Goal: Information Seeking & Learning: Learn about a topic

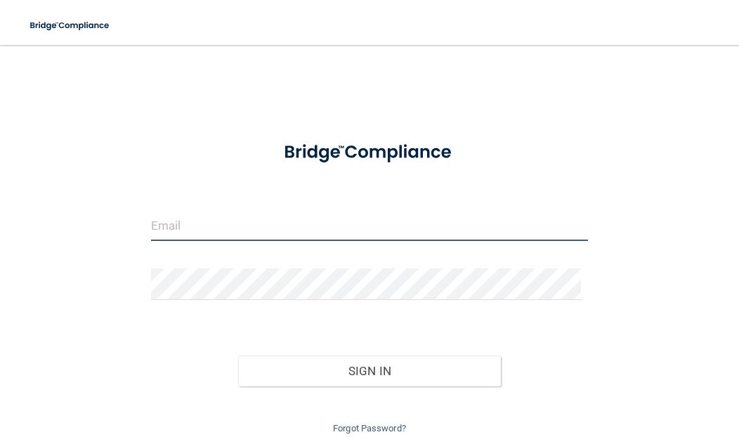
click at [186, 228] on input "email" at bounding box center [369, 225] width 437 height 32
click at [185, 227] on input "email" at bounding box center [369, 225] width 437 height 32
type input "[EMAIL_ADDRESS][DOMAIN_NAME]"
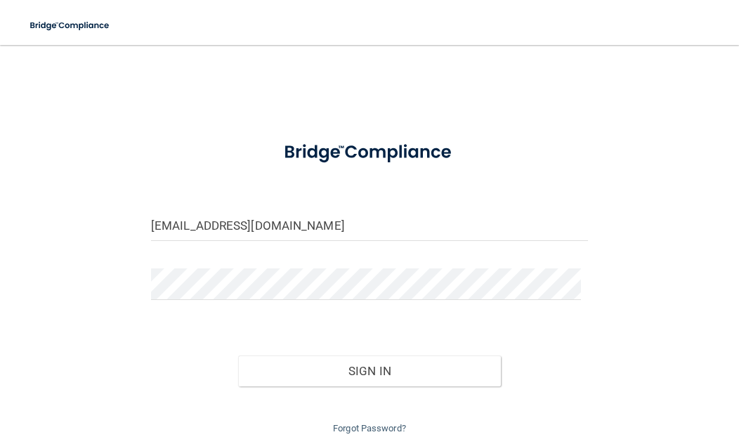
click at [141, 376] on div "Sign In" at bounding box center [370, 356] width 458 height 59
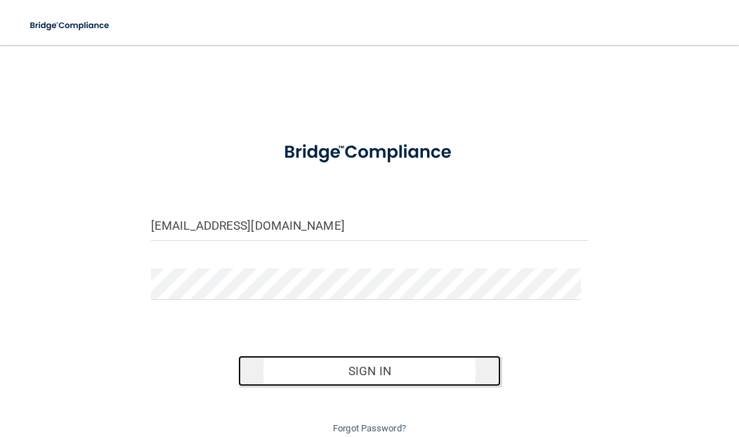
click at [273, 365] on button "Sign In" at bounding box center [369, 371] width 262 height 31
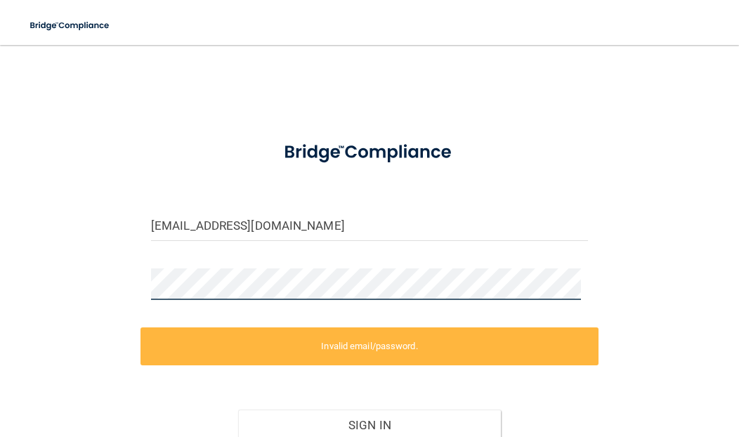
click at [101, 282] on div "june@sleepdallas.com Invalid email/password. You don't have permission to acces…" at bounding box center [369, 275] width 683 height 432
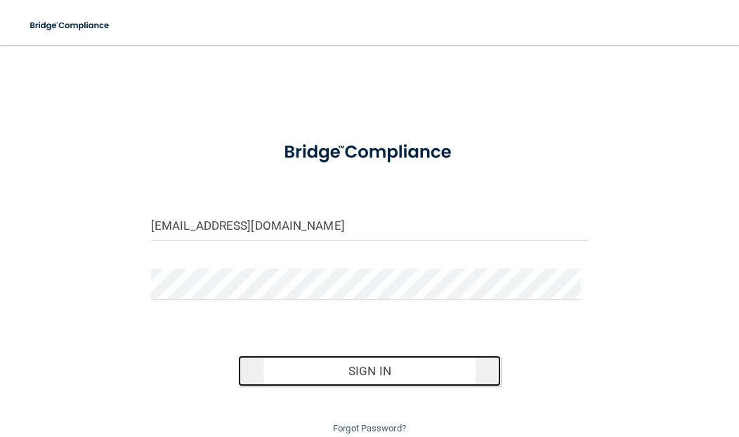
click at [289, 358] on button "Sign In" at bounding box center [369, 371] width 262 height 31
click at [329, 364] on button "Sign In" at bounding box center [369, 371] width 262 height 31
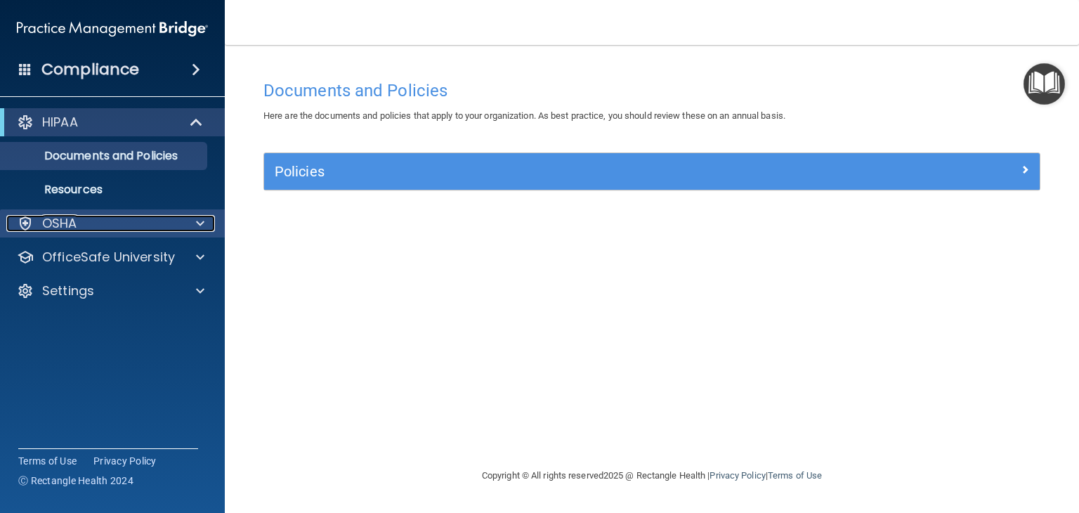
click at [59, 227] on p "OSHA" at bounding box center [59, 223] width 35 height 17
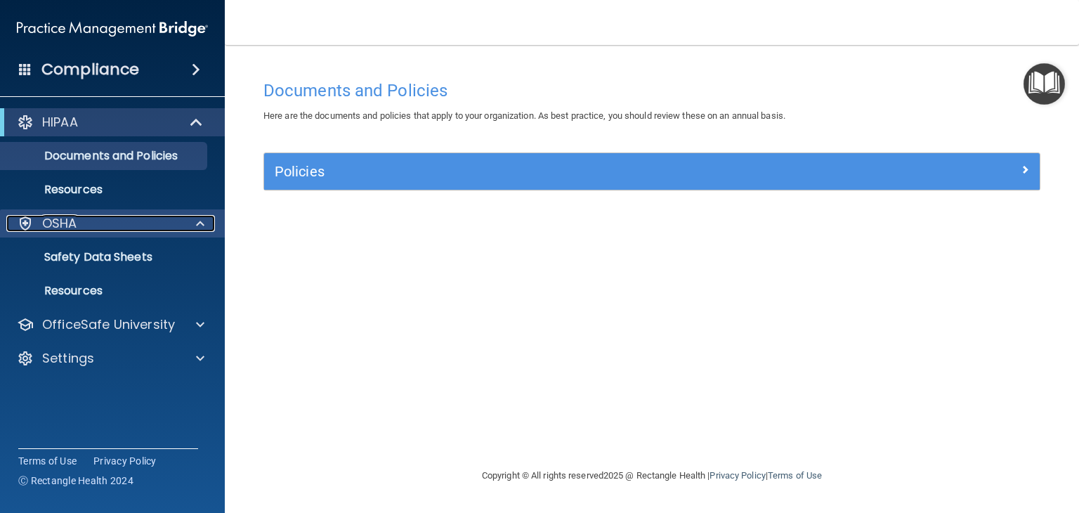
click at [61, 226] on p "OSHA" at bounding box center [59, 223] width 35 height 17
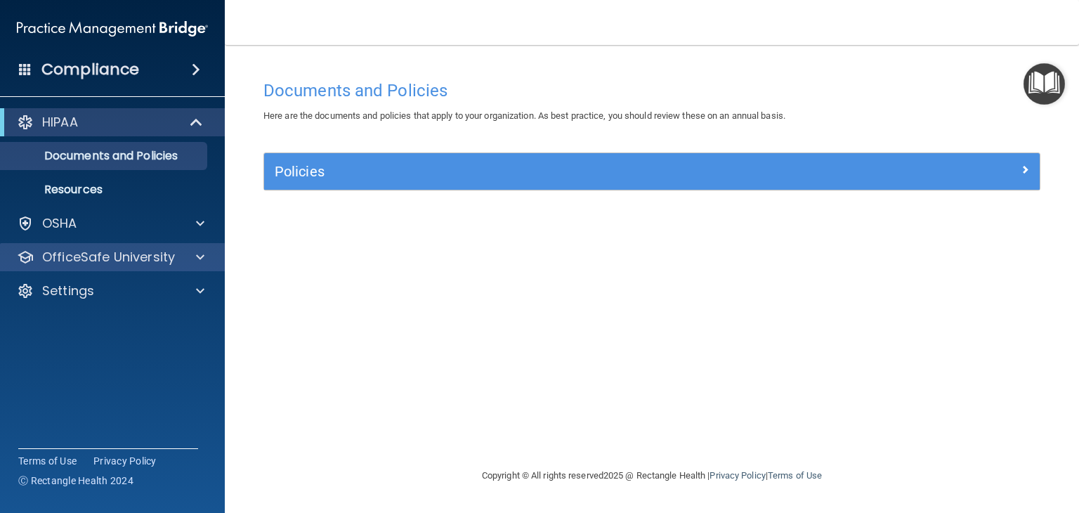
click at [70, 268] on div "OfficeSafe University" at bounding box center [113, 257] width 226 height 28
click at [193, 256] on div at bounding box center [198, 257] width 35 height 17
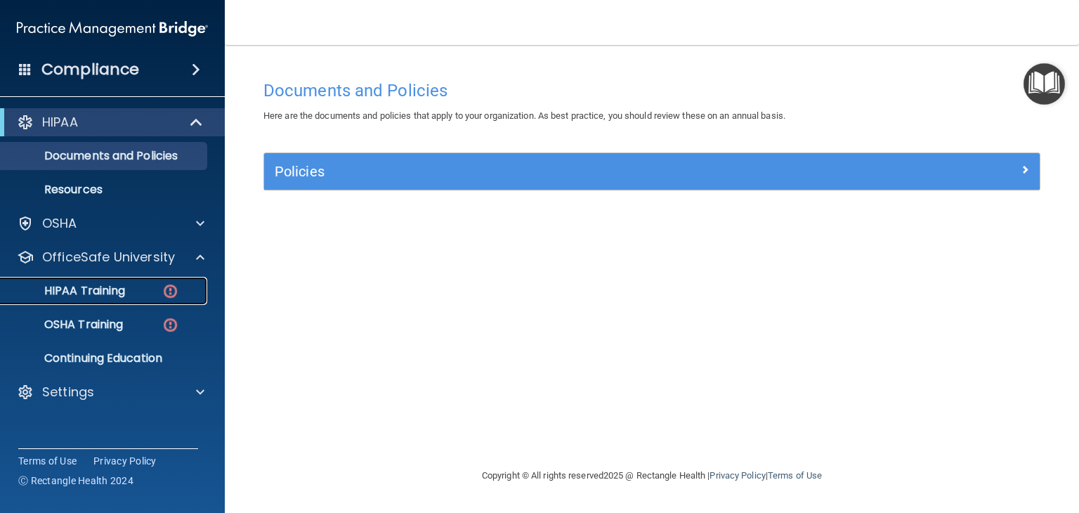
click at [132, 289] on div "HIPAA Training" at bounding box center [105, 291] width 192 height 14
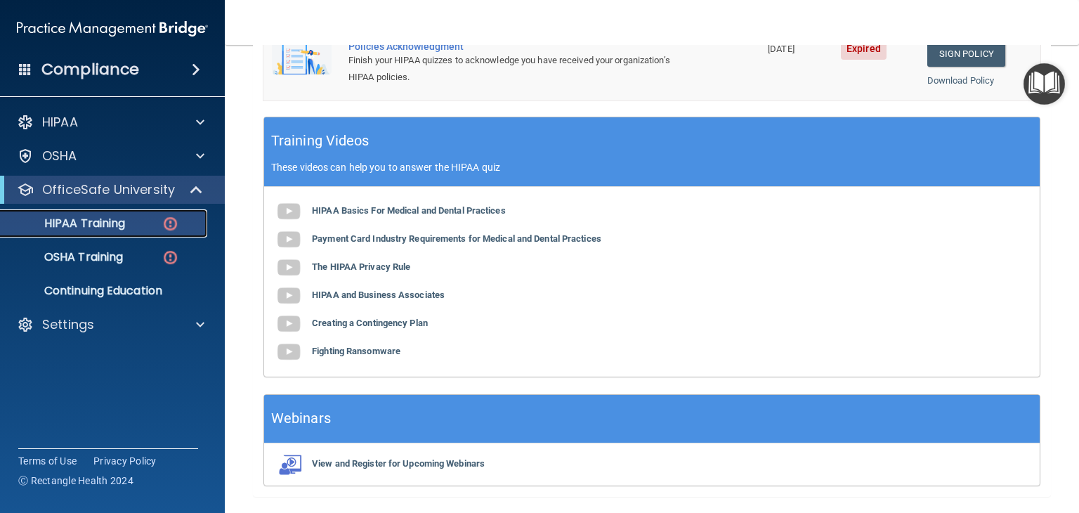
scroll to position [506, 0]
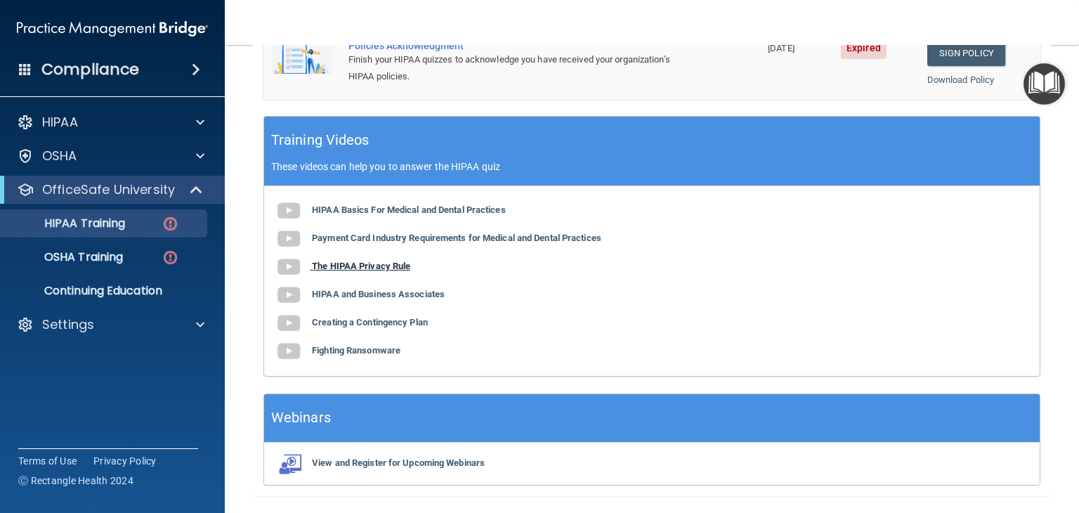
drag, startPoint x: 351, startPoint y: 265, endPoint x: 327, endPoint y: 263, distance: 23.3
click at [327, 263] on b "The HIPAA Privacy Rule" at bounding box center [361, 266] width 98 height 11
click at [347, 292] on b "HIPAA and Business Associates" at bounding box center [378, 294] width 133 height 11
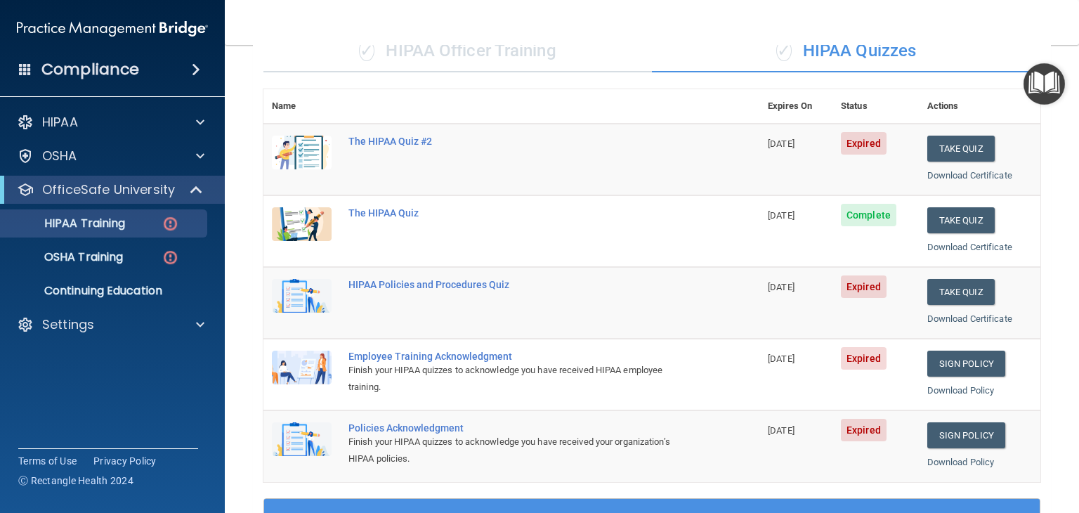
scroll to position [0, 0]
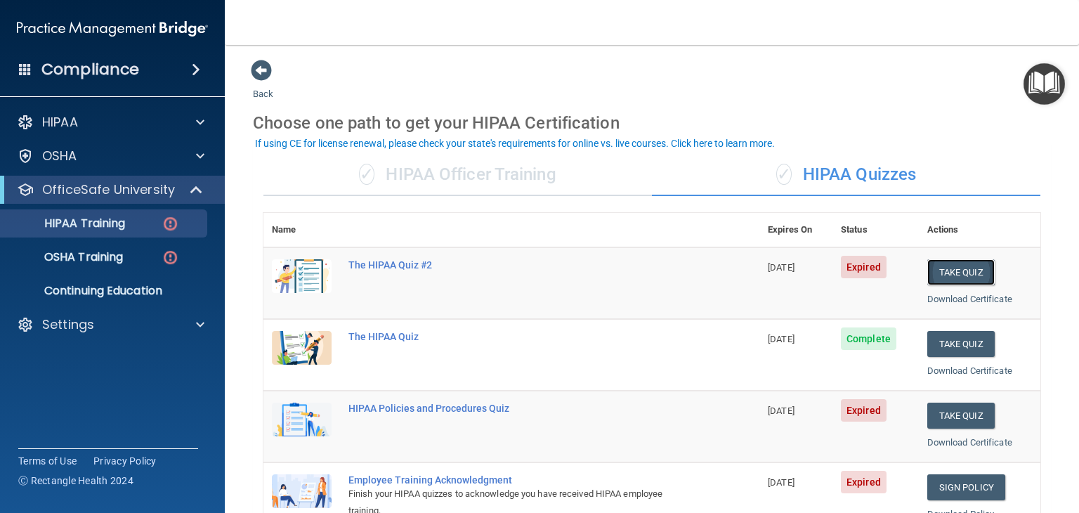
click at [738, 267] on button "Take Quiz" at bounding box center [960, 272] width 67 height 26
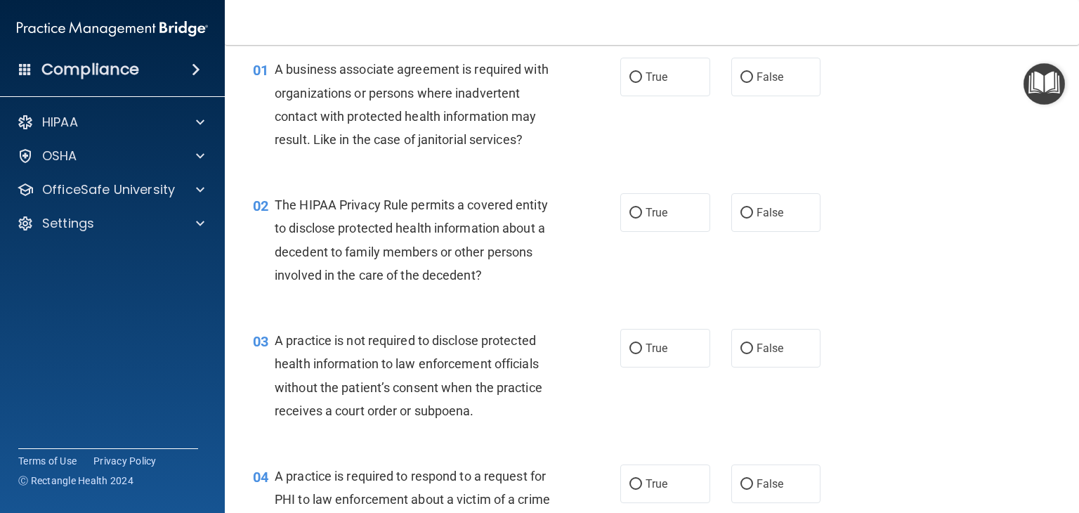
scroll to position [56, 0]
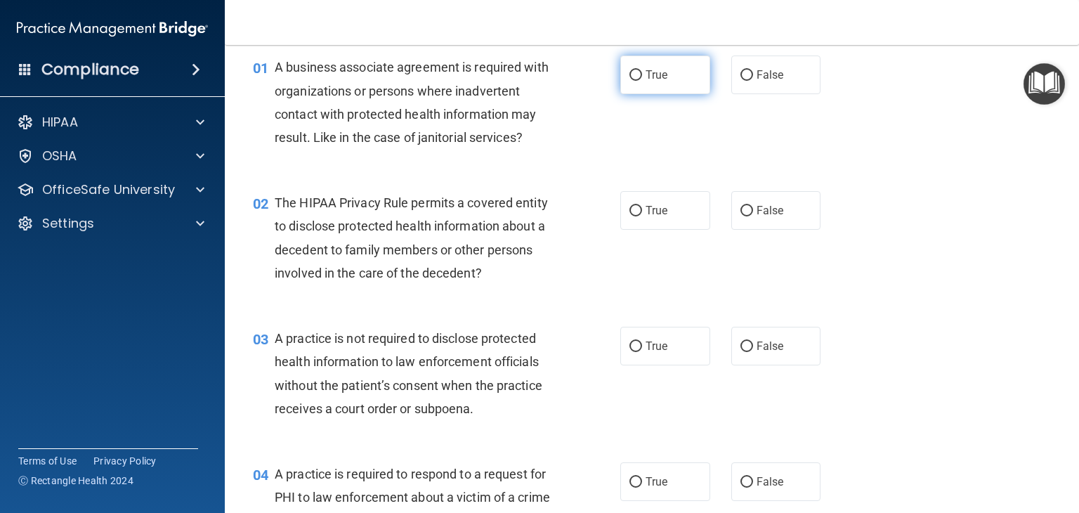
click at [621, 84] on label "True" at bounding box center [665, 75] width 90 height 39
click at [630, 81] on input "True" at bounding box center [636, 75] width 13 height 11
radio input "true"
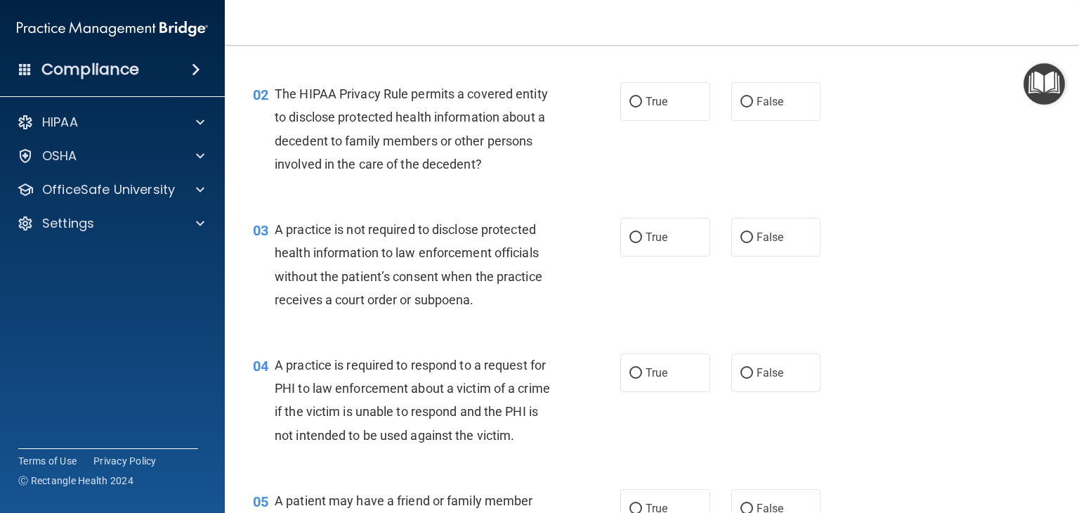
scroll to position [167, 0]
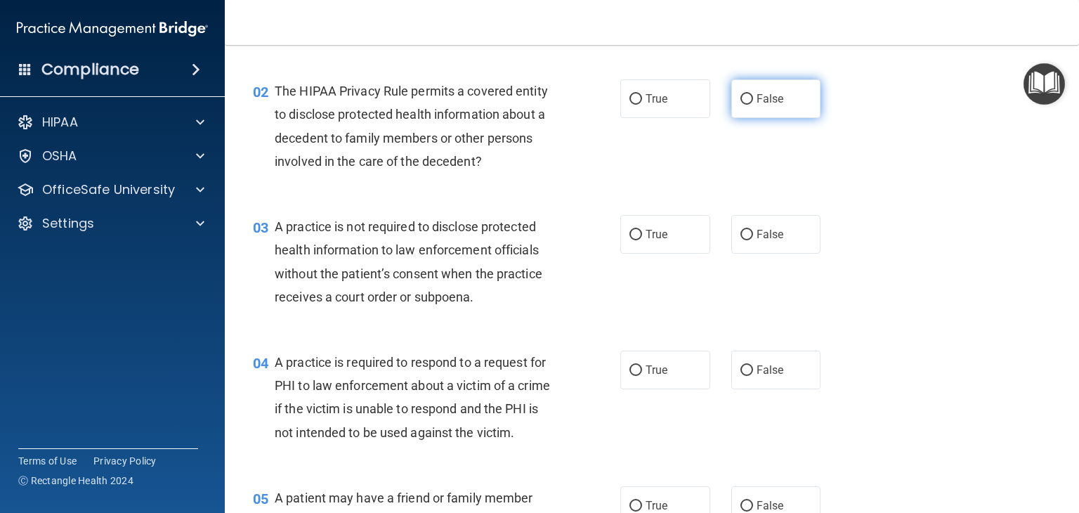
click at [738, 96] on label "False" at bounding box center [776, 98] width 90 height 39
click at [738, 96] on input "False" at bounding box center [747, 99] width 13 height 11
radio input "true"
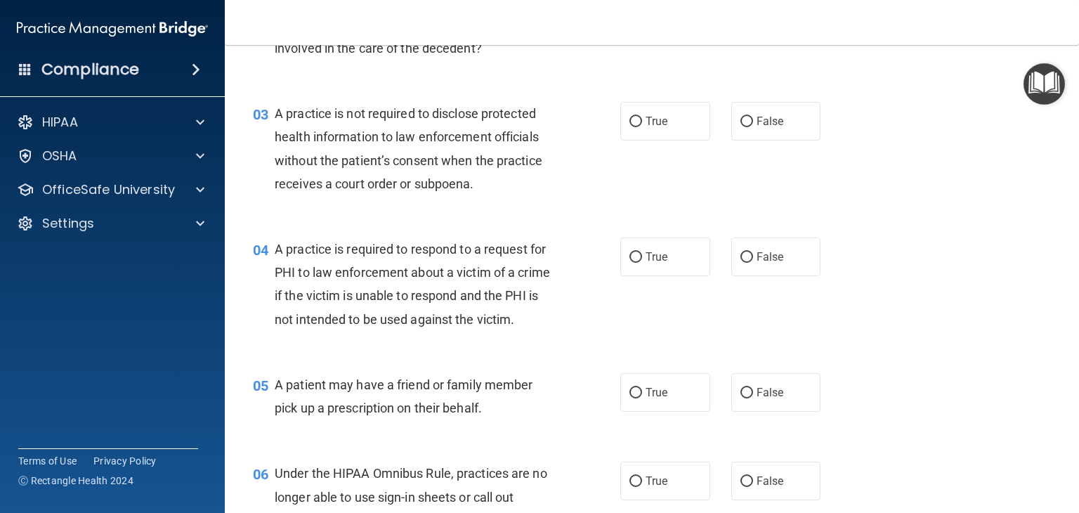
scroll to position [301, 0]
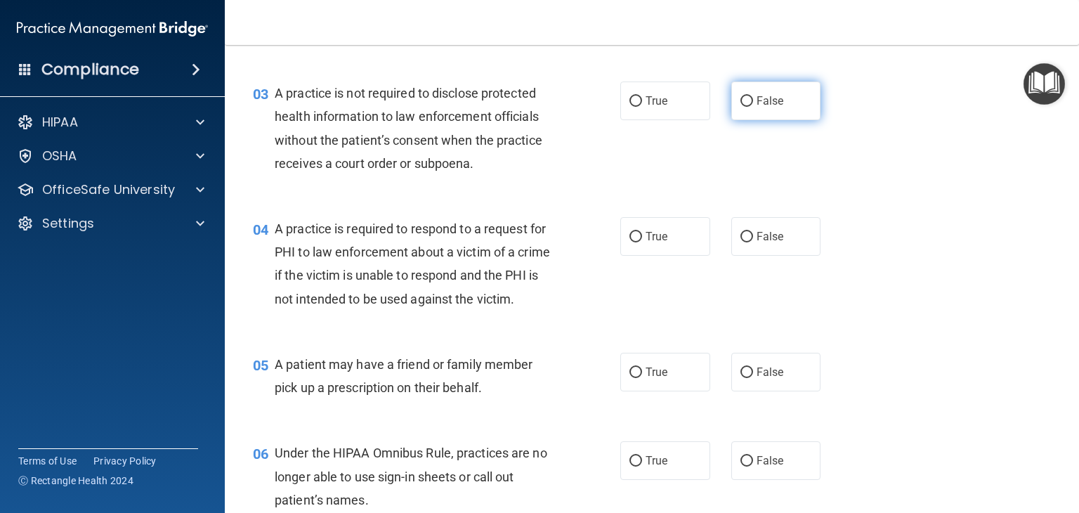
click at [731, 108] on label "False" at bounding box center [776, 101] width 90 height 39
click at [738, 107] on input "False" at bounding box center [747, 101] width 13 height 11
radio input "true"
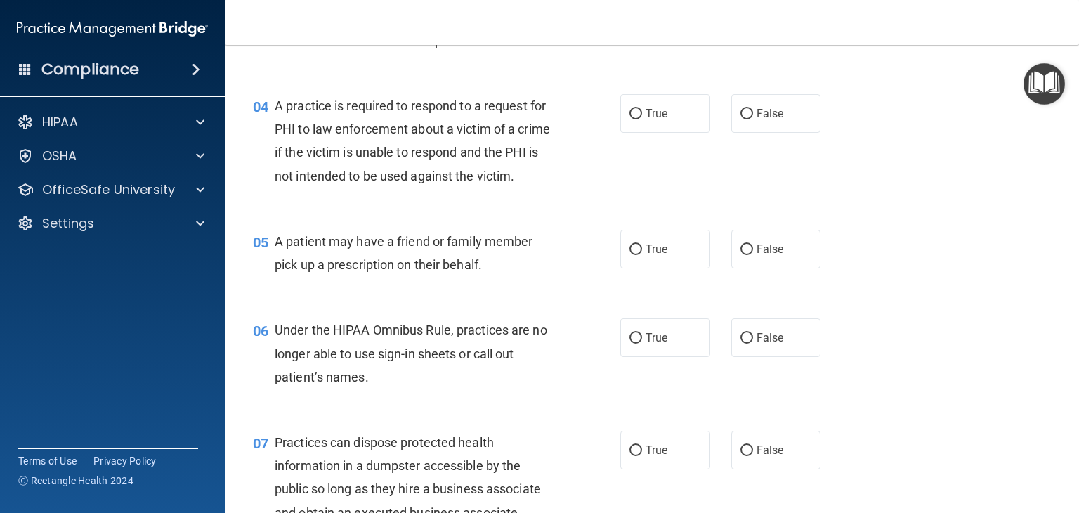
scroll to position [424, 0]
click at [634, 117] on input "True" at bounding box center [636, 113] width 13 height 11
radio input "true"
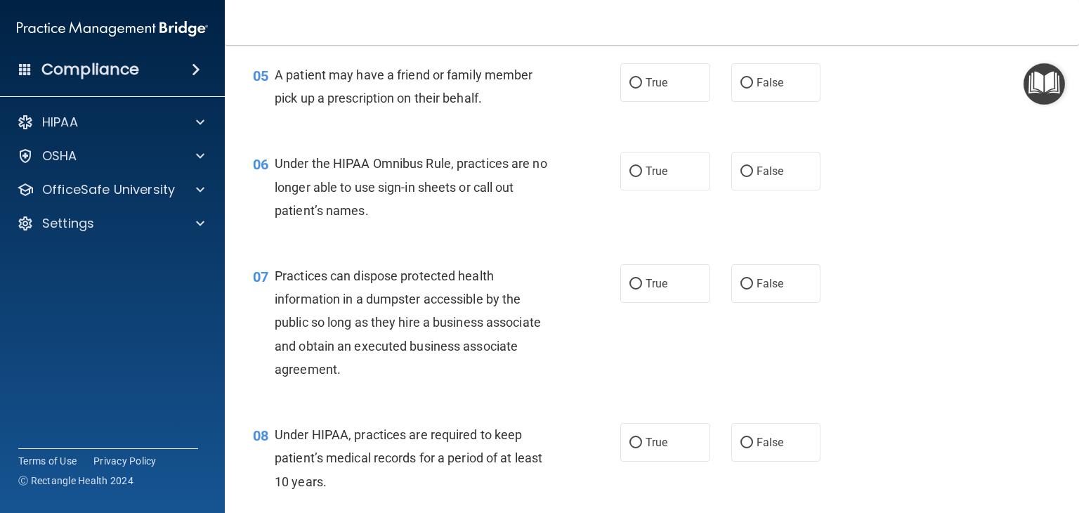
scroll to position [601, 0]
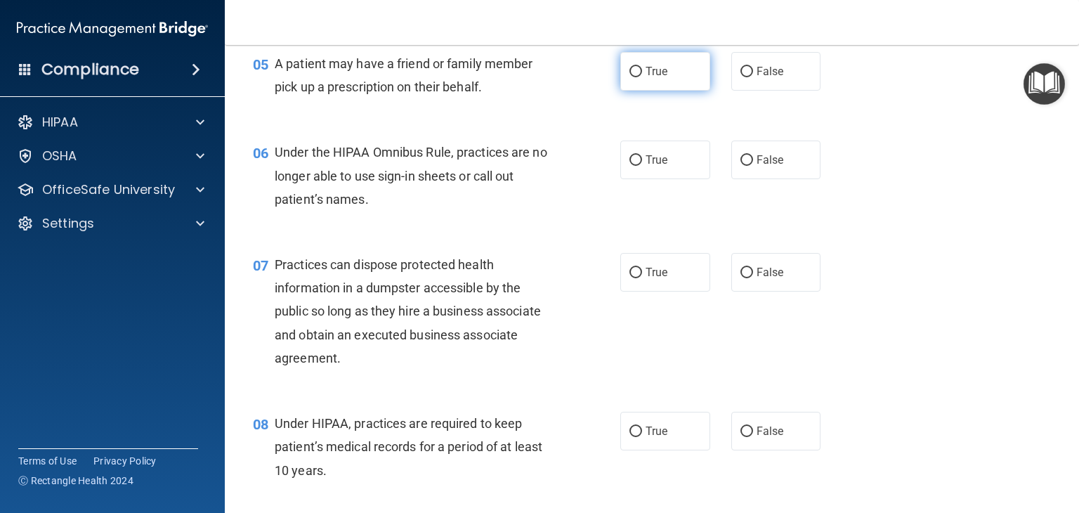
click at [639, 91] on label "True" at bounding box center [665, 71] width 90 height 39
click at [639, 77] on input "True" at bounding box center [636, 72] width 13 height 11
radio input "true"
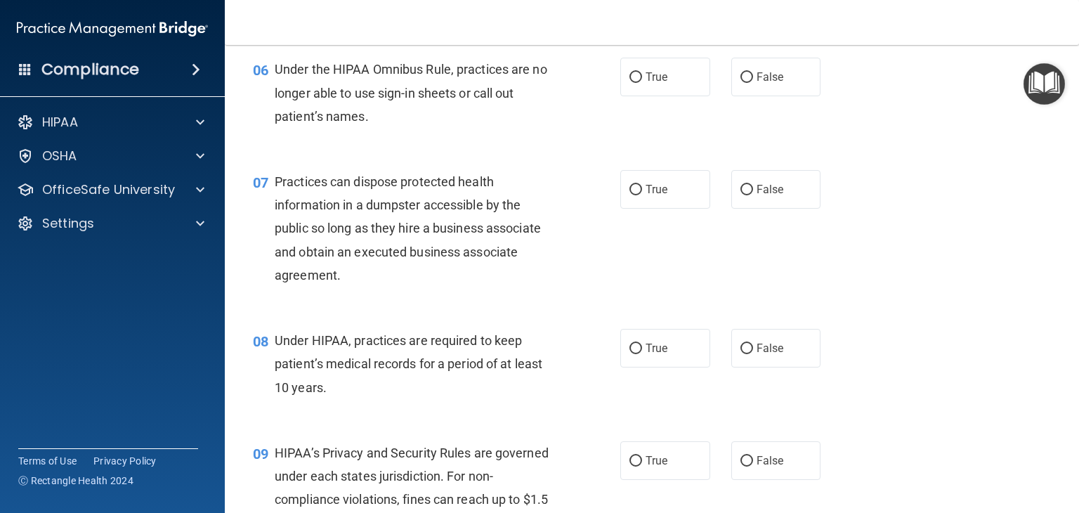
scroll to position [687, 0]
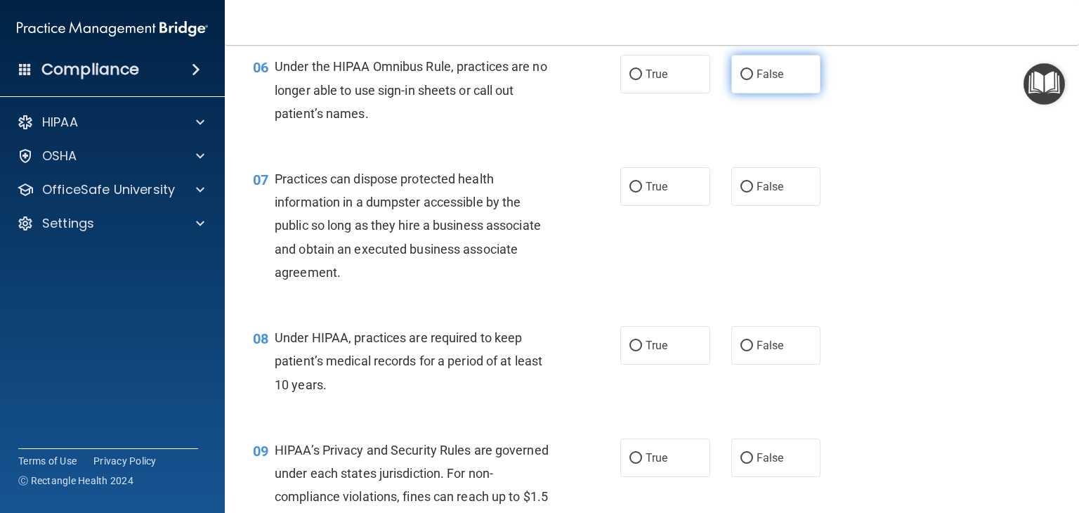
click at [731, 93] on label "False" at bounding box center [776, 74] width 90 height 39
click at [738, 80] on input "False" at bounding box center [747, 75] width 13 height 11
radio input "true"
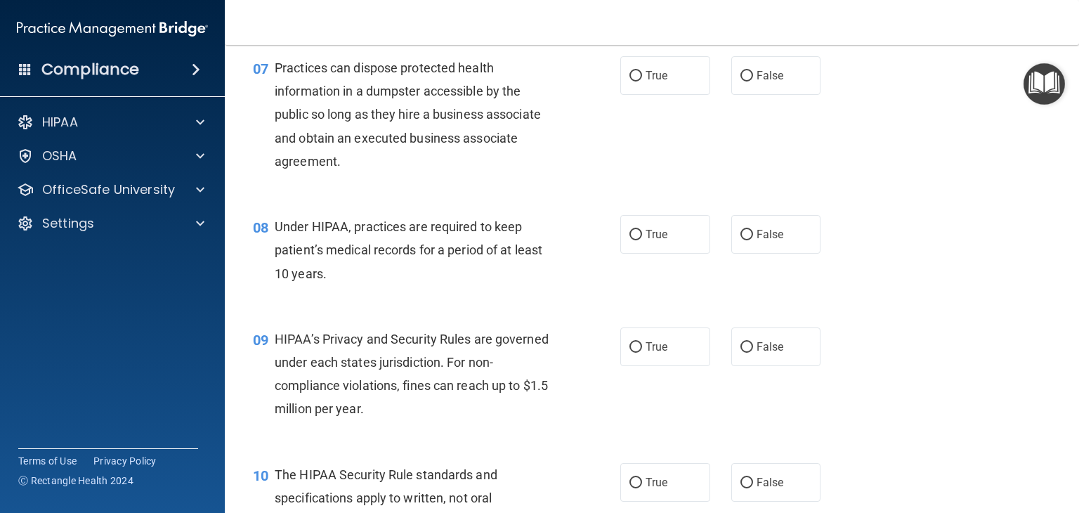
scroll to position [801, 0]
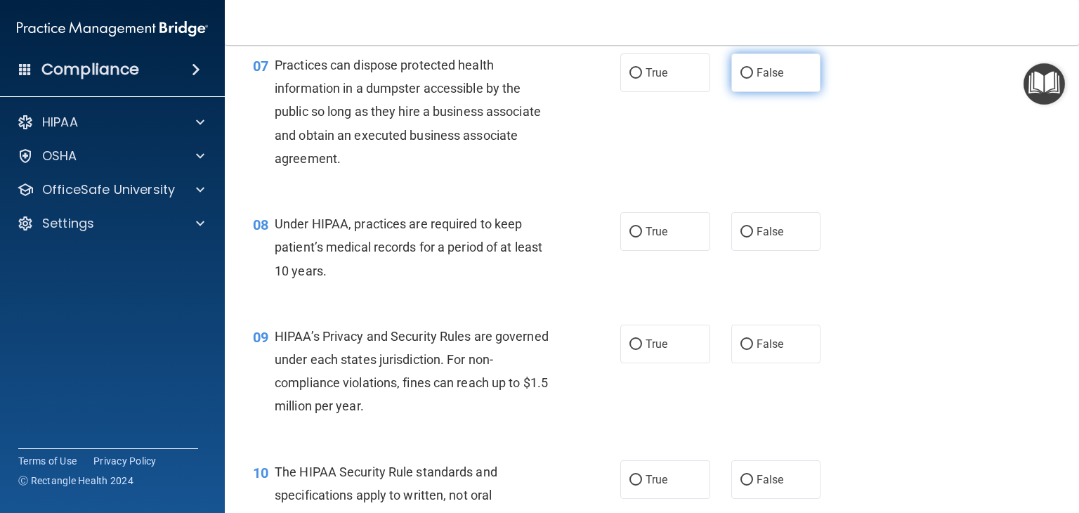
click at [731, 92] on label "False" at bounding box center [776, 72] width 90 height 39
click at [738, 79] on input "False" at bounding box center [747, 73] width 13 height 11
radio input "true"
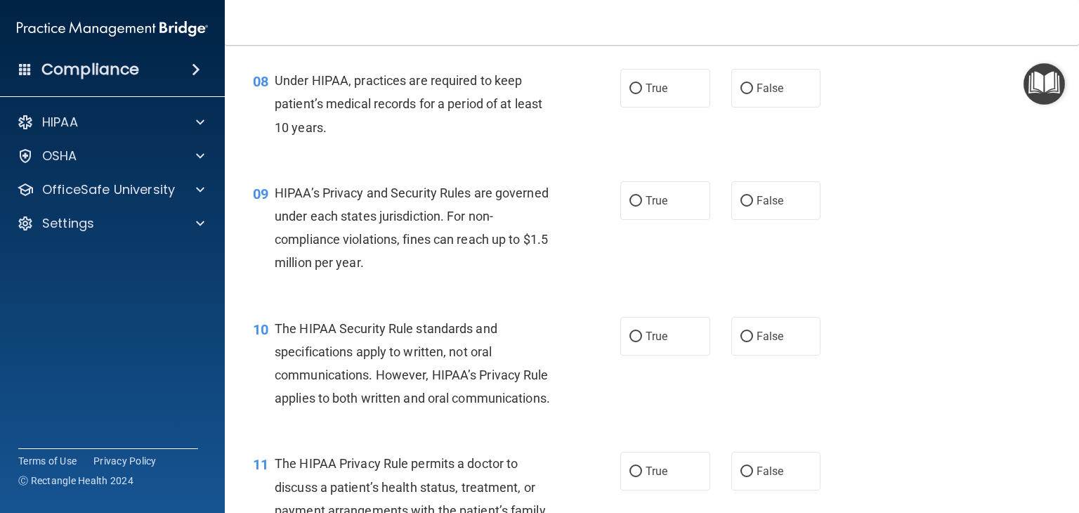
scroll to position [956, 0]
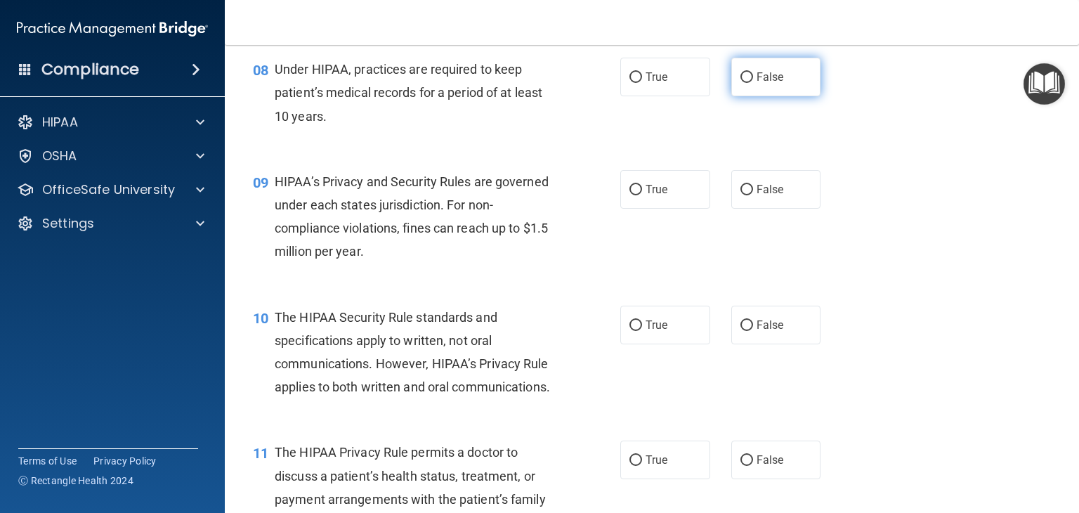
click at [734, 96] on label "False" at bounding box center [776, 77] width 90 height 39
click at [738, 83] on input "False" at bounding box center [747, 77] width 13 height 11
radio input "true"
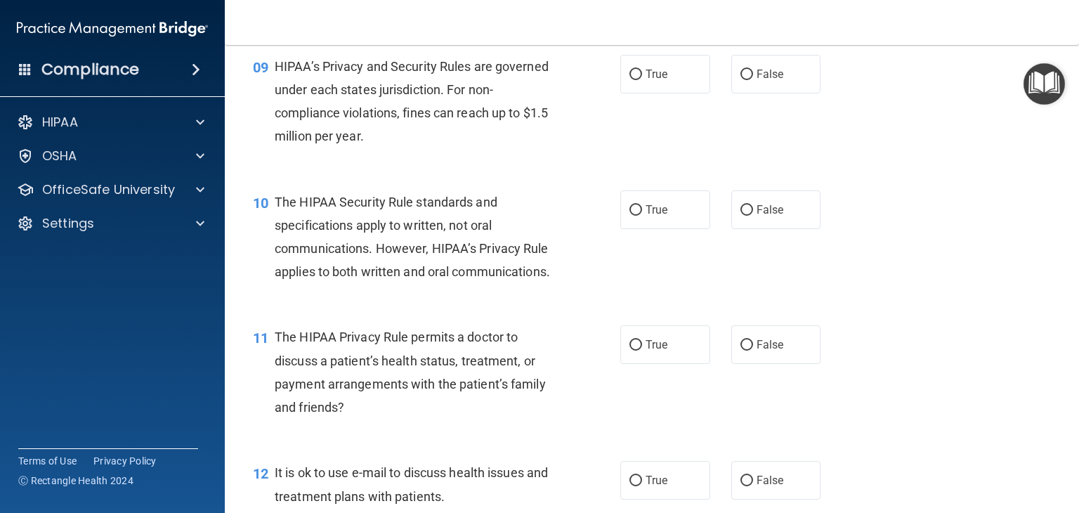
scroll to position [1073, 0]
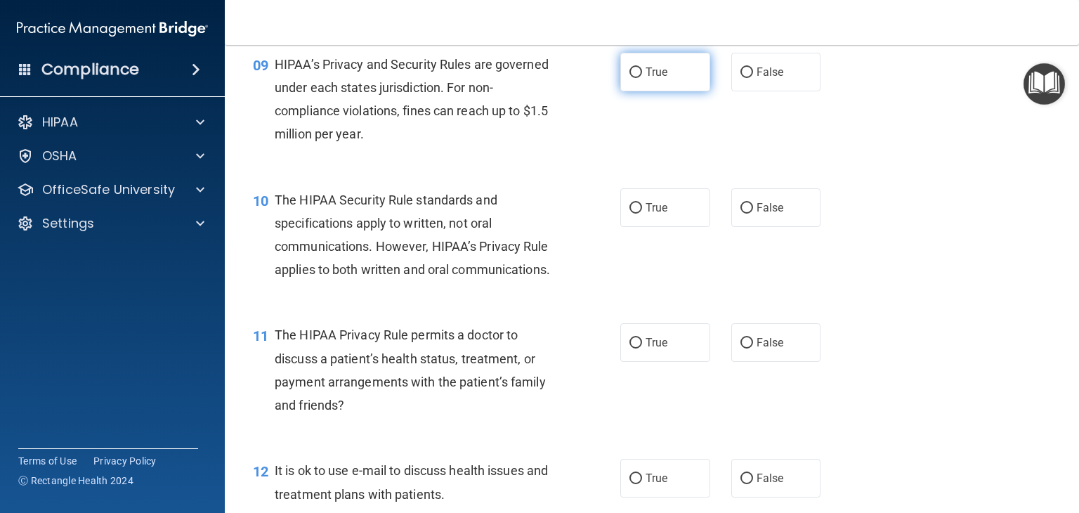
click at [646, 79] on span "True" at bounding box center [657, 71] width 22 height 13
click at [640, 78] on input "True" at bounding box center [636, 72] width 13 height 11
radio input "true"
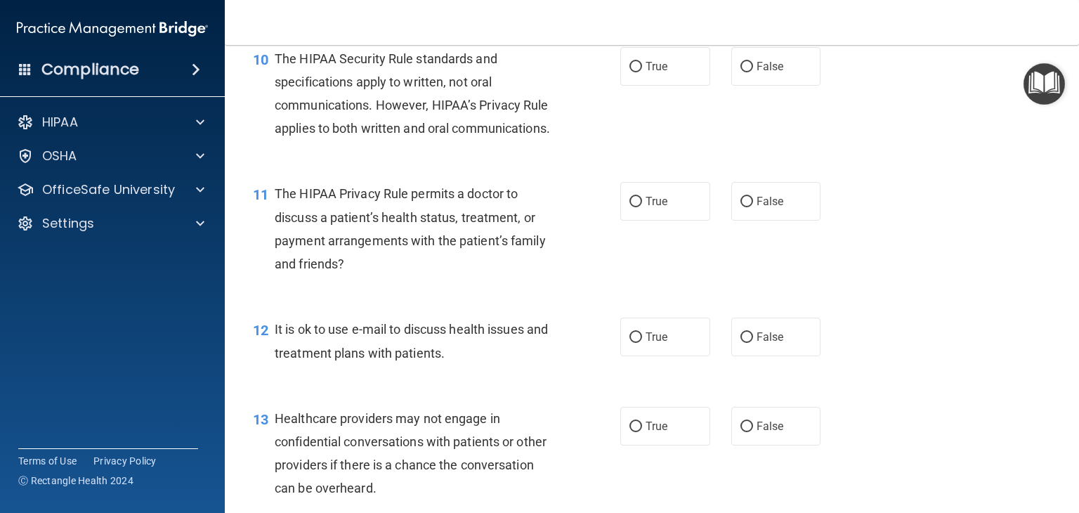
scroll to position [1216, 0]
click at [633, 70] on input "True" at bounding box center [636, 65] width 13 height 11
radio input "true"
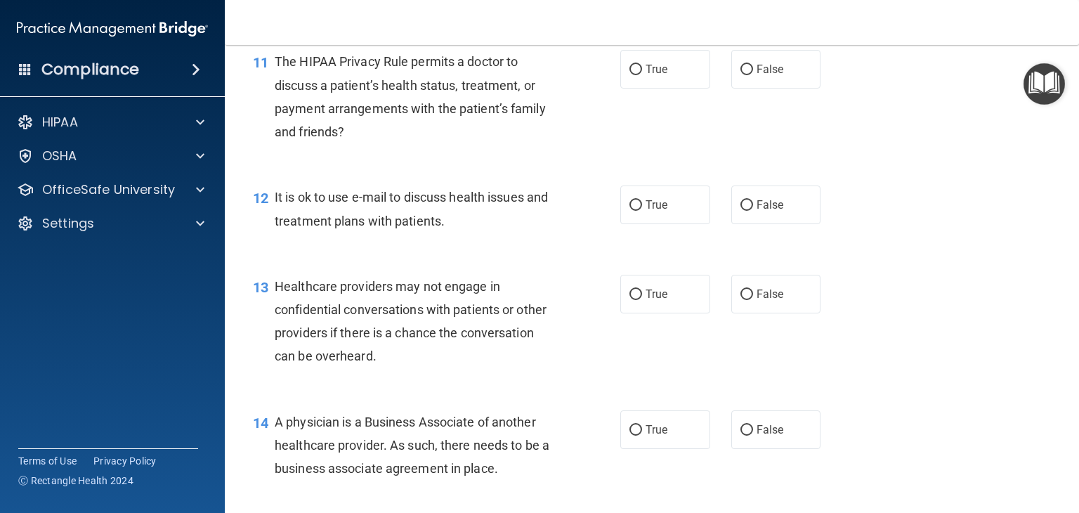
scroll to position [1355, 0]
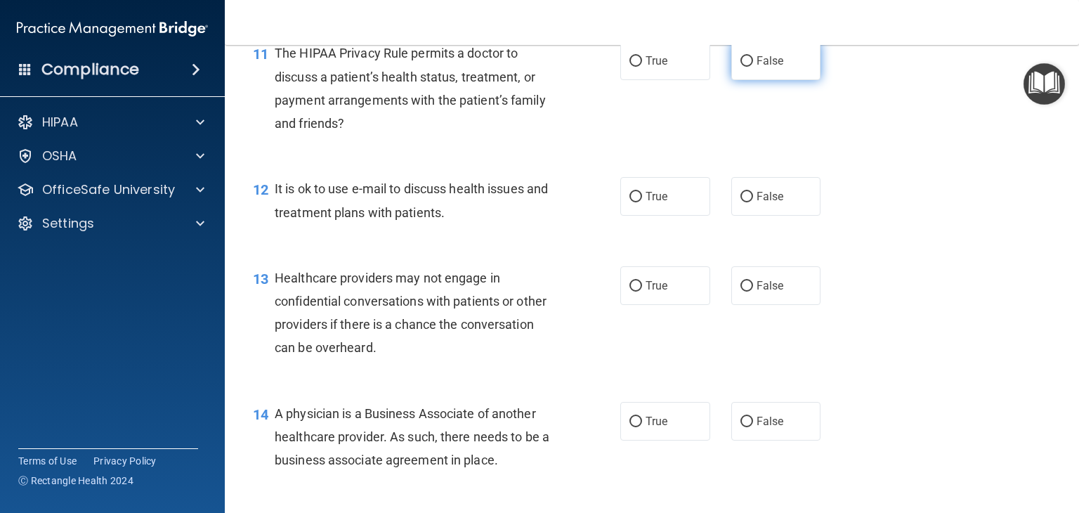
click at [738, 67] on input "False" at bounding box center [747, 61] width 13 height 11
radio input "true"
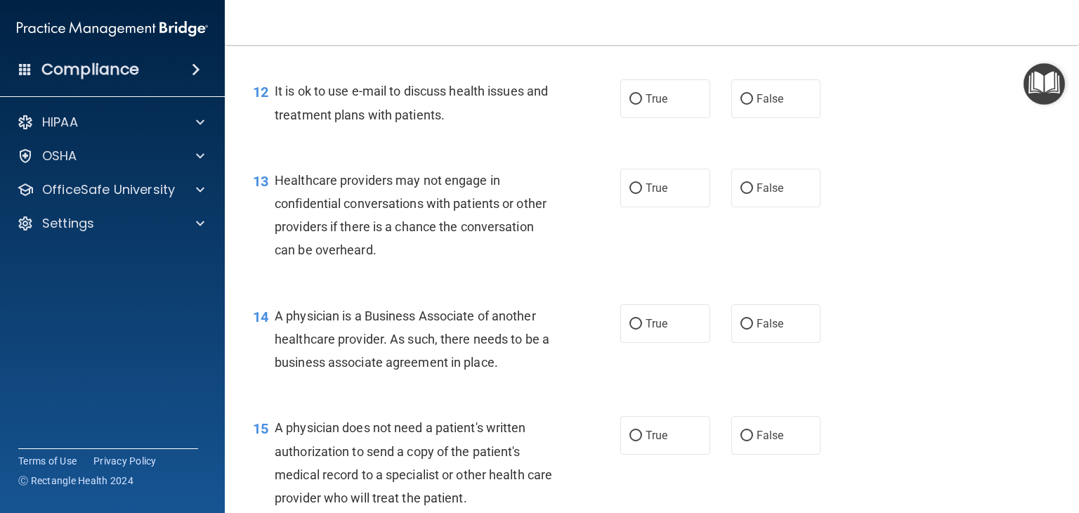
scroll to position [1489, 0]
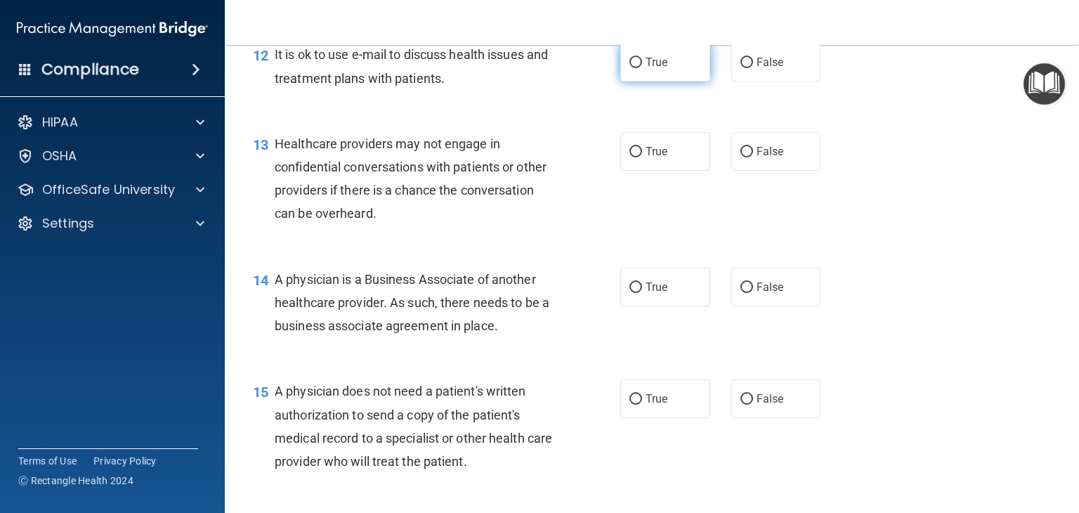
click at [632, 68] on input "True" at bounding box center [636, 63] width 13 height 11
radio input "true"
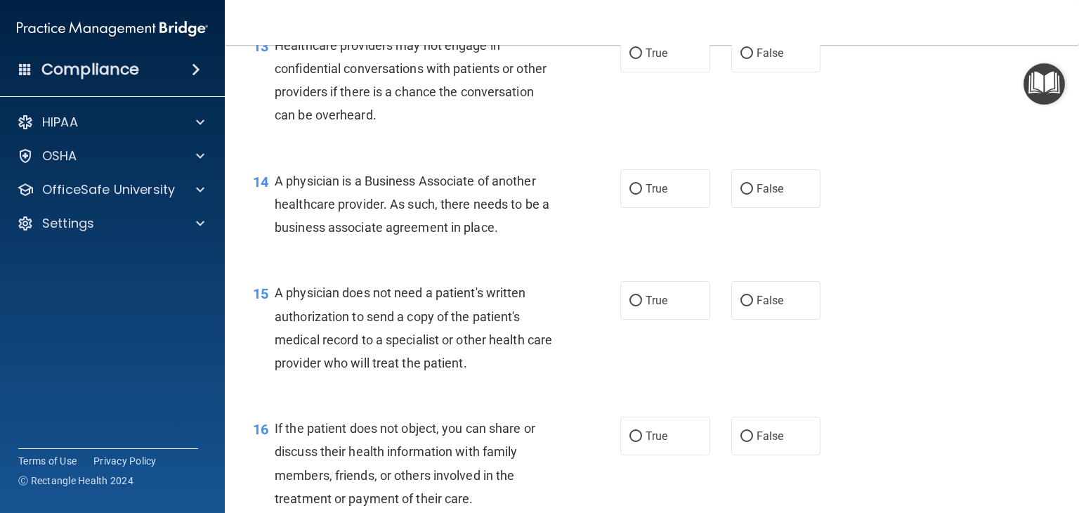
scroll to position [1590, 0]
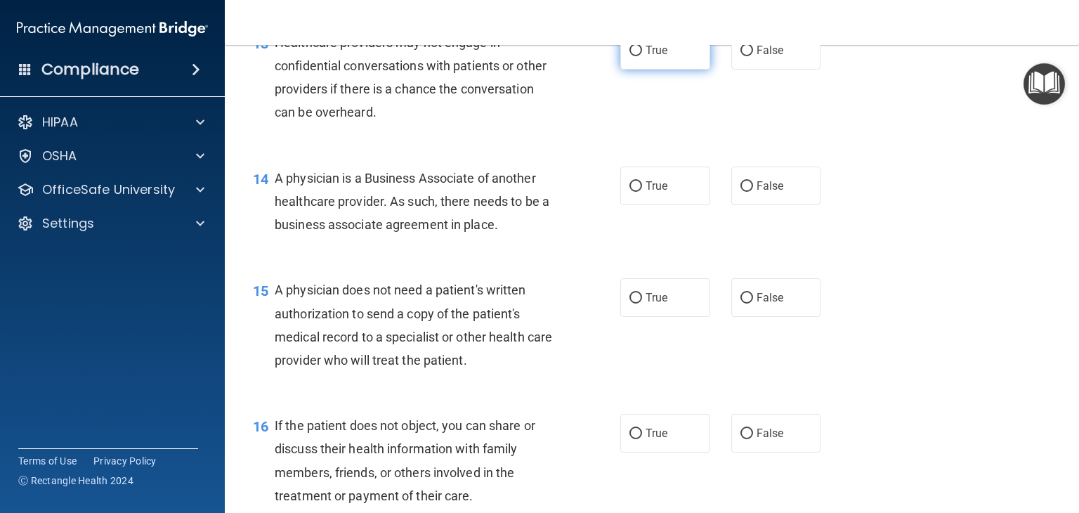
click at [630, 56] on input "True" at bounding box center [636, 51] width 13 height 11
radio input "true"
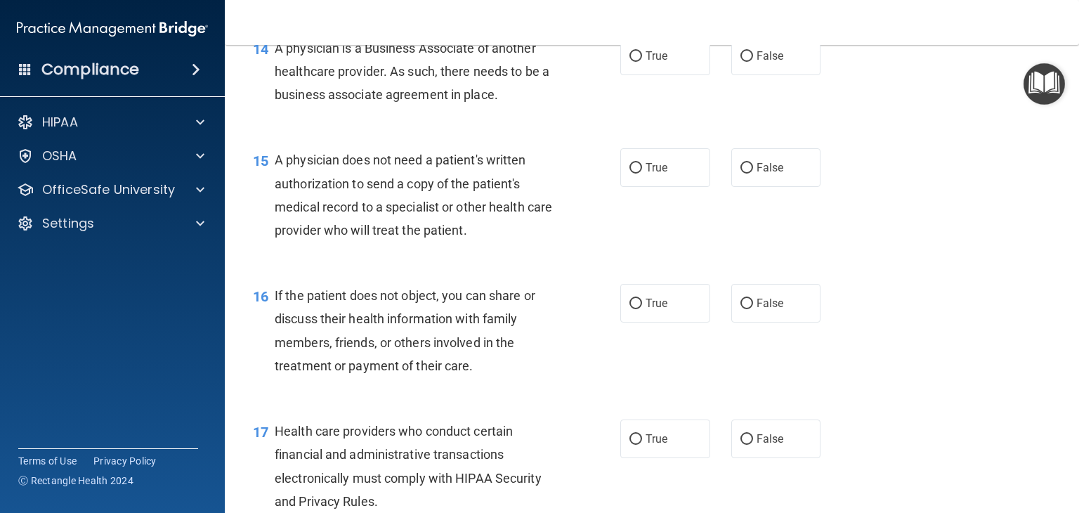
scroll to position [1724, 0]
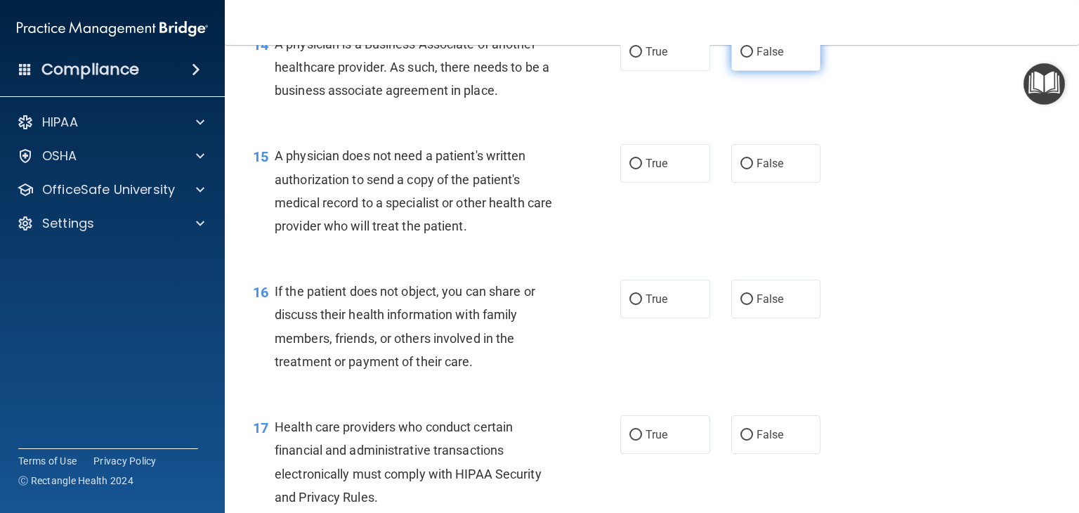
click at [738, 58] on input "False" at bounding box center [747, 52] width 13 height 11
radio input "true"
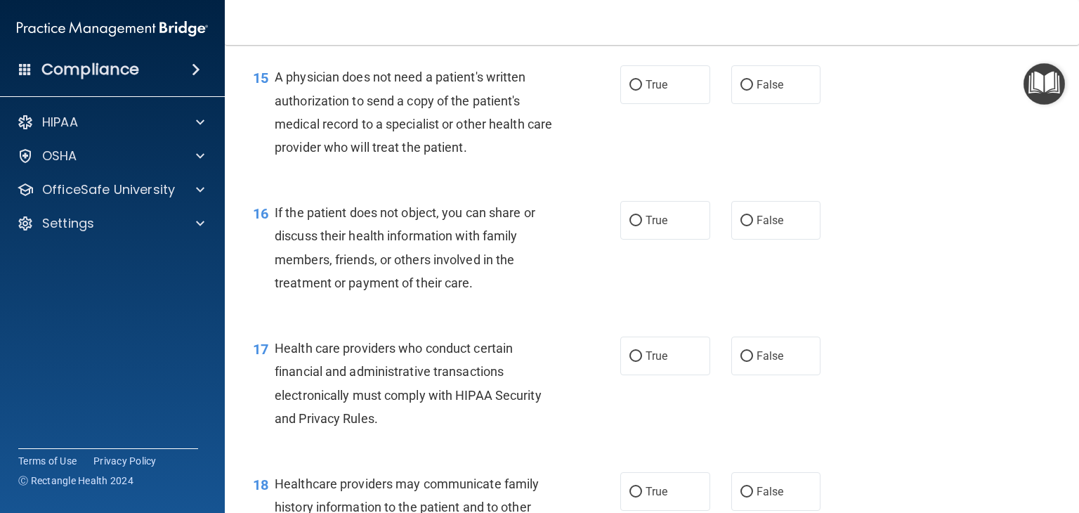
scroll to position [1832, 0]
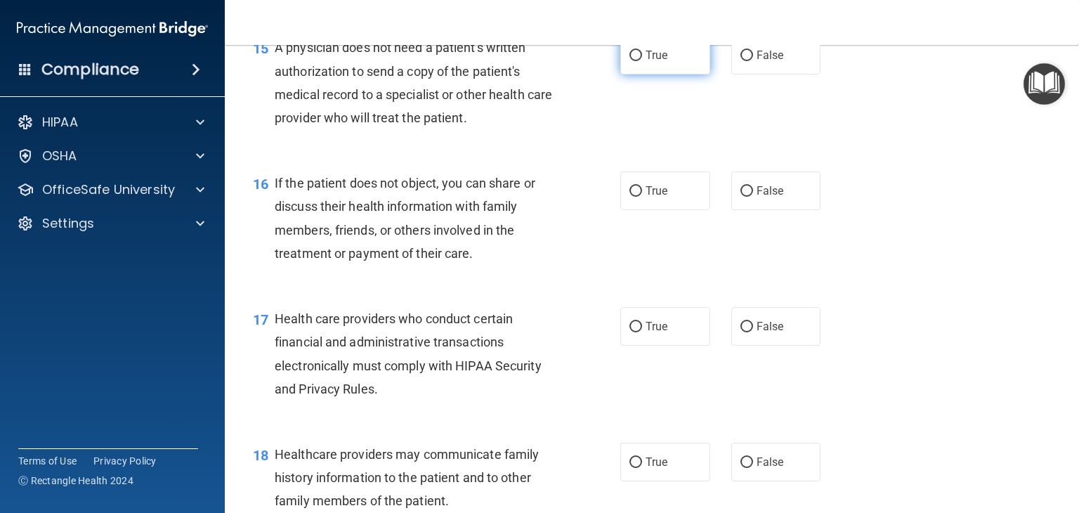
click at [638, 74] on label "True" at bounding box center [665, 55] width 90 height 39
click at [638, 61] on input "True" at bounding box center [636, 56] width 13 height 11
radio input "true"
click at [738, 74] on label "False" at bounding box center [776, 55] width 90 height 39
click at [738, 61] on input "False" at bounding box center [747, 56] width 13 height 11
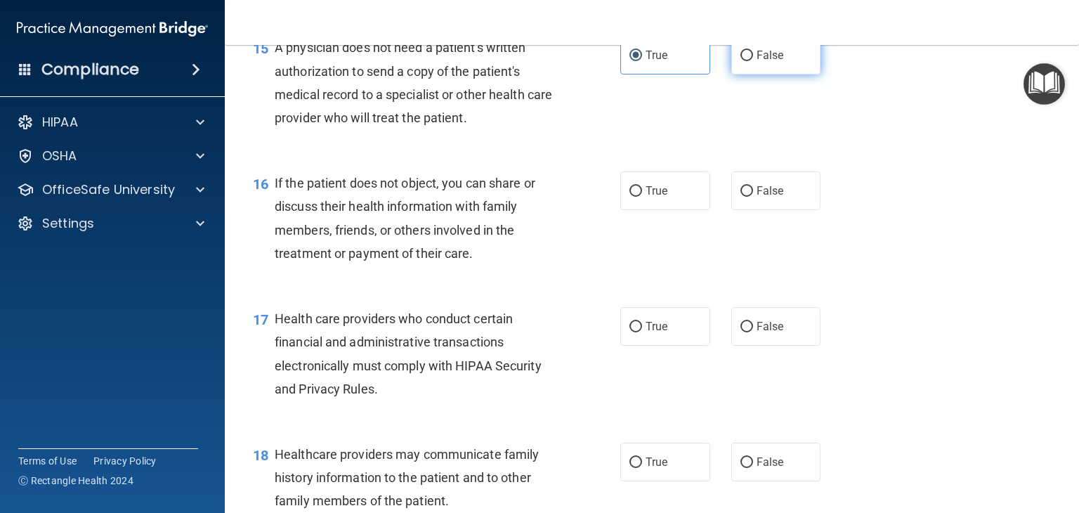
radio input "true"
radio input "false"
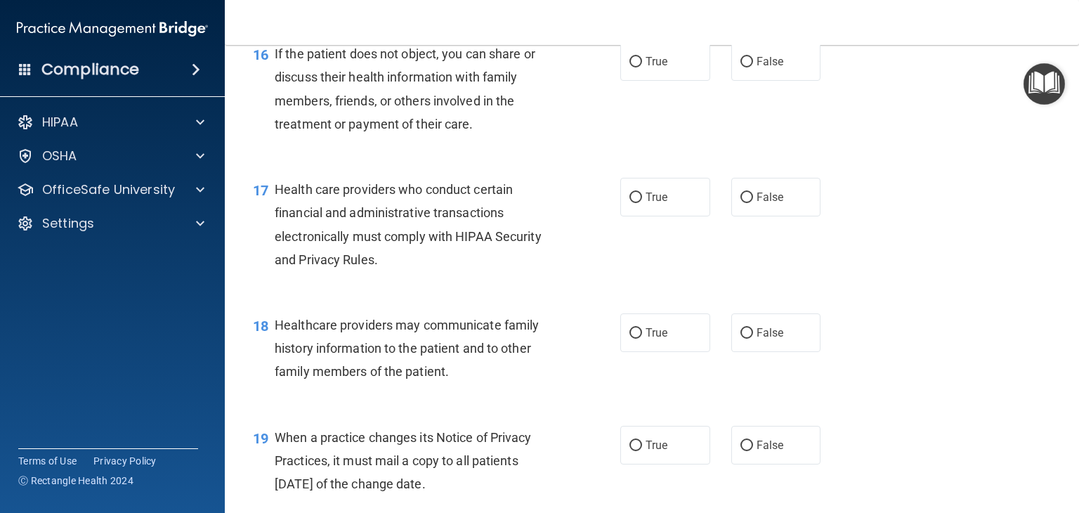
scroll to position [1964, 0]
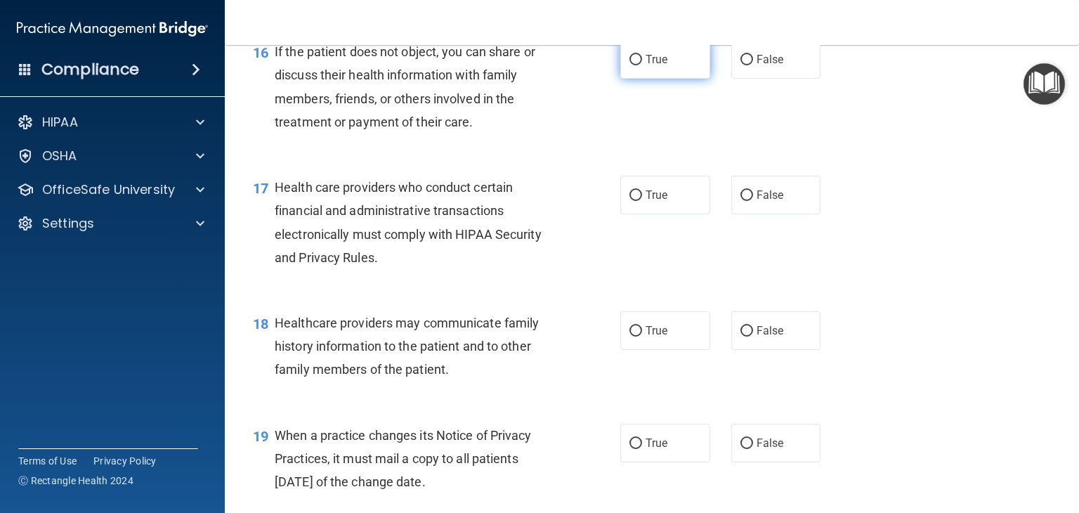
click at [630, 65] on input "True" at bounding box center [636, 60] width 13 height 11
radio input "true"
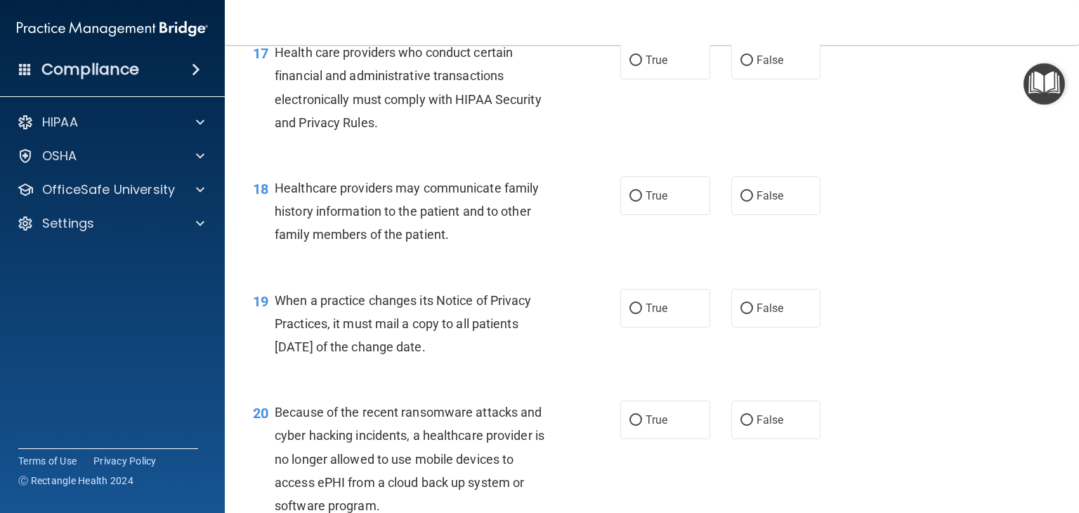
scroll to position [2111, 0]
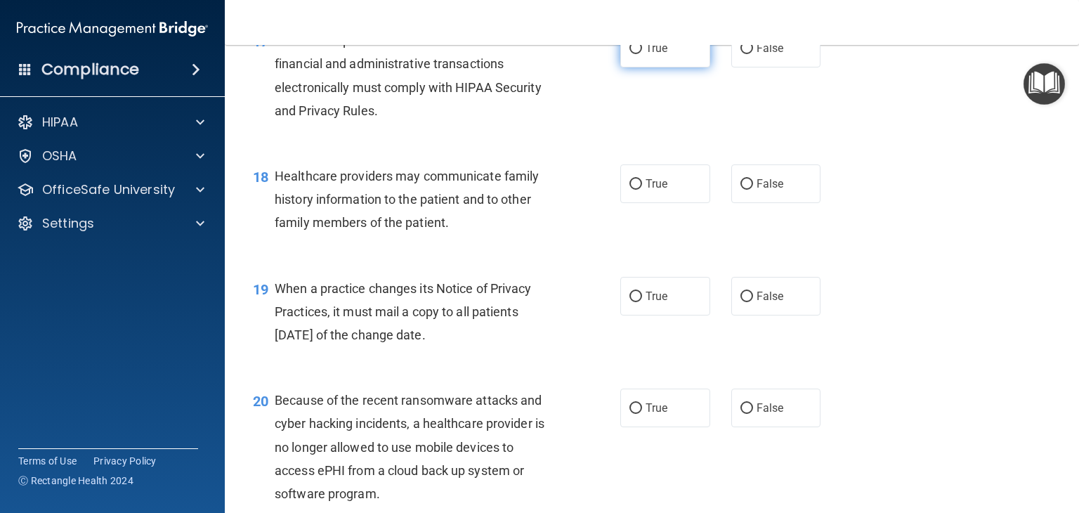
click at [649, 55] on span "True" at bounding box center [657, 47] width 22 height 13
click at [642, 54] on input "True" at bounding box center [636, 49] width 13 height 11
radio input "true"
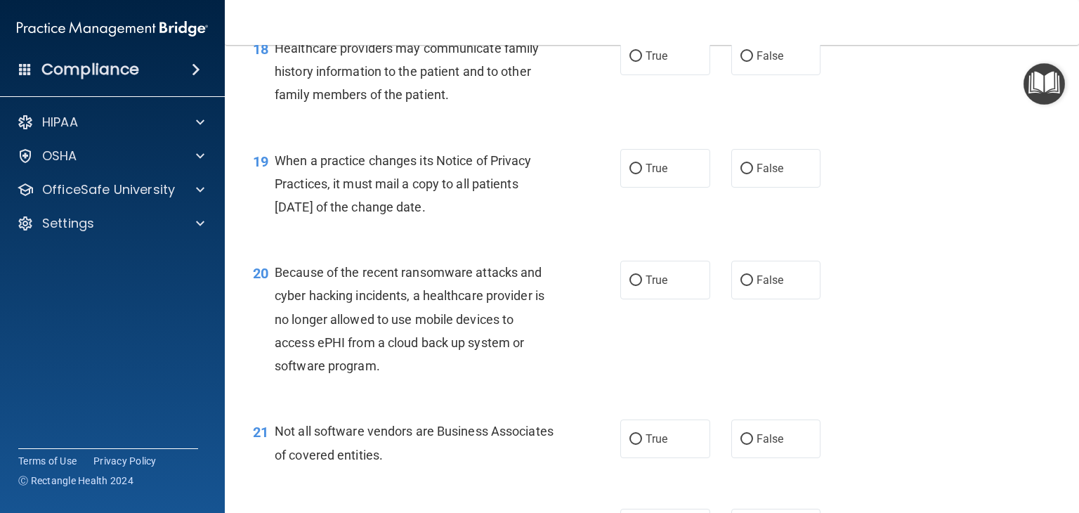
scroll to position [2240, 0]
click at [736, 74] on label "False" at bounding box center [776, 54] width 90 height 39
click at [738, 60] on input "False" at bounding box center [747, 55] width 13 height 11
radio input "true"
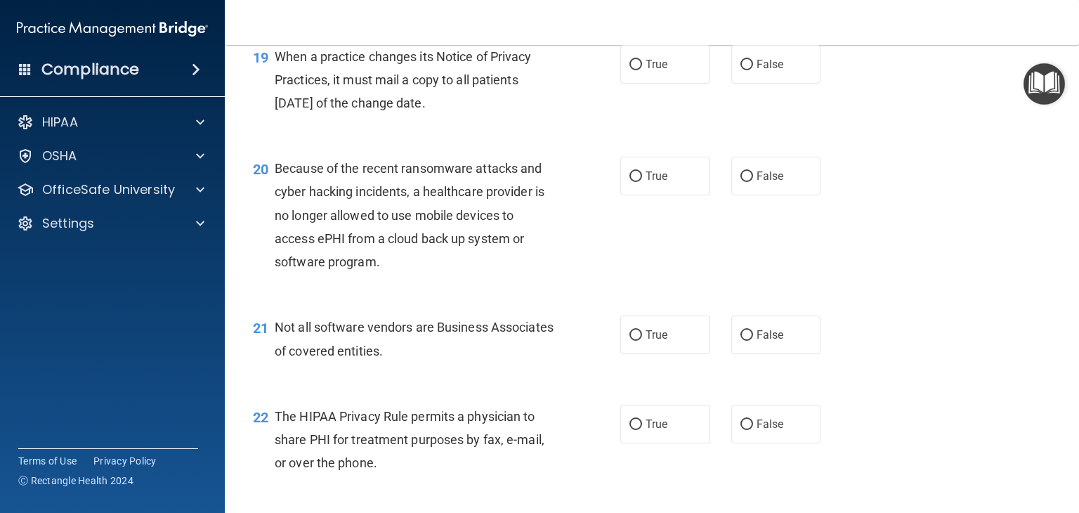
scroll to position [2342, 0]
click at [649, 84] on label "True" at bounding box center [665, 64] width 90 height 39
click at [642, 70] on input "True" at bounding box center [636, 65] width 13 height 11
radio input "true"
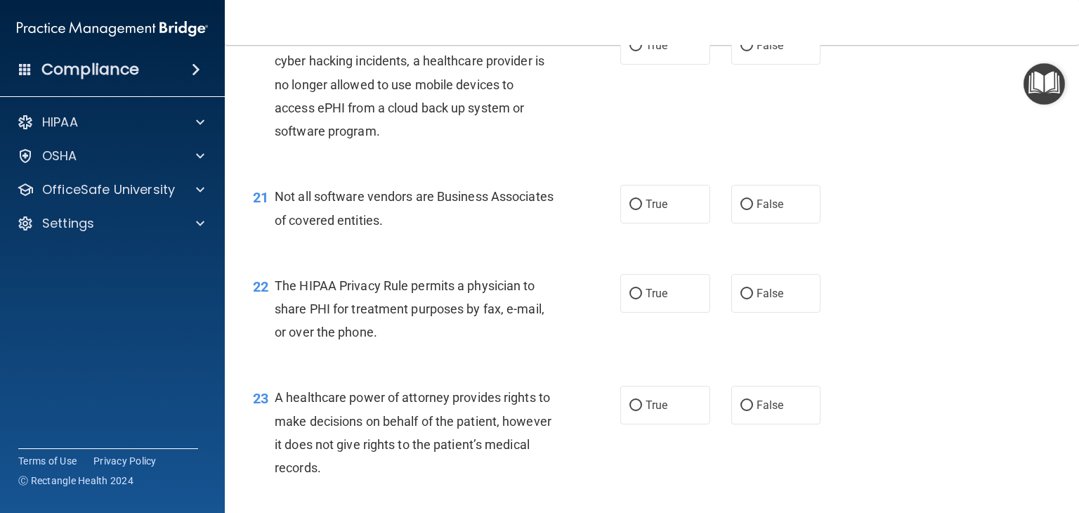
scroll to position [2475, 0]
click at [738, 50] on input "False" at bounding box center [747, 44] width 13 height 11
radio input "true"
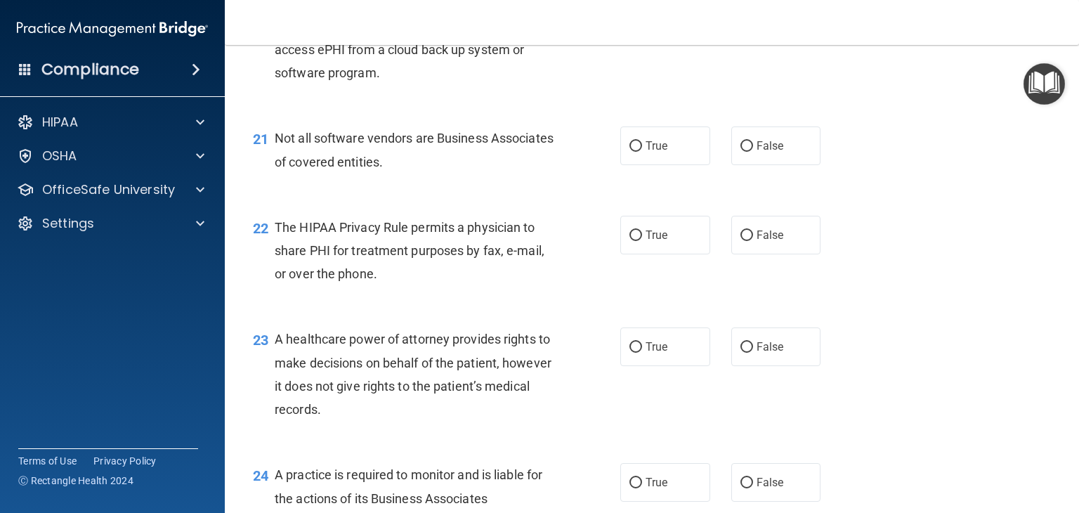
scroll to position [2492, 0]
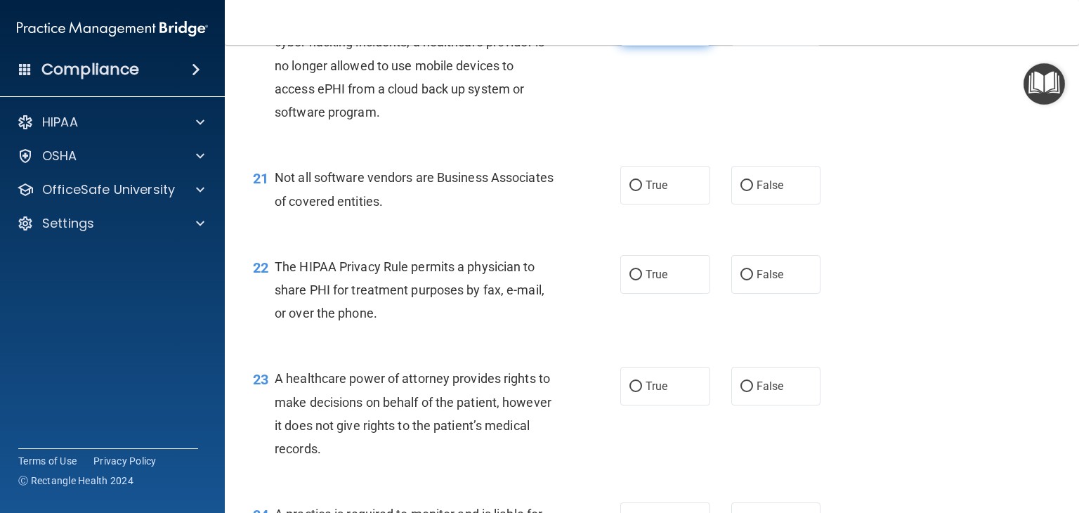
click at [641, 46] on label "True" at bounding box center [665, 26] width 90 height 39
click at [641, 32] on input "True" at bounding box center [636, 27] width 13 height 11
radio input "true"
radio input "false"
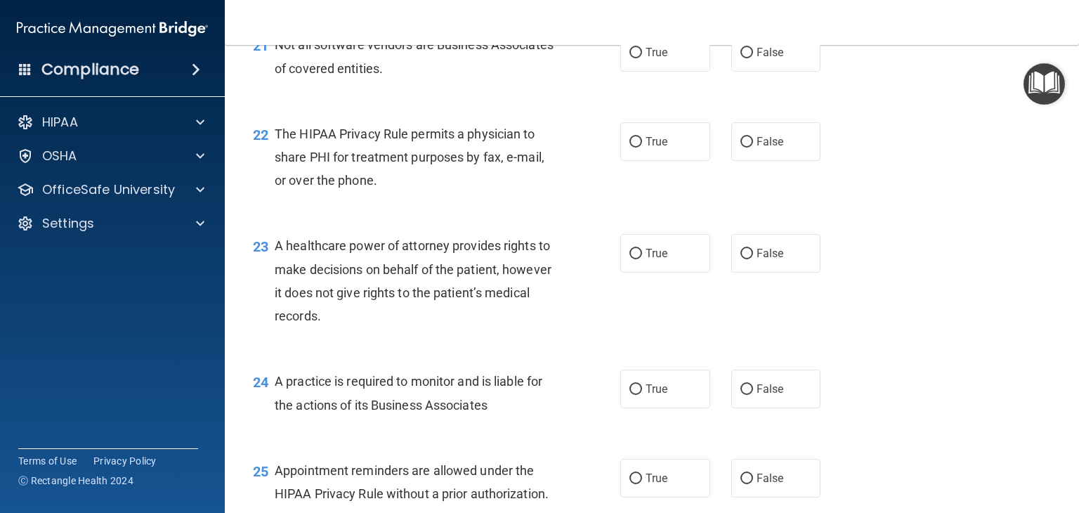
scroll to position [2633, 0]
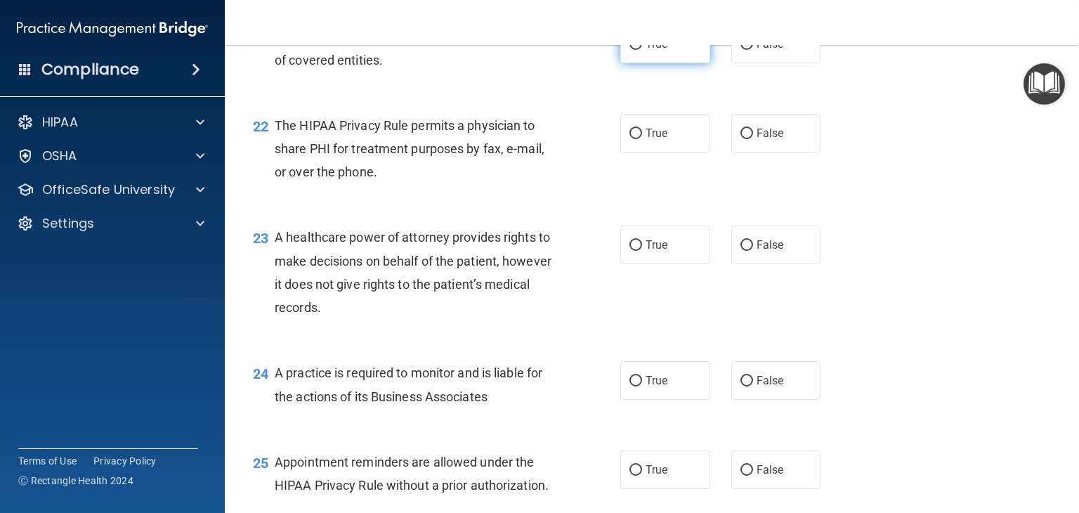
click at [655, 51] on span "True" at bounding box center [657, 43] width 22 height 13
click at [642, 50] on input "True" at bounding box center [636, 44] width 13 height 11
radio input "true"
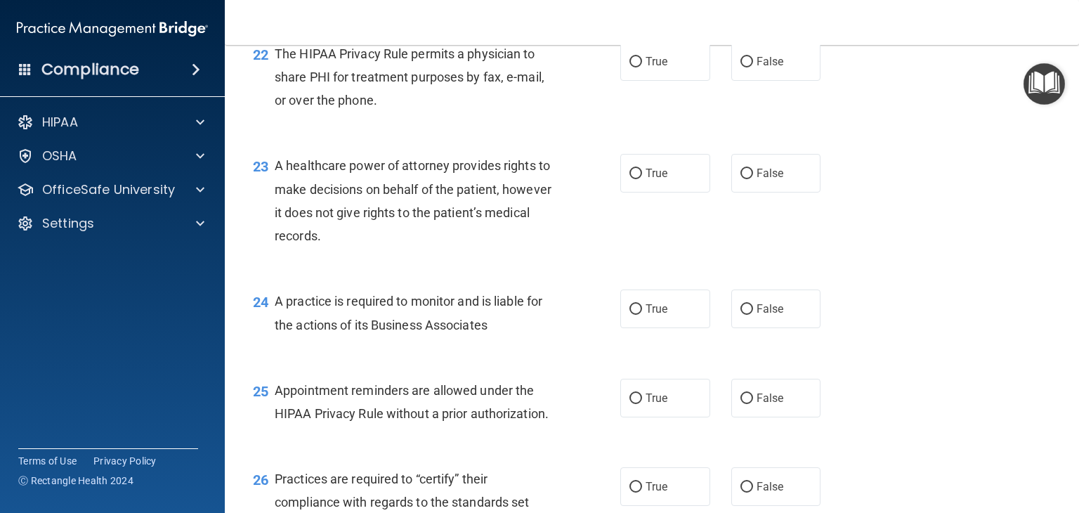
scroll to position [2717, 0]
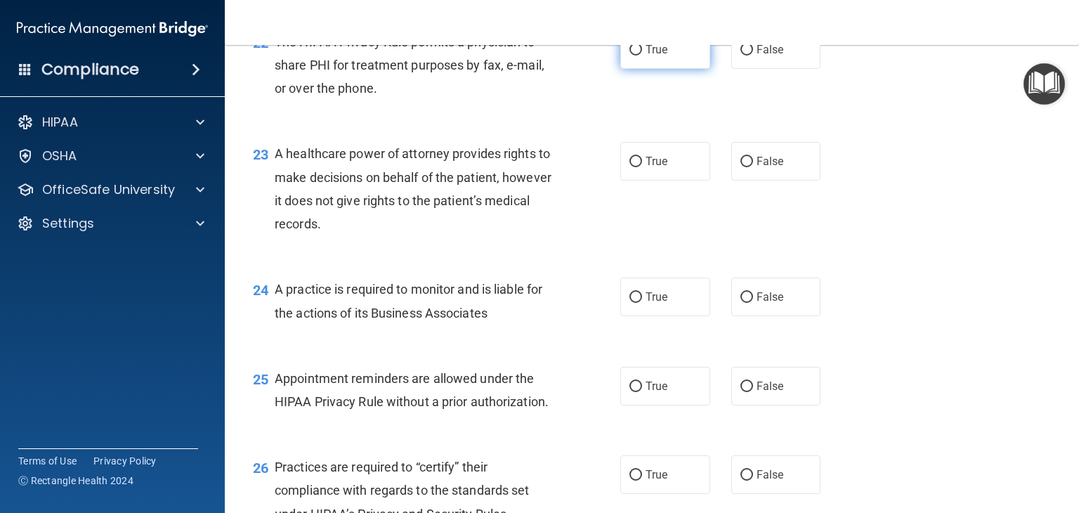
click at [646, 56] on span "True" at bounding box center [657, 49] width 22 height 13
click at [642, 56] on input "True" at bounding box center [636, 50] width 13 height 11
radio input "true"
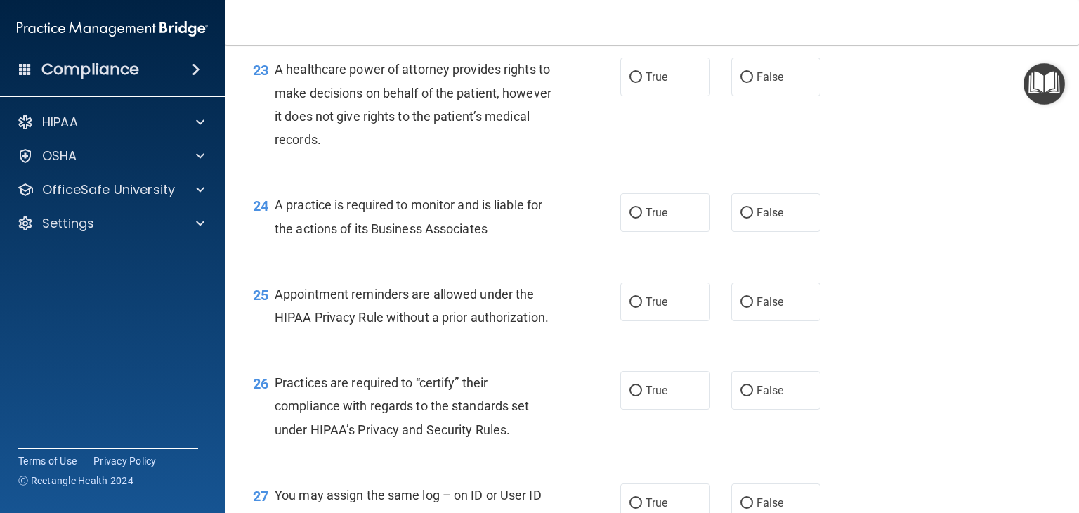
scroll to position [2835, 0]
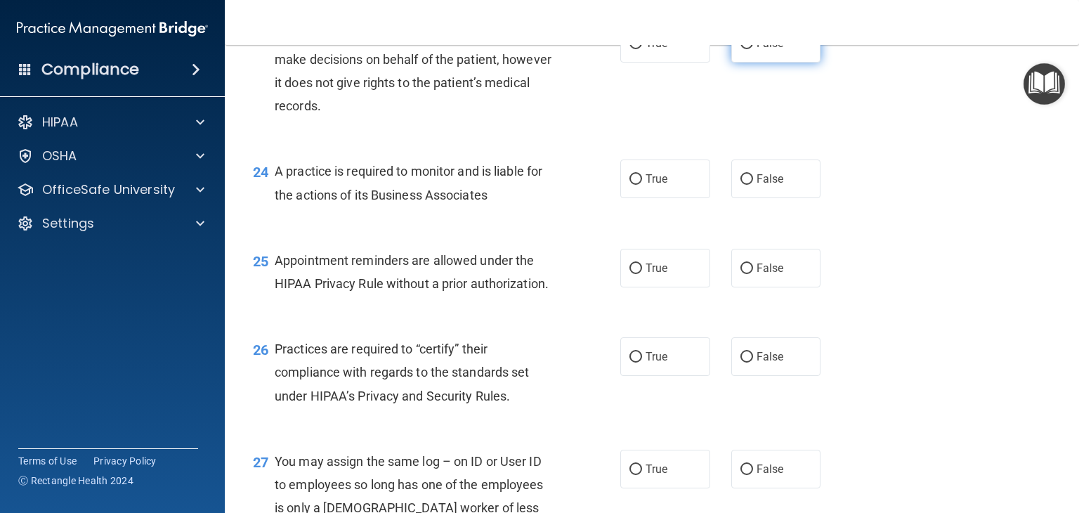
click at [738, 49] on input "False" at bounding box center [747, 44] width 13 height 11
radio input "true"
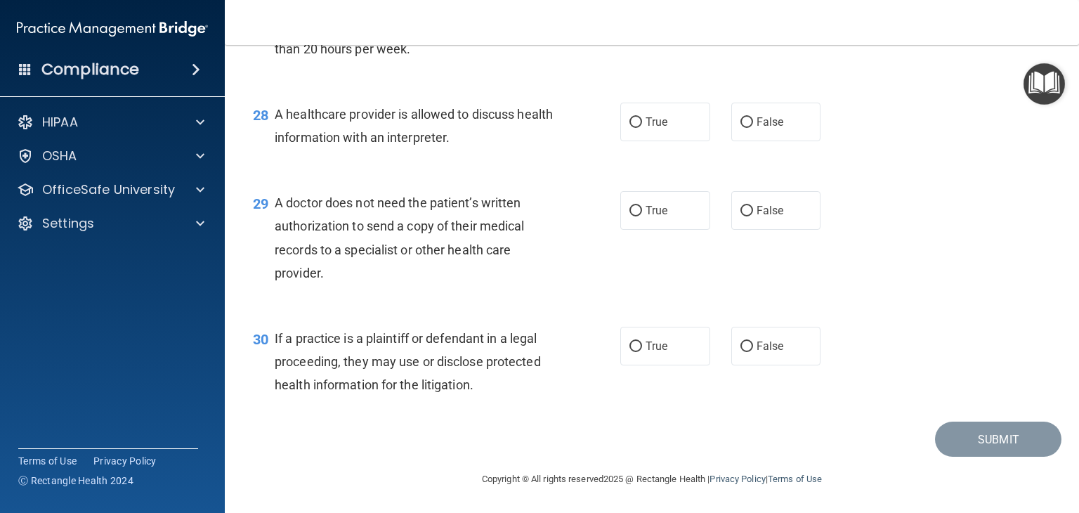
scroll to position [3297, 0]
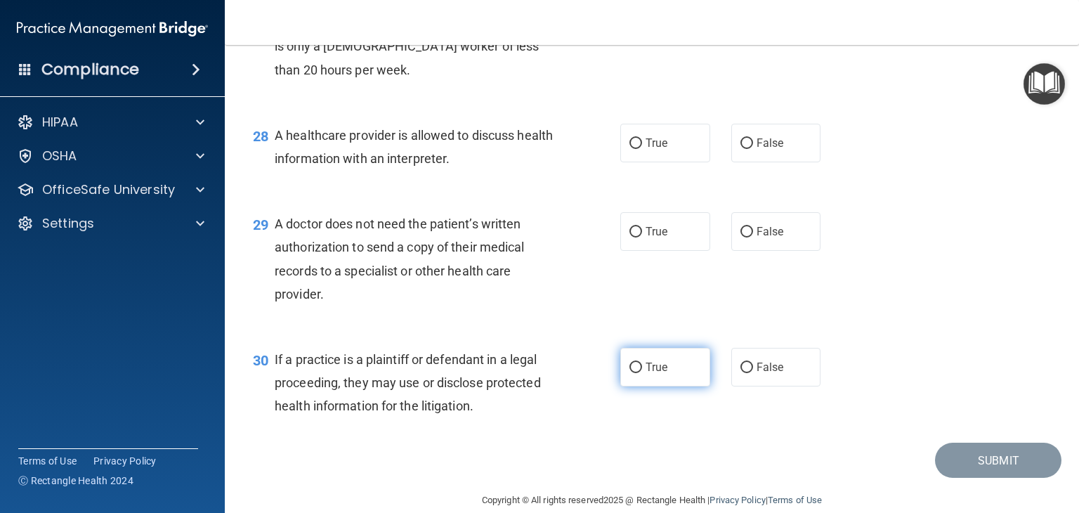
click at [631, 373] on input "True" at bounding box center [636, 368] width 13 height 11
radio input "true"
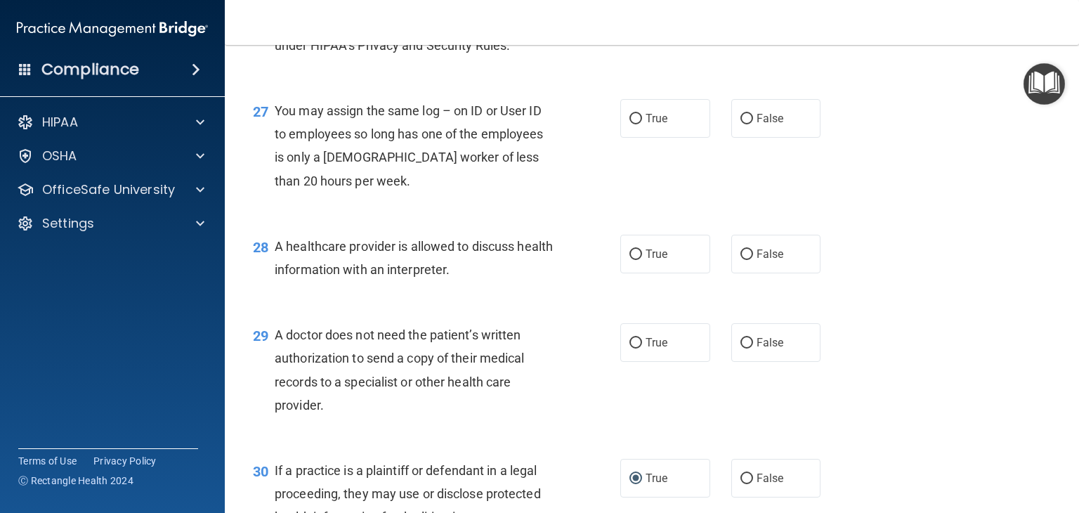
scroll to position [3184, 0]
click at [646, 351] on span "True" at bounding box center [657, 343] width 22 height 13
click at [642, 350] on input "True" at bounding box center [636, 344] width 13 height 11
radio input "true"
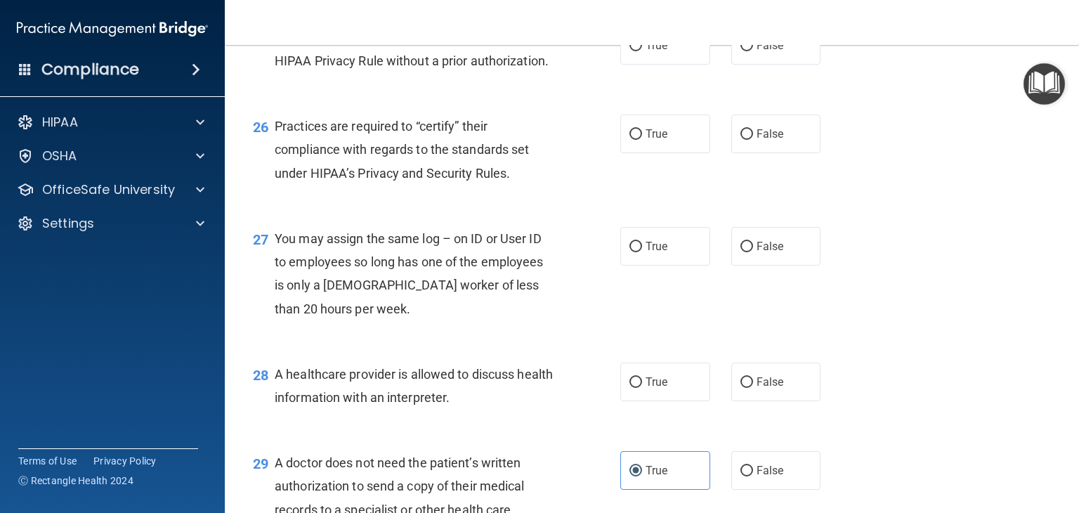
scroll to position [3041, 0]
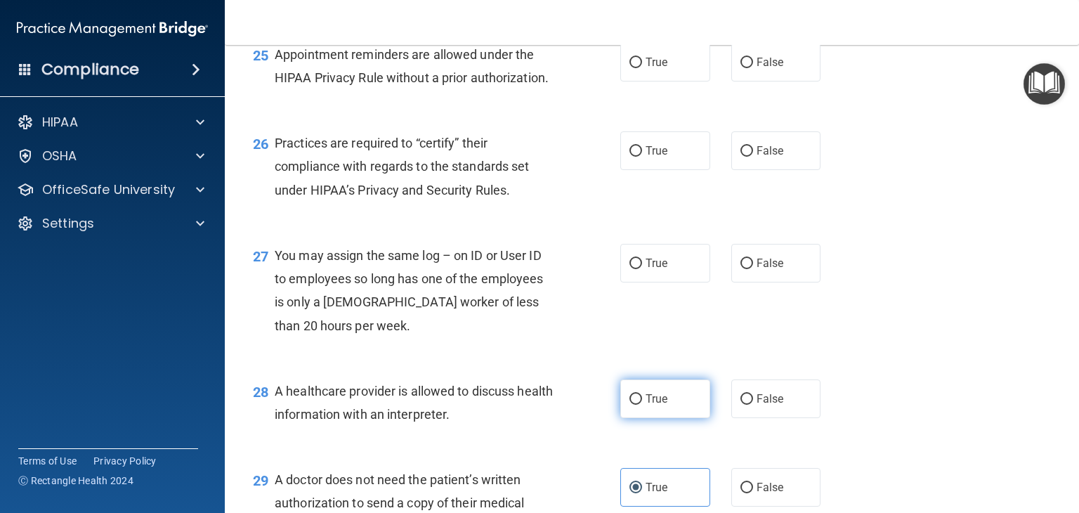
click at [644, 418] on label "True" at bounding box center [665, 398] width 90 height 39
click at [642, 405] on input "True" at bounding box center [636, 399] width 13 height 11
radio input "true"
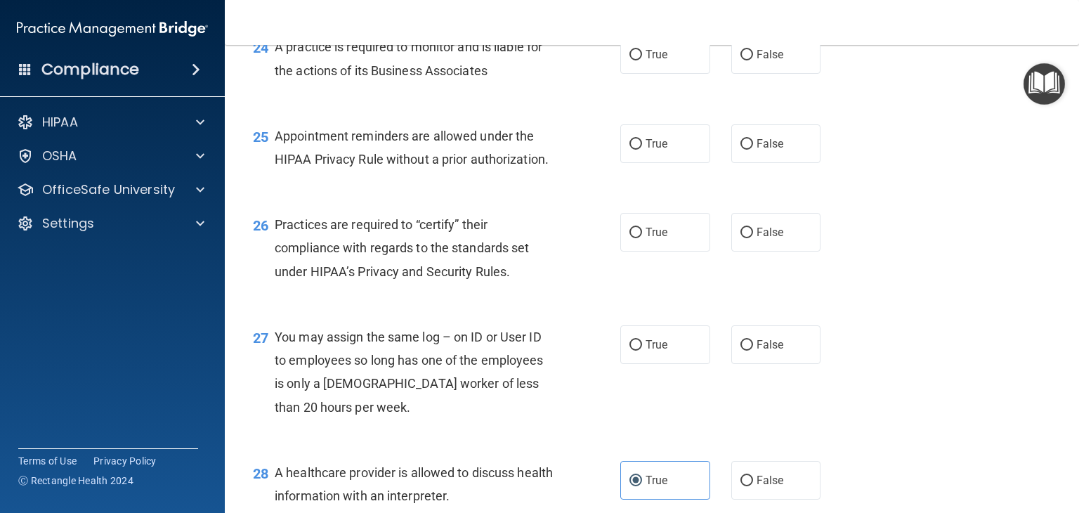
scroll to position [2958, 0]
click at [731, 365] on label "False" at bounding box center [776, 346] width 90 height 39
click at [738, 352] on input "False" at bounding box center [747, 346] width 13 height 11
radio input "true"
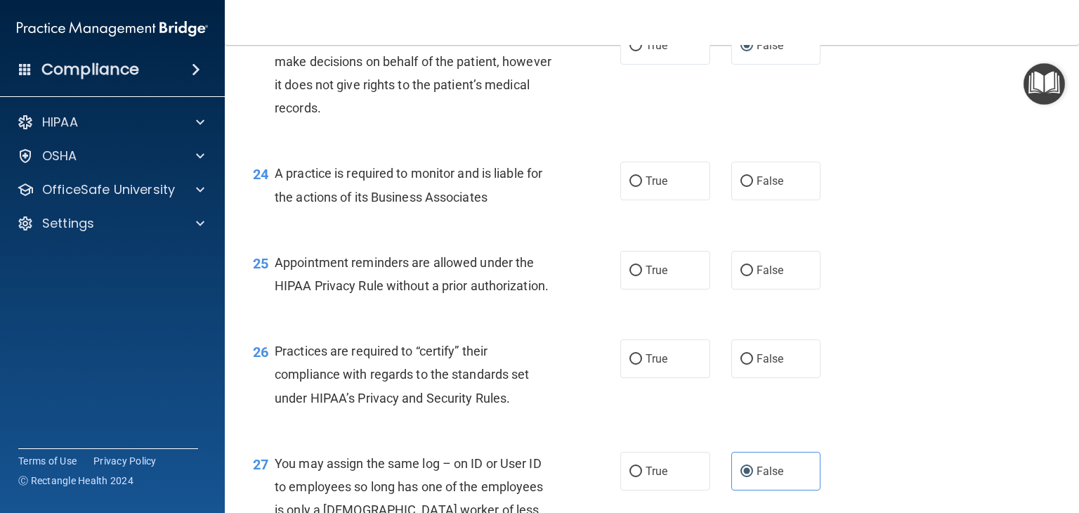
scroll to position [2813, 0]
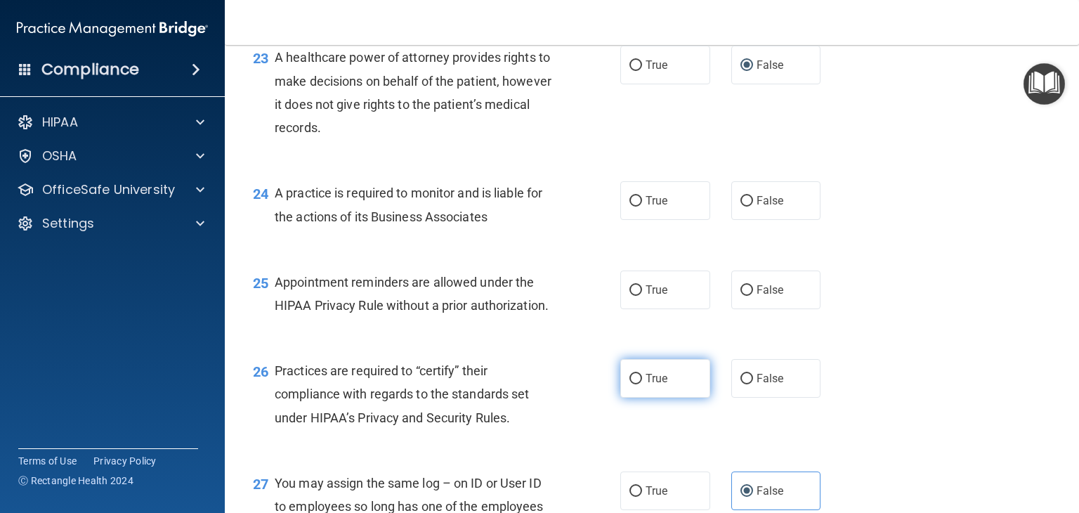
click at [646, 385] on span "True" at bounding box center [657, 378] width 22 height 13
click at [642, 384] on input "True" at bounding box center [636, 379] width 13 height 11
radio input "true"
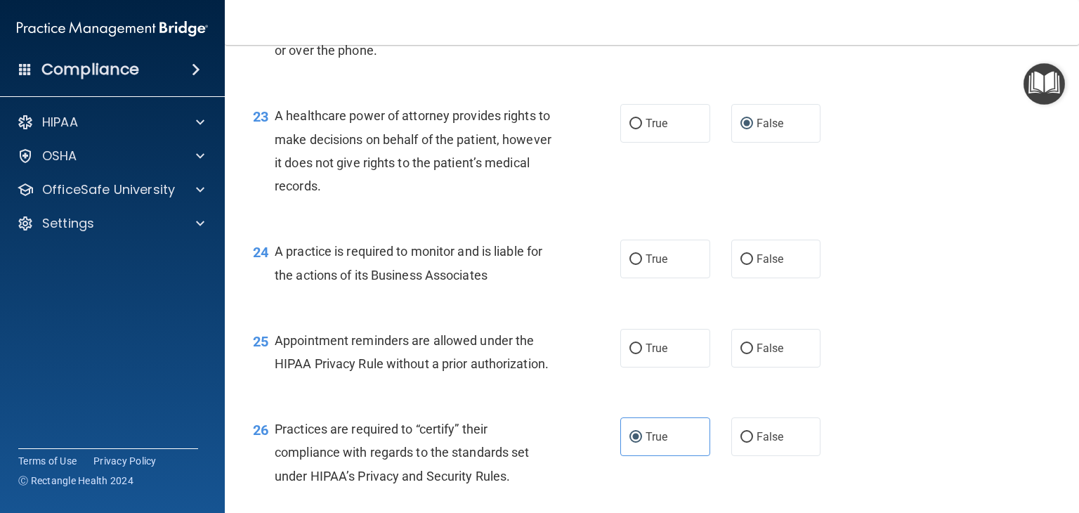
scroll to position [2752, 0]
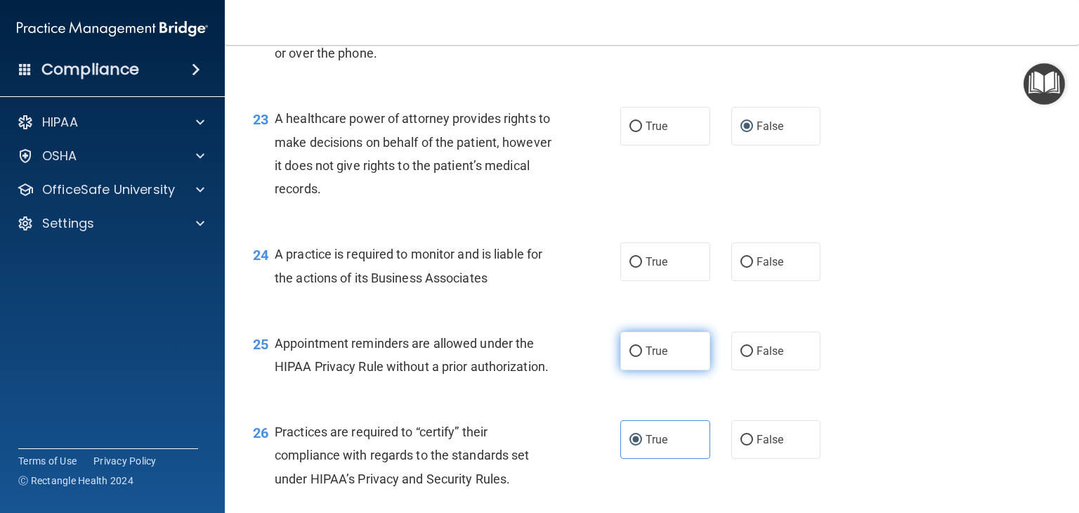
click at [646, 370] on label "True" at bounding box center [665, 351] width 90 height 39
click at [642, 357] on input "True" at bounding box center [636, 351] width 13 height 11
radio input "true"
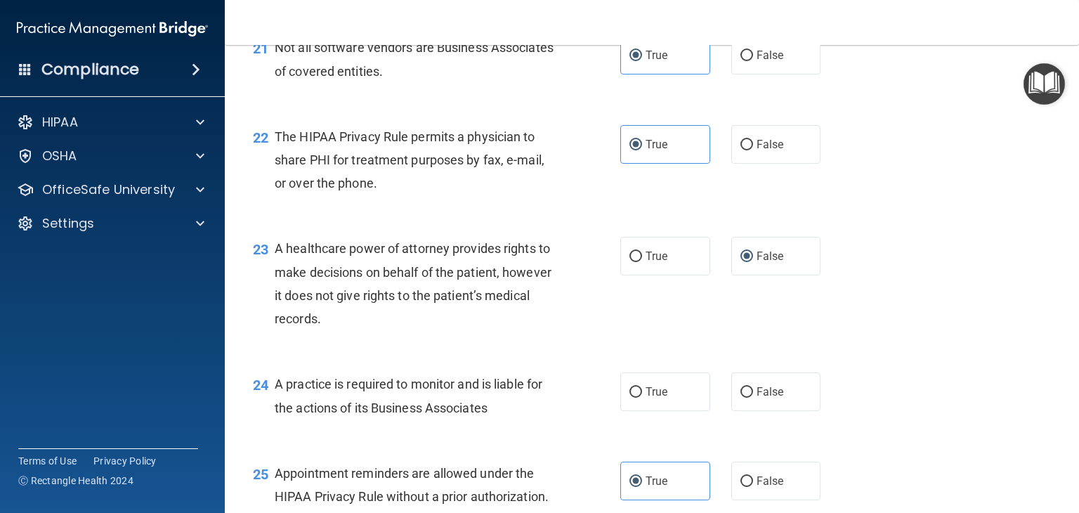
scroll to position [2622, 0]
click at [738, 398] on input "False" at bounding box center [747, 392] width 13 height 11
radio input "true"
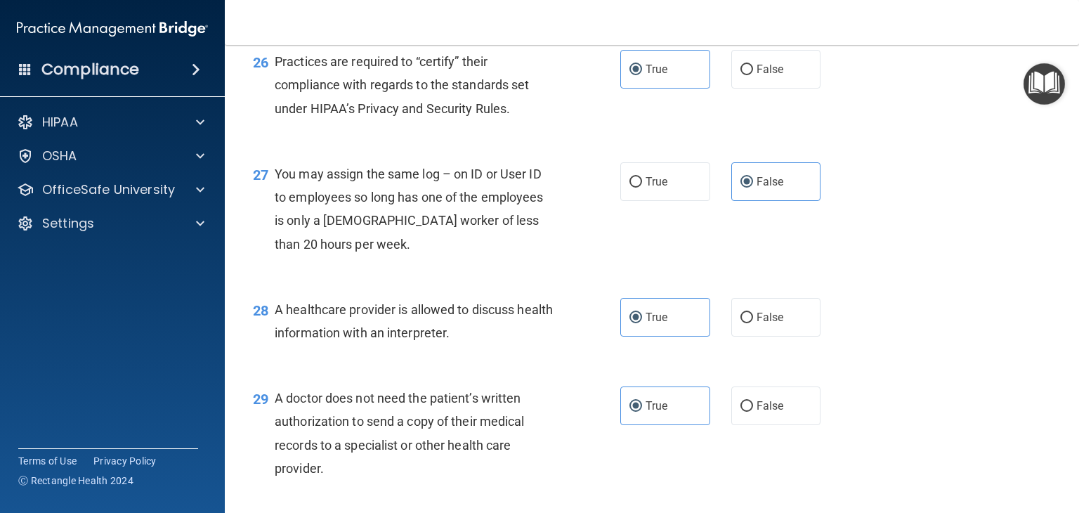
scroll to position [3365, 0]
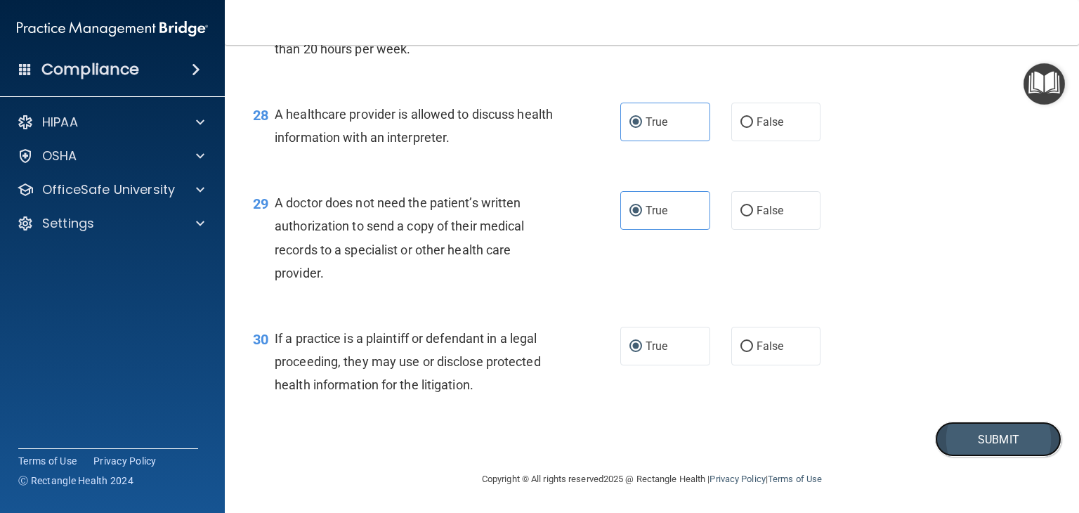
click at [738, 436] on button "Submit" at bounding box center [998, 440] width 126 height 36
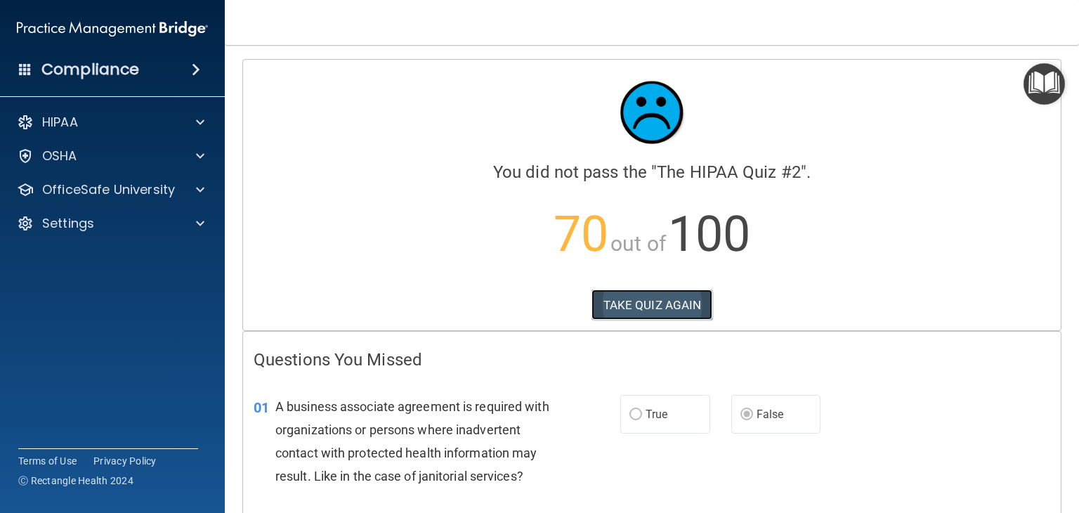
click at [641, 301] on button "TAKE QUIZ AGAIN" at bounding box center [653, 304] width 122 height 31
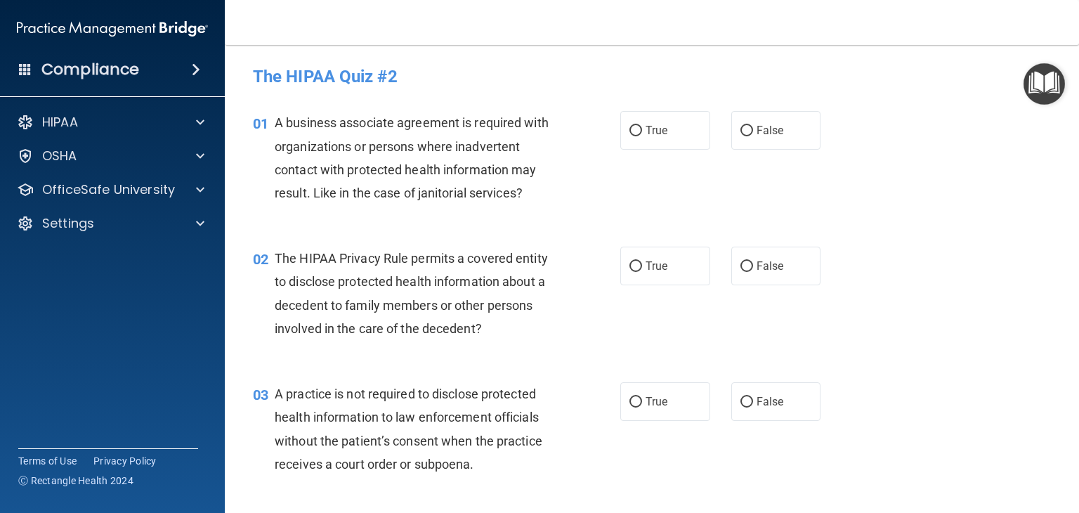
scroll to position [39, 0]
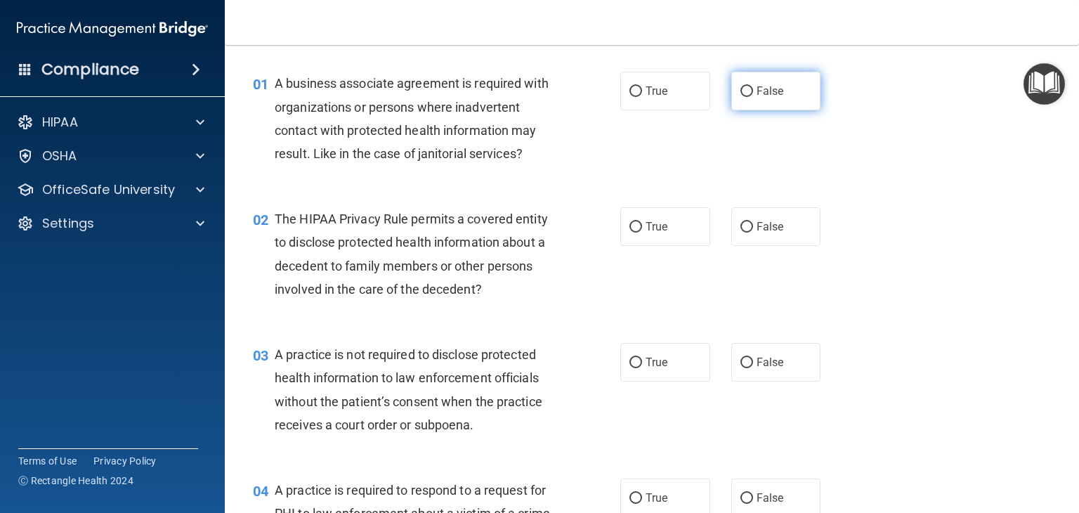
click at [738, 91] on input "False" at bounding box center [747, 91] width 13 height 11
radio input "true"
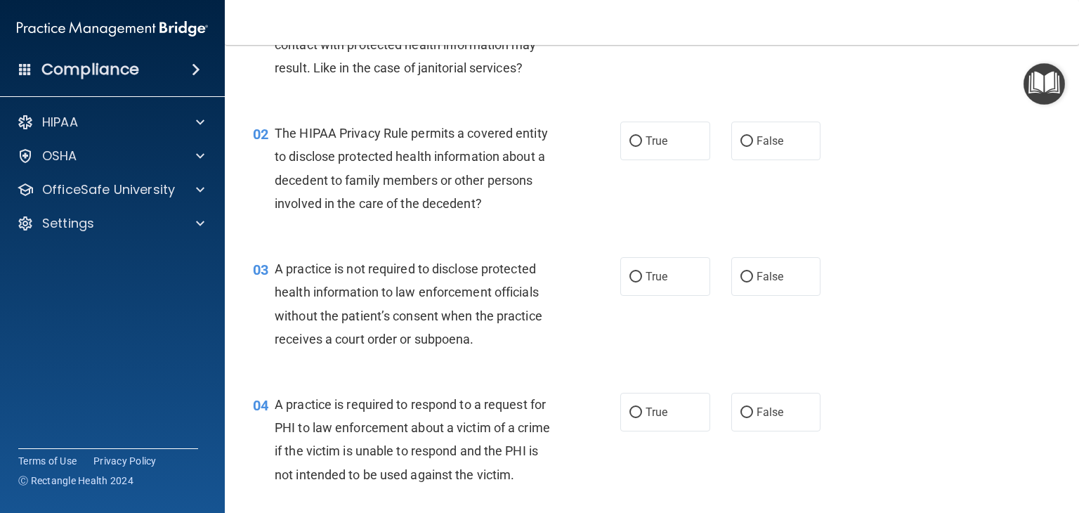
scroll to position [159, 0]
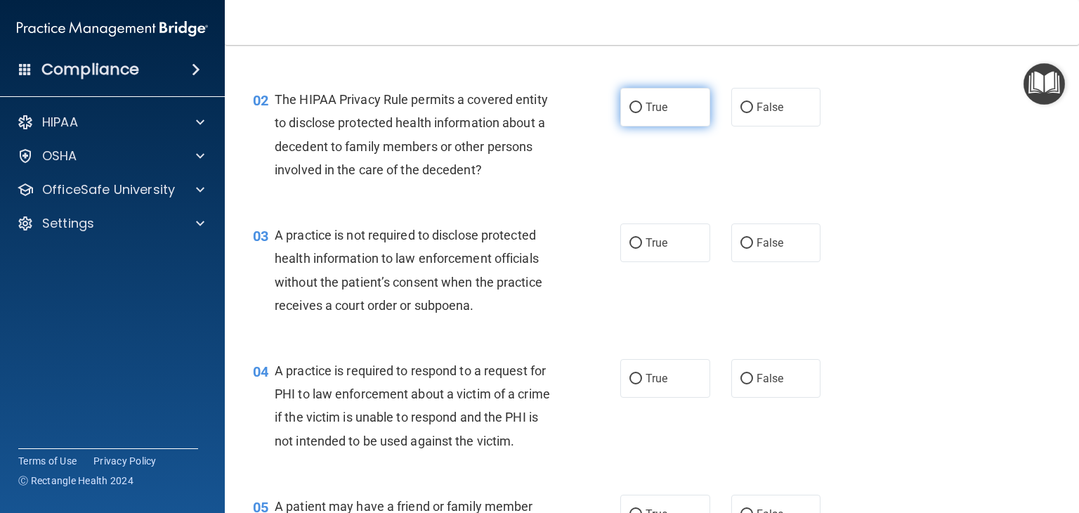
click at [631, 103] on input "True" at bounding box center [636, 108] width 13 height 11
radio input "true"
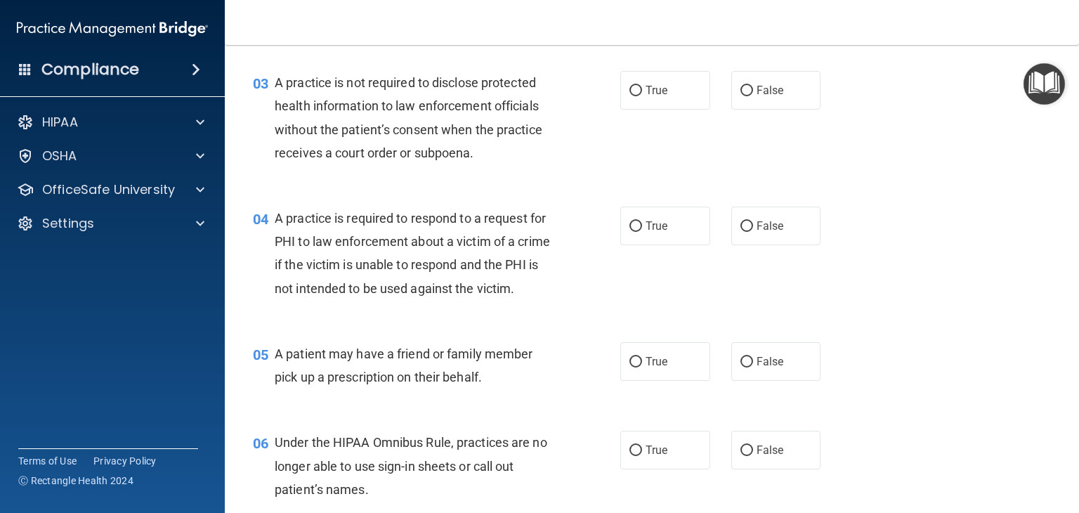
scroll to position [313, 0]
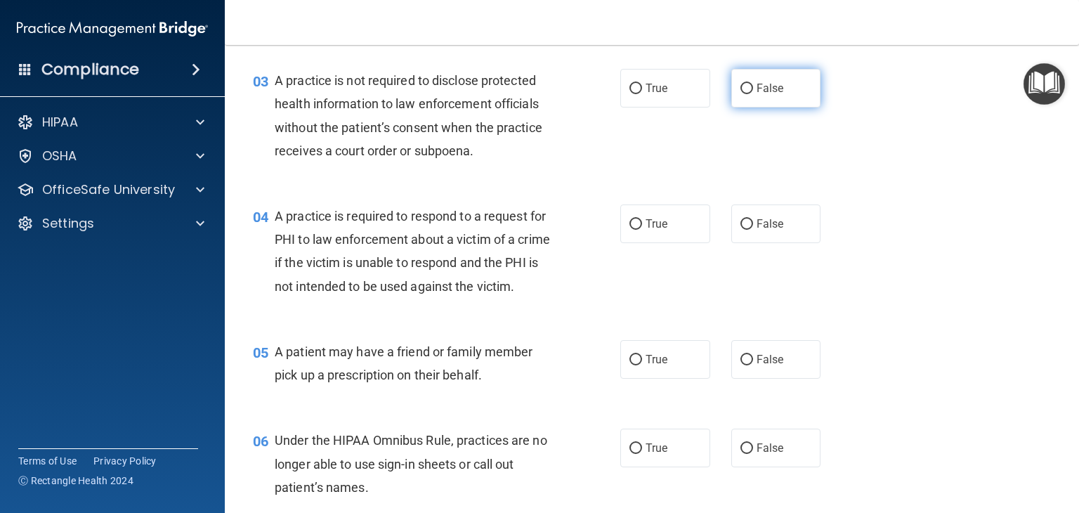
click at [738, 93] on label "False" at bounding box center [776, 88] width 90 height 39
click at [738, 93] on input "False" at bounding box center [747, 89] width 13 height 11
radio input "true"
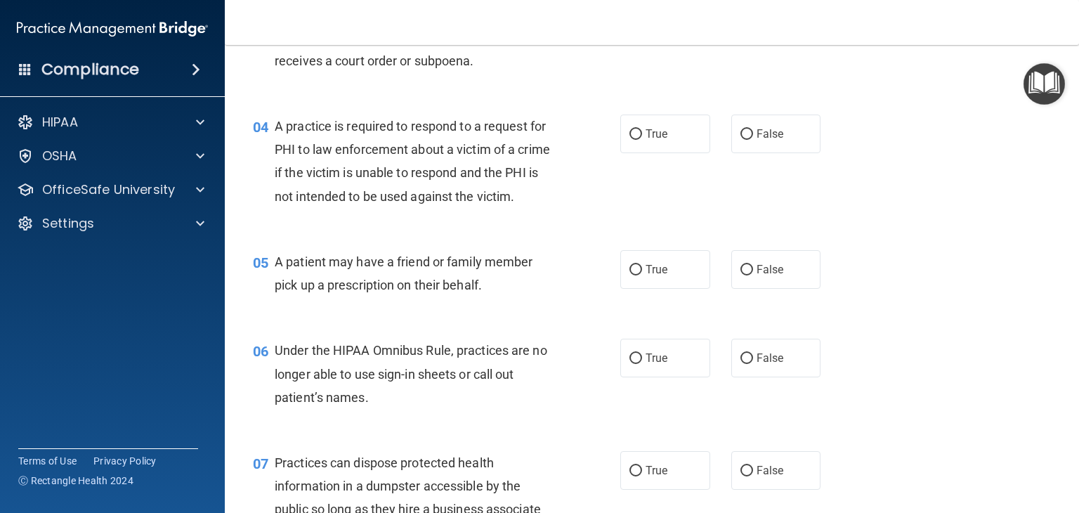
scroll to position [405, 0]
click at [658, 141] on label "True" at bounding box center [665, 132] width 90 height 39
click at [642, 138] on input "True" at bounding box center [636, 133] width 13 height 11
radio input "true"
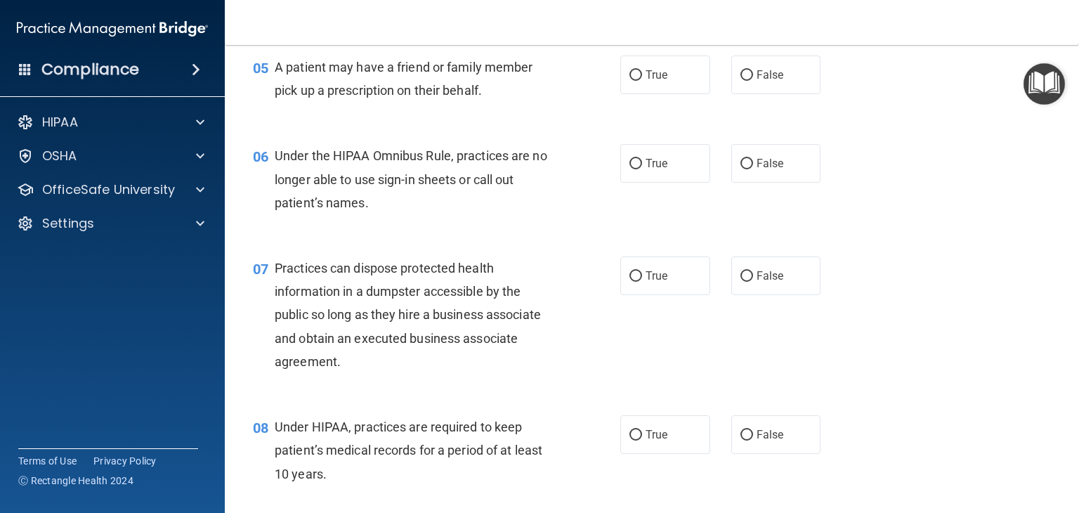
scroll to position [599, 0]
click at [630, 80] on input "True" at bounding box center [636, 75] width 13 height 11
radio input "true"
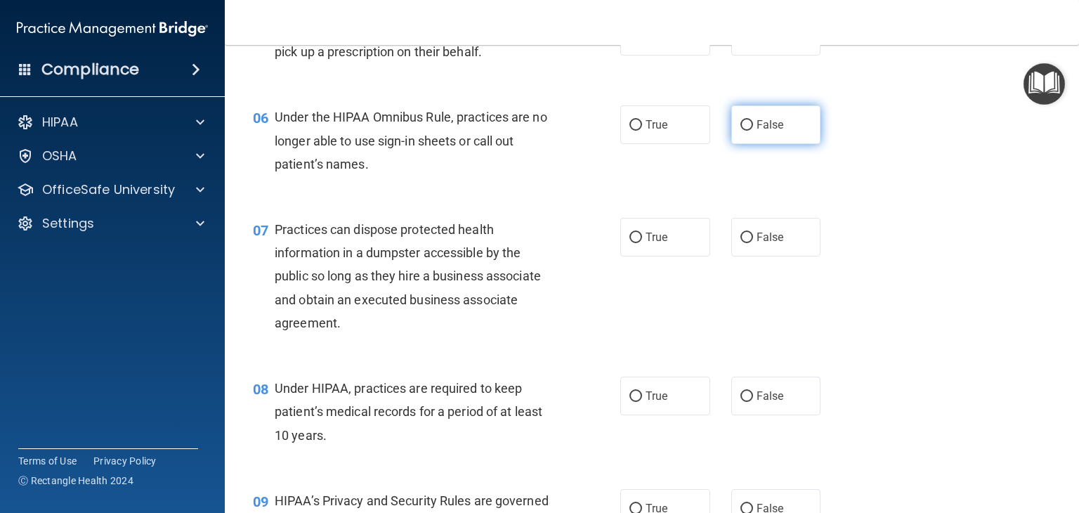
click at [736, 144] on label "False" at bounding box center [776, 124] width 90 height 39
click at [738, 131] on input "False" at bounding box center [747, 125] width 13 height 11
radio input "true"
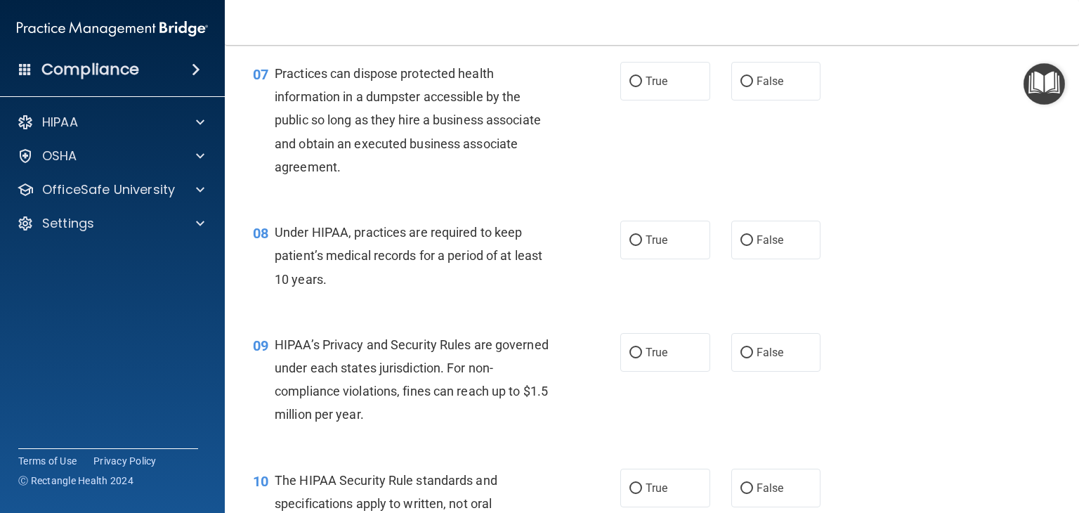
scroll to position [797, 0]
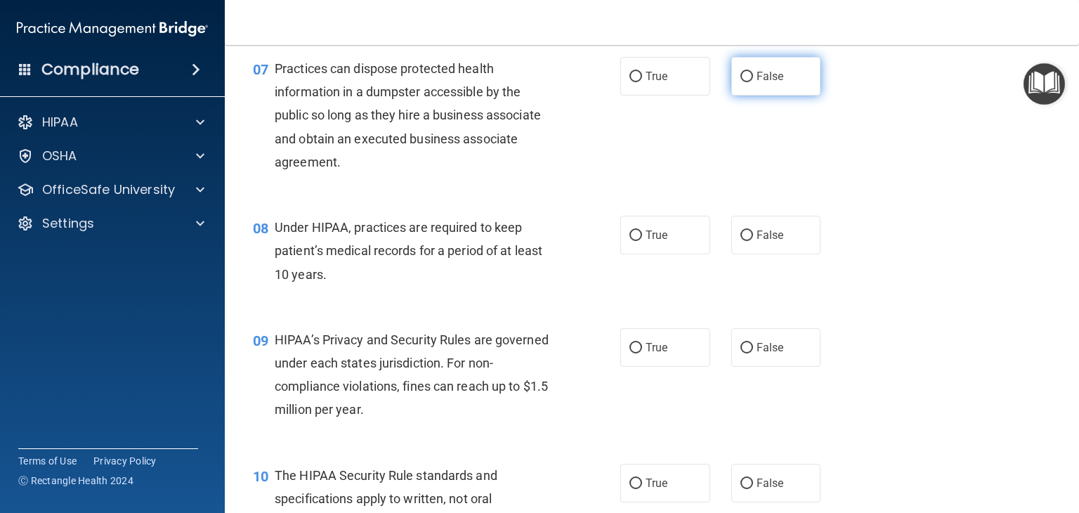
click at [731, 96] on label "False" at bounding box center [776, 76] width 90 height 39
click at [738, 82] on input "False" at bounding box center [747, 77] width 13 height 11
radio input "true"
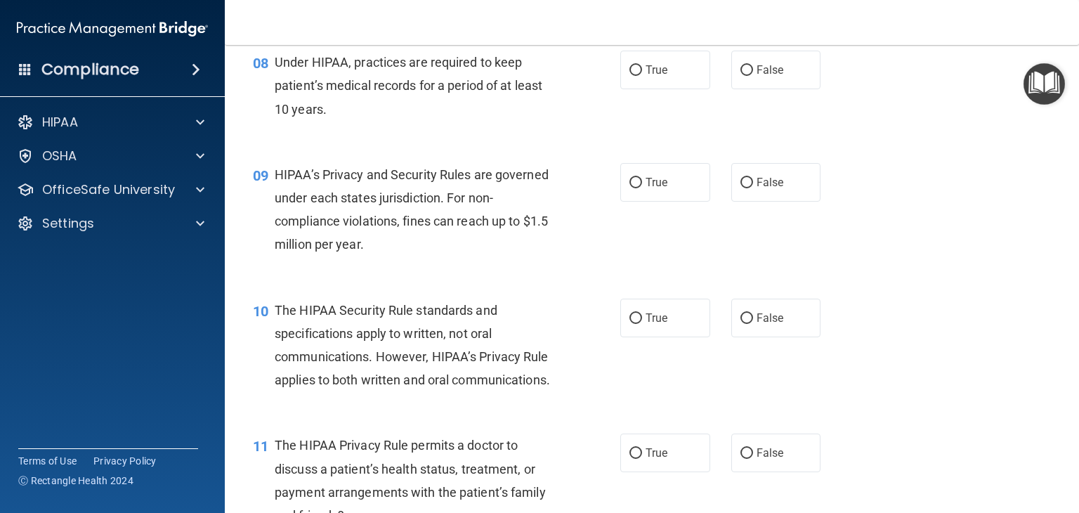
scroll to position [963, 0]
click at [738, 76] on span "False" at bounding box center [770, 69] width 27 height 13
click at [738, 75] on input "False" at bounding box center [747, 70] width 13 height 11
radio input "true"
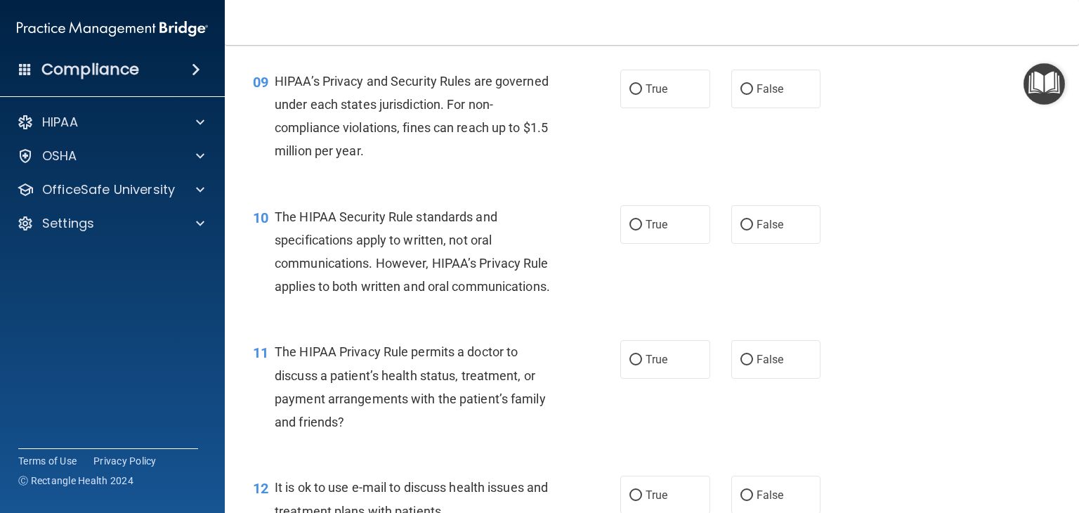
scroll to position [1064, 0]
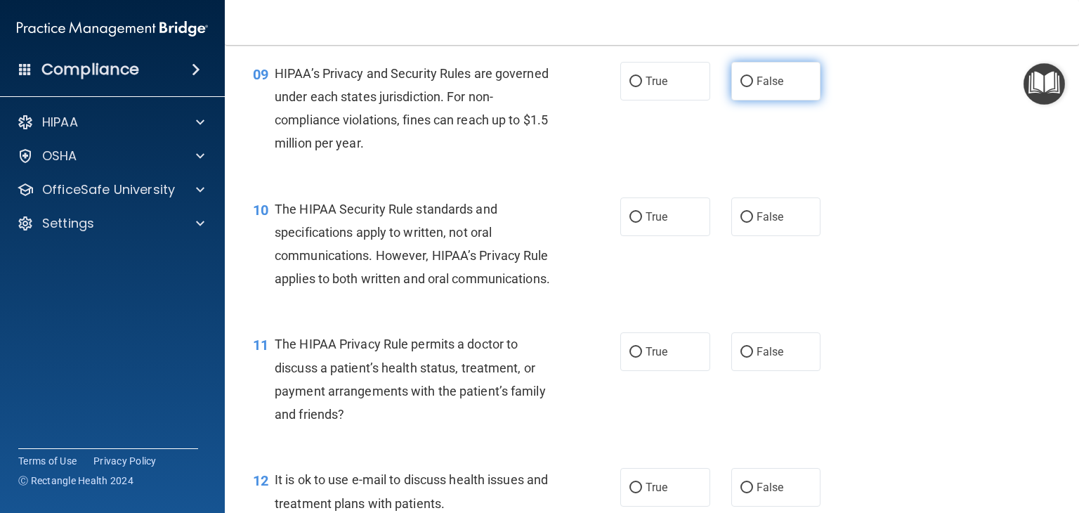
click at [738, 88] on span "False" at bounding box center [770, 80] width 27 height 13
click at [738, 87] on input "False" at bounding box center [747, 82] width 13 height 11
radio input "true"
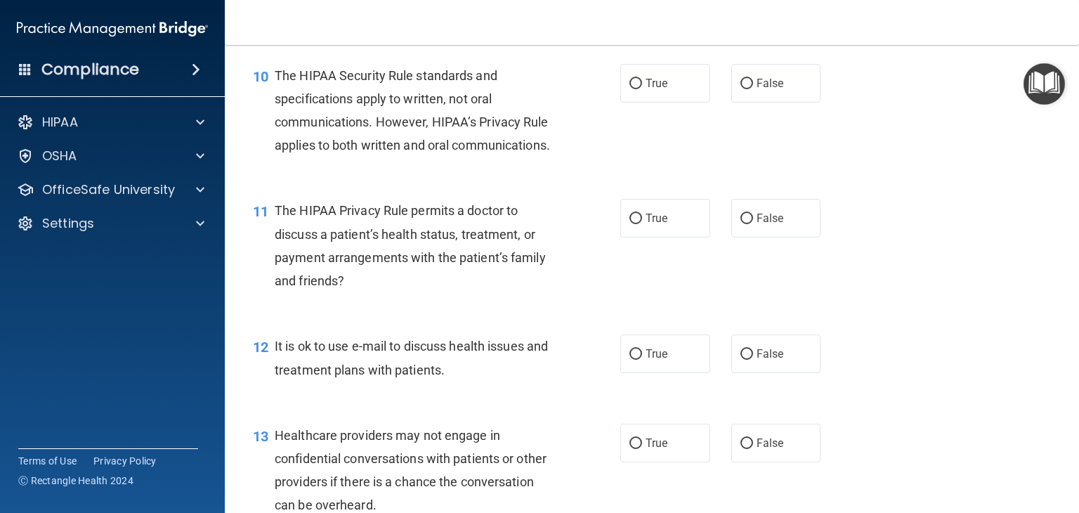
scroll to position [1205, 0]
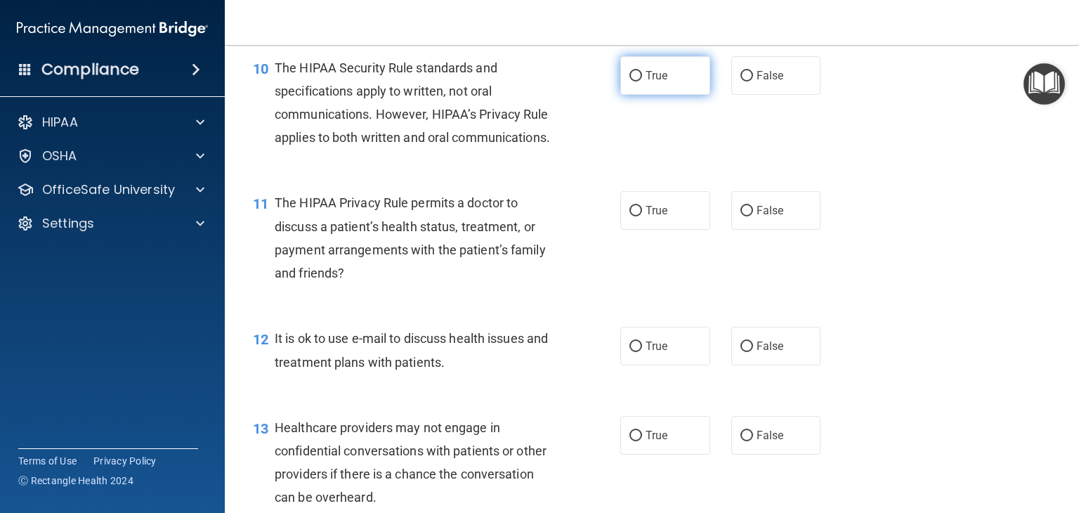
click at [646, 82] on span "True" at bounding box center [657, 75] width 22 height 13
click at [642, 82] on input "True" at bounding box center [636, 76] width 13 height 11
radio input "true"
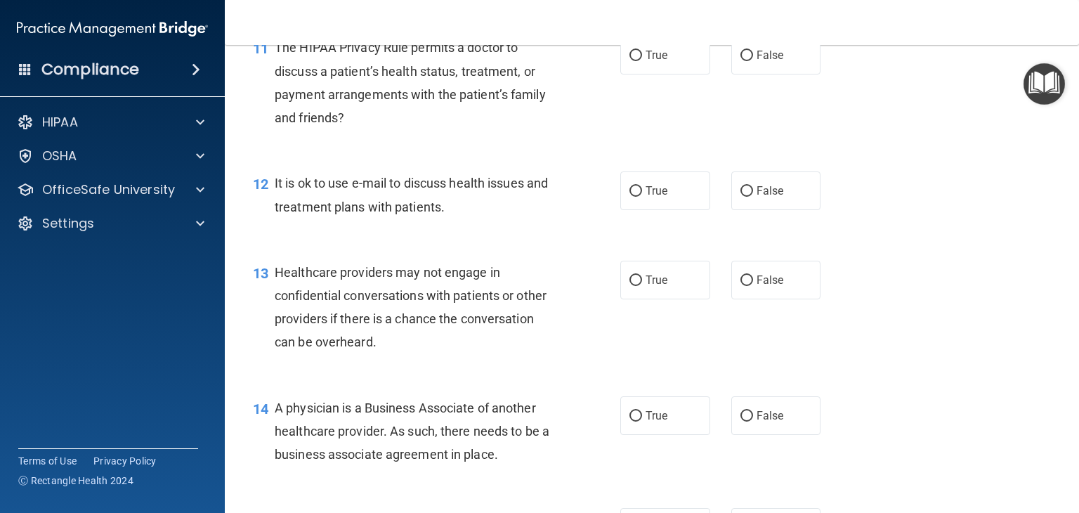
scroll to position [1362, 0]
click at [620, 73] on label "True" at bounding box center [665, 53] width 90 height 39
click at [630, 60] on input "True" at bounding box center [636, 54] width 13 height 11
radio input "true"
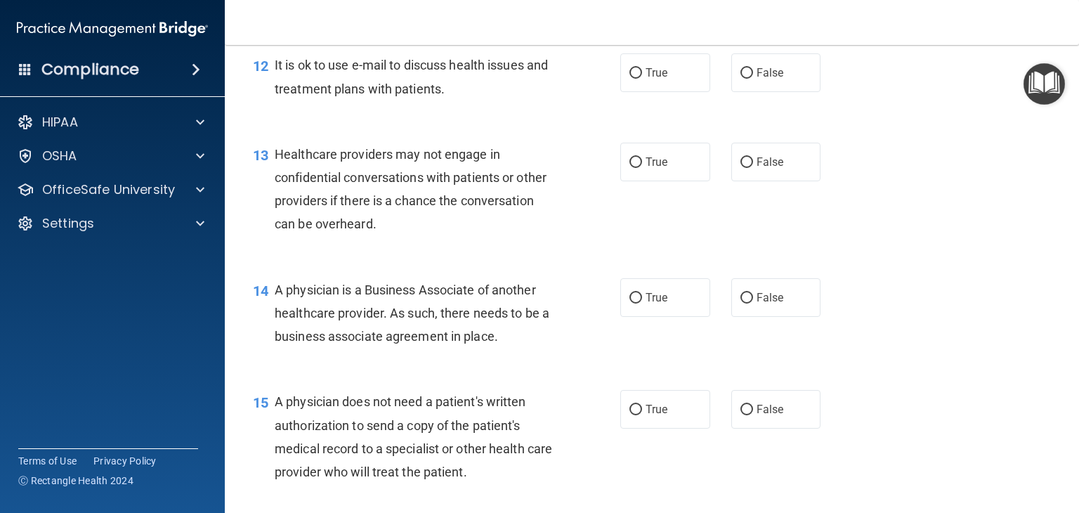
scroll to position [1501, 0]
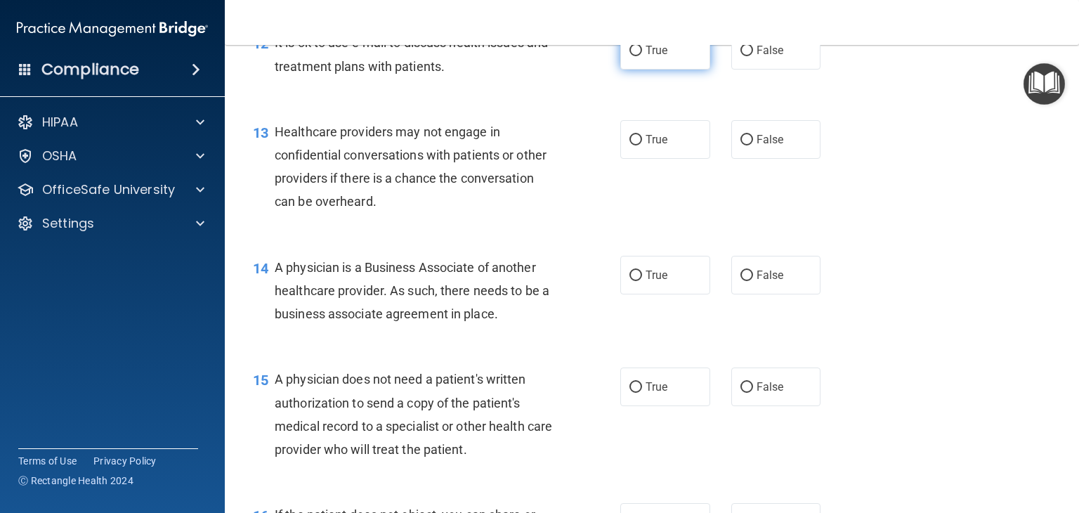
click at [646, 57] on span "True" at bounding box center [657, 50] width 22 height 13
click at [642, 56] on input "True" at bounding box center [636, 51] width 13 height 11
radio input "true"
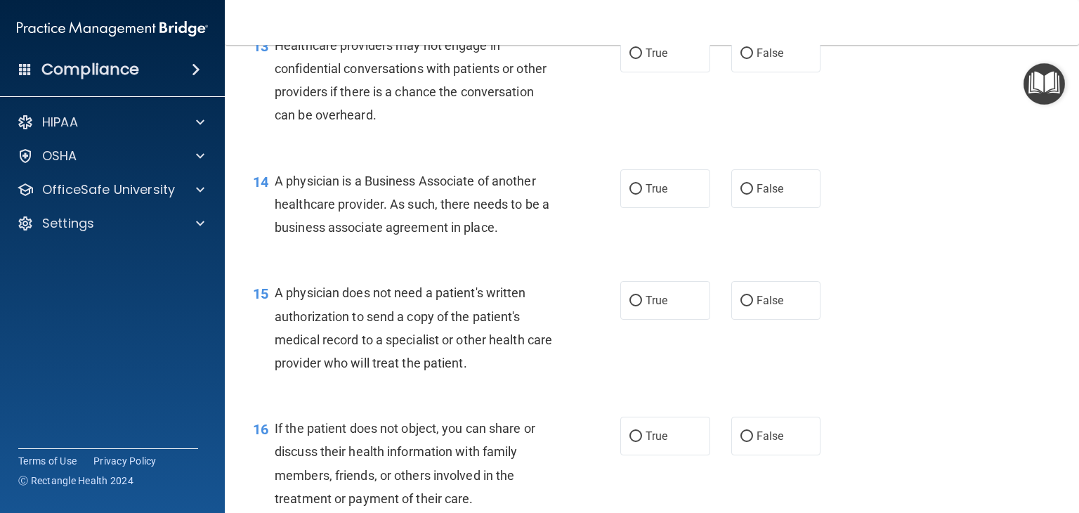
scroll to position [1596, 0]
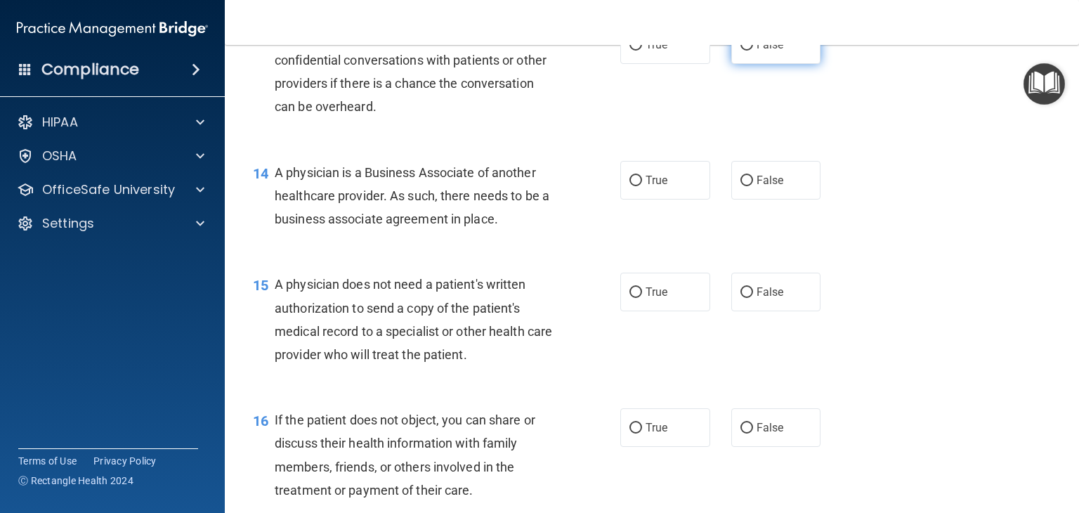
click at [738, 64] on label "False" at bounding box center [776, 44] width 90 height 39
click at [738, 51] on input "False" at bounding box center [747, 45] width 13 height 11
radio input "true"
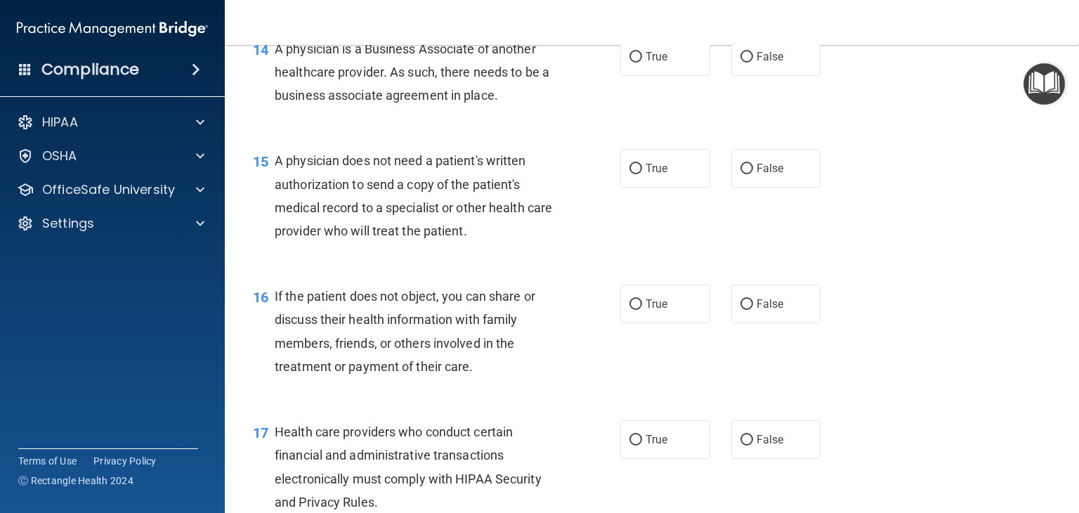
scroll to position [1720, 0]
click at [736, 75] on label "False" at bounding box center [776, 56] width 90 height 39
click at [738, 62] on input "False" at bounding box center [747, 56] width 13 height 11
radio input "true"
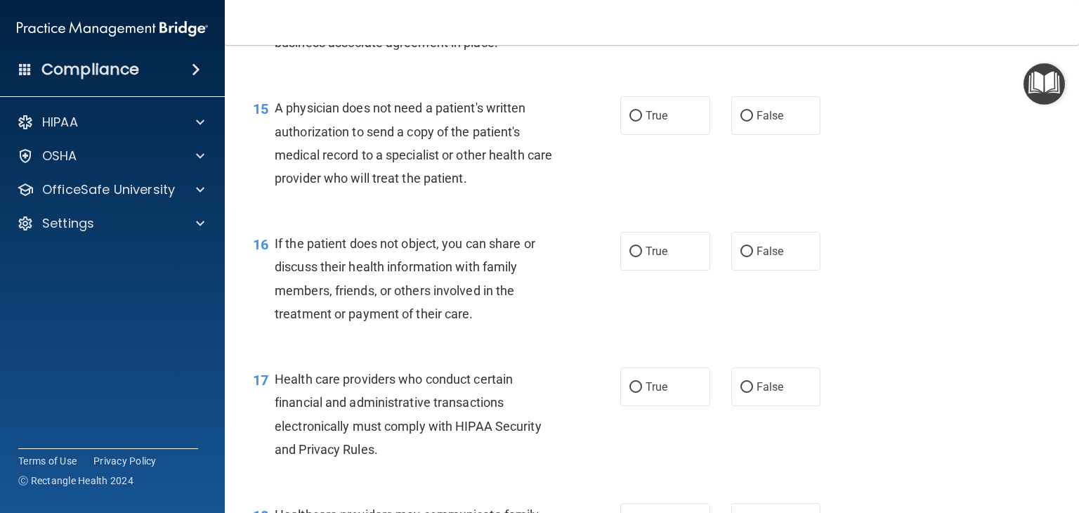
scroll to position [1773, 0]
click at [646, 122] on span "True" at bounding box center [657, 114] width 22 height 13
click at [642, 121] on input "True" at bounding box center [636, 115] width 13 height 11
radio input "true"
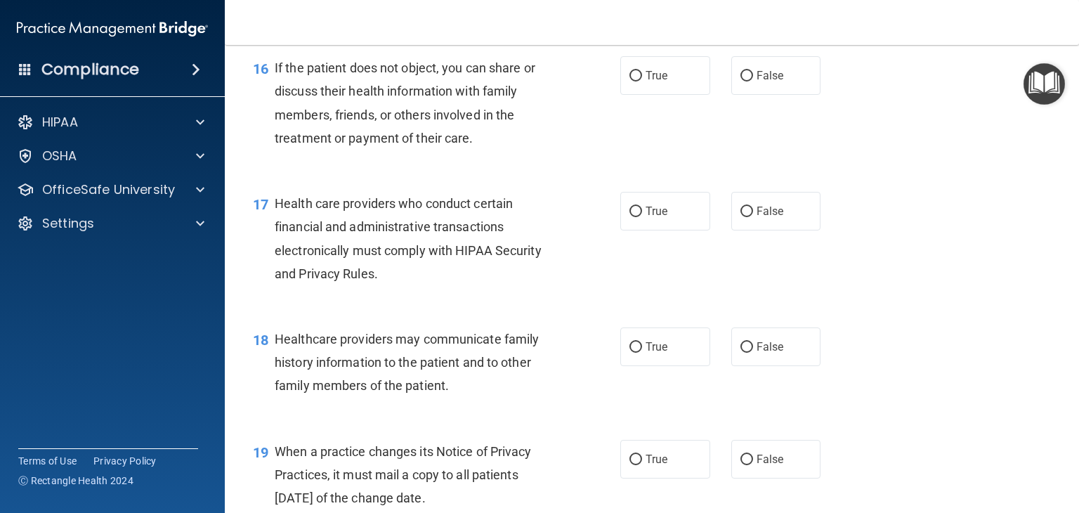
scroll to position [1953, 0]
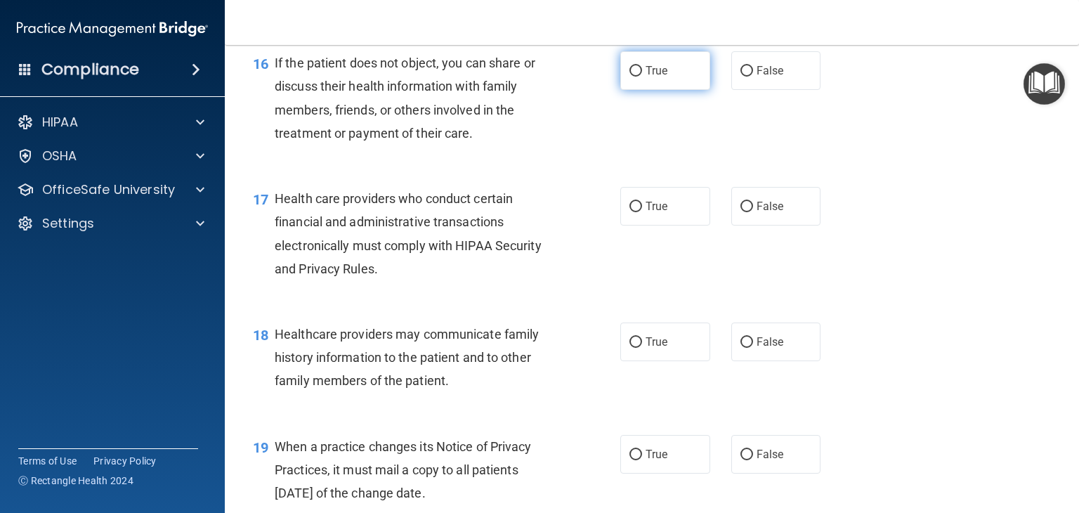
click at [632, 77] on input "True" at bounding box center [636, 71] width 13 height 11
radio input "true"
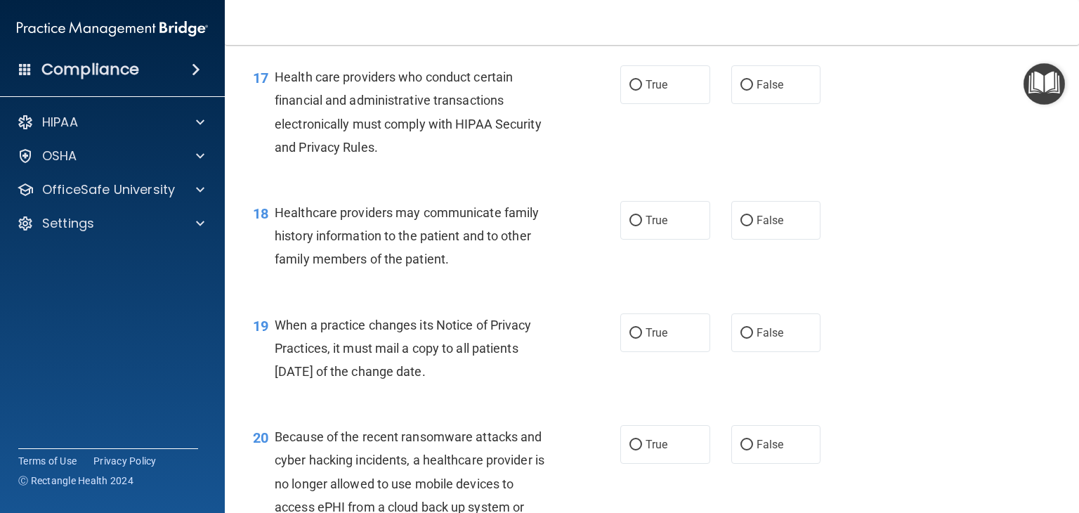
scroll to position [2076, 0]
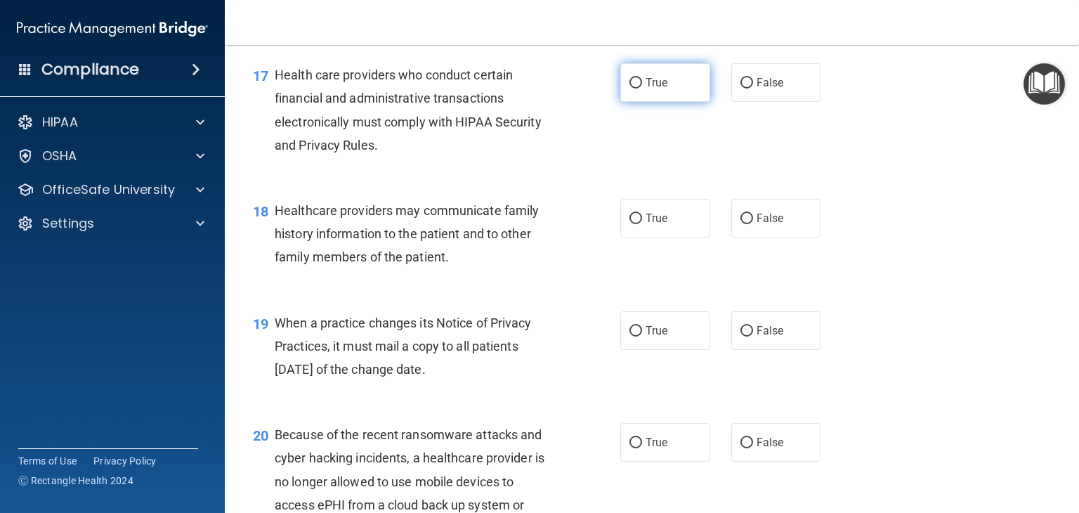
click at [636, 102] on label "True" at bounding box center [665, 82] width 90 height 39
click at [636, 89] on input "True" at bounding box center [636, 83] width 13 height 11
radio input "true"
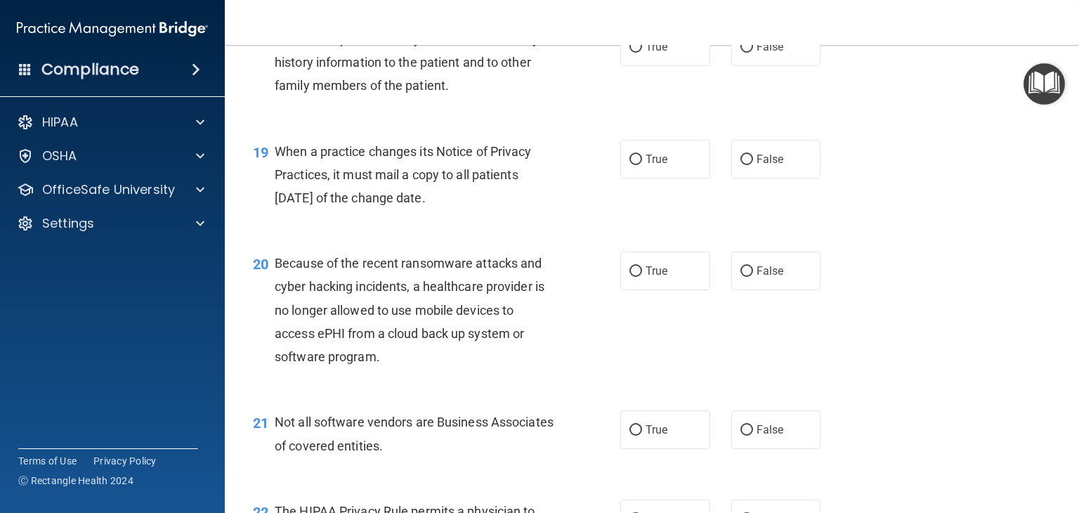
scroll to position [2248, 0]
click at [636, 65] on label "True" at bounding box center [665, 46] width 90 height 39
click at [636, 52] on input "True" at bounding box center [636, 46] width 13 height 11
radio input "true"
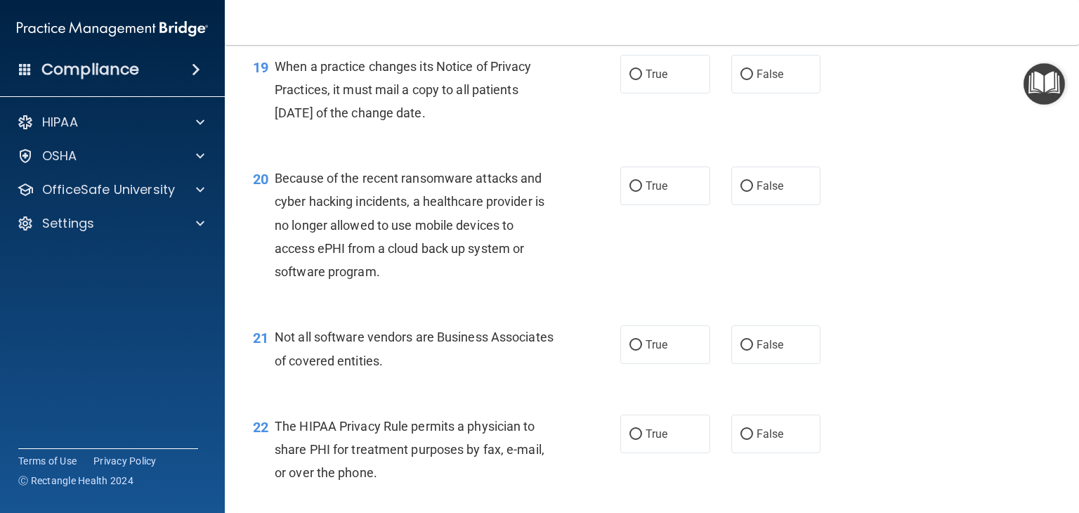
scroll to position [2346, 0]
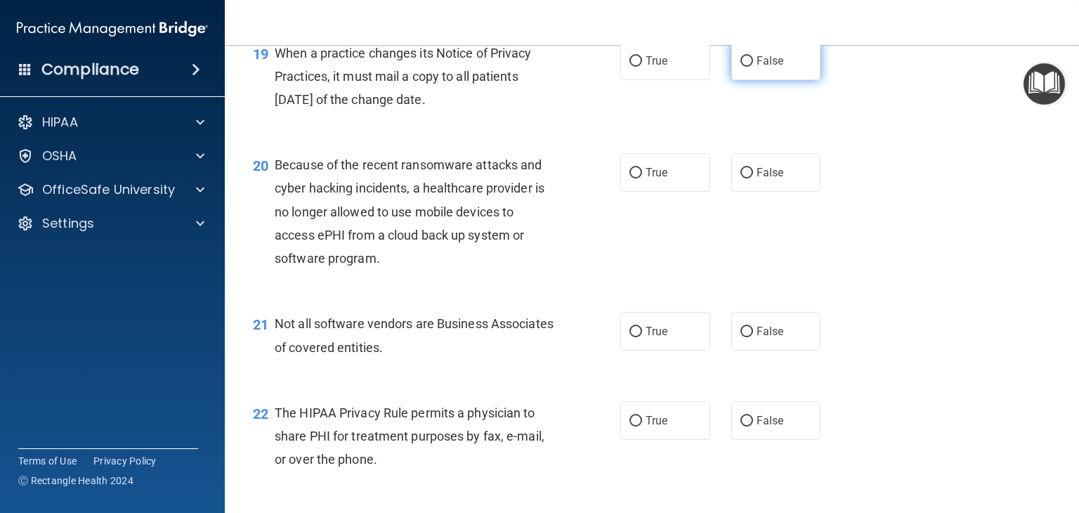
click at [738, 67] on span "False" at bounding box center [770, 60] width 27 height 13
click at [738, 67] on input "False" at bounding box center [747, 61] width 13 height 11
radio input "true"
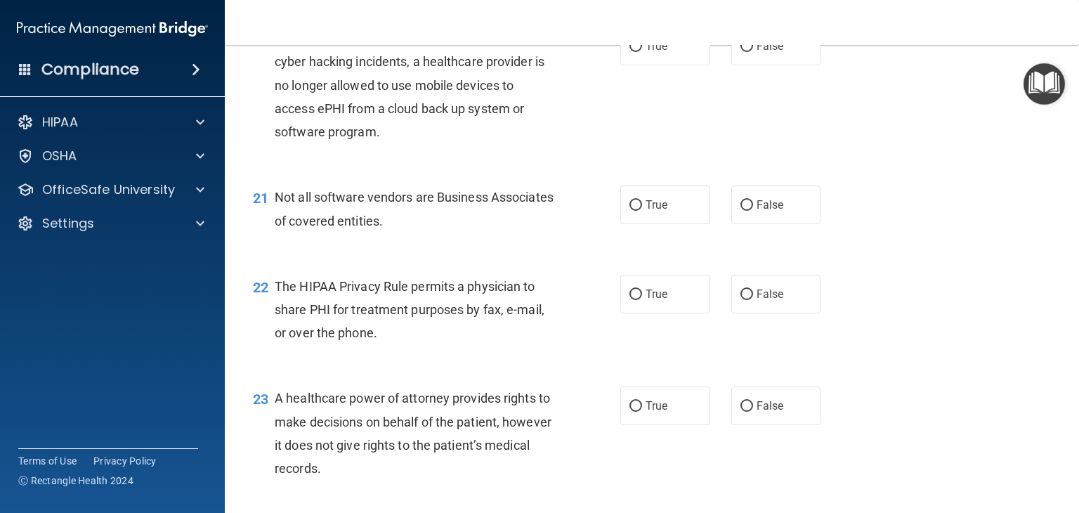
scroll to position [2473, 0]
click at [732, 65] on label "False" at bounding box center [776, 45] width 90 height 39
click at [738, 51] on input "False" at bounding box center [747, 46] width 13 height 11
radio input "true"
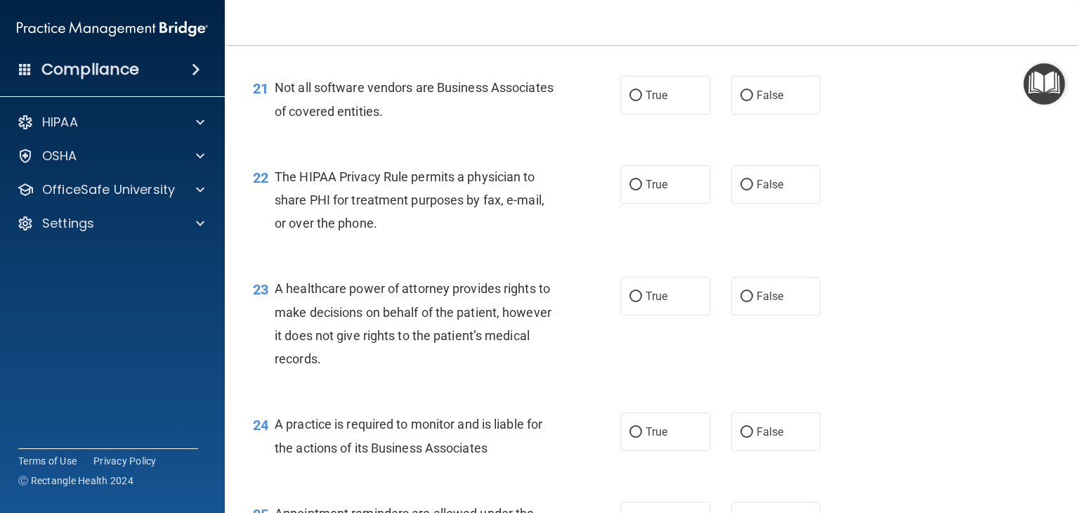
scroll to position [2583, 0]
click at [644, 114] on label "True" at bounding box center [665, 94] width 90 height 39
click at [642, 100] on input "True" at bounding box center [636, 95] width 13 height 11
radio input "true"
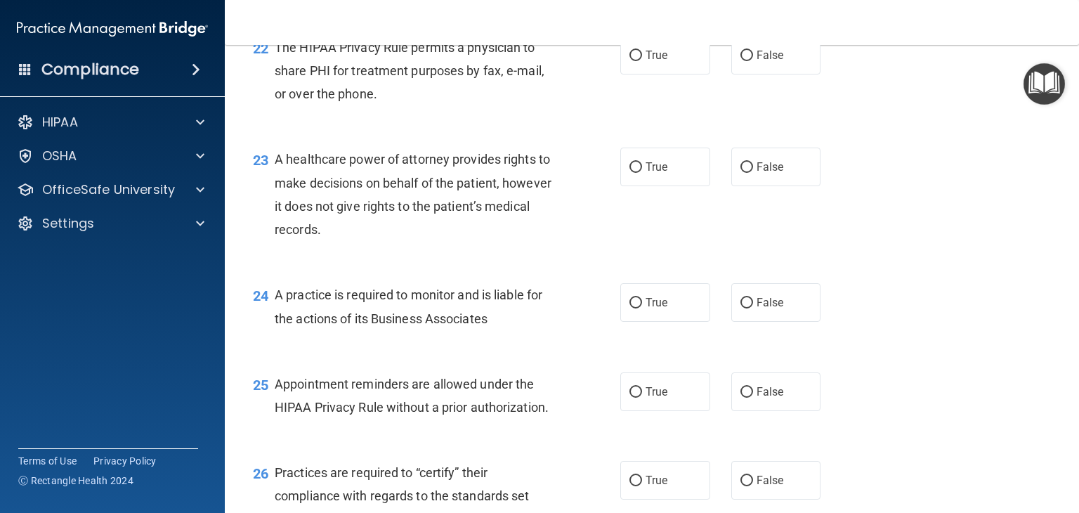
scroll to position [2712, 0]
click at [667, 122] on div "22 The HIPAA Privacy Rule permits a physician to share PHI for treatment purpos…" at bounding box center [651, 74] width 819 height 112
click at [646, 61] on span "True" at bounding box center [657, 54] width 22 height 13
click at [641, 60] on input "True" at bounding box center [636, 55] width 13 height 11
radio input "true"
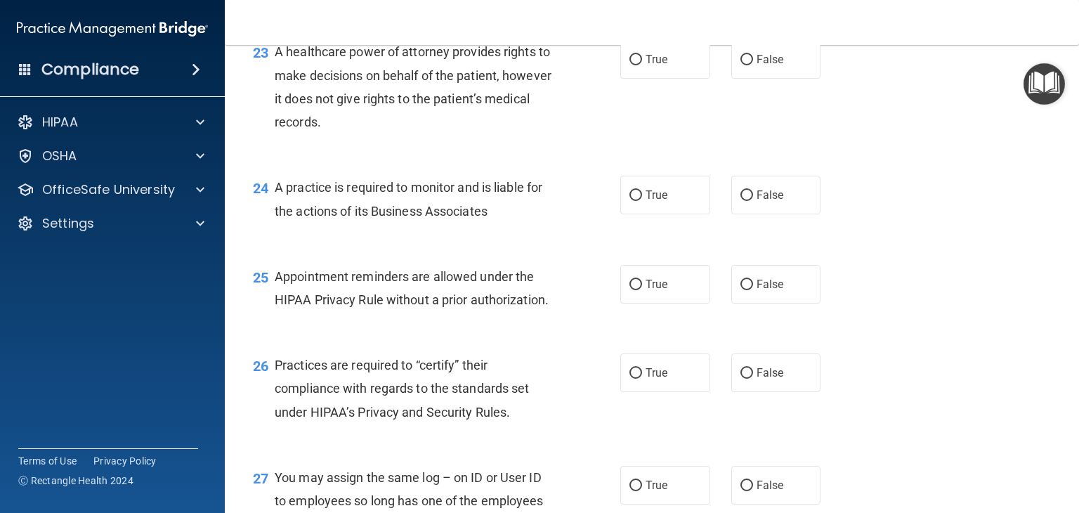
scroll to position [2820, 0]
click at [738, 64] on input "False" at bounding box center [747, 58] width 13 height 11
radio input "true"
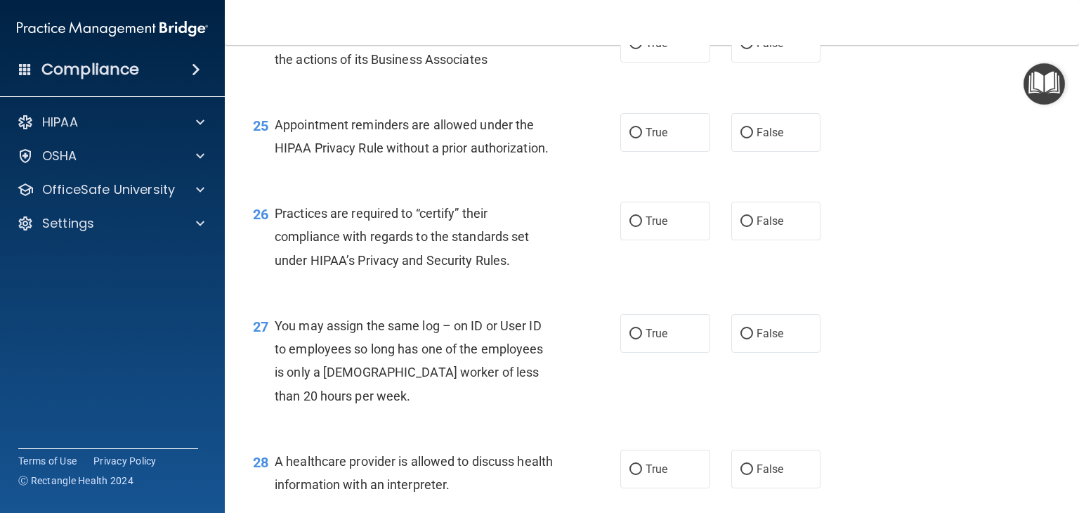
scroll to position [2972, 0]
click at [738, 48] on input "False" at bounding box center [747, 42] width 13 height 11
radio input "true"
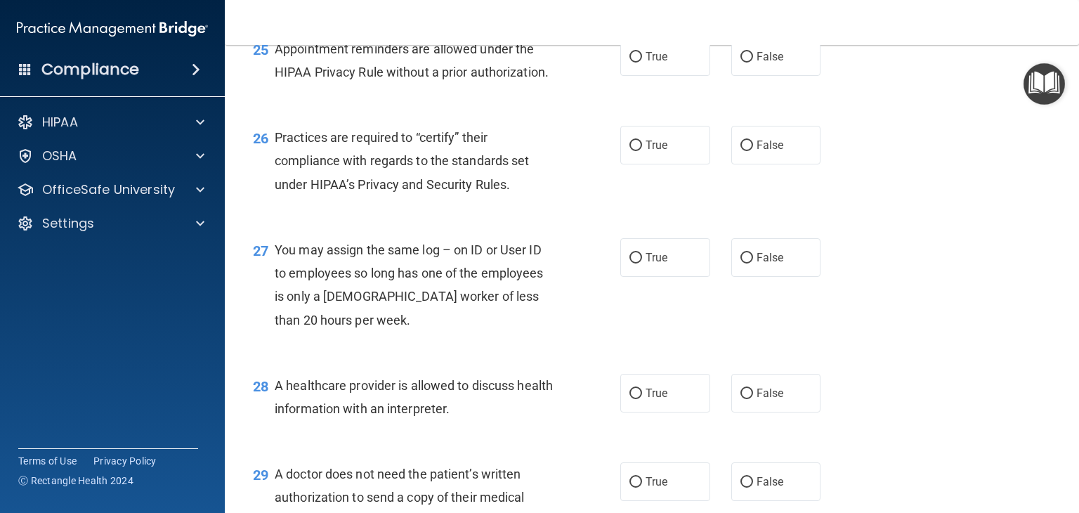
scroll to position [3048, 0]
click at [646, 62] on span "True" at bounding box center [657, 54] width 22 height 13
click at [641, 61] on input "True" at bounding box center [636, 56] width 13 height 11
radio input "true"
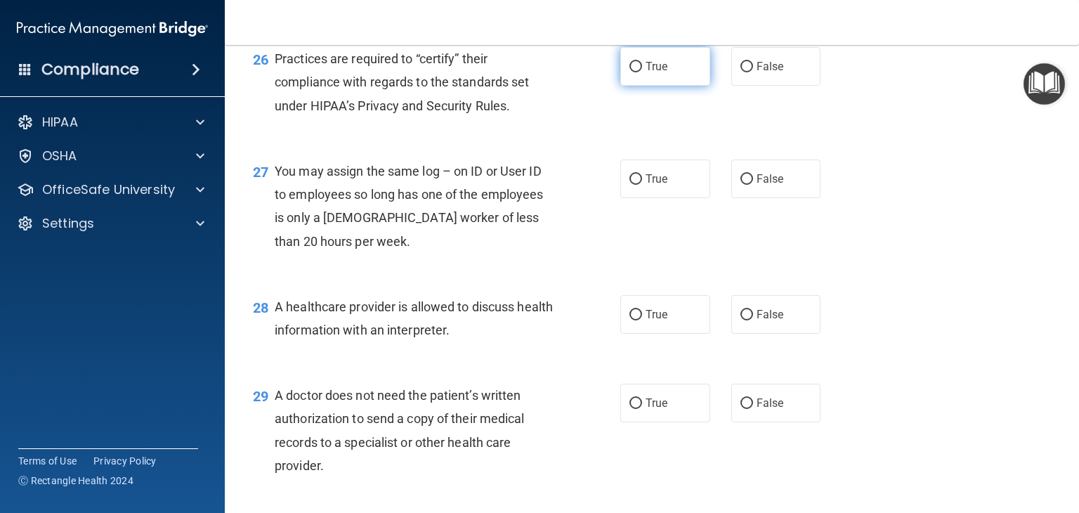
click at [635, 72] on input "True" at bounding box center [636, 67] width 13 height 11
radio input "true"
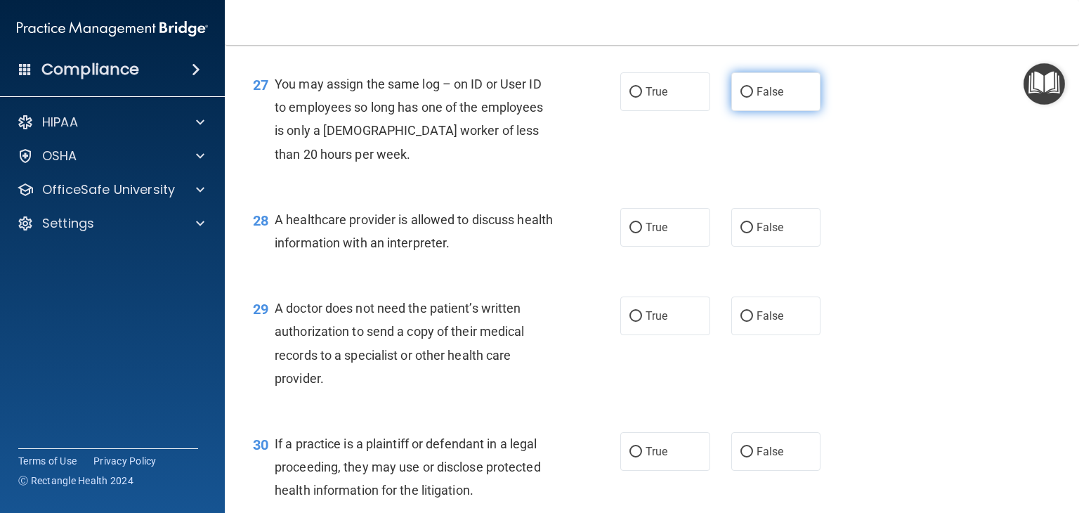
click at [738, 111] on label "False" at bounding box center [776, 91] width 90 height 39
click at [738, 98] on input "False" at bounding box center [747, 92] width 13 height 11
radio input "true"
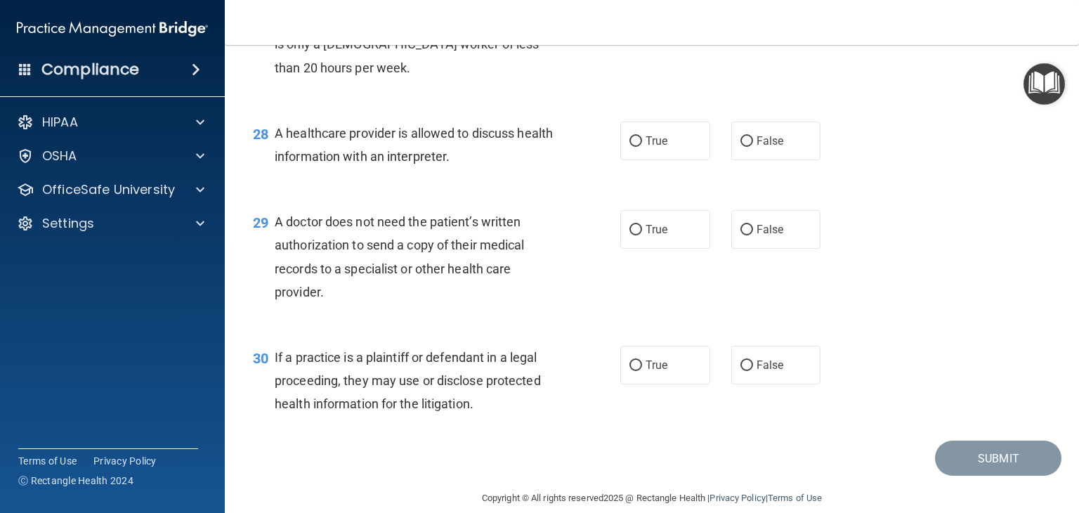
scroll to position [3299, 0]
click at [666, 159] on label "True" at bounding box center [665, 140] width 90 height 39
click at [642, 146] on input "True" at bounding box center [636, 141] width 13 height 11
radio input "true"
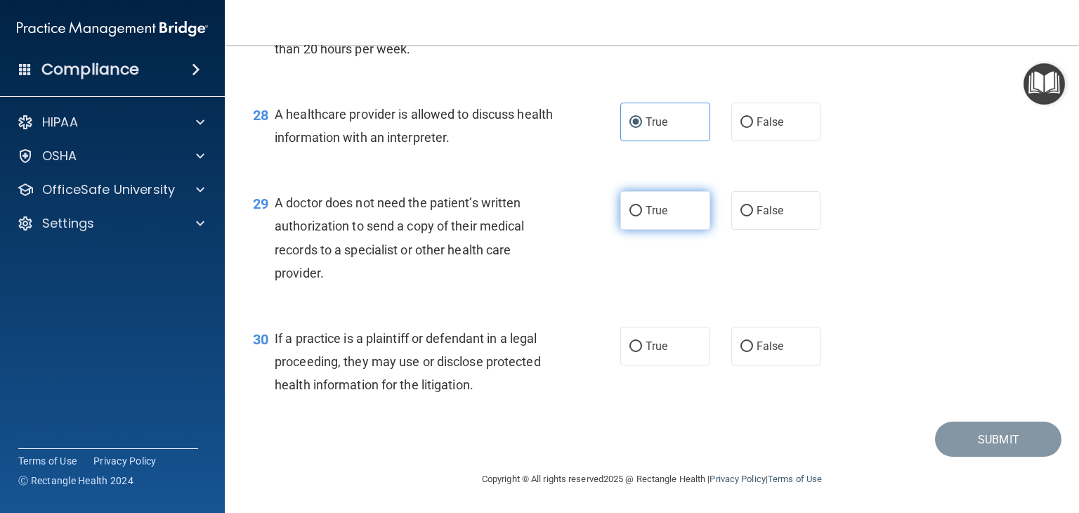
click at [646, 213] on span "True" at bounding box center [657, 210] width 22 height 13
click at [642, 213] on input "True" at bounding box center [636, 211] width 13 height 11
radio input "true"
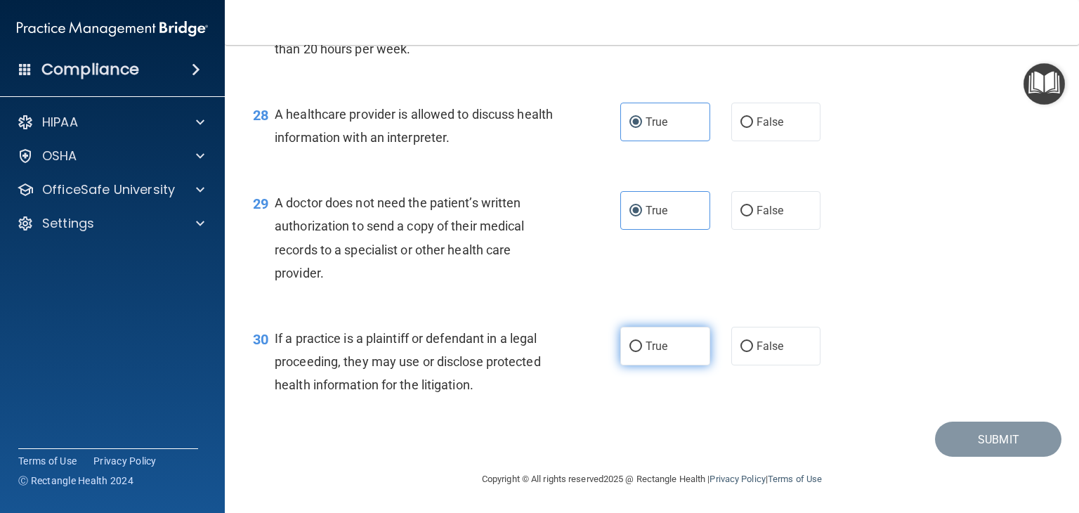
click at [630, 356] on label "True" at bounding box center [665, 346] width 90 height 39
click at [630, 352] on input "True" at bounding box center [636, 346] width 13 height 11
radio input "true"
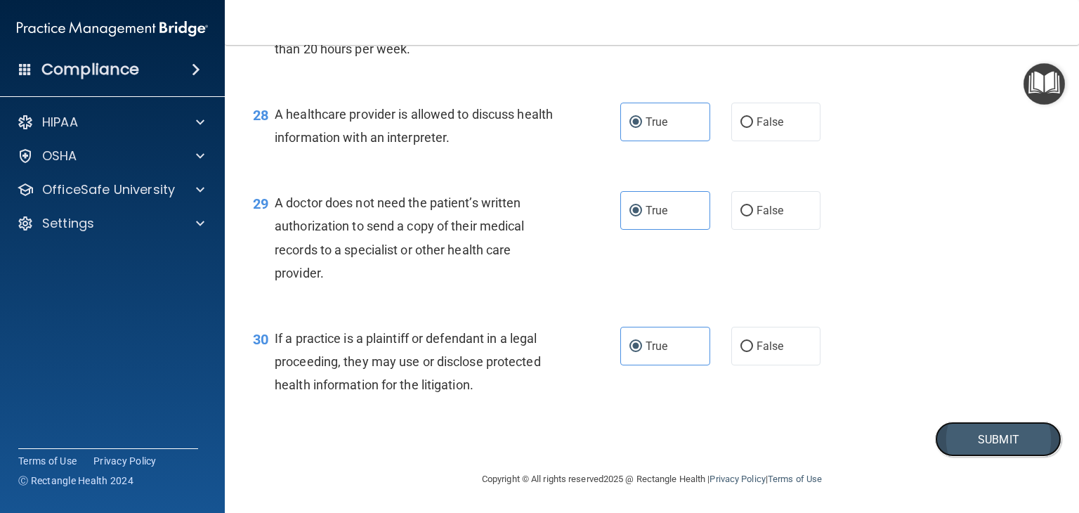
click at [738, 434] on button "Submit" at bounding box center [998, 440] width 126 height 36
click at [738, 436] on button "Submit" at bounding box center [998, 440] width 126 height 36
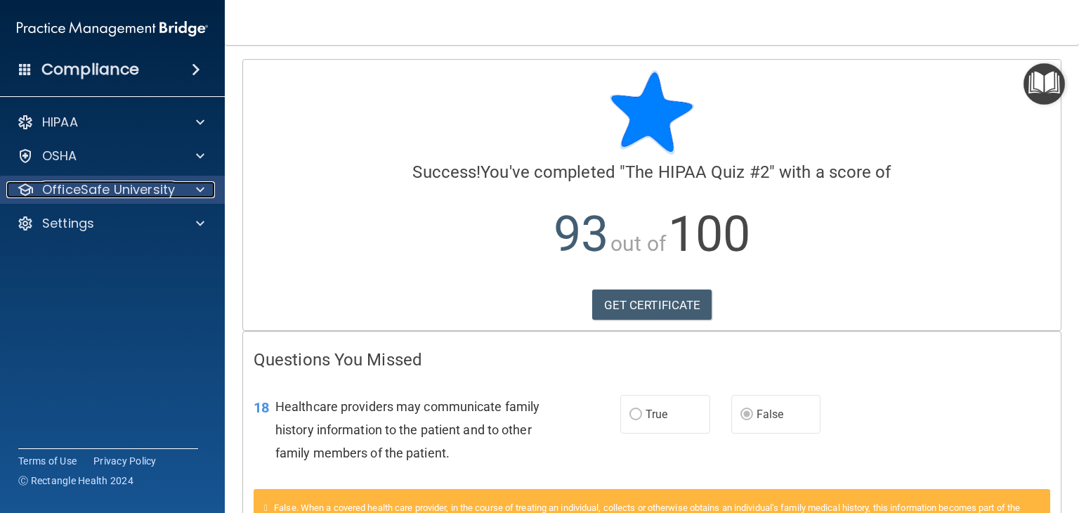
click at [204, 183] on div at bounding box center [198, 189] width 35 height 17
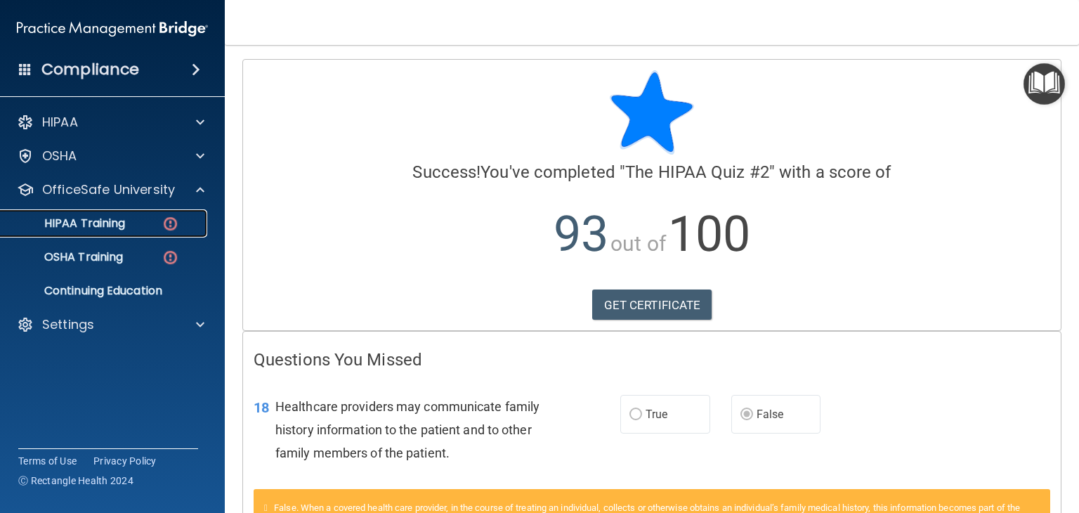
click at [169, 224] on img at bounding box center [171, 224] width 18 height 18
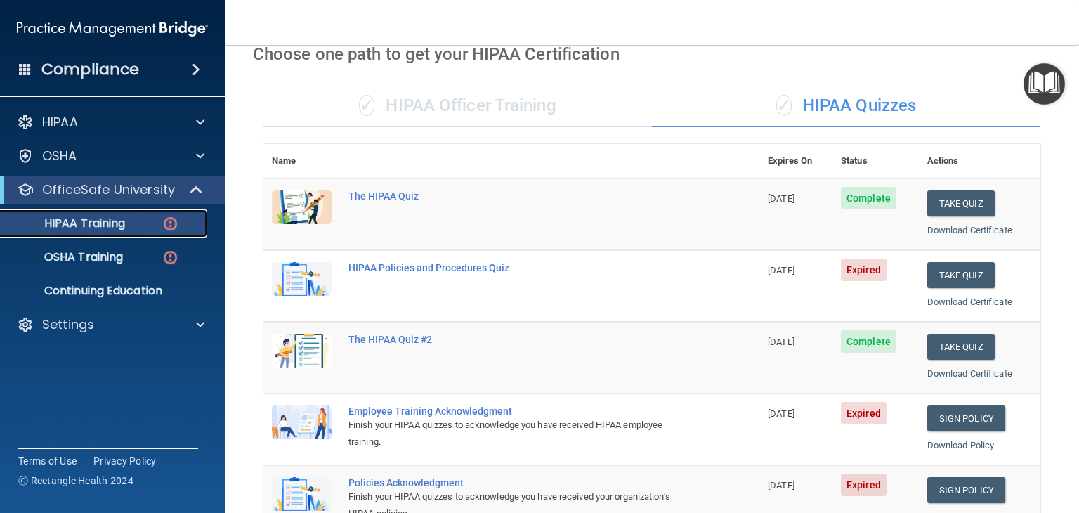
scroll to position [67, 0]
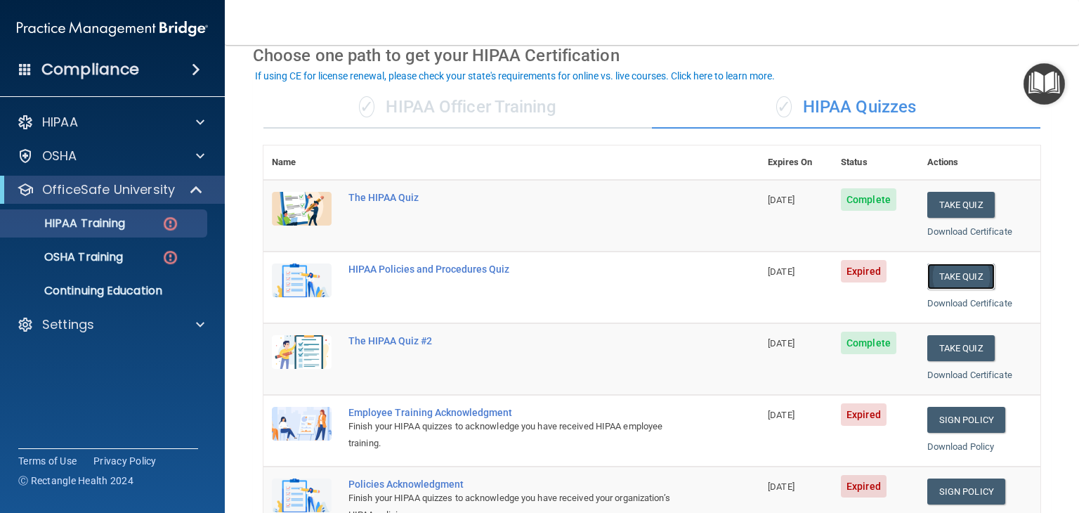
click at [738, 273] on button "Take Quiz" at bounding box center [960, 276] width 67 height 26
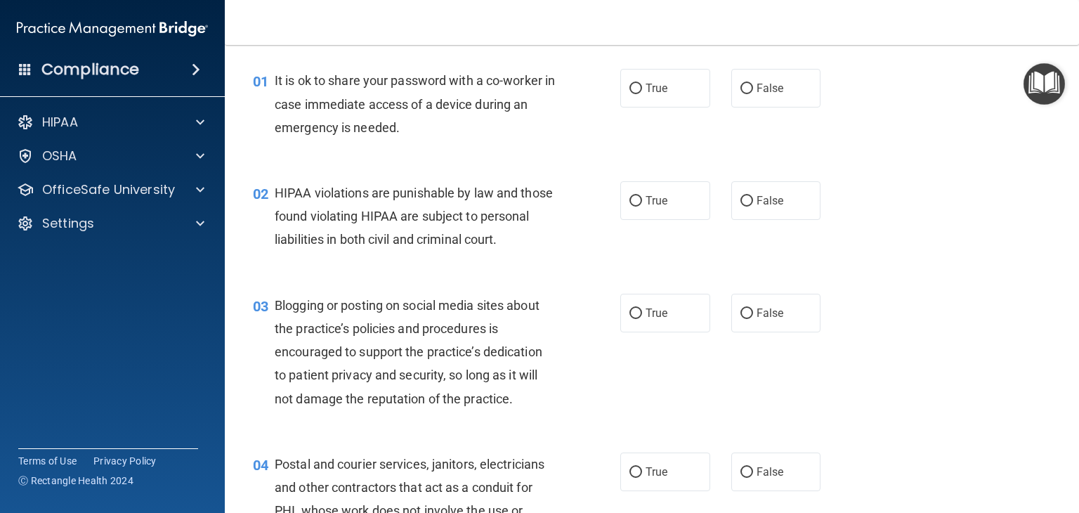
scroll to position [42, 0]
click at [738, 88] on input "False" at bounding box center [747, 89] width 13 height 11
radio input "true"
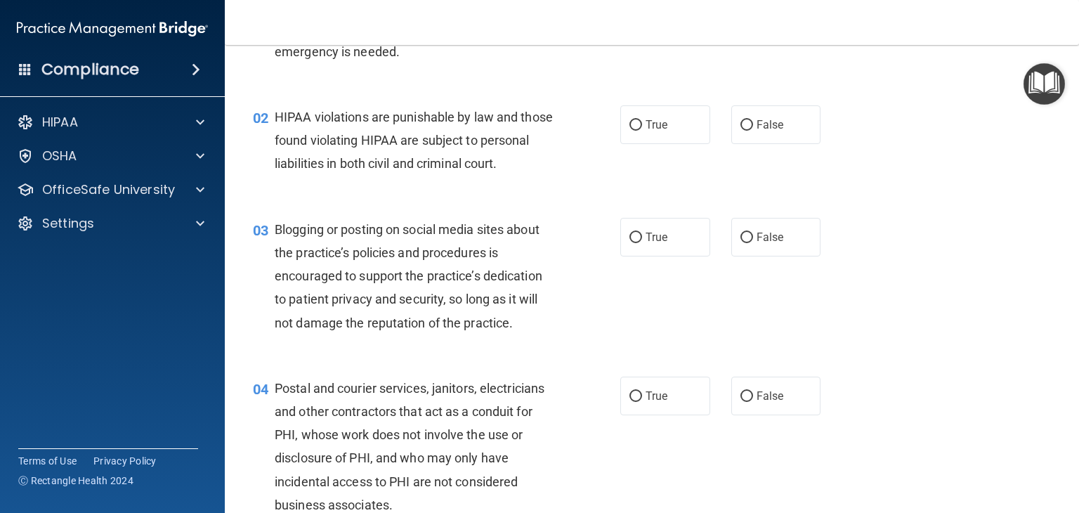
scroll to position [123, 0]
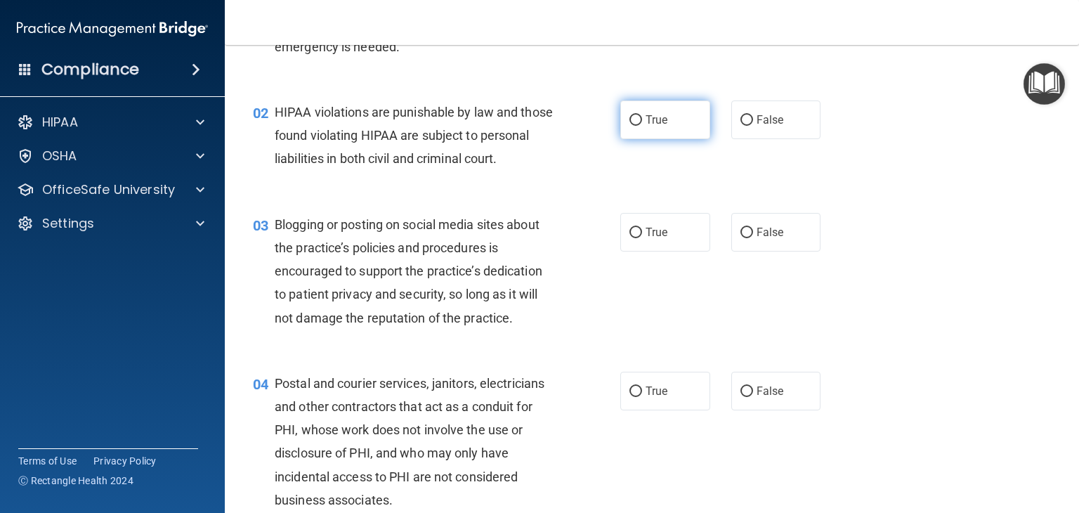
click at [641, 110] on label "True" at bounding box center [665, 119] width 90 height 39
click at [641, 115] on input "True" at bounding box center [636, 120] width 13 height 11
radio input "true"
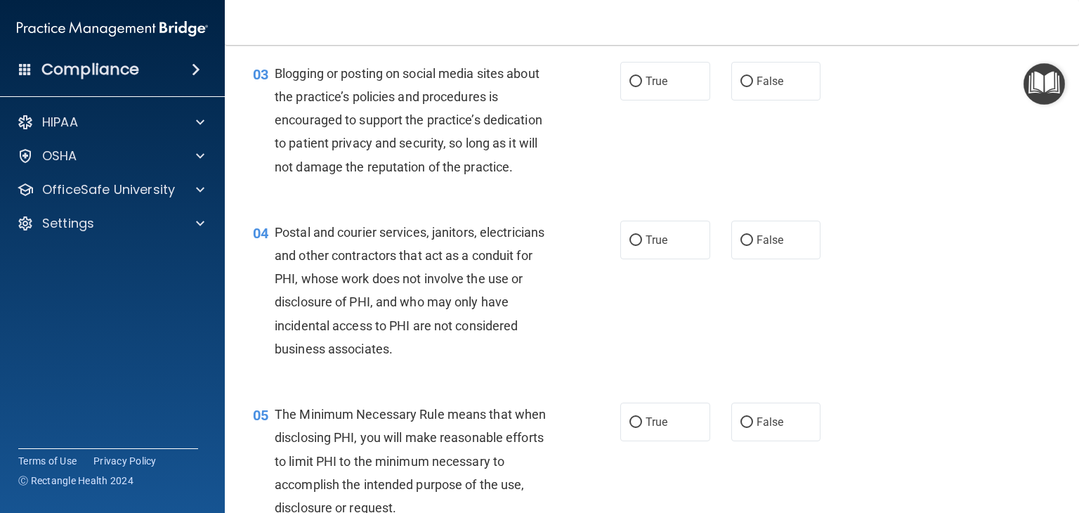
scroll to position [275, 0]
click at [738, 100] on label "False" at bounding box center [776, 80] width 90 height 39
click at [738, 86] on input "False" at bounding box center [747, 81] width 13 height 11
radio input "true"
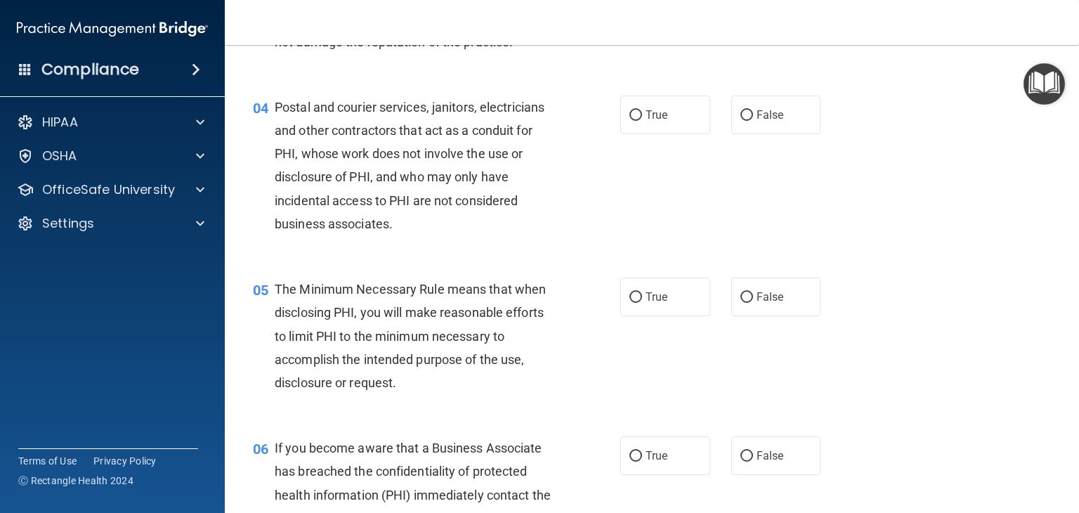
scroll to position [415, 0]
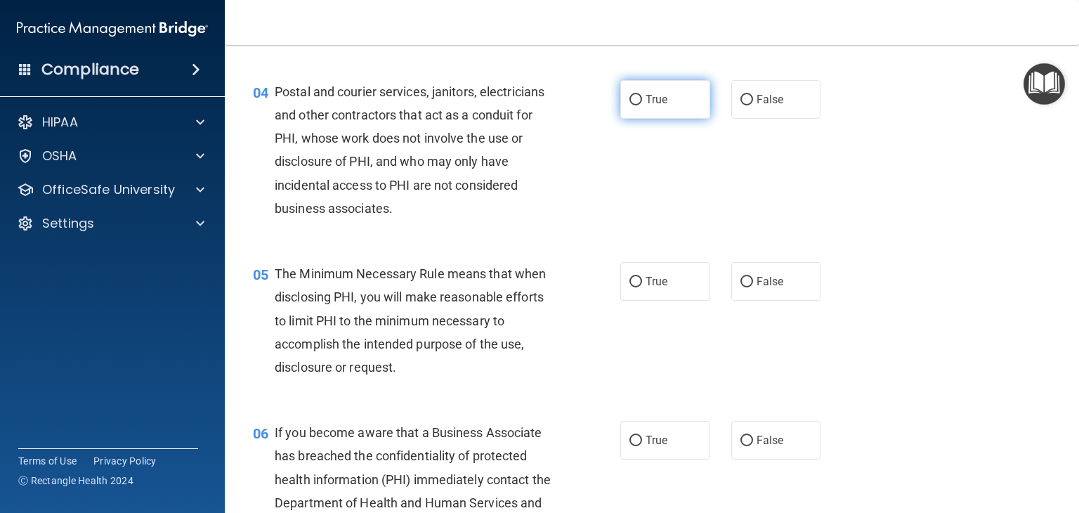
click at [646, 119] on label "True" at bounding box center [665, 99] width 90 height 39
click at [642, 105] on input "True" at bounding box center [636, 100] width 13 height 11
radio input "true"
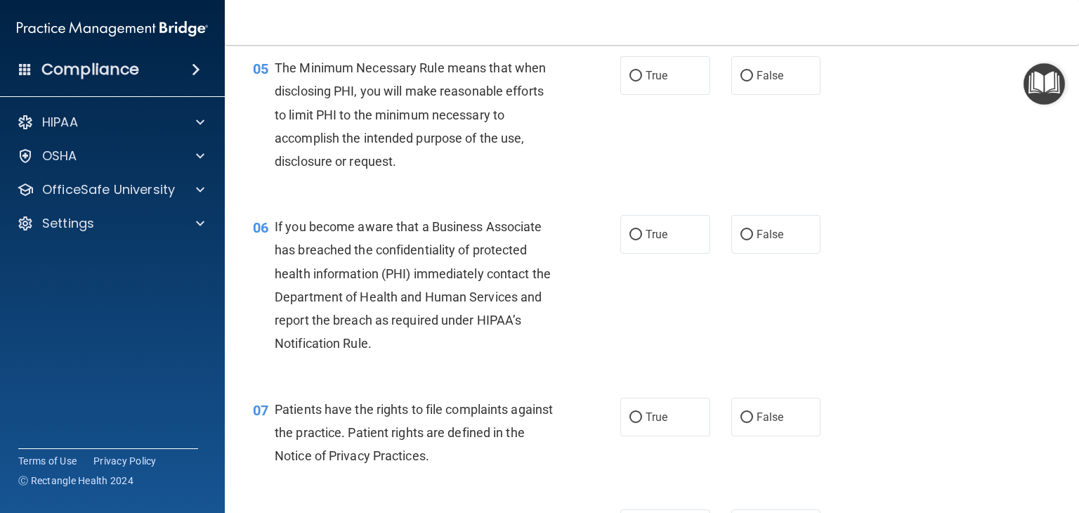
scroll to position [621, 0]
click at [641, 94] on label "True" at bounding box center [665, 75] width 90 height 39
click at [641, 81] on input "True" at bounding box center [636, 75] width 13 height 11
radio input "true"
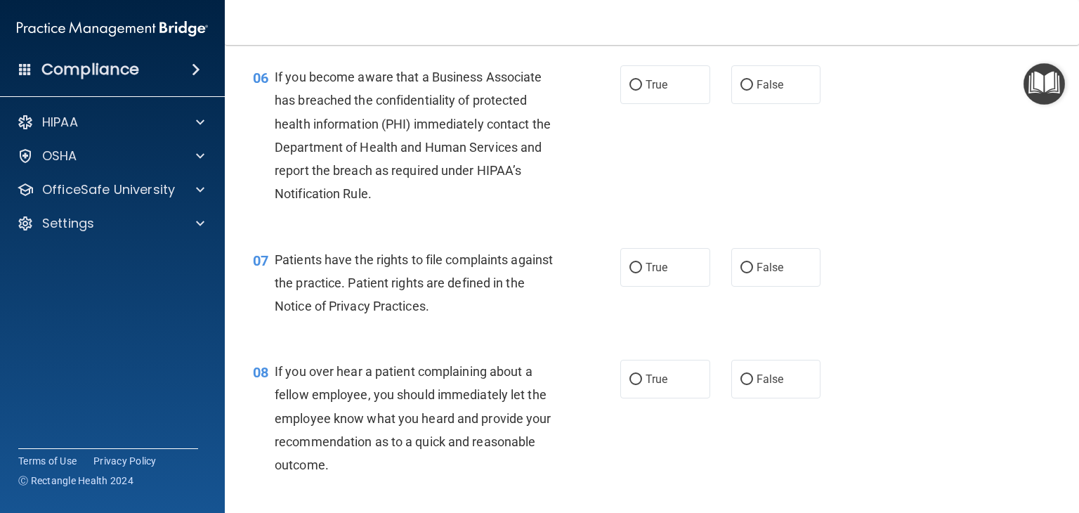
scroll to position [786, 0]
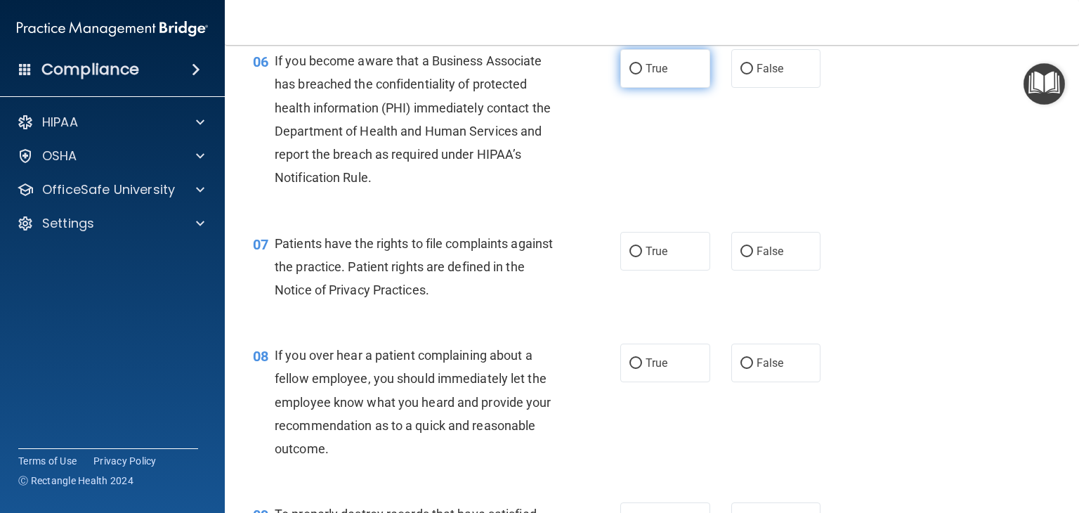
click at [630, 88] on label "True" at bounding box center [665, 68] width 90 height 39
click at [630, 74] on input "True" at bounding box center [636, 69] width 13 height 11
radio input "true"
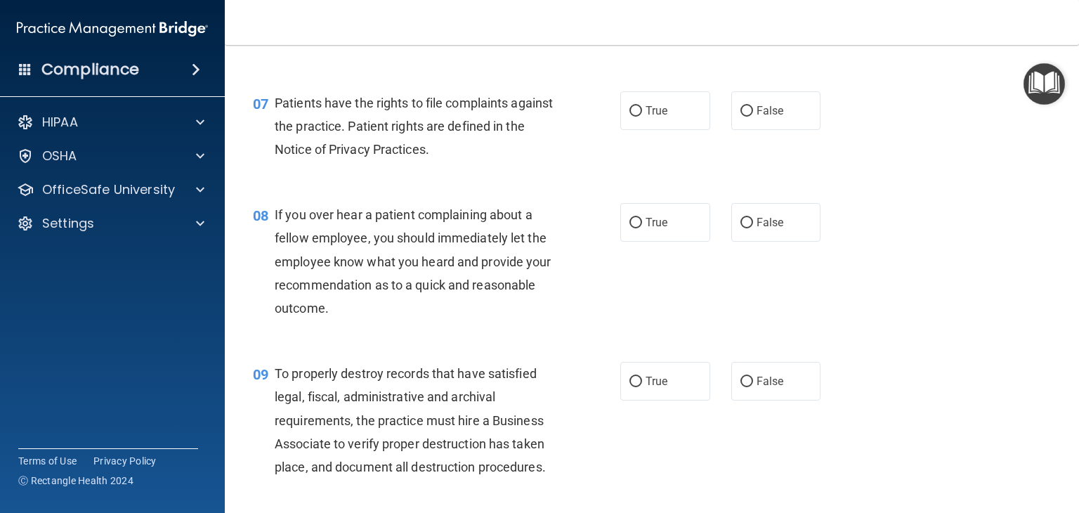
scroll to position [964, 0]
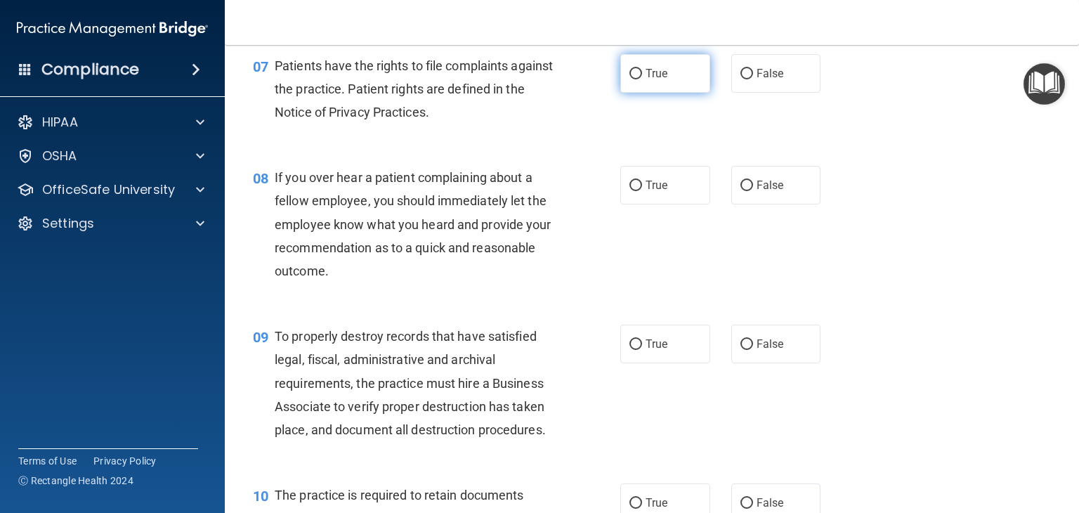
click at [644, 93] on label "True" at bounding box center [665, 73] width 90 height 39
click at [642, 79] on input "True" at bounding box center [636, 74] width 13 height 11
radio input "true"
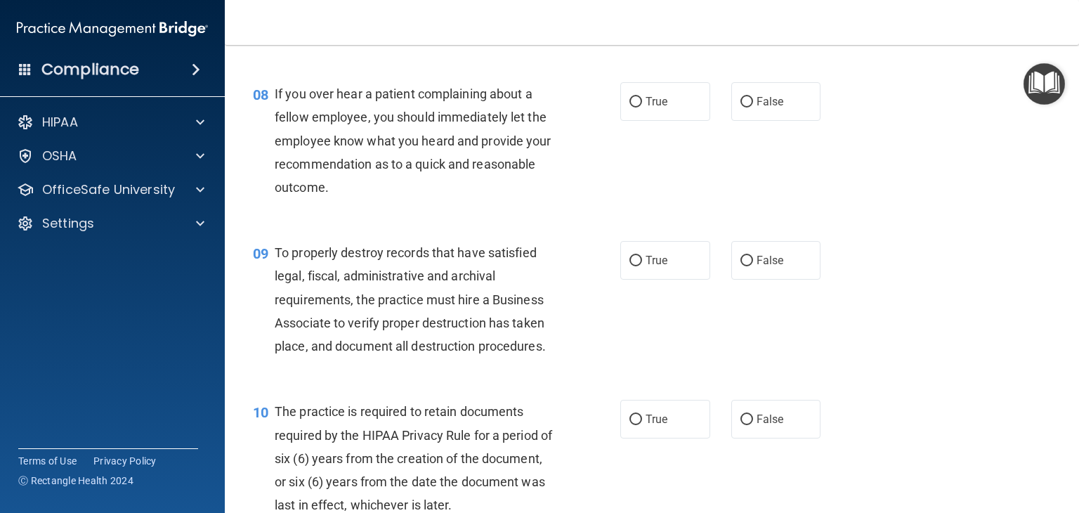
scroll to position [1076, 0]
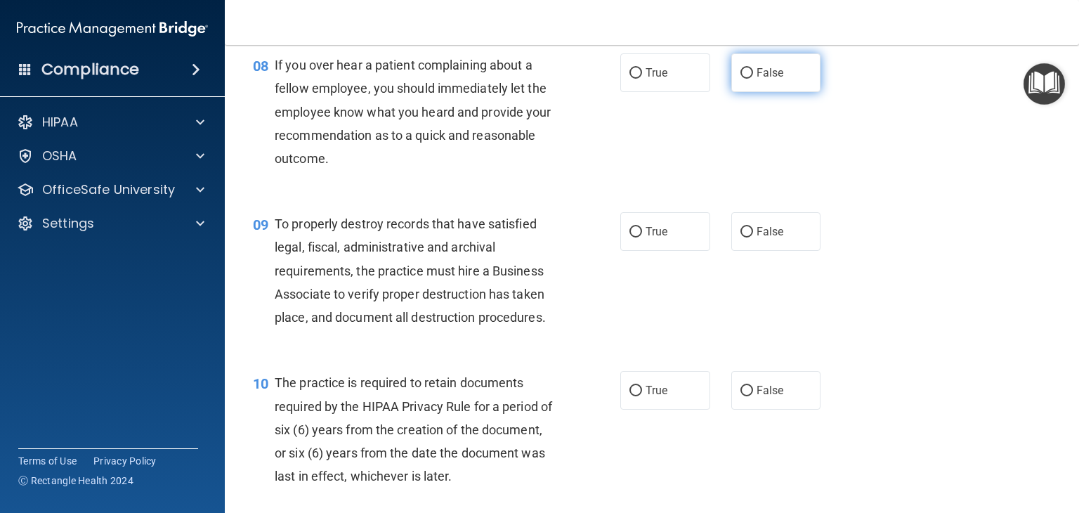
click at [738, 79] on span "False" at bounding box center [770, 72] width 27 height 13
click at [738, 79] on input "False" at bounding box center [747, 73] width 13 height 11
radio input "true"
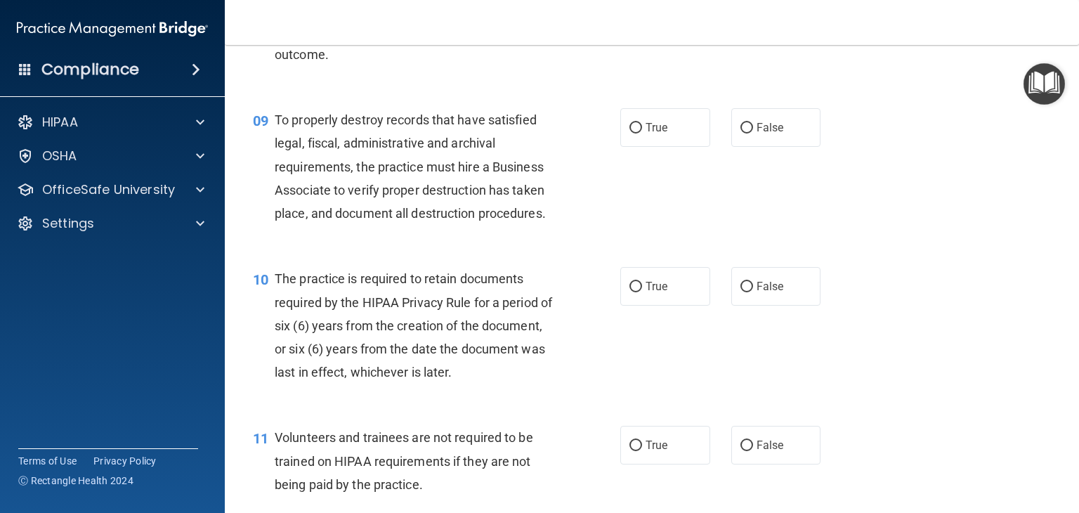
scroll to position [1221, 0]
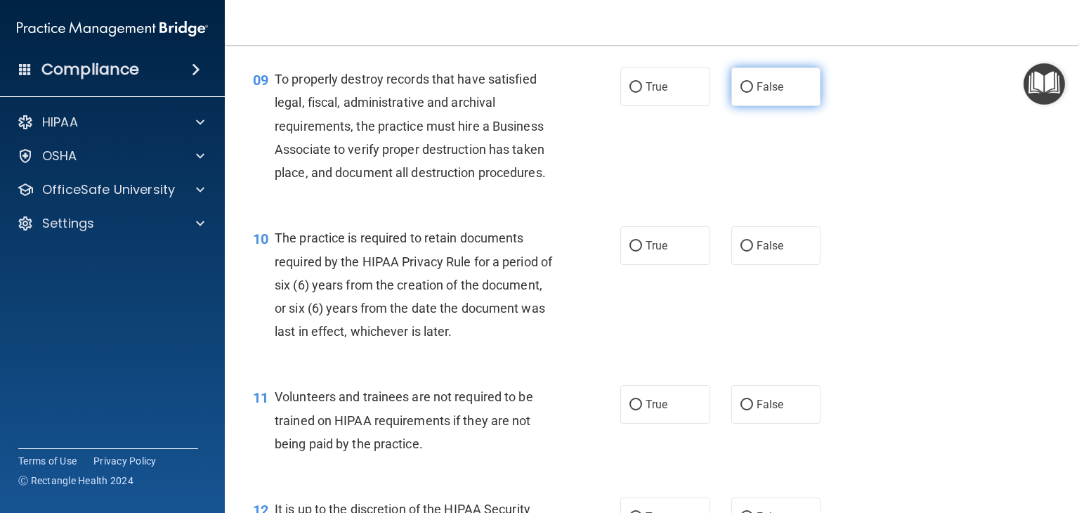
click at [738, 106] on label "False" at bounding box center [776, 86] width 90 height 39
click at [738, 93] on input "False" at bounding box center [747, 87] width 13 height 11
radio input "true"
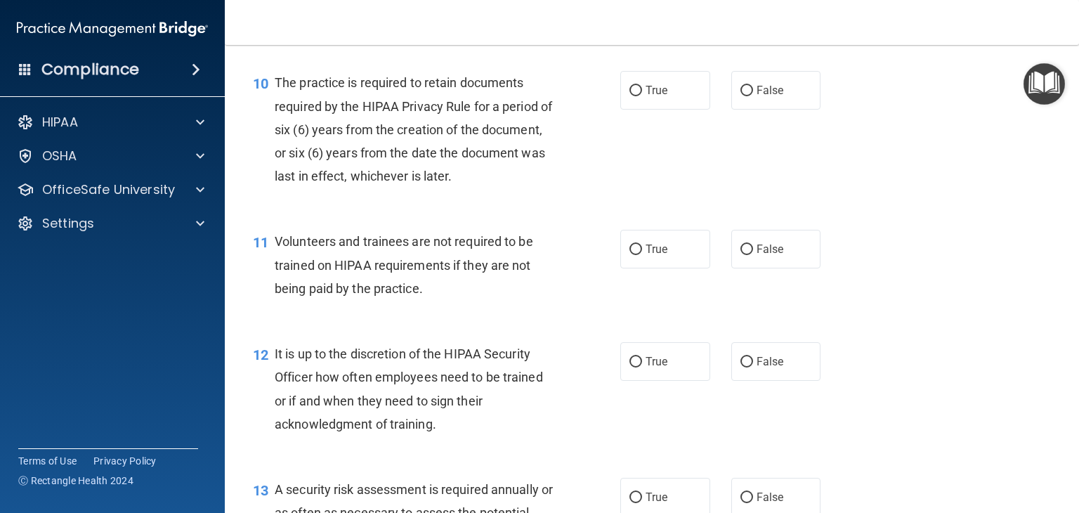
scroll to position [1397, 0]
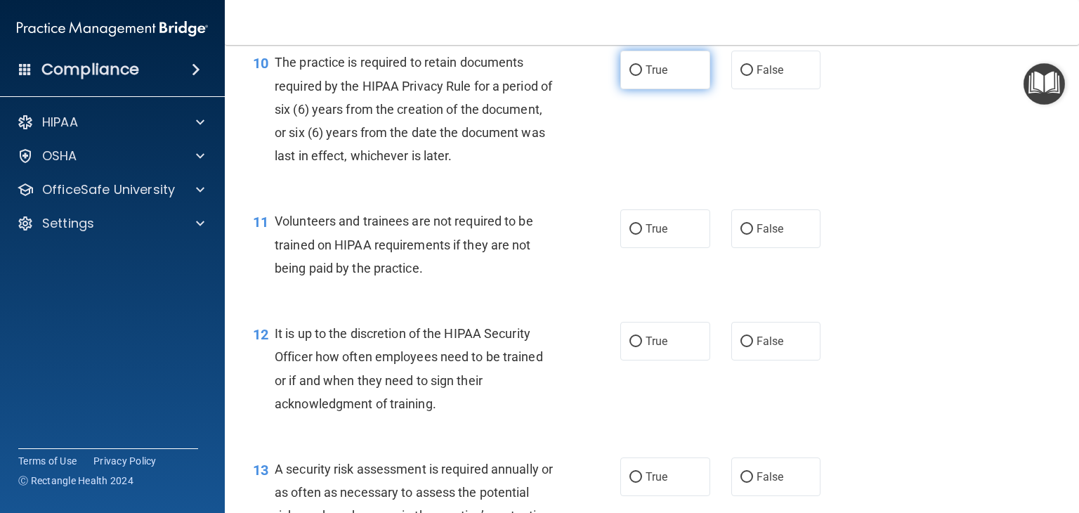
click at [649, 89] on label "True" at bounding box center [665, 70] width 90 height 39
click at [642, 76] on input "True" at bounding box center [636, 70] width 13 height 11
radio input "true"
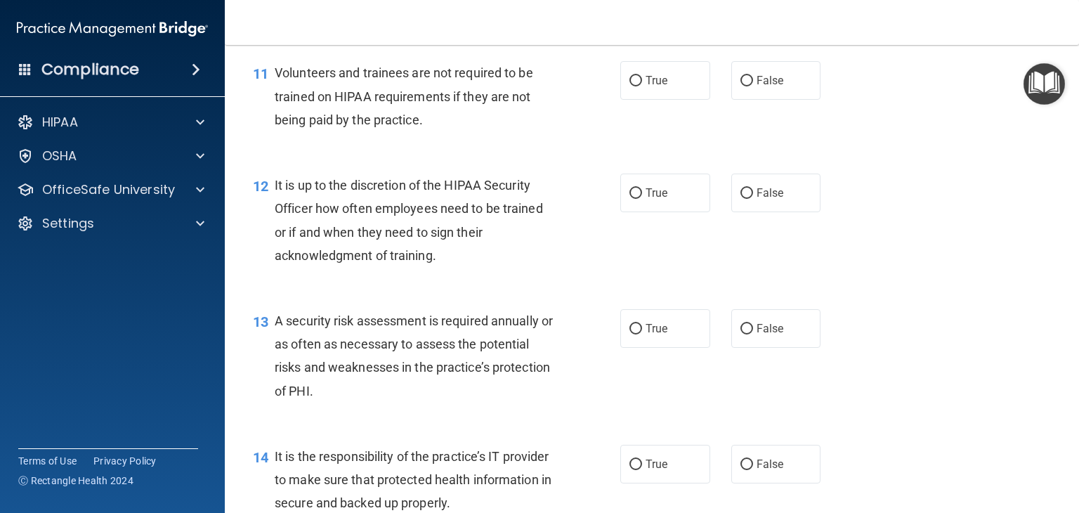
scroll to position [1554, 0]
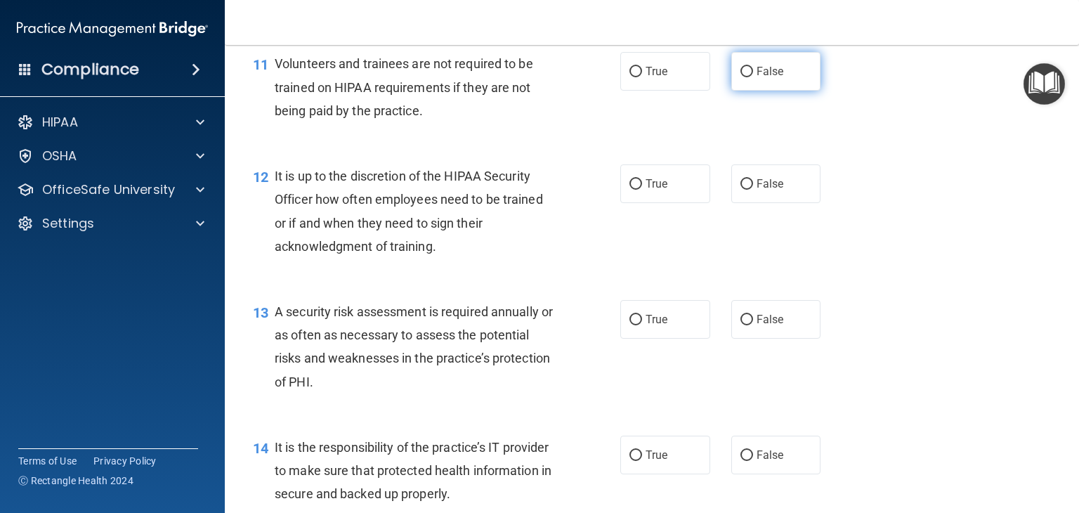
click at [738, 77] on input "False" at bounding box center [747, 72] width 13 height 11
radio input "true"
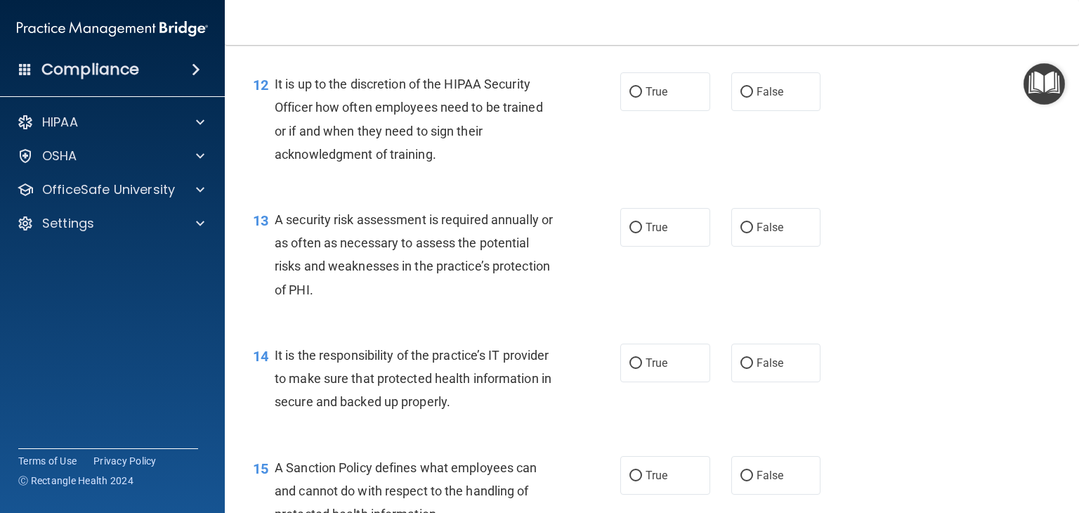
scroll to position [1666, 0]
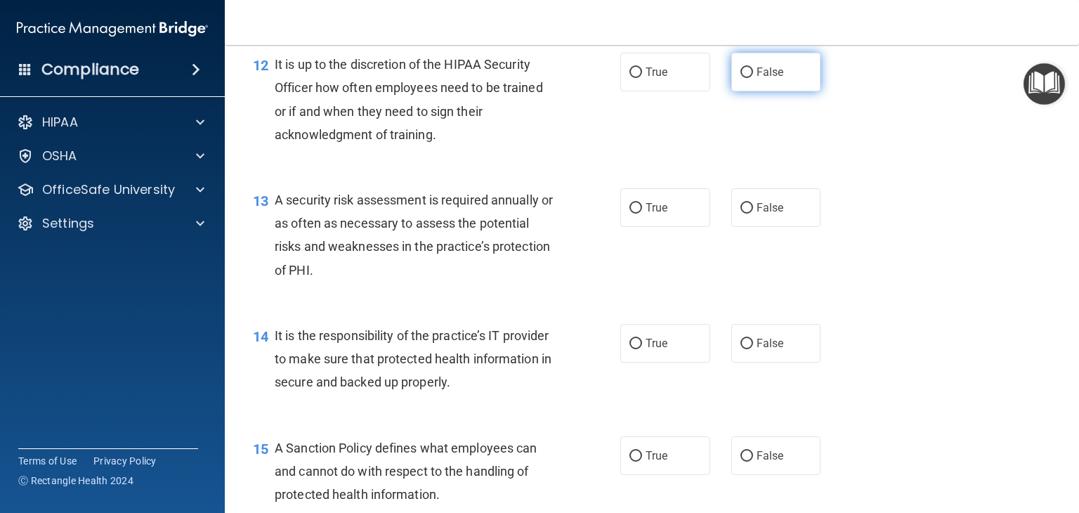
click at [738, 91] on label "False" at bounding box center [776, 72] width 90 height 39
click at [738, 78] on input "False" at bounding box center [747, 72] width 13 height 11
radio input "true"
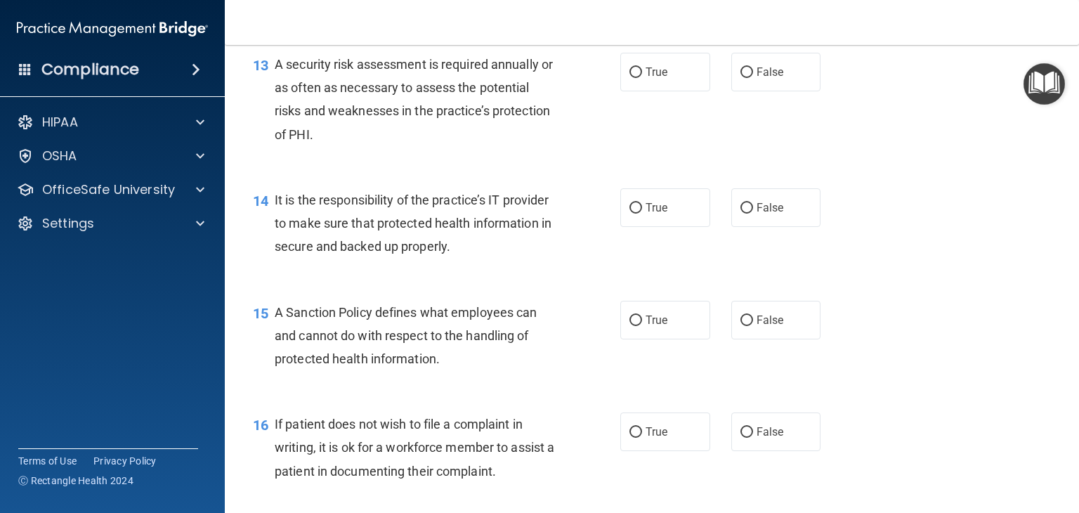
scroll to position [1804, 0]
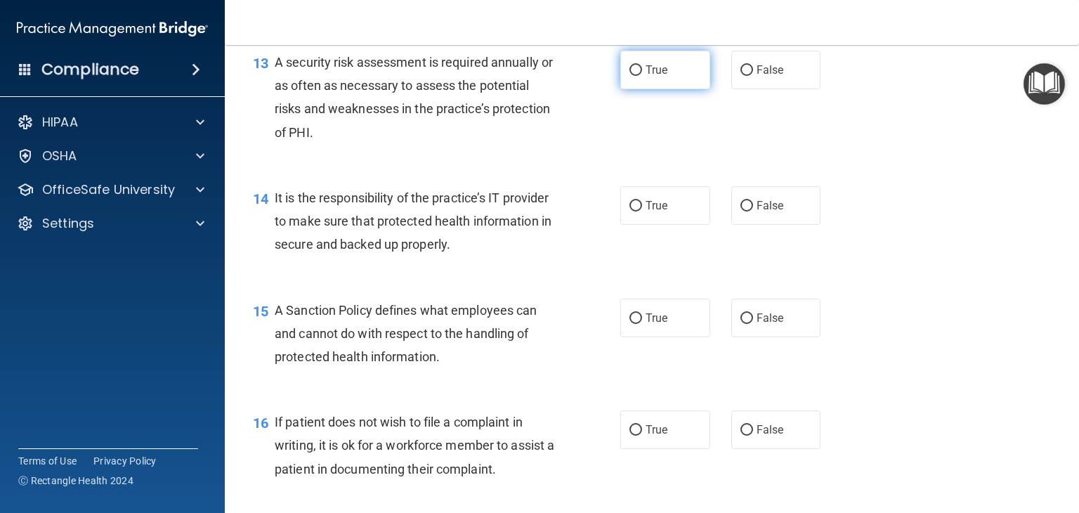
click at [646, 77] on span "True" at bounding box center [657, 69] width 22 height 13
click at [641, 76] on input "True" at bounding box center [636, 70] width 13 height 11
radio input "true"
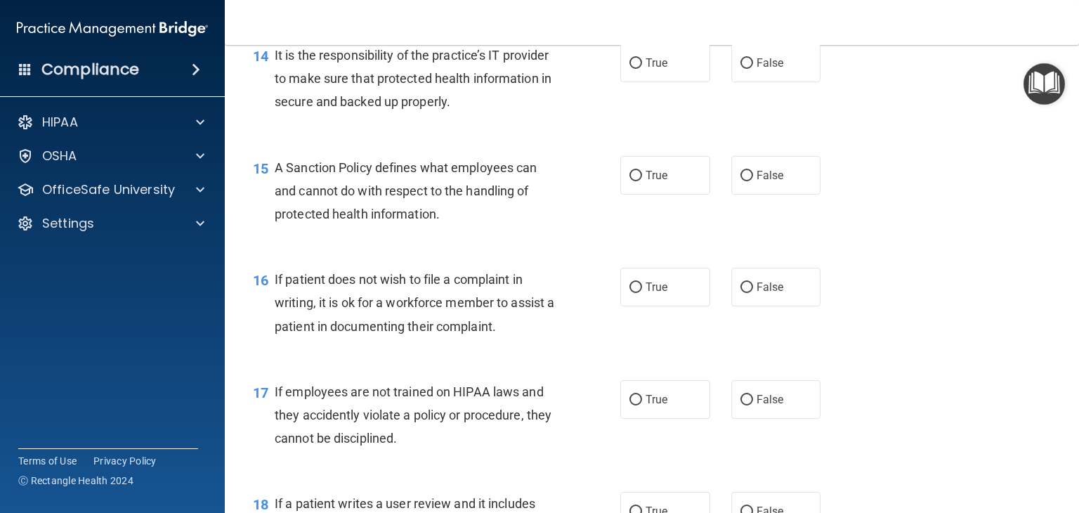
scroll to position [1947, 0]
click at [627, 71] on label "True" at bounding box center [665, 62] width 90 height 39
click at [630, 68] on input "True" at bounding box center [636, 63] width 13 height 11
radio input "true"
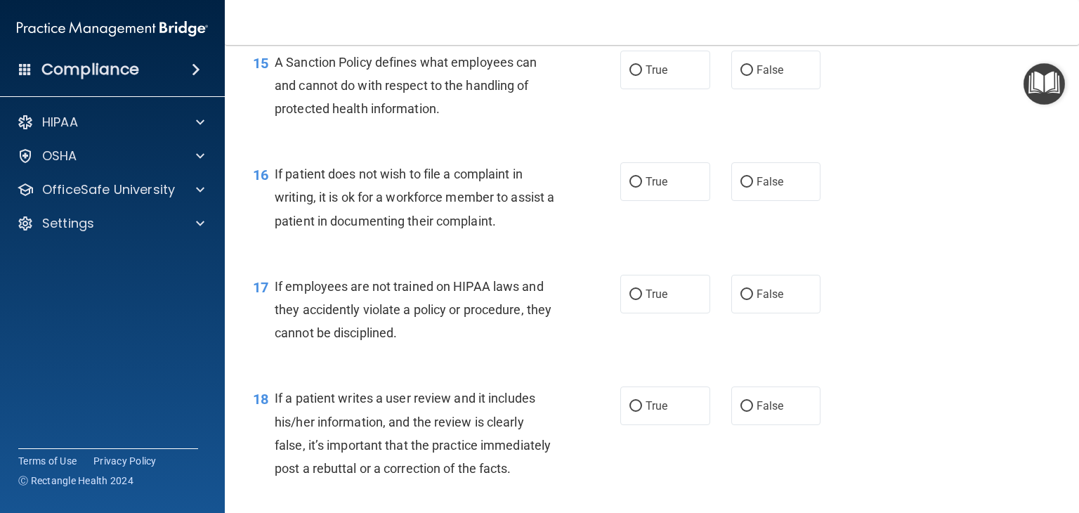
scroll to position [2053, 0]
click at [620, 88] on label "True" at bounding box center [665, 68] width 90 height 39
click at [630, 74] on input "True" at bounding box center [636, 69] width 13 height 11
radio input "true"
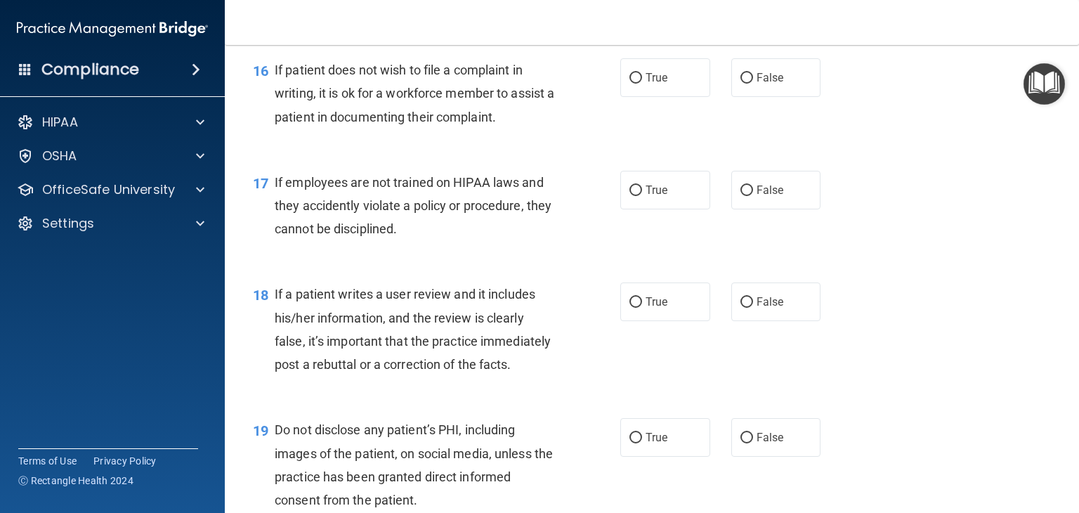
scroll to position [2158, 0]
click at [652, 82] on span "True" at bounding box center [657, 75] width 22 height 13
click at [642, 82] on input "True" at bounding box center [636, 76] width 13 height 11
radio input "true"
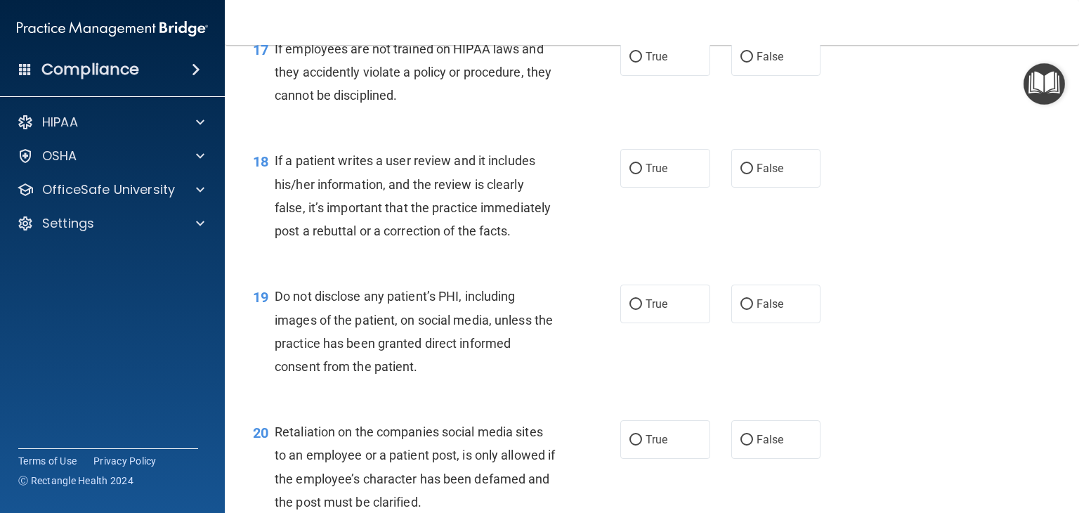
scroll to position [2290, 0]
click at [738, 61] on input "False" at bounding box center [747, 56] width 13 height 11
radio input "true"
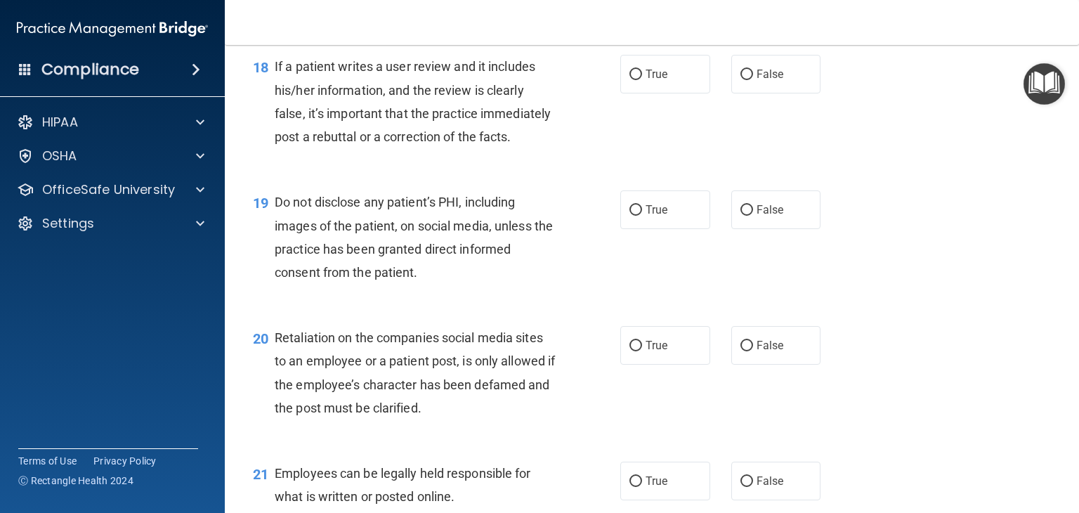
scroll to position [2387, 0]
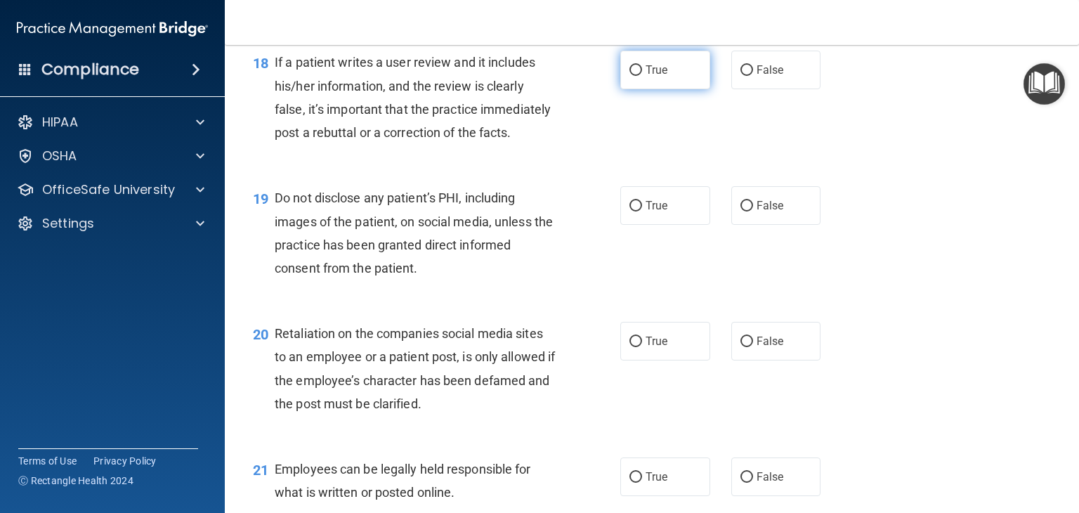
click at [658, 89] on label "True" at bounding box center [665, 70] width 90 height 39
click at [642, 76] on input "True" at bounding box center [636, 70] width 13 height 11
radio input "true"
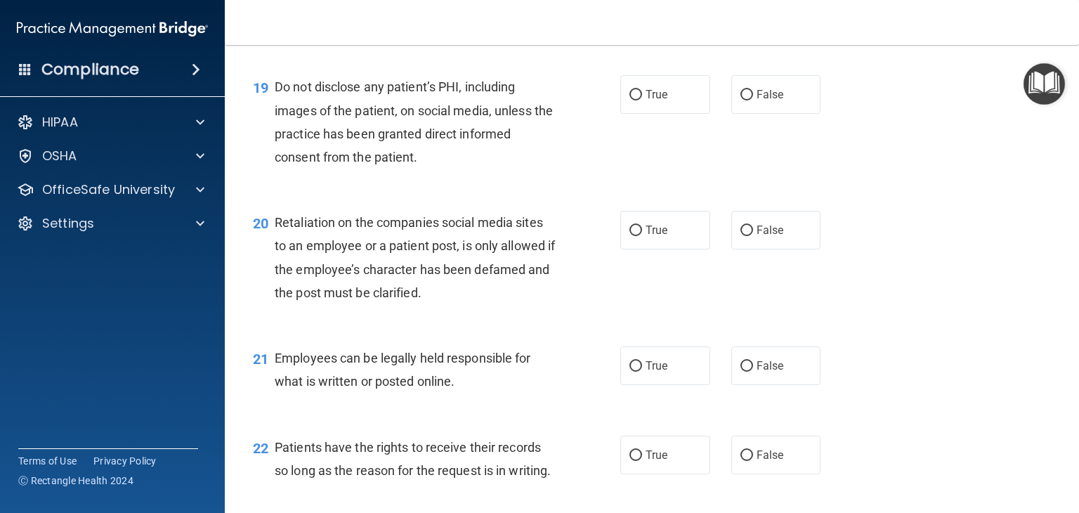
scroll to position [2543, 0]
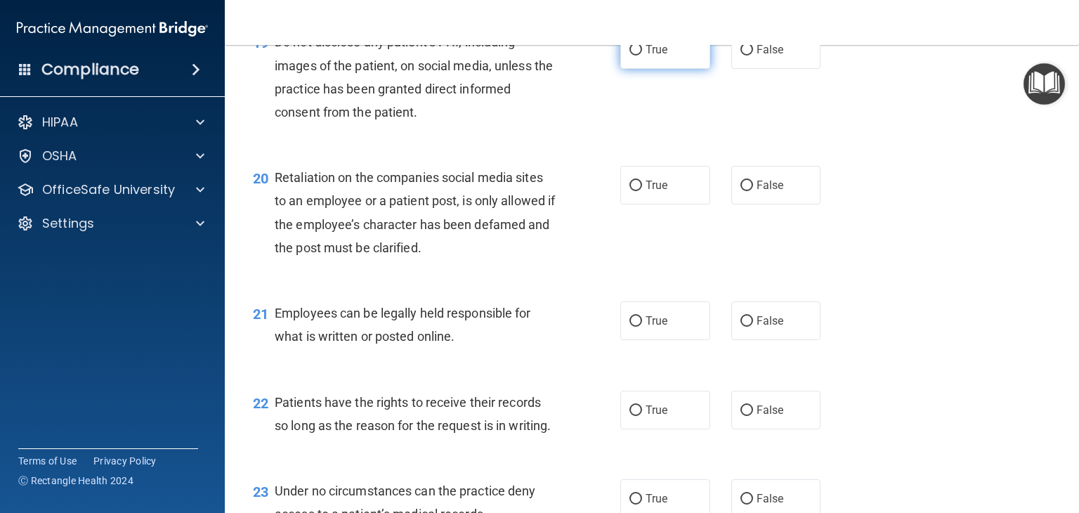
click at [655, 69] on label "True" at bounding box center [665, 49] width 90 height 39
click at [642, 56] on input "True" at bounding box center [636, 50] width 13 height 11
radio input "true"
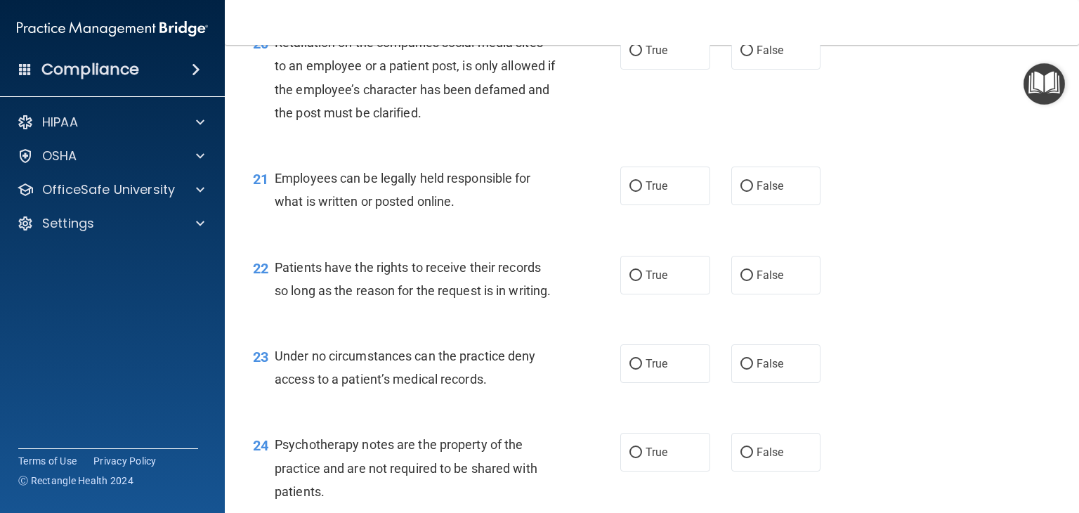
scroll to position [2680, 0]
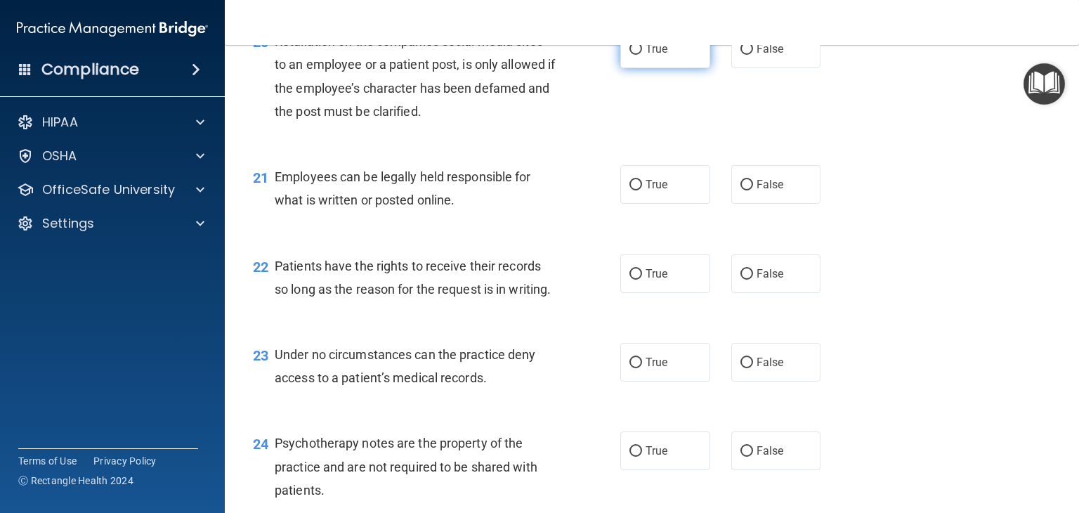
click at [684, 68] on label "True" at bounding box center [665, 49] width 90 height 39
click at [642, 55] on input "True" at bounding box center [636, 49] width 13 height 11
radio input "true"
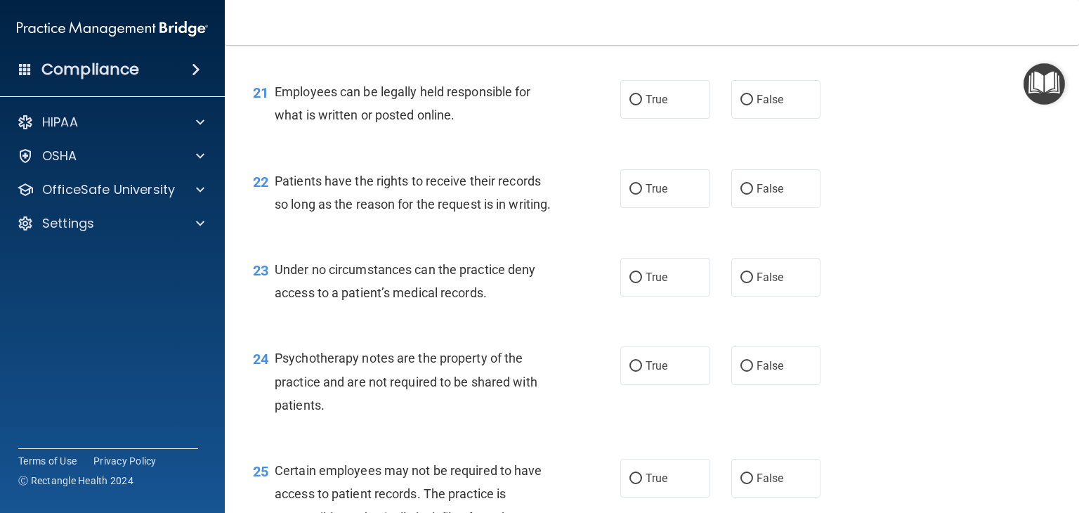
scroll to position [2816, 0]
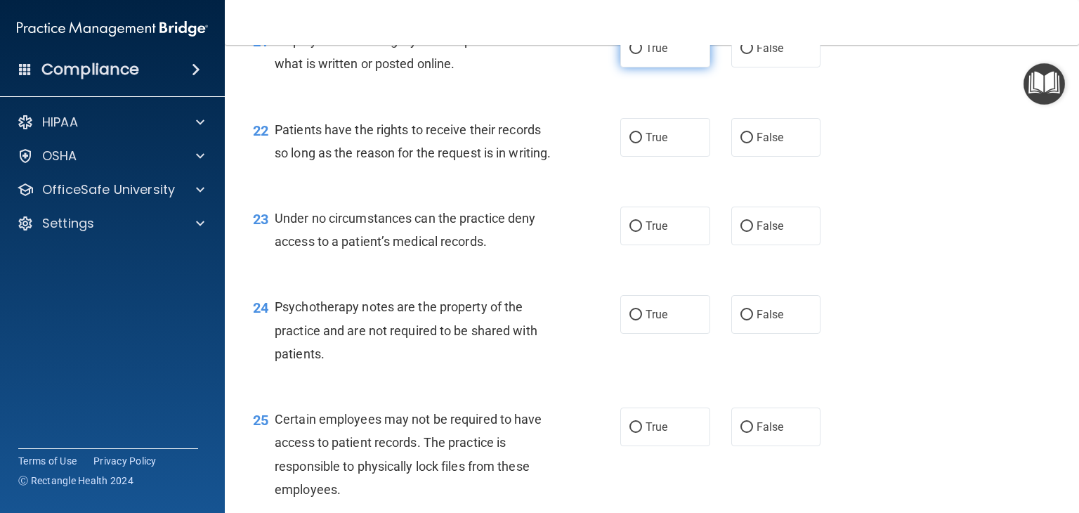
click at [679, 67] on label "True" at bounding box center [665, 48] width 90 height 39
click at [642, 54] on input "True" at bounding box center [636, 49] width 13 height 11
radio input "true"
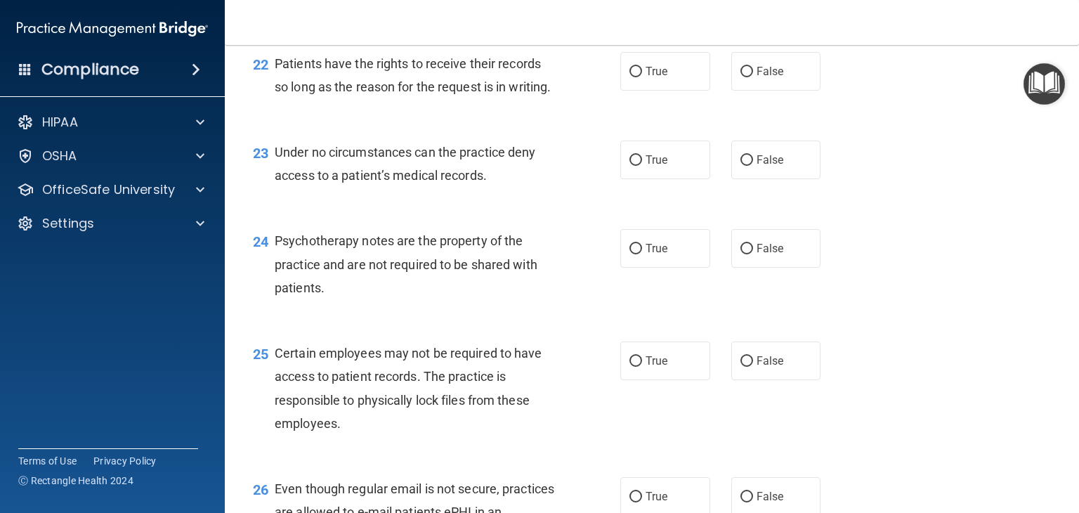
scroll to position [2896, 0]
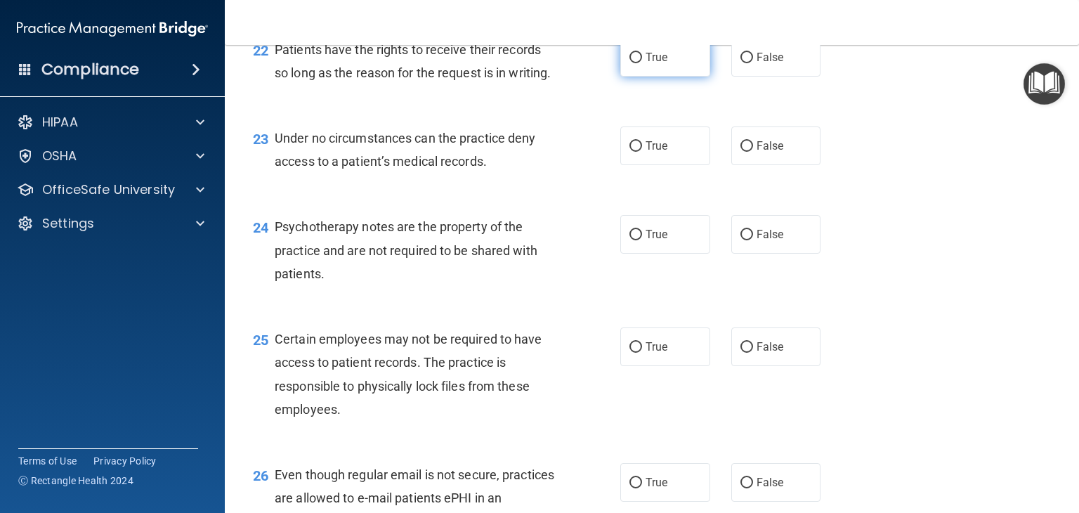
click at [669, 77] on label "True" at bounding box center [665, 57] width 90 height 39
click at [642, 63] on input "True" at bounding box center [636, 58] width 13 height 11
radio input "true"
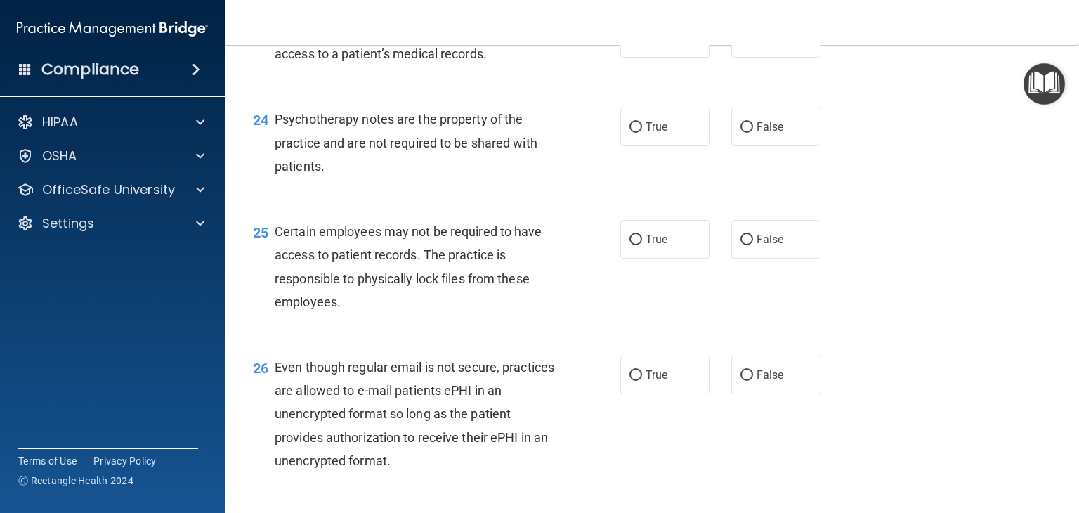
scroll to position [3015, 0]
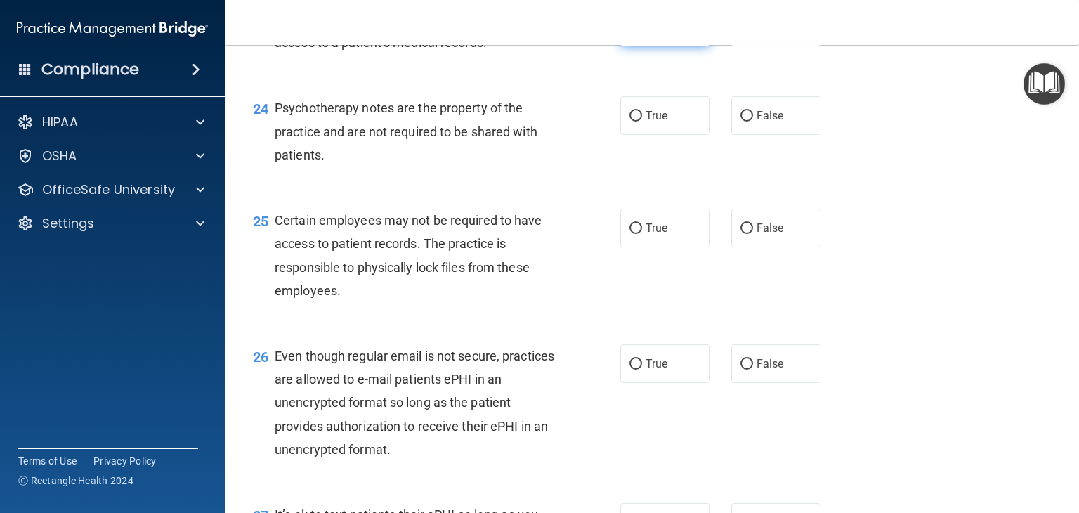
click at [666, 46] on label "True" at bounding box center [665, 27] width 90 height 39
click at [642, 33] on input "True" at bounding box center [636, 27] width 13 height 11
radio input "true"
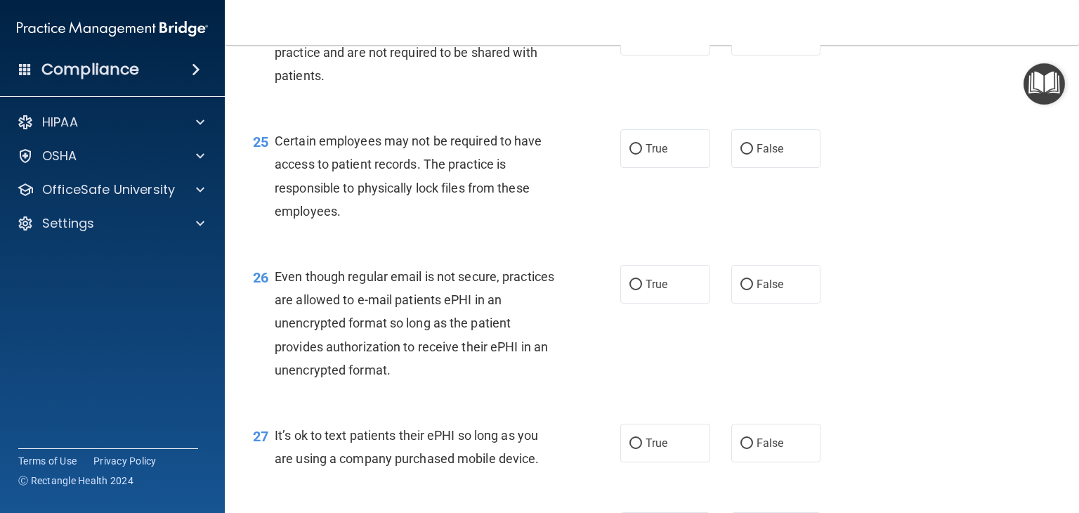
scroll to position [3105, 0]
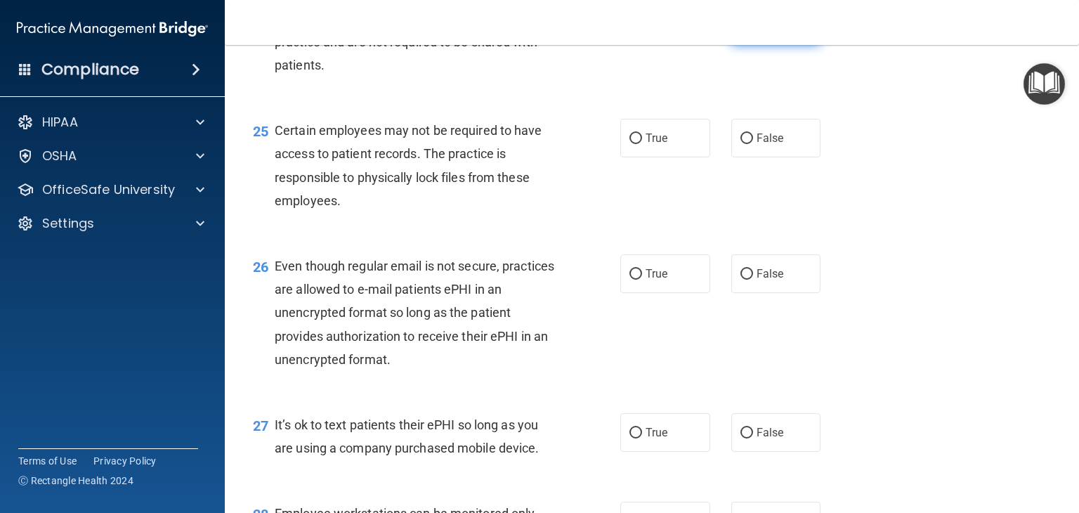
click at [738, 32] on input "False" at bounding box center [747, 26] width 13 height 11
radio input "true"
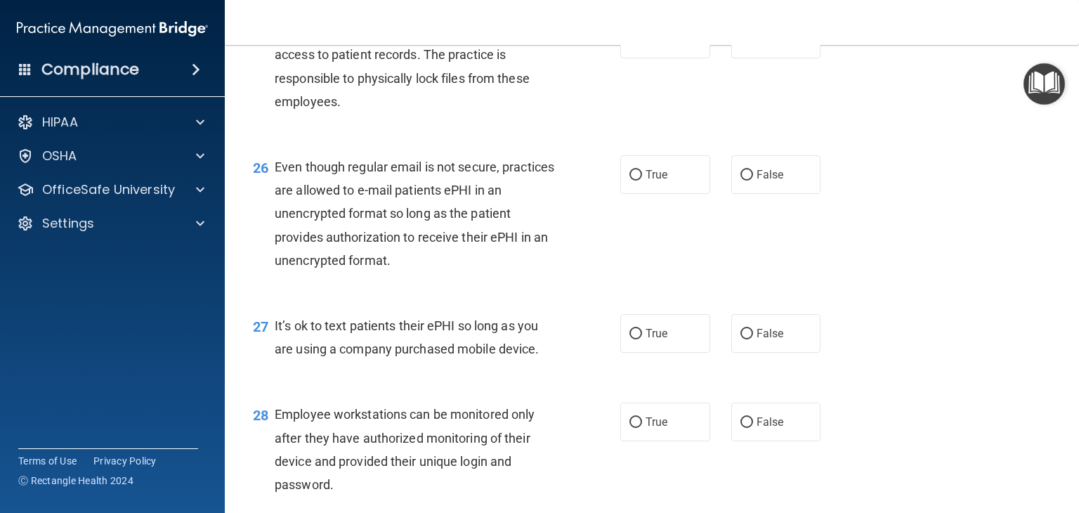
scroll to position [3225, 0]
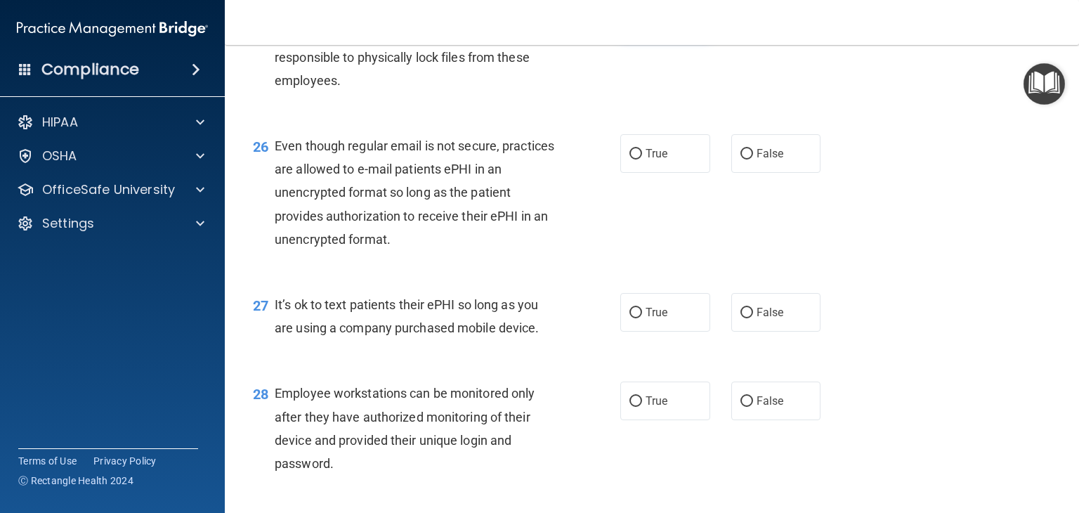
click at [660, 25] on span "True" at bounding box center [657, 17] width 22 height 13
click at [642, 24] on input "True" at bounding box center [636, 18] width 13 height 11
radio input "true"
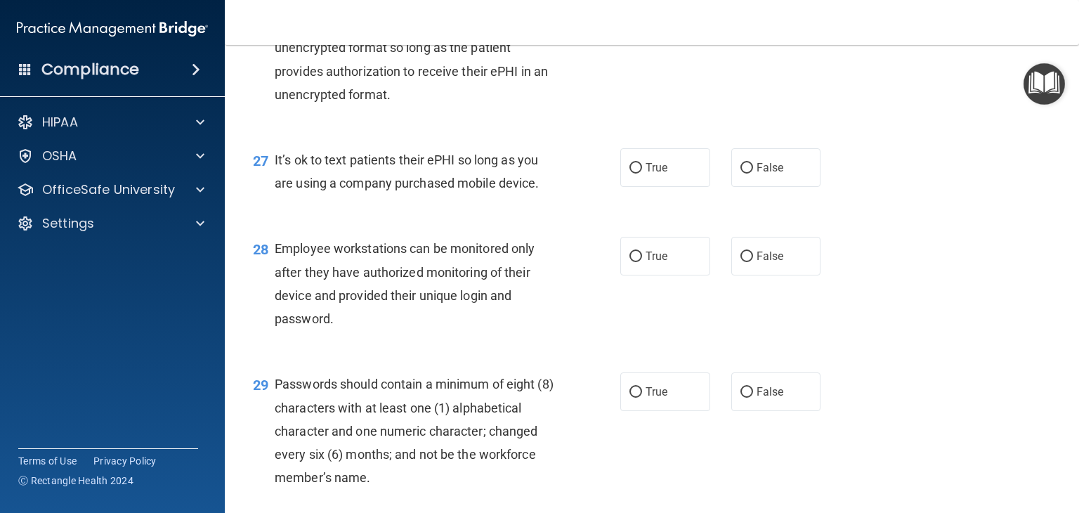
scroll to position [3370, 0]
click at [658, 28] on label "True" at bounding box center [665, 8] width 90 height 39
click at [642, 15] on input "True" at bounding box center [636, 9] width 13 height 11
radio input "true"
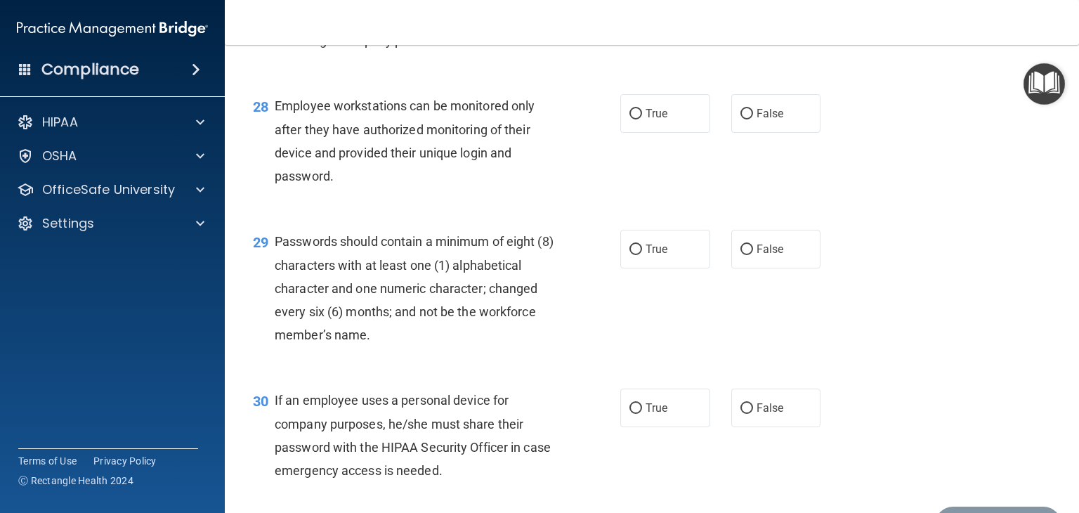
scroll to position [3524, 0]
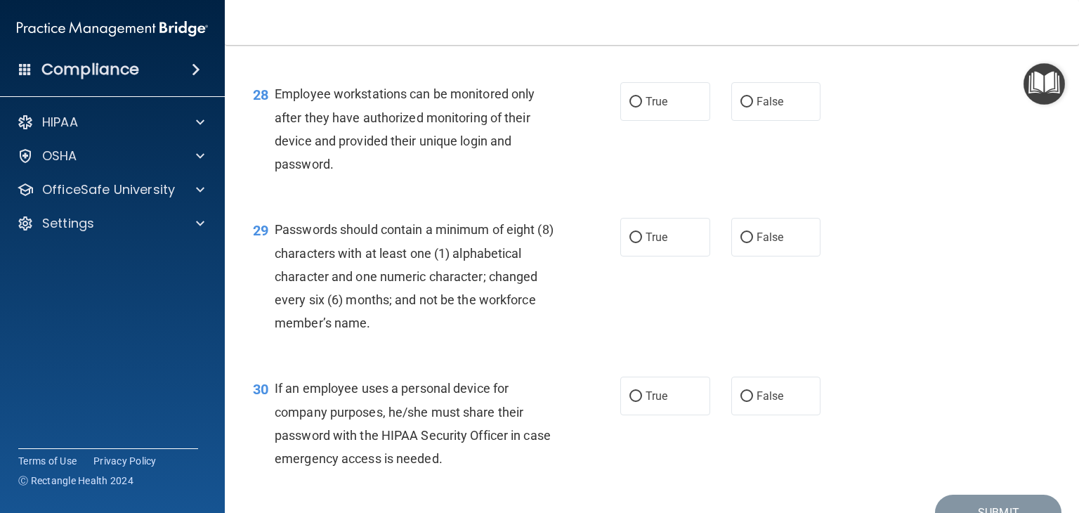
click at [735, 32] on label "False" at bounding box center [776, 13] width 90 height 39
click at [738, 19] on input "False" at bounding box center [747, 13] width 13 height 11
radio input "true"
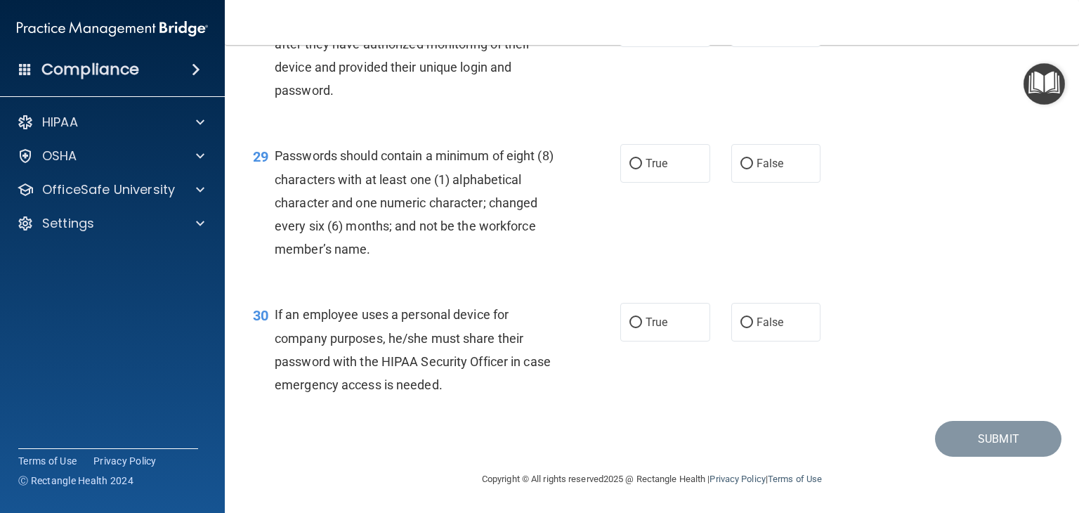
scroll to position [3614, 0]
click at [670, 47] on label "True" at bounding box center [665, 27] width 90 height 39
click at [642, 34] on input "True" at bounding box center [636, 28] width 13 height 11
radio input "true"
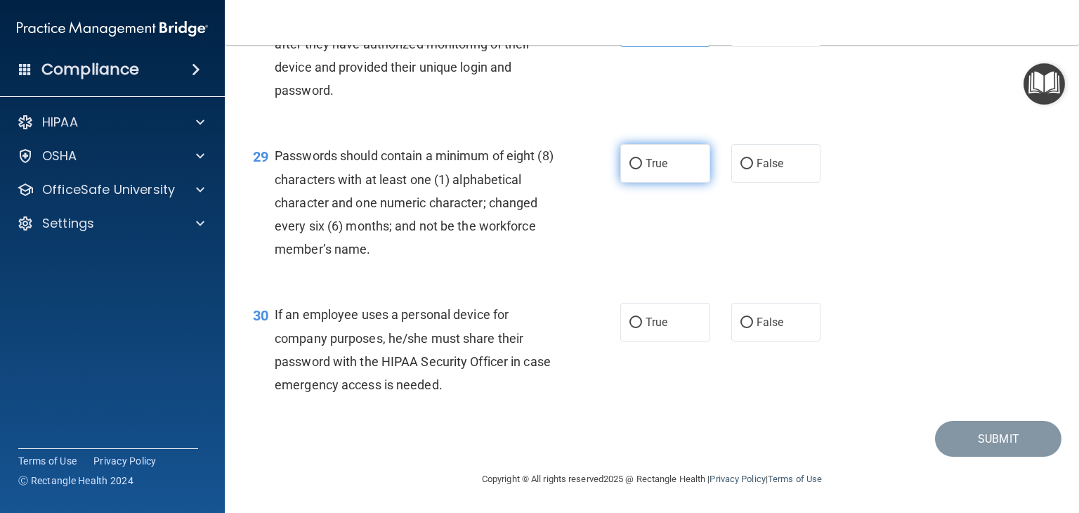
click at [678, 158] on label "True" at bounding box center [665, 163] width 90 height 39
click at [642, 159] on input "True" at bounding box center [636, 164] width 13 height 11
radio input "true"
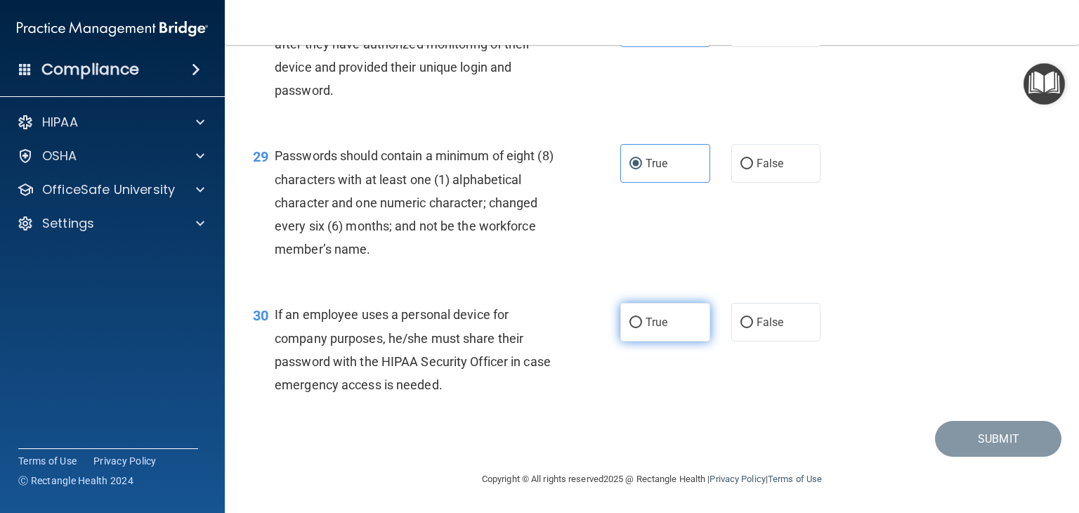
click at [700, 313] on label "True" at bounding box center [665, 322] width 90 height 39
click at [642, 318] on input "True" at bounding box center [636, 323] width 13 height 11
radio input "true"
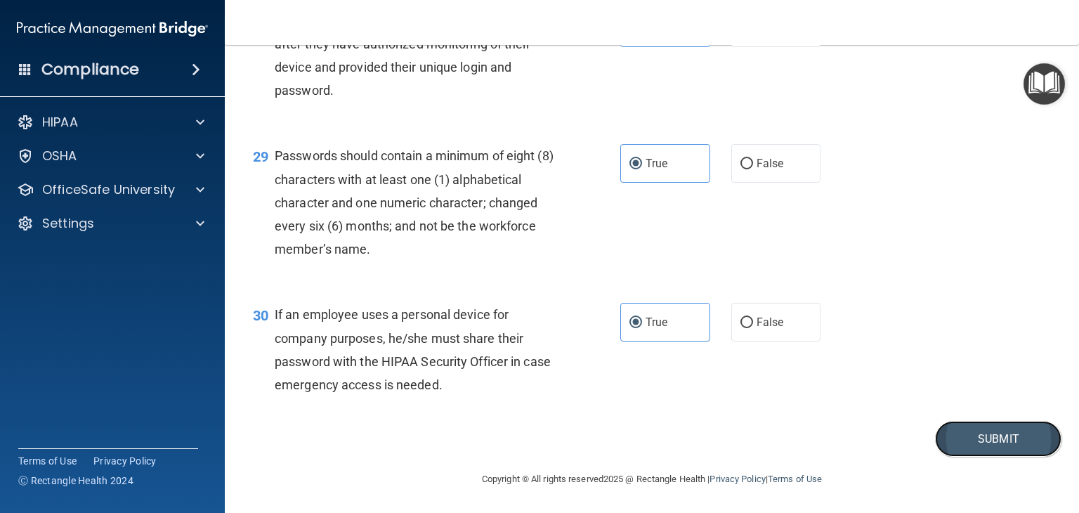
click at [738, 436] on button "Submit" at bounding box center [998, 439] width 126 height 36
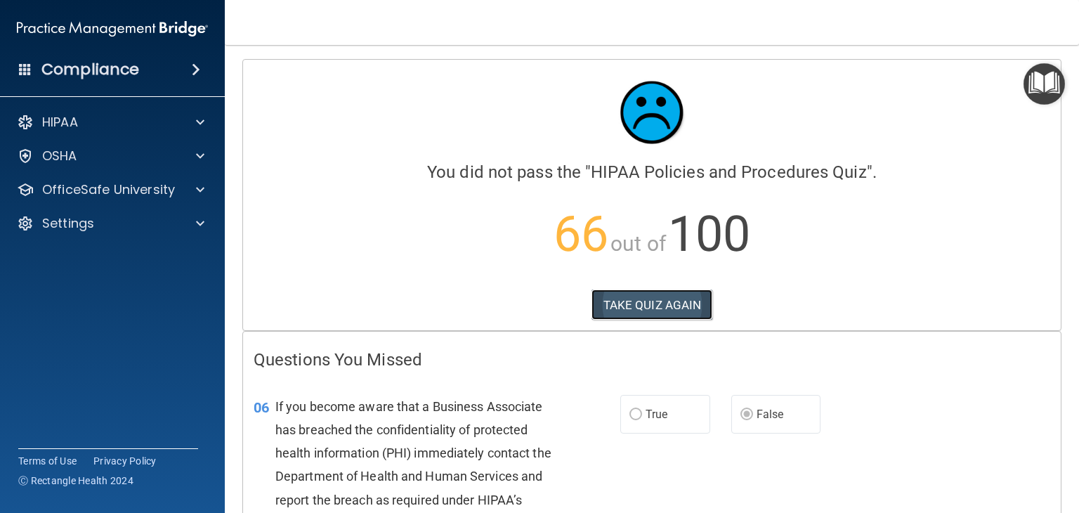
click at [657, 310] on button "TAKE QUIZ AGAIN" at bounding box center [653, 304] width 122 height 31
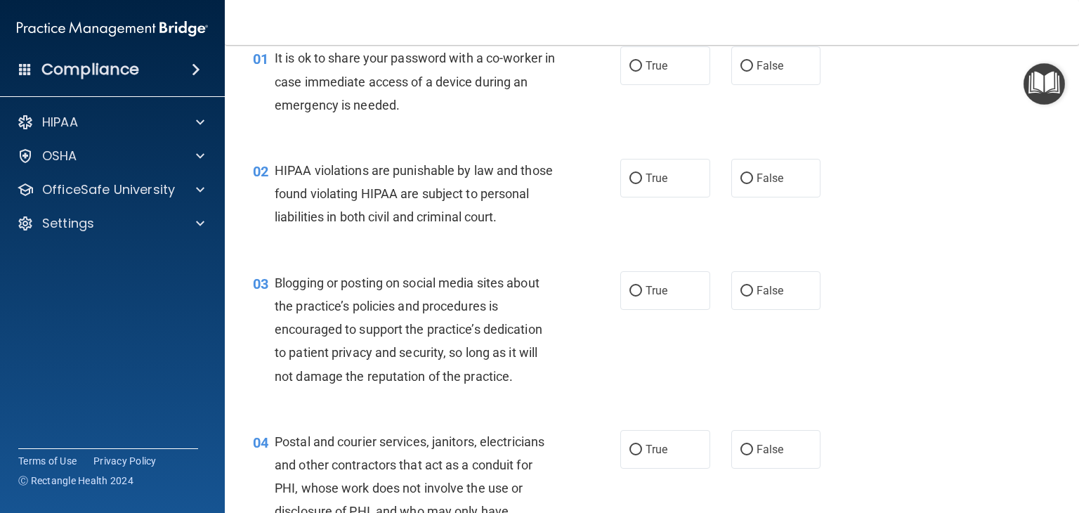
scroll to position [61, 0]
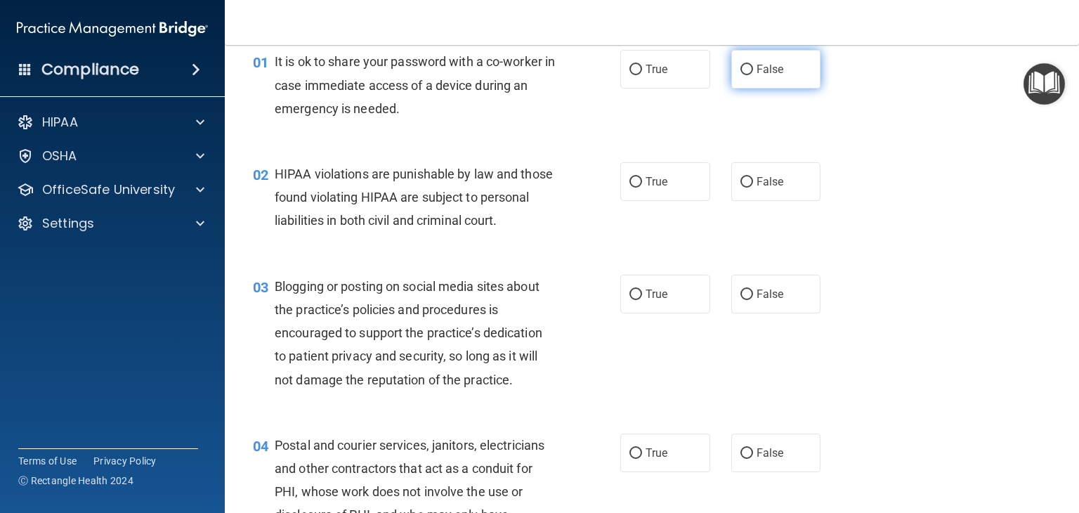
click at [738, 82] on label "False" at bounding box center [776, 69] width 90 height 39
click at [738, 75] on input "False" at bounding box center [747, 70] width 13 height 11
radio input "true"
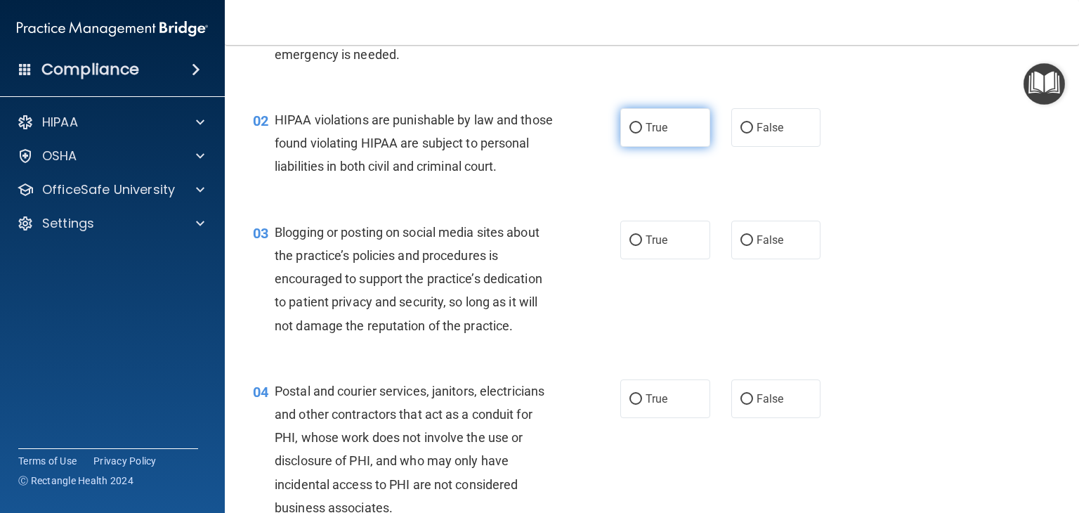
click at [683, 124] on label "True" at bounding box center [665, 127] width 90 height 39
click at [642, 124] on input "True" at bounding box center [636, 128] width 13 height 11
radio input "true"
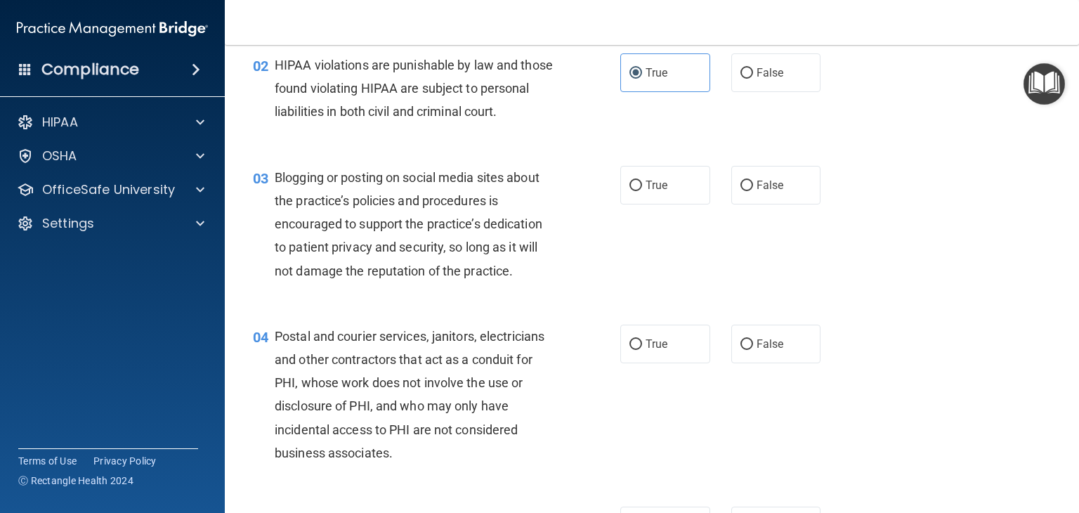
scroll to position [213, 0]
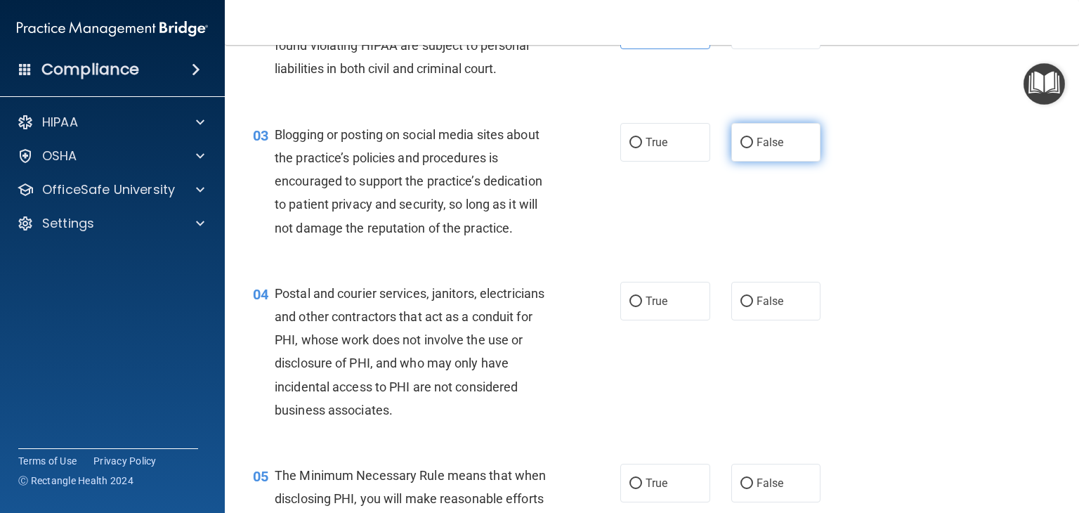
click at [738, 149] on span "False" at bounding box center [770, 142] width 27 height 13
click at [738, 148] on input "False" at bounding box center [747, 143] width 13 height 11
radio input "true"
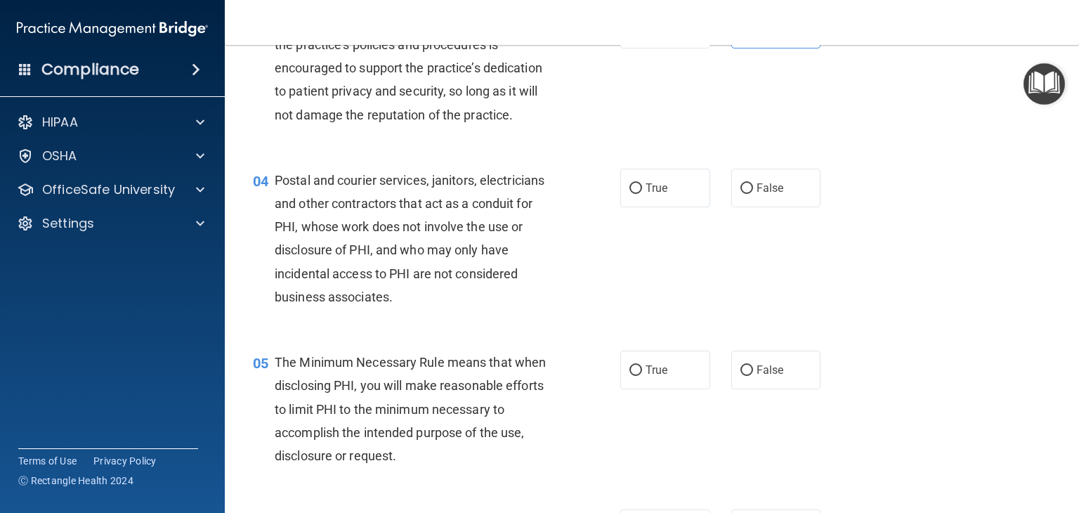
scroll to position [376, 0]
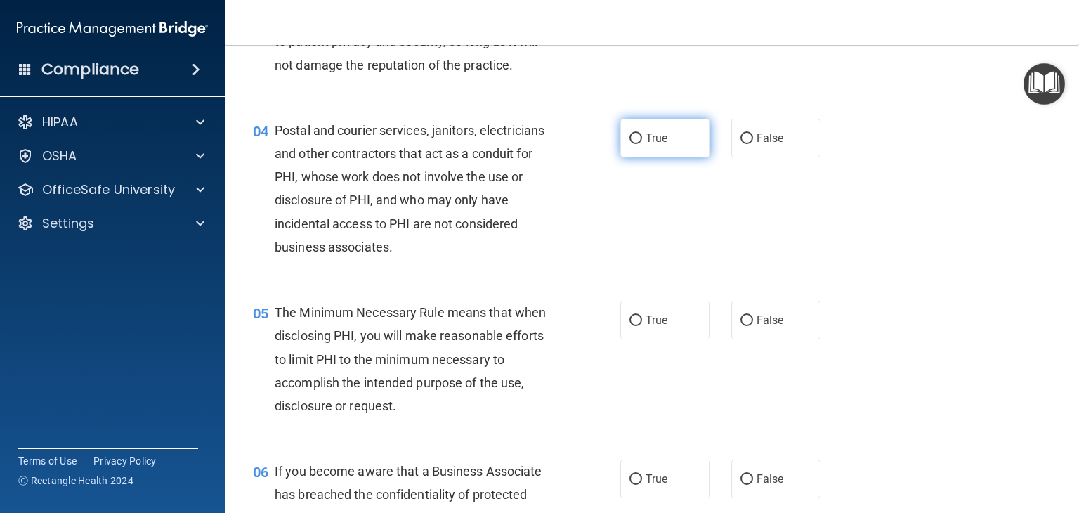
click at [655, 150] on label "True" at bounding box center [665, 138] width 90 height 39
click at [642, 144] on input "True" at bounding box center [636, 138] width 13 height 11
radio input "true"
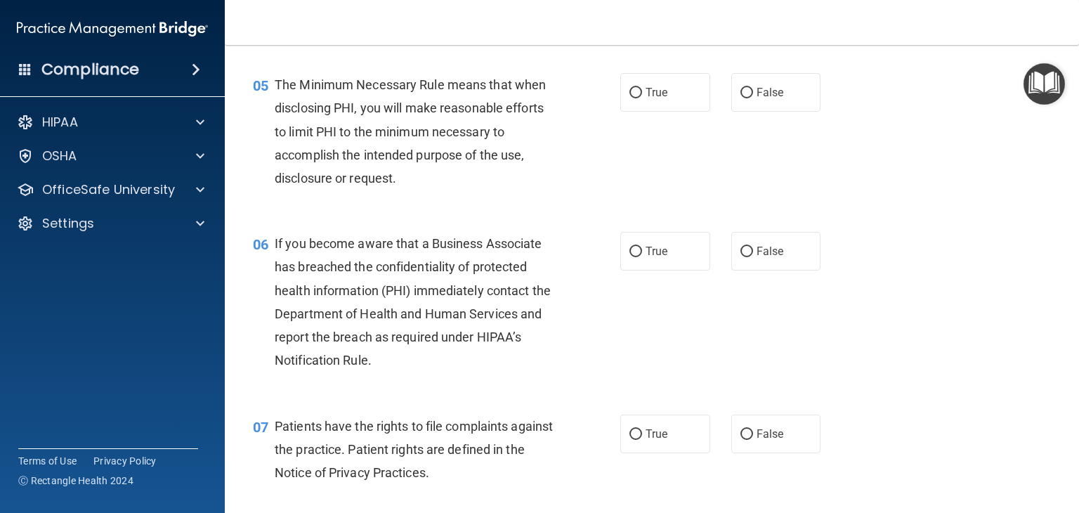
scroll to position [604, 0]
click at [656, 98] on span "True" at bounding box center [657, 91] width 22 height 13
click at [642, 98] on input "True" at bounding box center [636, 92] width 13 height 11
radio input "true"
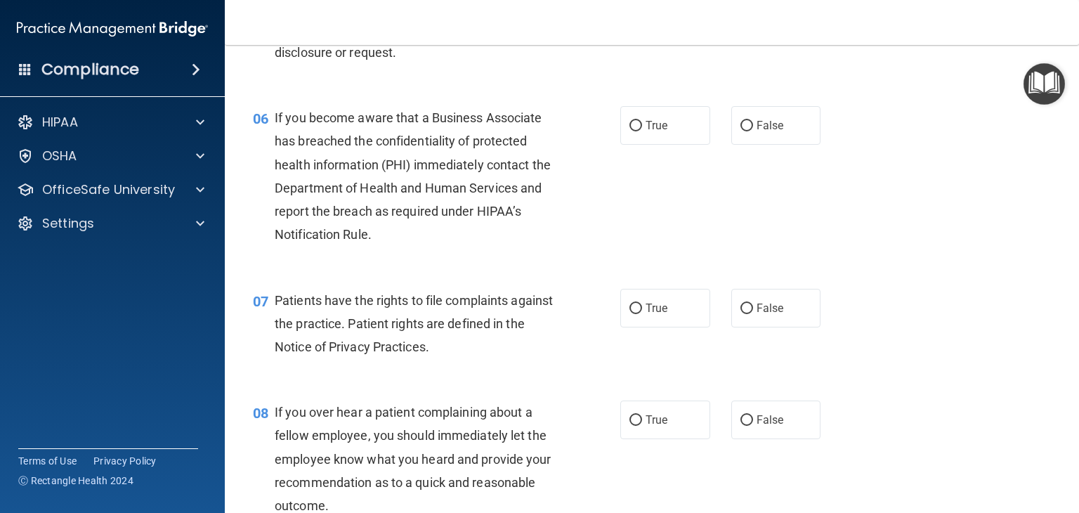
scroll to position [731, 0]
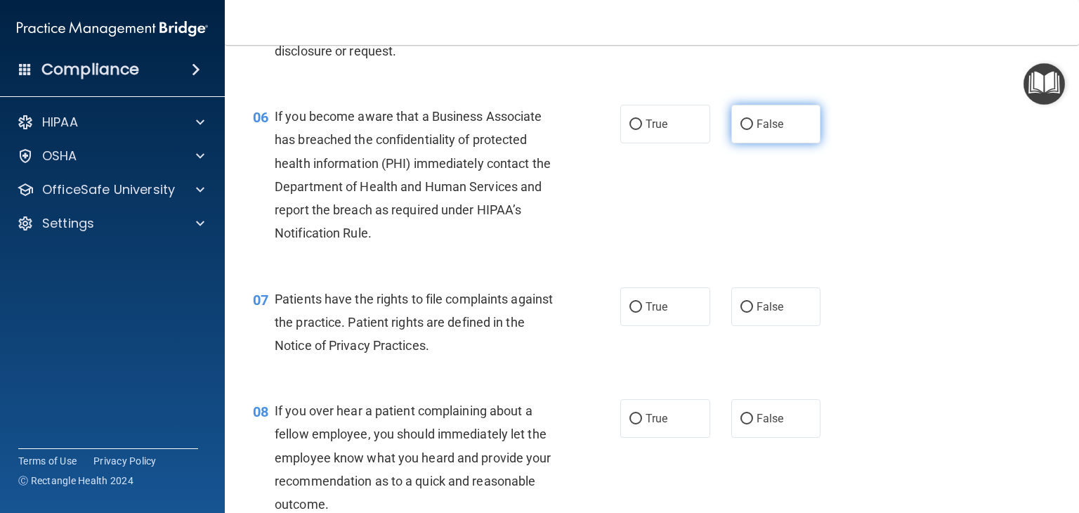
click at [738, 143] on label "False" at bounding box center [776, 124] width 90 height 39
click at [738, 130] on input "False" at bounding box center [747, 124] width 13 height 11
radio input "true"
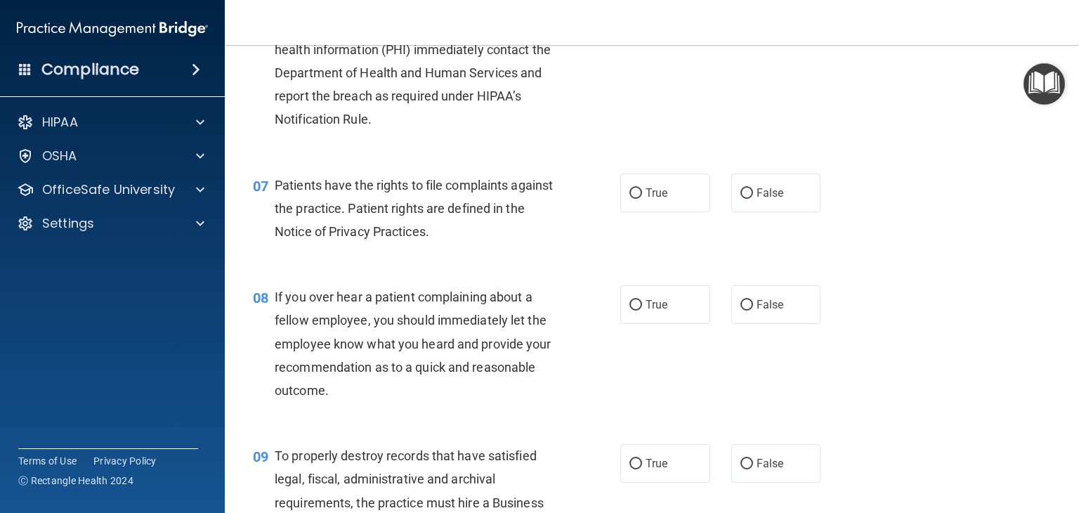
scroll to position [854, 0]
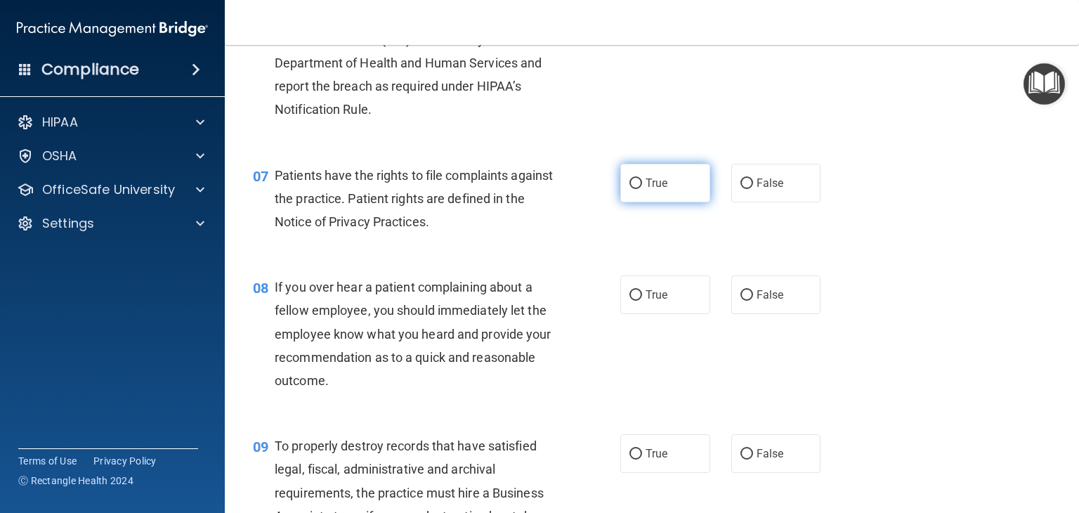
click at [644, 202] on label "True" at bounding box center [665, 183] width 90 height 39
click at [642, 189] on input "True" at bounding box center [636, 183] width 13 height 11
radio input "true"
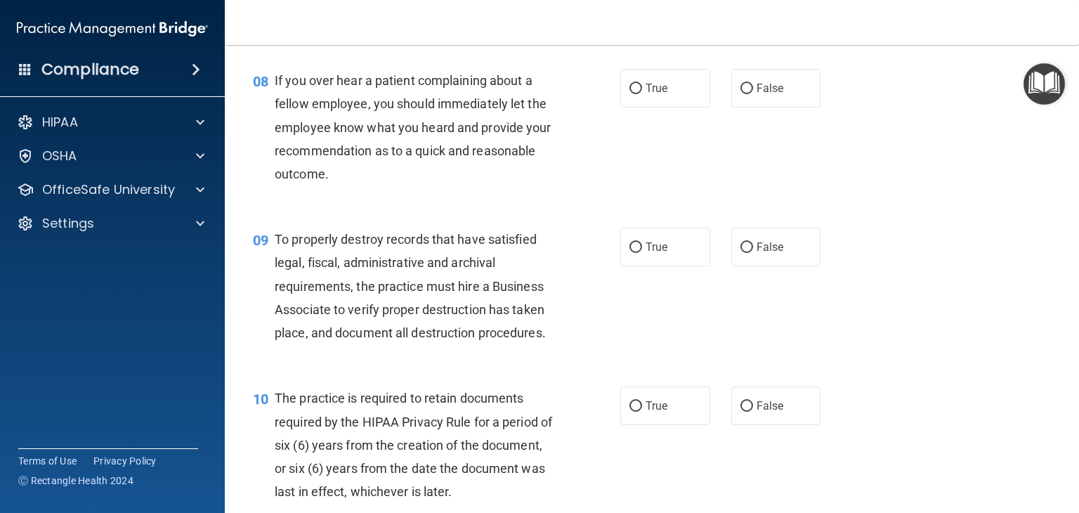
scroll to position [1062, 0]
click at [738, 94] on span "False" at bounding box center [770, 87] width 27 height 13
click at [738, 93] on input "False" at bounding box center [747, 88] width 13 height 11
radio input "true"
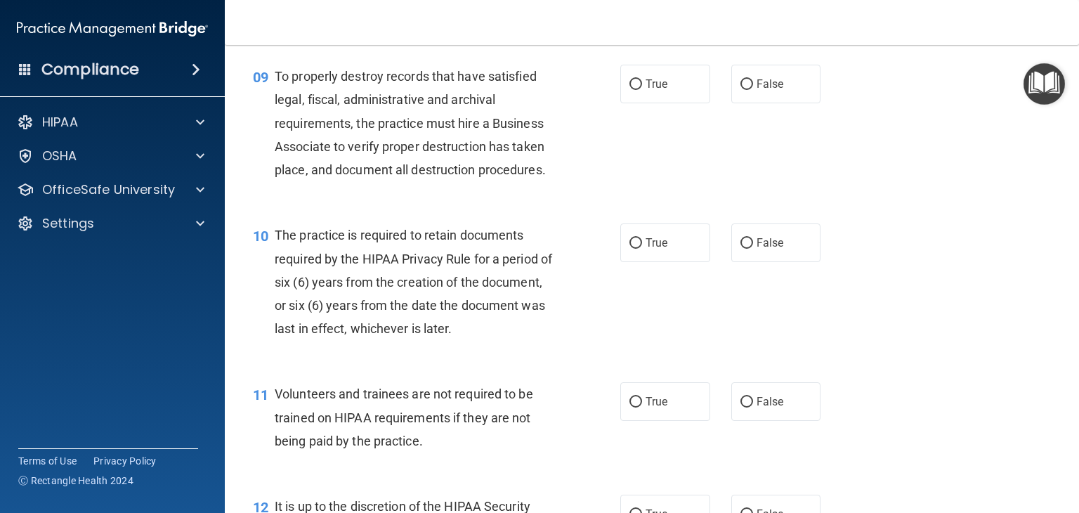
scroll to position [1225, 0]
click at [738, 89] on input "False" at bounding box center [747, 83] width 13 height 11
radio input "true"
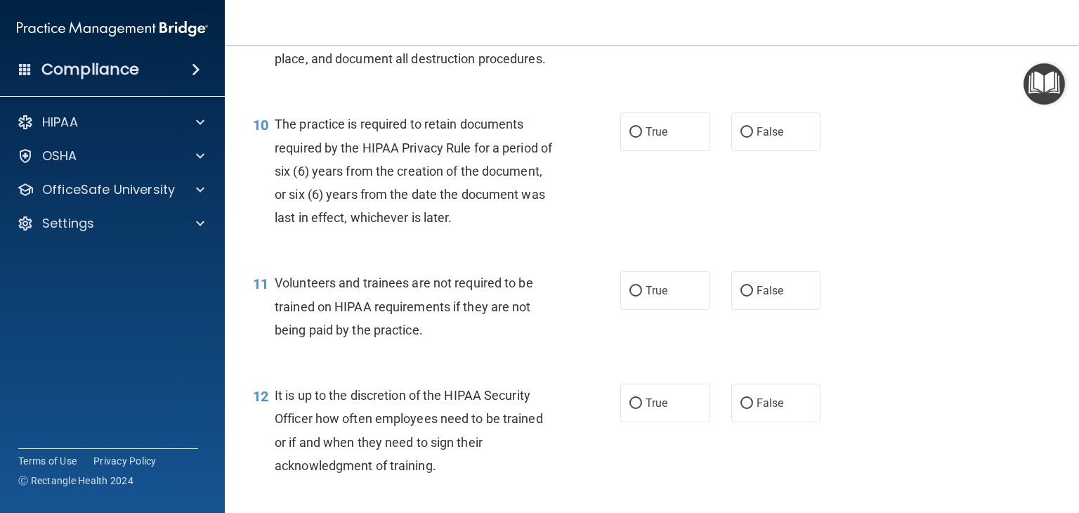
scroll to position [1341, 0]
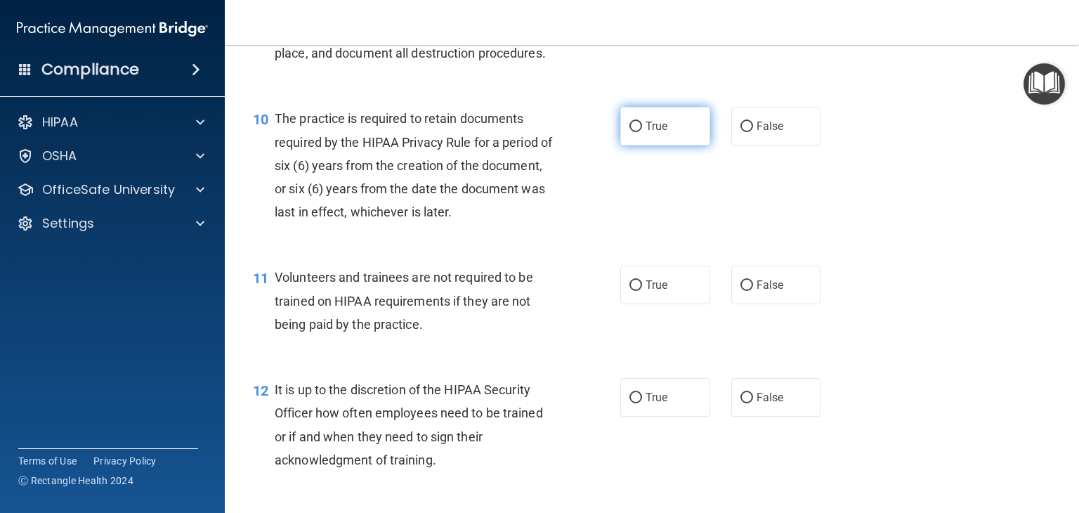
click at [653, 133] on span "True" at bounding box center [657, 125] width 22 height 13
click at [642, 132] on input "True" at bounding box center [636, 127] width 13 height 11
radio input "true"
click at [738, 292] on span "False" at bounding box center [770, 284] width 27 height 13
click at [738, 291] on input "False" at bounding box center [747, 285] width 13 height 11
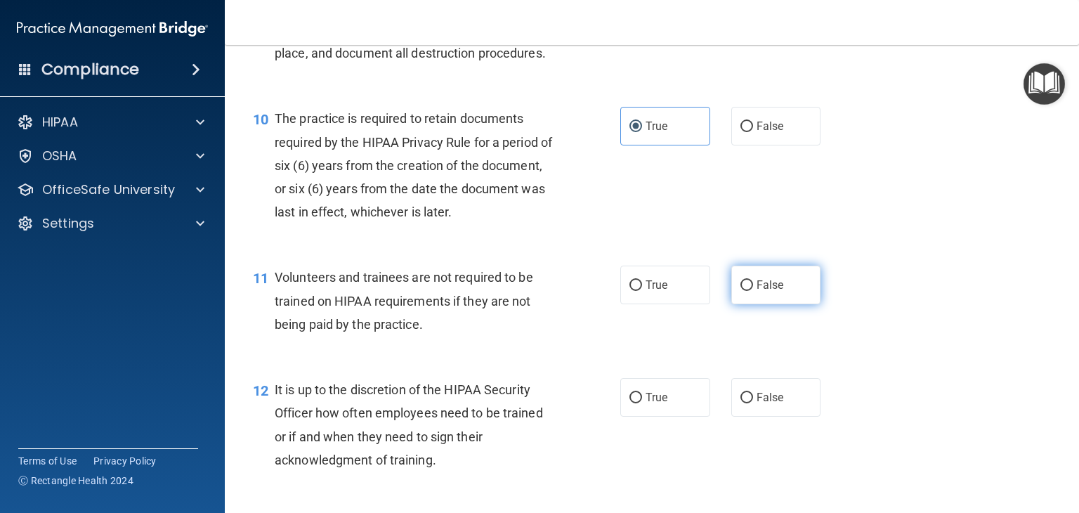
radio input "true"
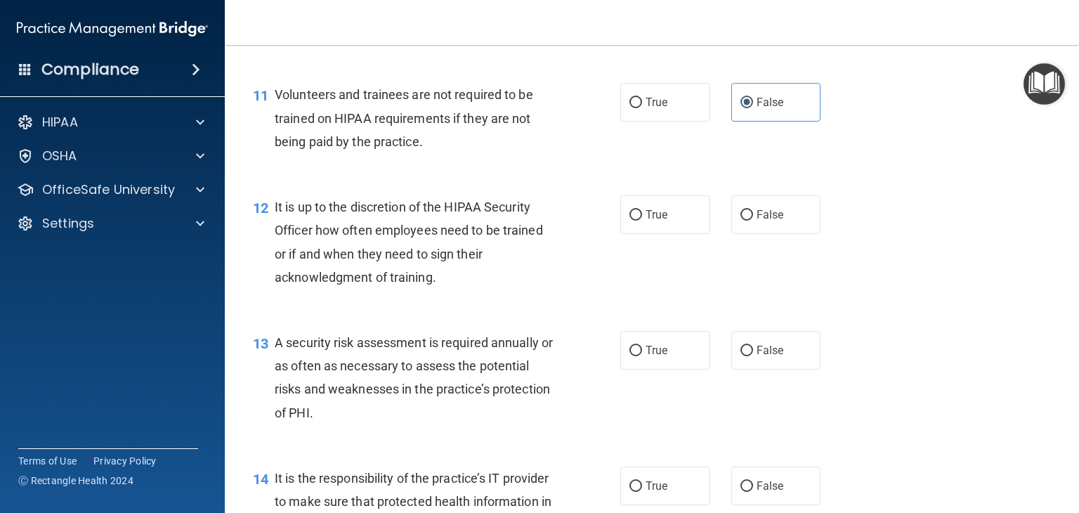
scroll to position [1525, 0]
click at [738, 233] on label "False" at bounding box center [776, 213] width 90 height 39
click at [738, 219] on input "False" at bounding box center [747, 214] width 13 height 11
radio input "true"
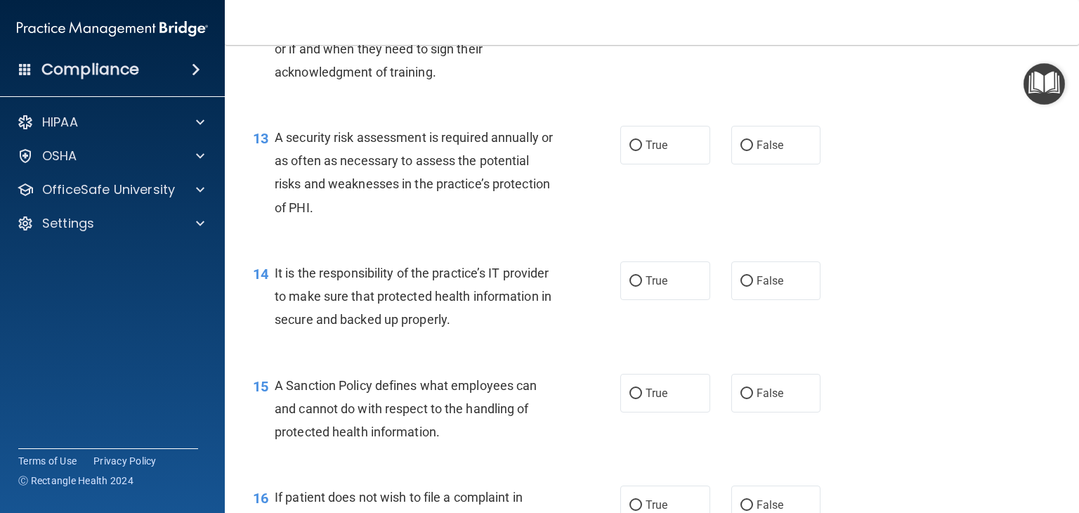
scroll to position [1731, 0]
click at [646, 150] on span "True" at bounding box center [657, 142] width 22 height 13
click at [642, 149] on input "True" at bounding box center [636, 143] width 13 height 11
radio input "true"
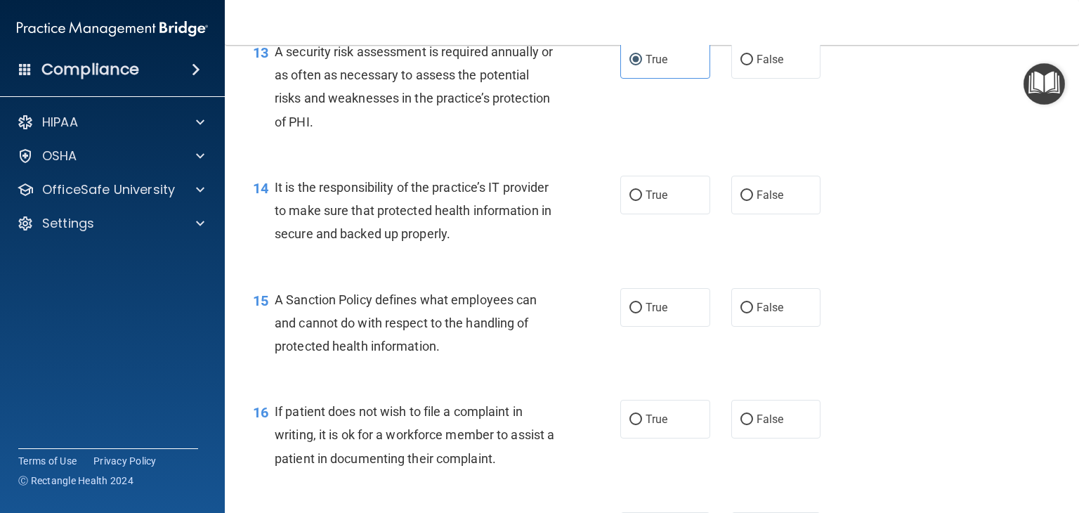
scroll to position [1818, 0]
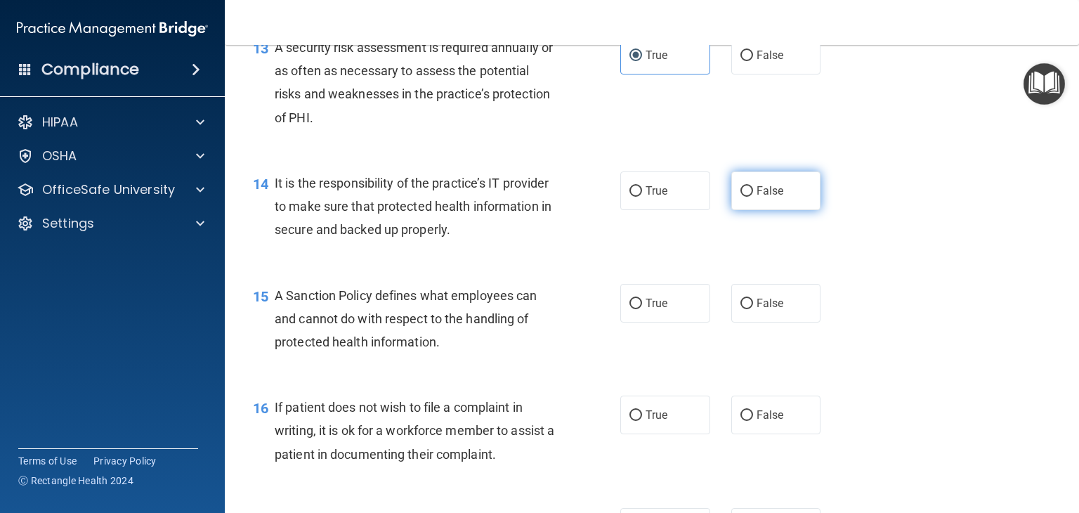
click at [738, 210] on label "False" at bounding box center [776, 190] width 90 height 39
click at [738, 197] on input "False" at bounding box center [747, 191] width 13 height 11
radio input "true"
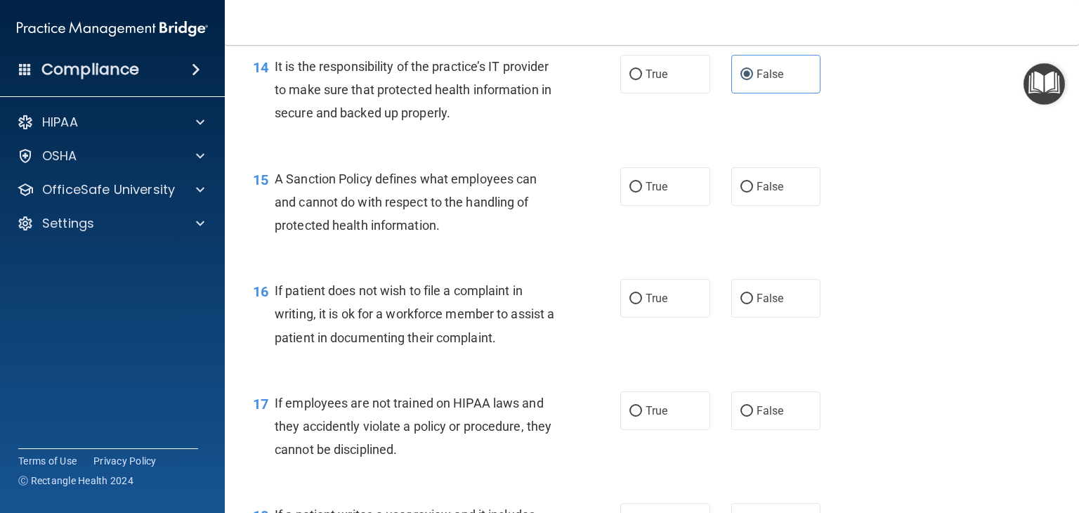
scroll to position [2004, 0]
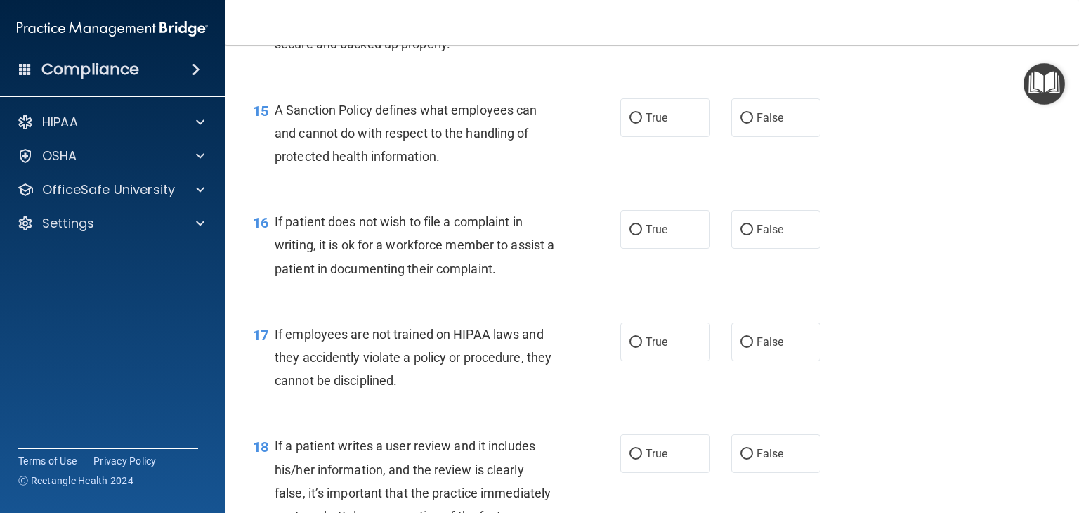
click at [738, 121] on div "15 A Sanction Policy defines what employees can and cannot do with respect to t…" at bounding box center [651, 137] width 819 height 112
click at [738, 131] on label "False" at bounding box center [776, 117] width 90 height 39
click at [738, 124] on input "False" at bounding box center [747, 118] width 13 height 11
radio input "true"
click at [650, 242] on label "True" at bounding box center [665, 229] width 90 height 39
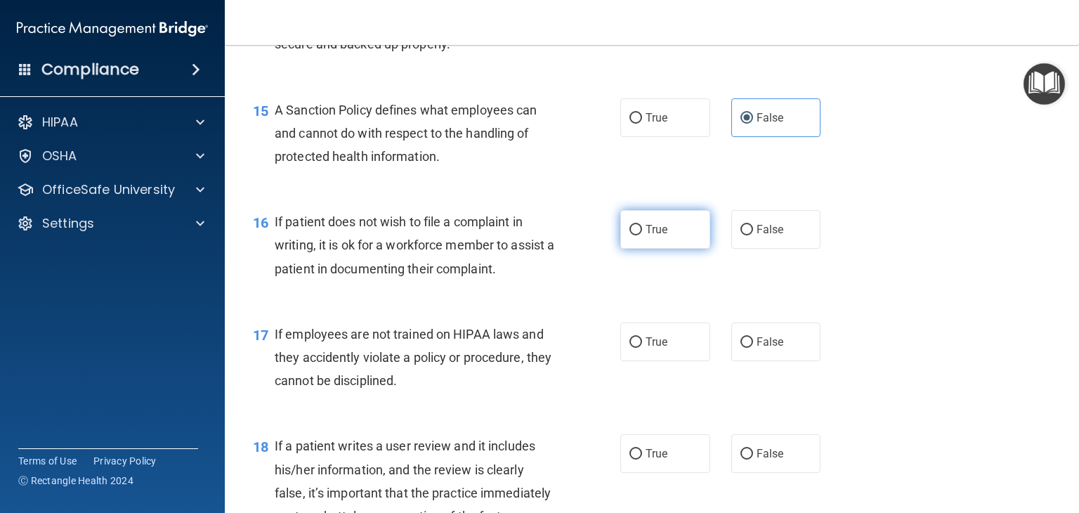
click at [642, 235] on input "True" at bounding box center [636, 230] width 13 height 11
radio input "true"
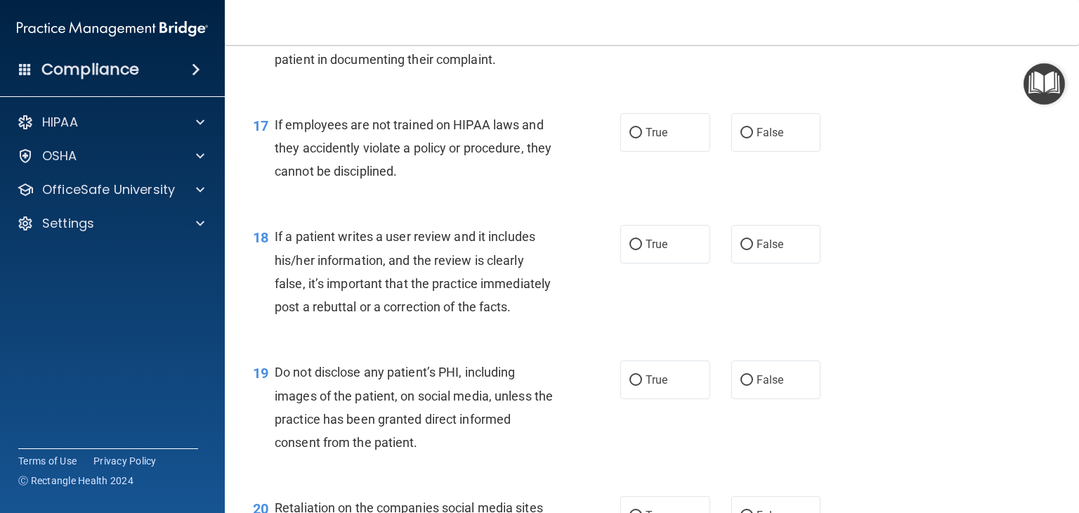
scroll to position [2215, 0]
click at [738, 150] on label "False" at bounding box center [776, 131] width 90 height 39
click at [738, 137] on input "False" at bounding box center [747, 131] width 13 height 11
radio input "true"
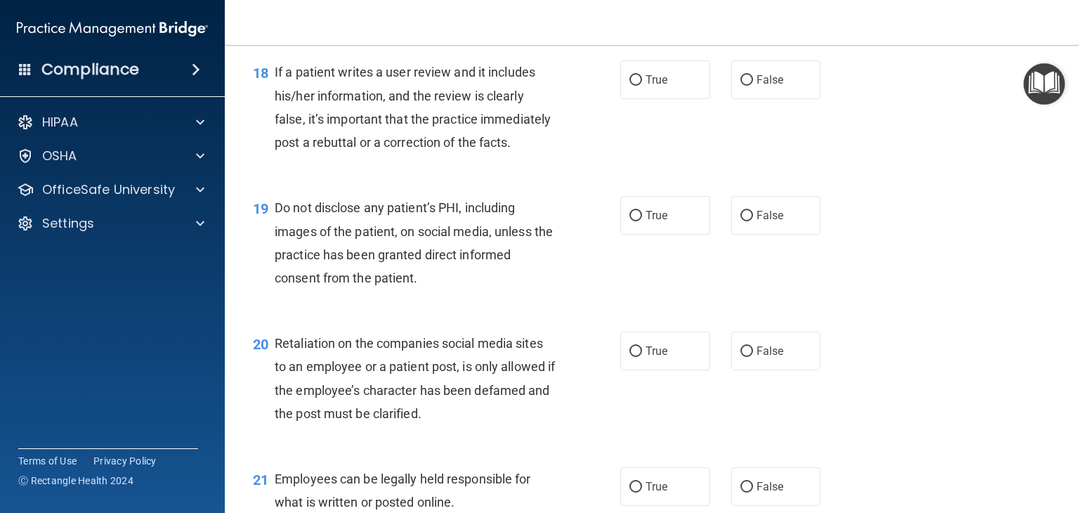
scroll to position [2380, 0]
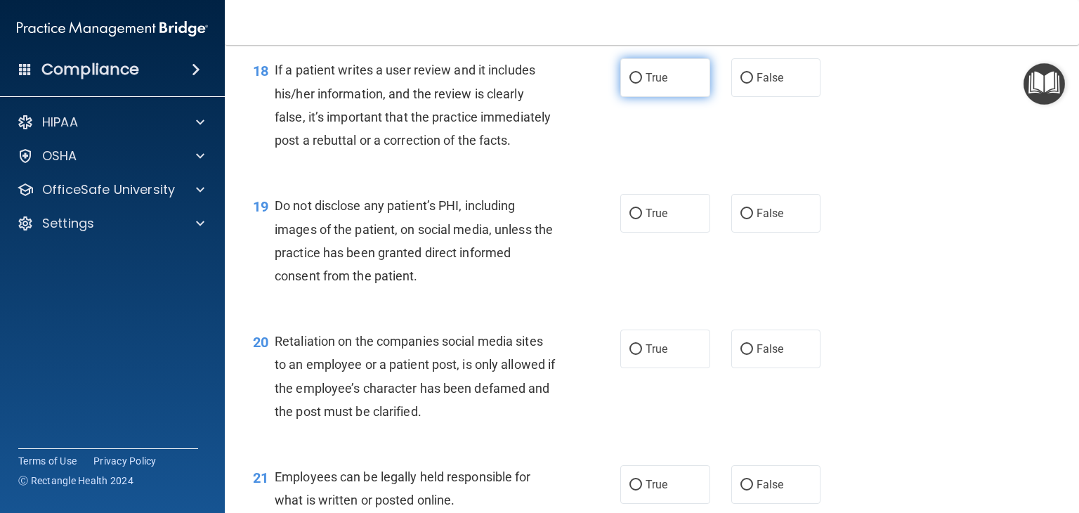
click at [677, 97] on label "True" at bounding box center [665, 77] width 90 height 39
click at [642, 84] on input "True" at bounding box center [636, 78] width 13 height 11
radio input "true"
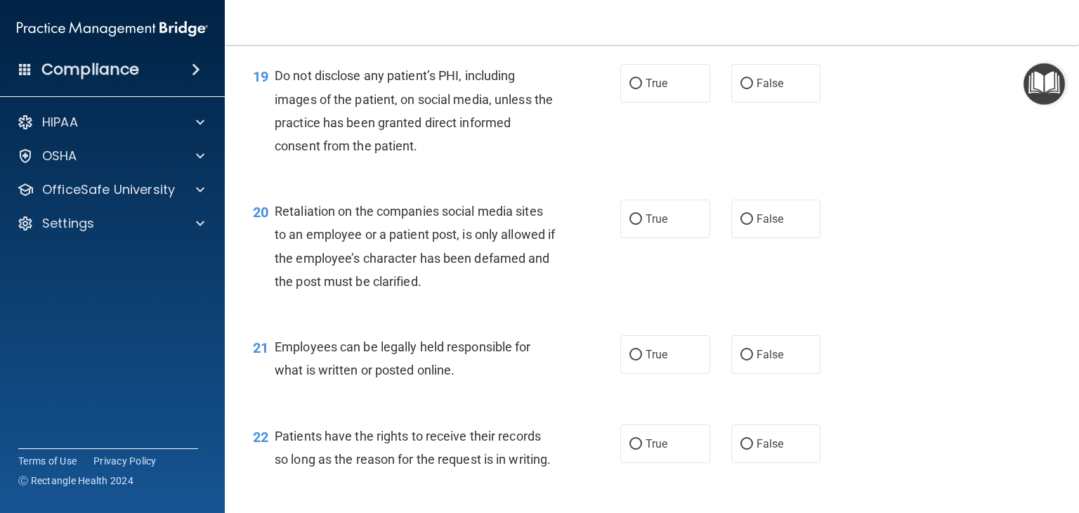
scroll to position [2512, 0]
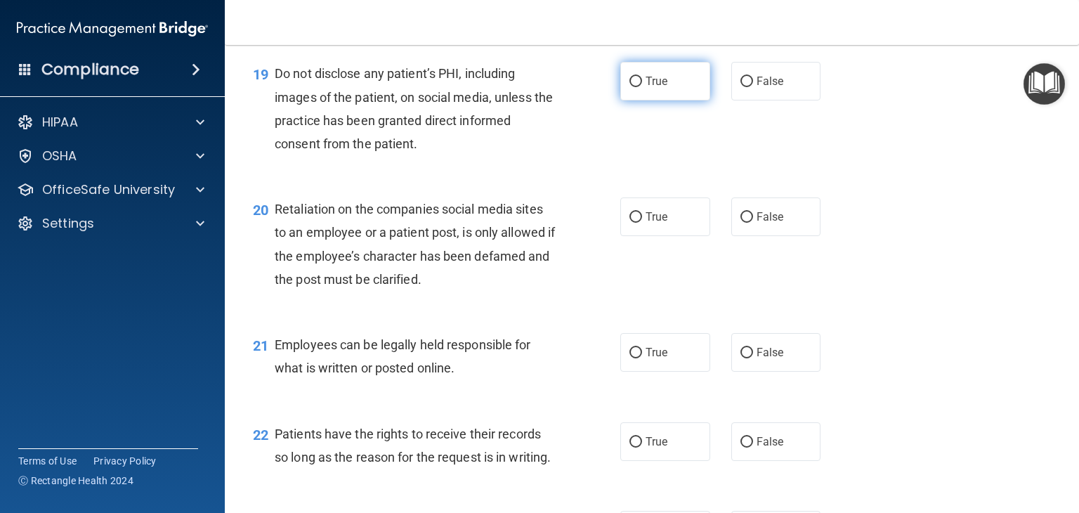
click at [684, 100] on label "True" at bounding box center [665, 81] width 90 height 39
click at [642, 87] on input "True" at bounding box center [636, 82] width 13 height 11
radio input "true"
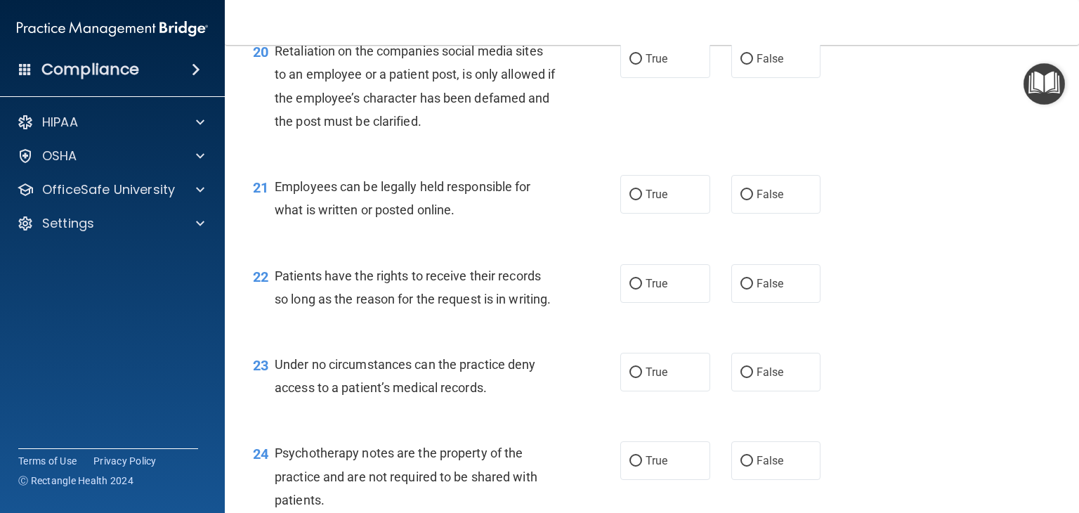
scroll to position [2670, 0]
click at [738, 65] on span "False" at bounding box center [770, 58] width 27 height 13
click at [738, 65] on input "False" at bounding box center [747, 59] width 13 height 11
radio input "true"
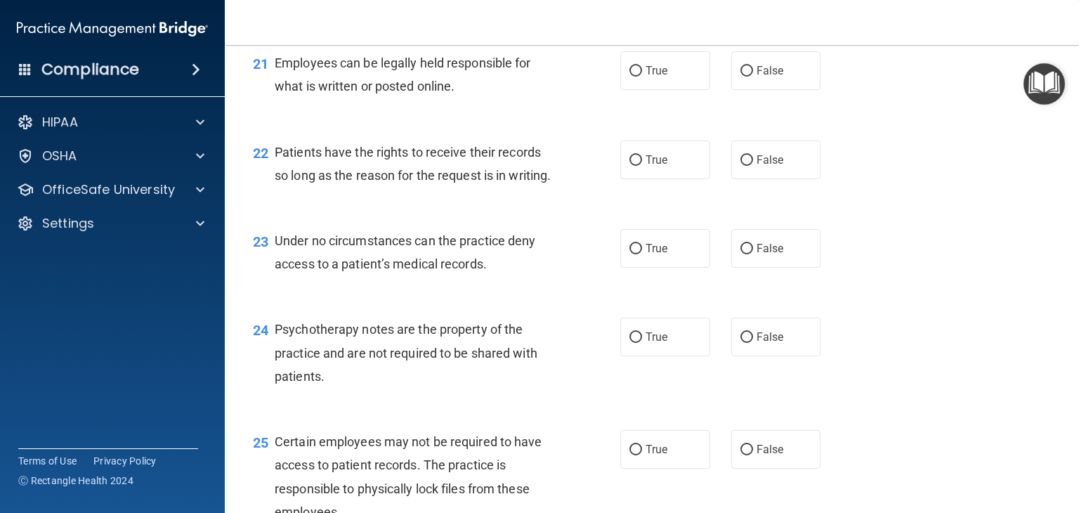
scroll to position [2796, 0]
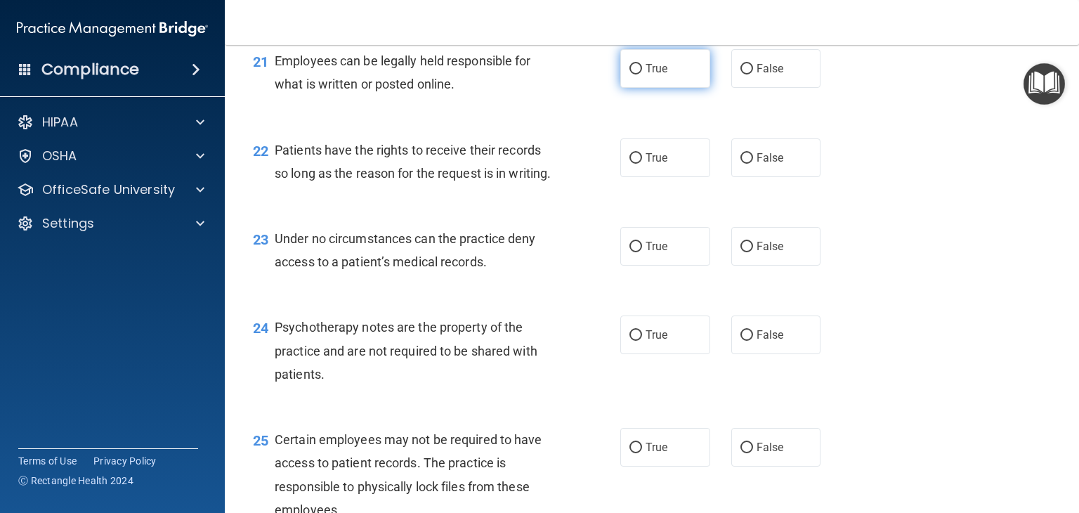
click at [697, 88] on label "True" at bounding box center [665, 68] width 90 height 39
click at [642, 74] on input "True" at bounding box center [636, 69] width 13 height 11
radio input "true"
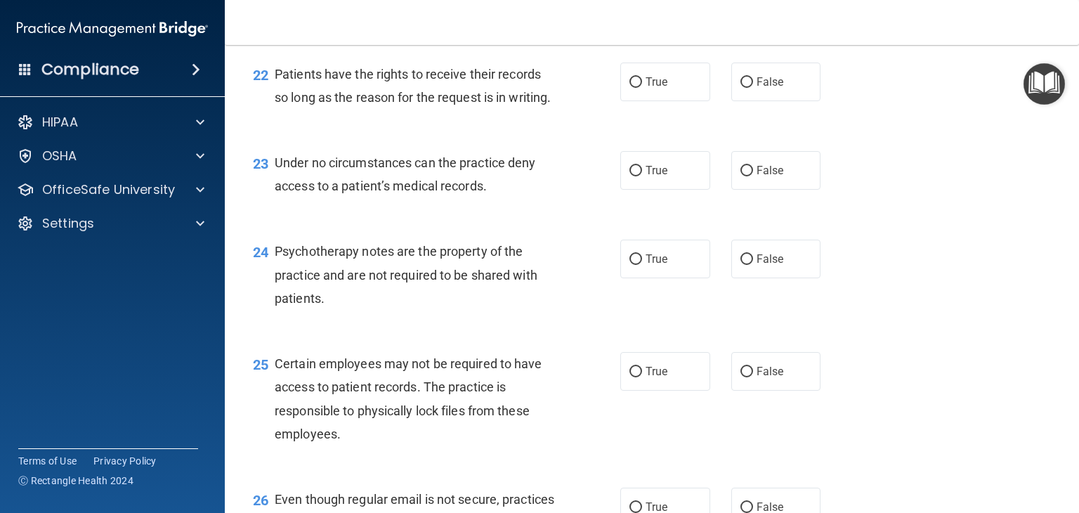
scroll to position [2893, 0]
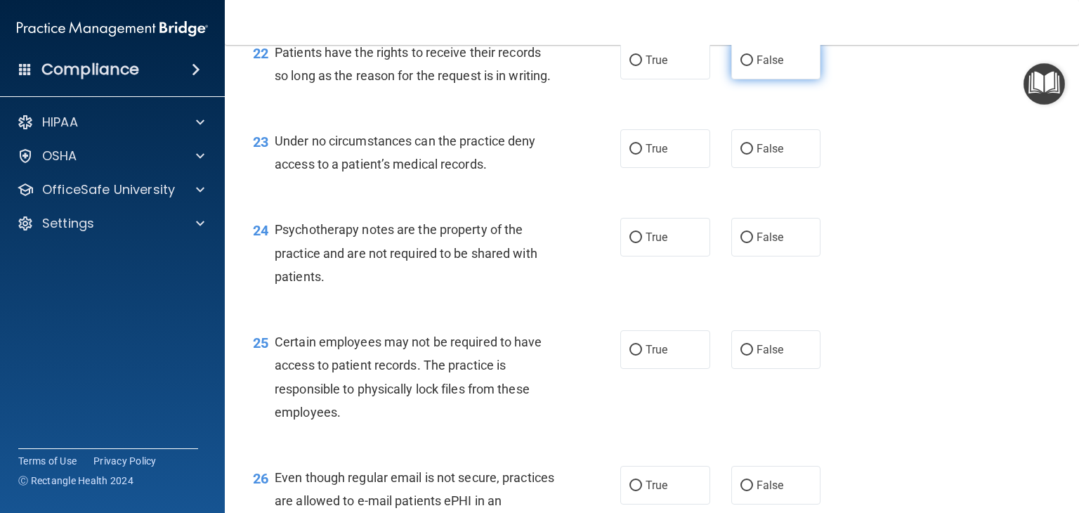
click at [738, 79] on label "False" at bounding box center [776, 60] width 90 height 39
click at [738, 66] on input "False" at bounding box center [747, 61] width 13 height 11
radio input "true"
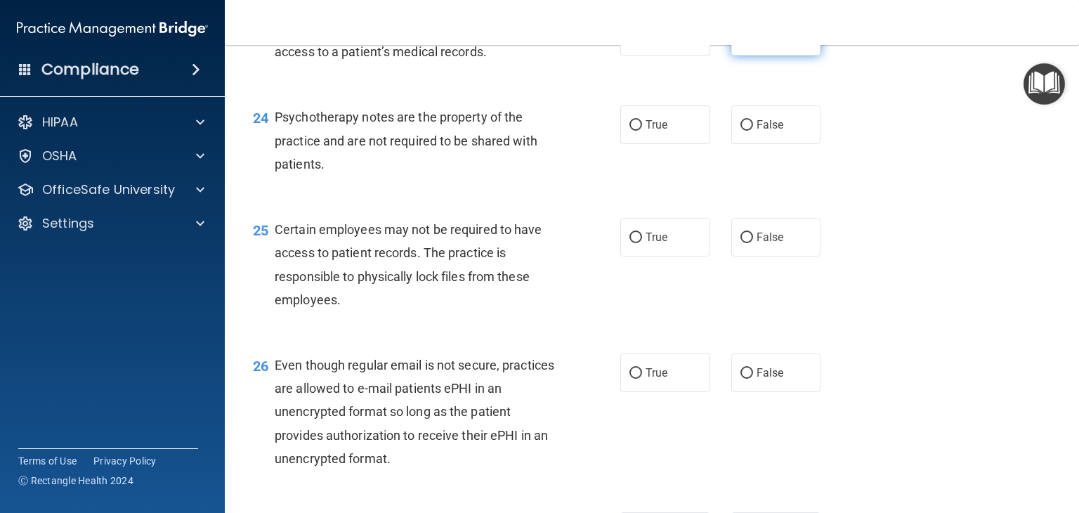
click at [738, 56] on label "False" at bounding box center [776, 36] width 90 height 39
click at [738, 42] on input "False" at bounding box center [747, 37] width 13 height 11
radio input "true"
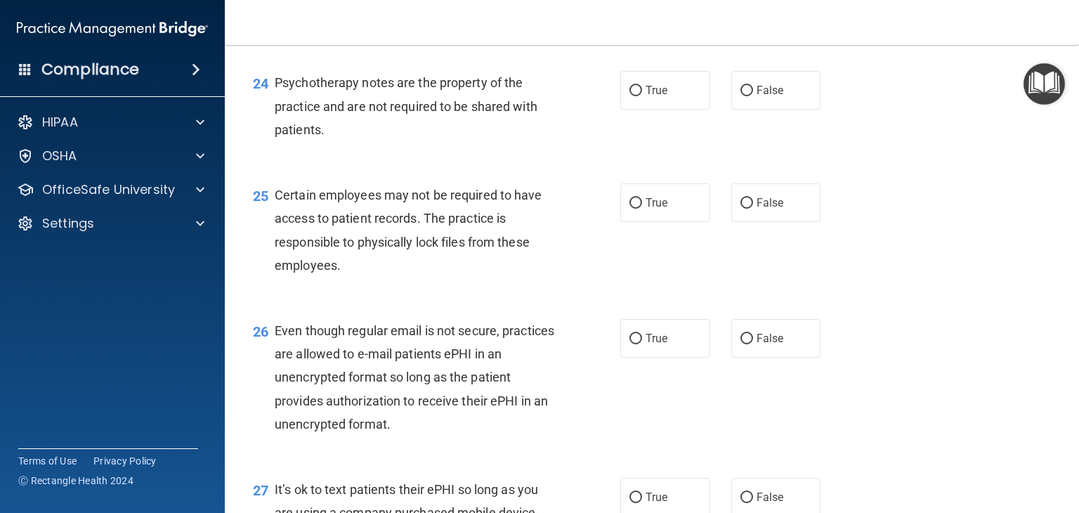
scroll to position [3041, 0]
click at [680, 109] on label "True" at bounding box center [665, 89] width 90 height 39
click at [642, 96] on input "True" at bounding box center [636, 90] width 13 height 11
radio input "true"
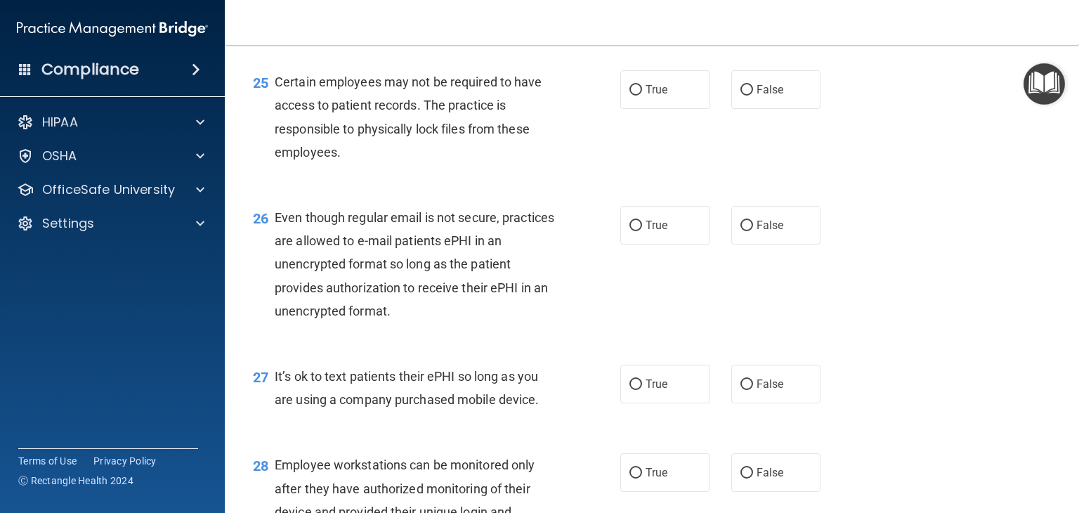
scroll to position [3209, 0]
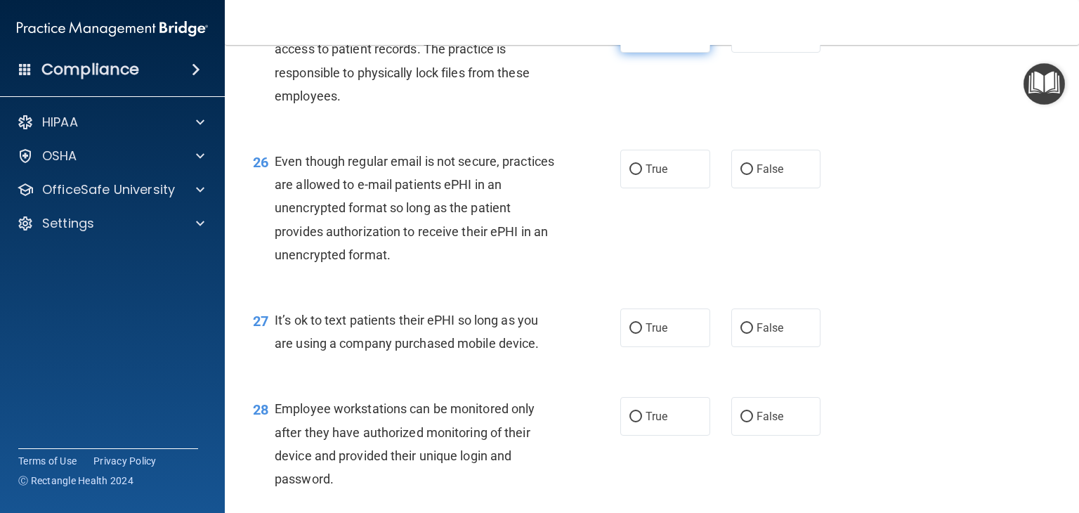
click at [677, 53] on label "True" at bounding box center [665, 33] width 90 height 39
click at [642, 39] on input "True" at bounding box center [636, 34] width 13 height 11
radio input "true"
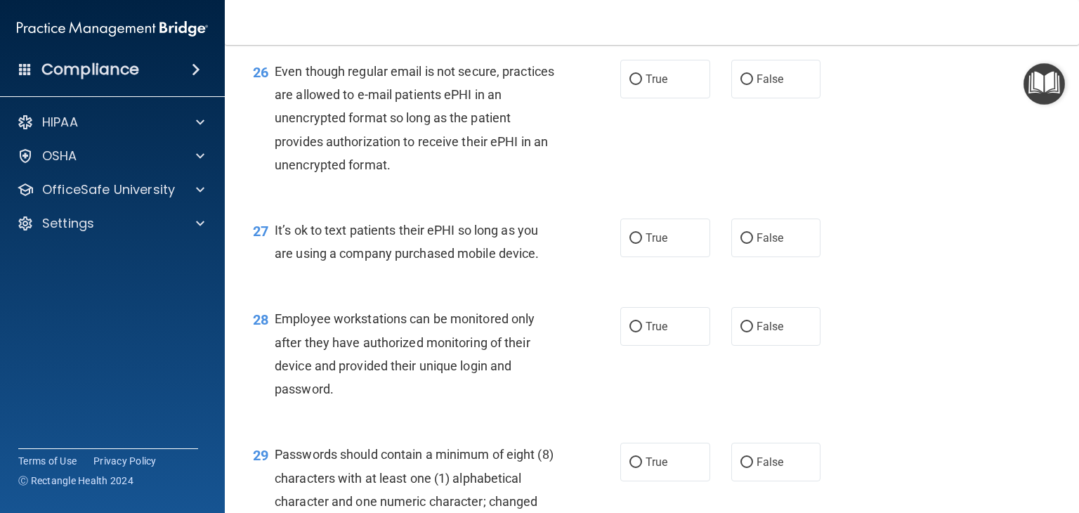
scroll to position [3333, 0]
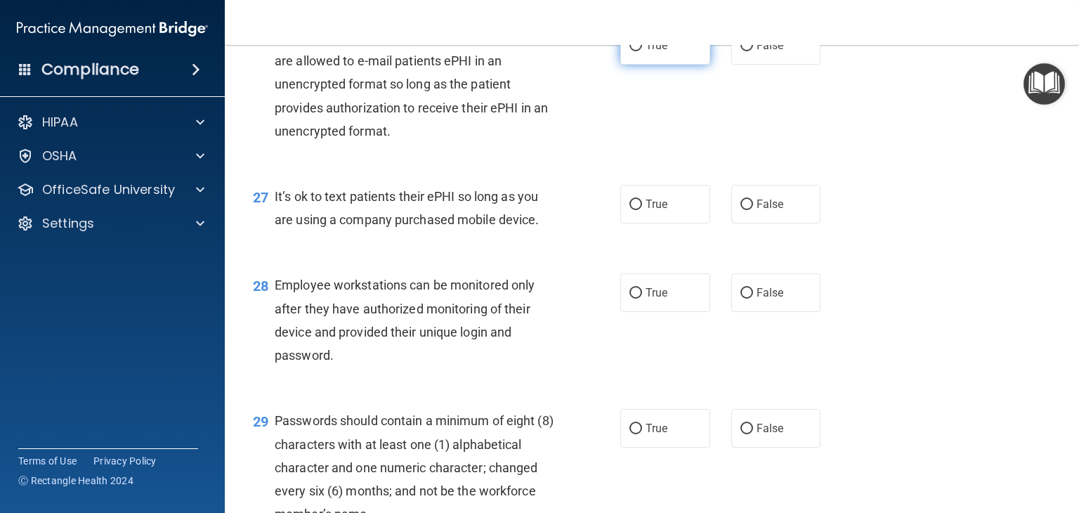
click at [668, 65] on label "True" at bounding box center [665, 45] width 90 height 39
click at [642, 51] on input "True" at bounding box center [636, 46] width 13 height 11
radio input "true"
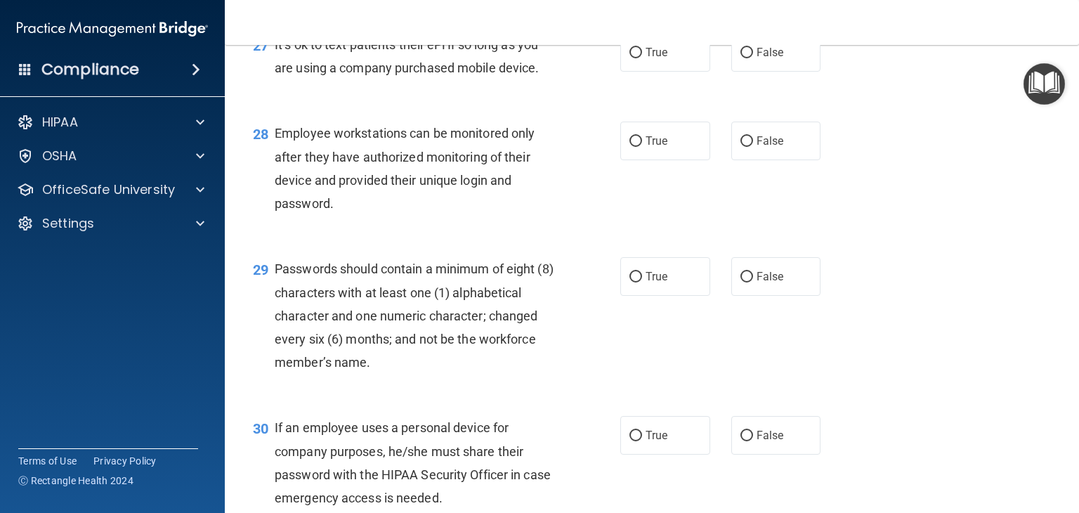
scroll to position [3485, 0]
click at [738, 72] on label "False" at bounding box center [776, 52] width 90 height 39
click at [738, 58] on input "False" at bounding box center [747, 53] width 13 height 11
radio input "true"
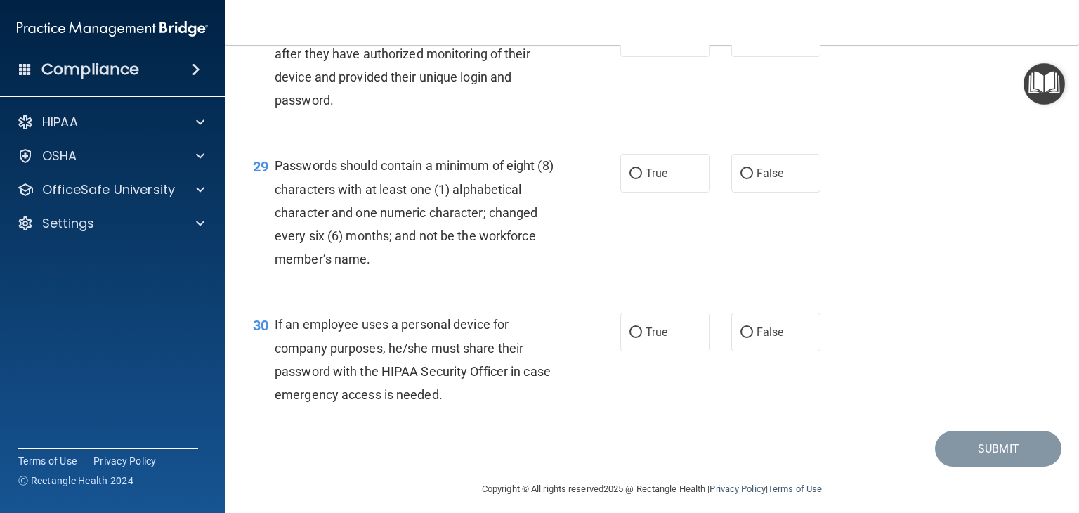
scroll to position [3594, 0]
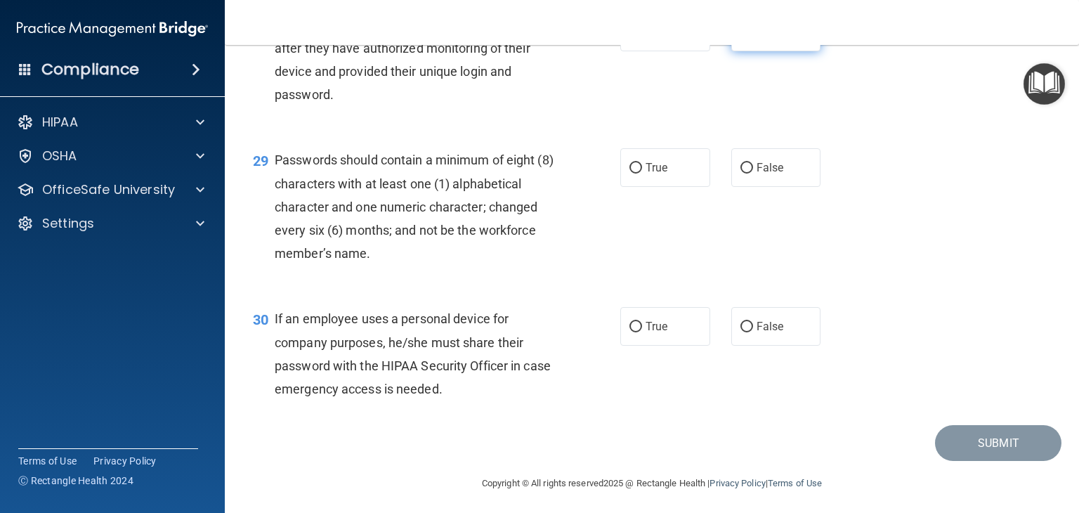
click at [738, 51] on label "False" at bounding box center [776, 32] width 90 height 39
click at [738, 38] on input "False" at bounding box center [747, 32] width 13 height 11
radio input "true"
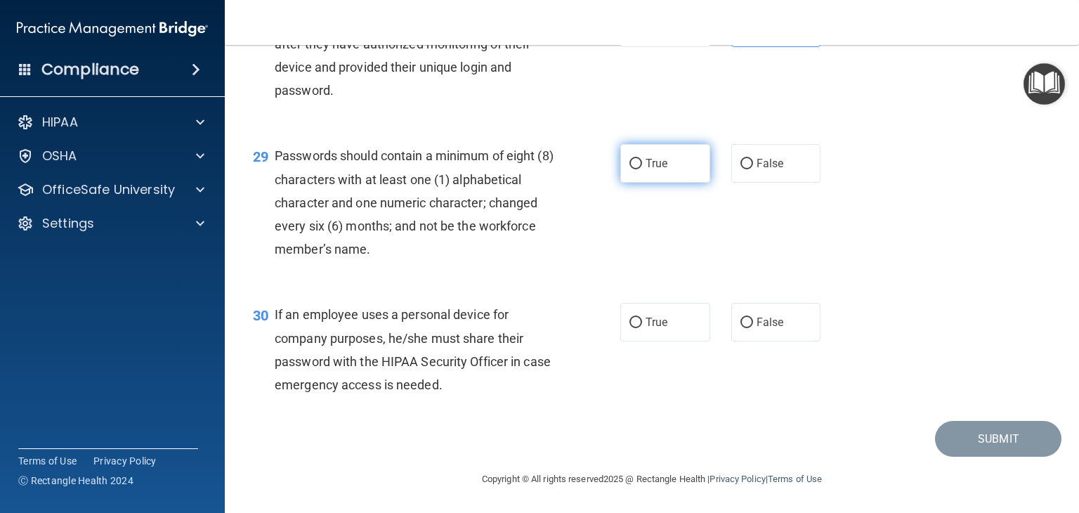
click at [632, 161] on input "True" at bounding box center [636, 164] width 13 height 11
radio input "true"
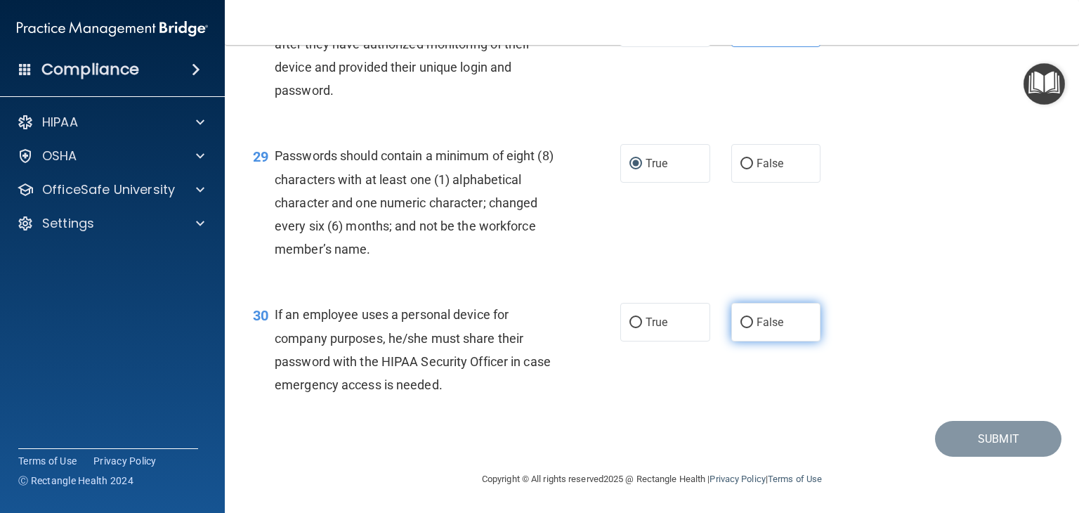
click at [738, 334] on label "False" at bounding box center [776, 322] width 90 height 39
click at [738, 328] on input "False" at bounding box center [747, 323] width 13 height 11
radio input "true"
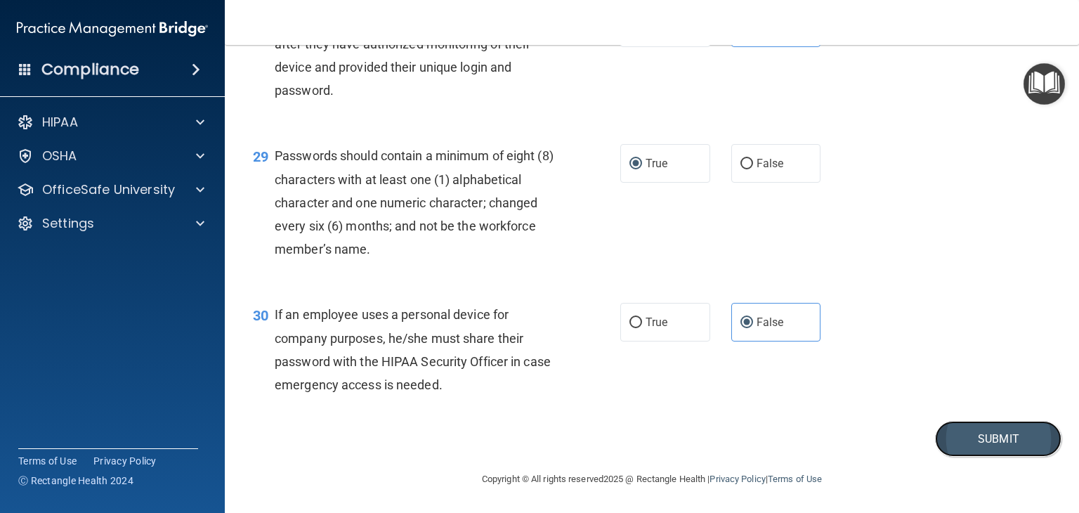
click at [738, 436] on button "Submit" at bounding box center [998, 439] width 126 height 36
click at [738, 431] on div "Submit" at bounding box center [651, 439] width 819 height 36
click at [738, 434] on button "Submit" at bounding box center [998, 439] width 126 height 36
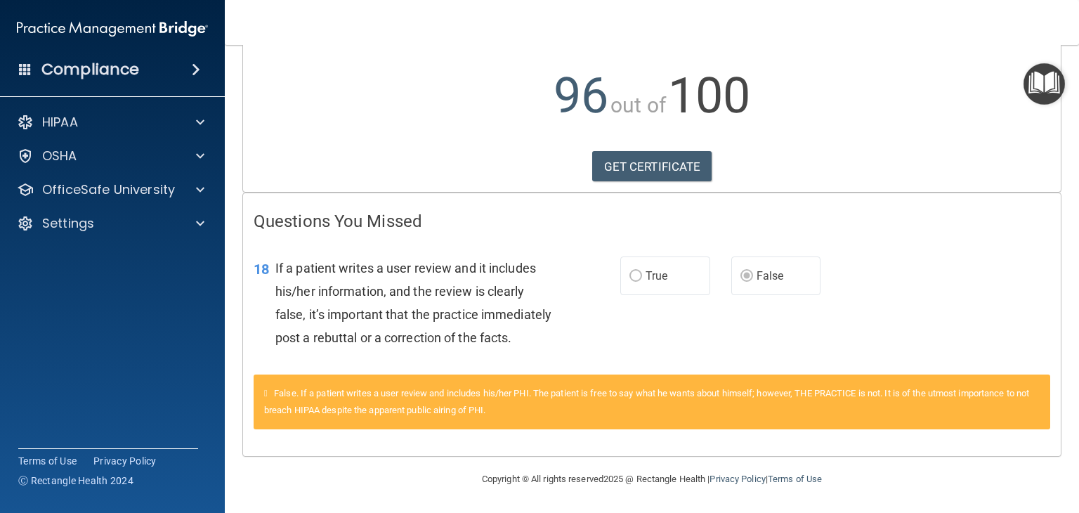
scroll to position [160, 0]
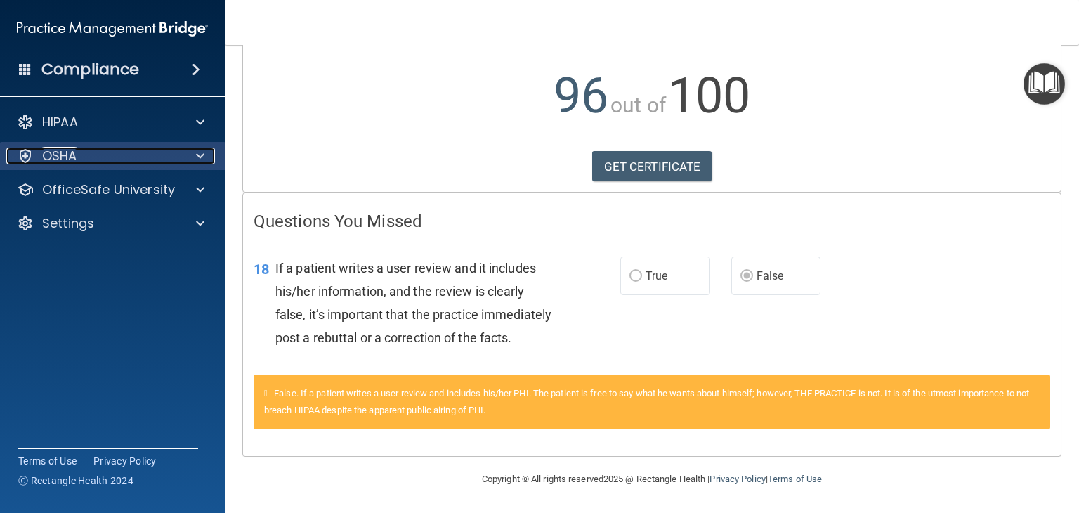
click at [193, 148] on div at bounding box center [198, 156] width 35 height 17
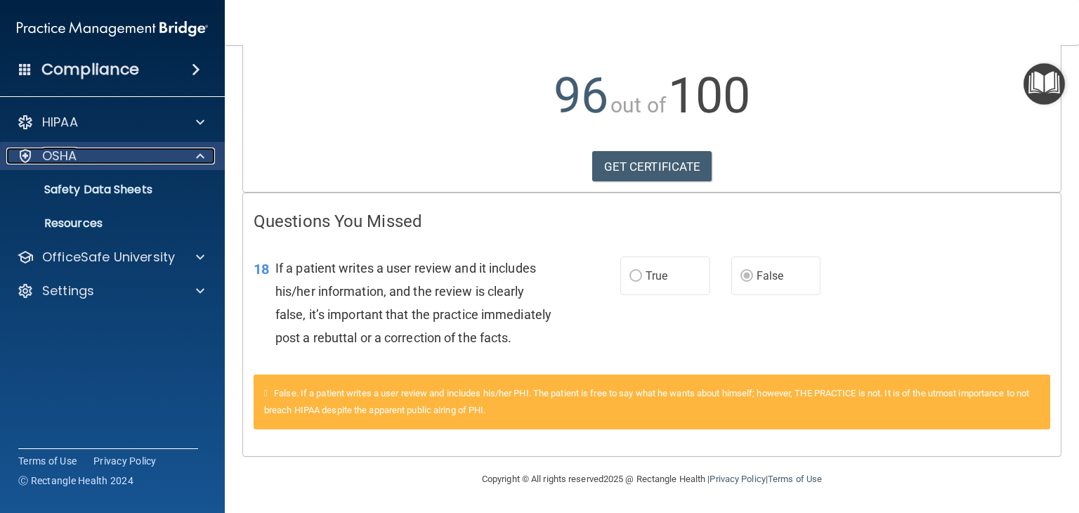
click at [202, 156] on span at bounding box center [200, 156] width 8 height 17
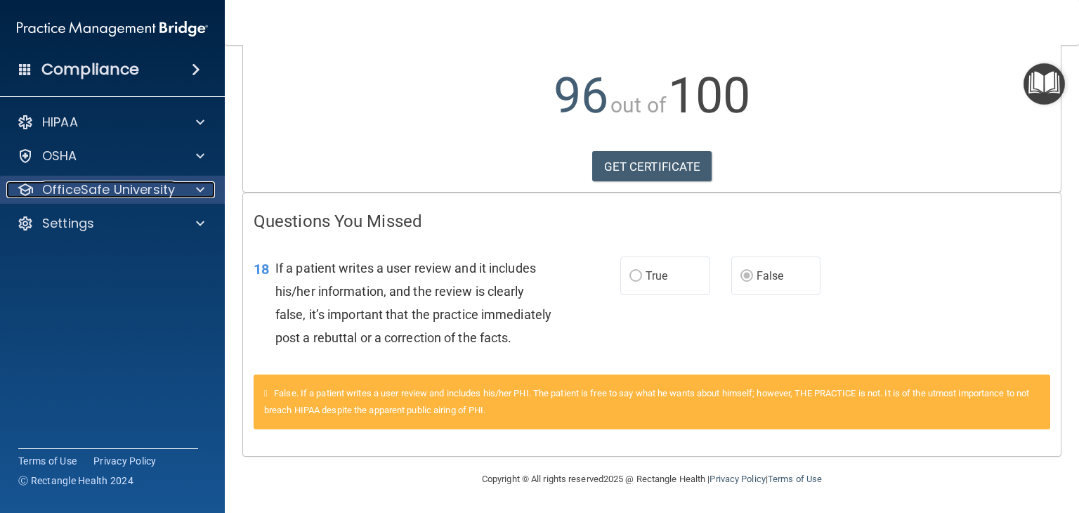
click at [202, 186] on span at bounding box center [200, 189] width 8 height 17
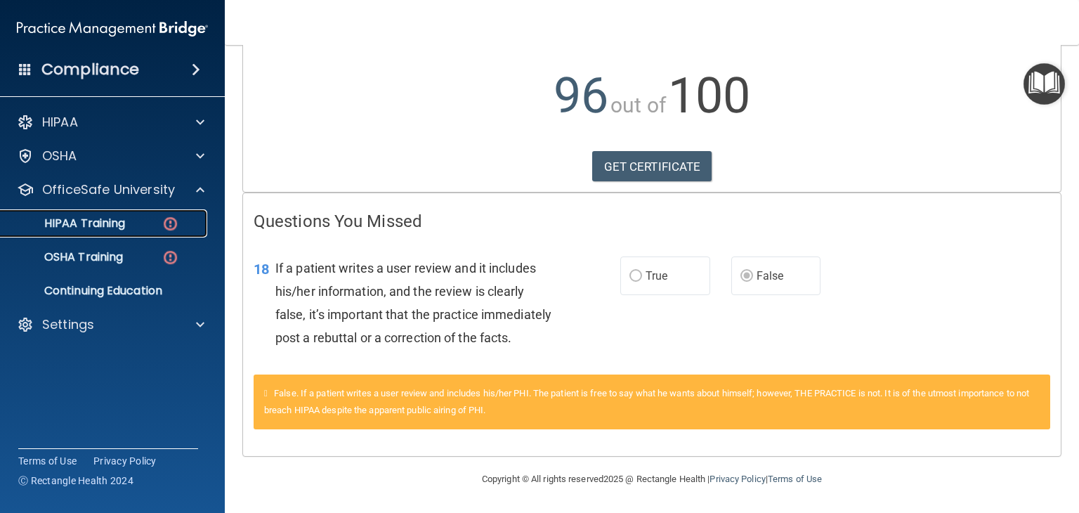
click at [124, 223] on p "HIPAA Training" at bounding box center [67, 223] width 116 height 14
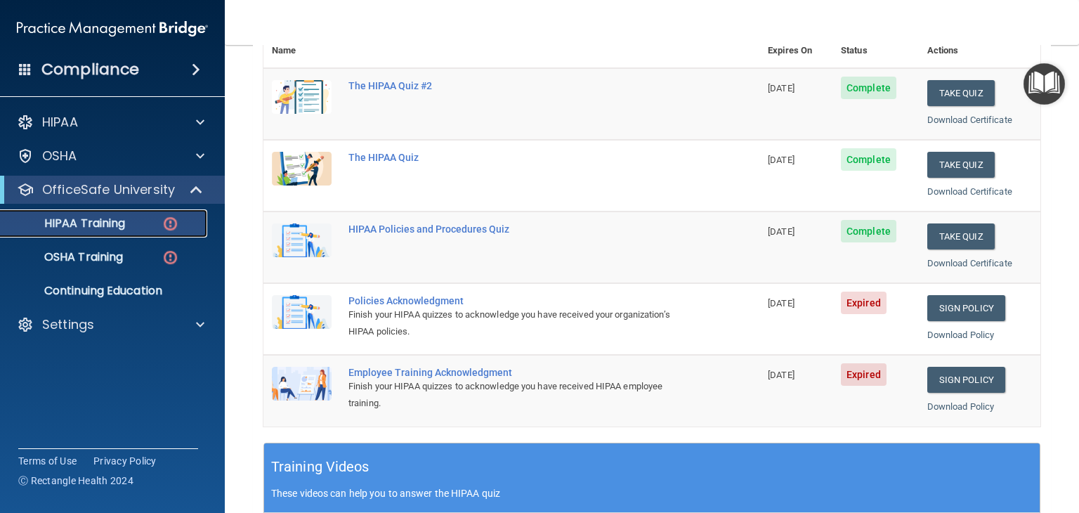
scroll to position [180, 0]
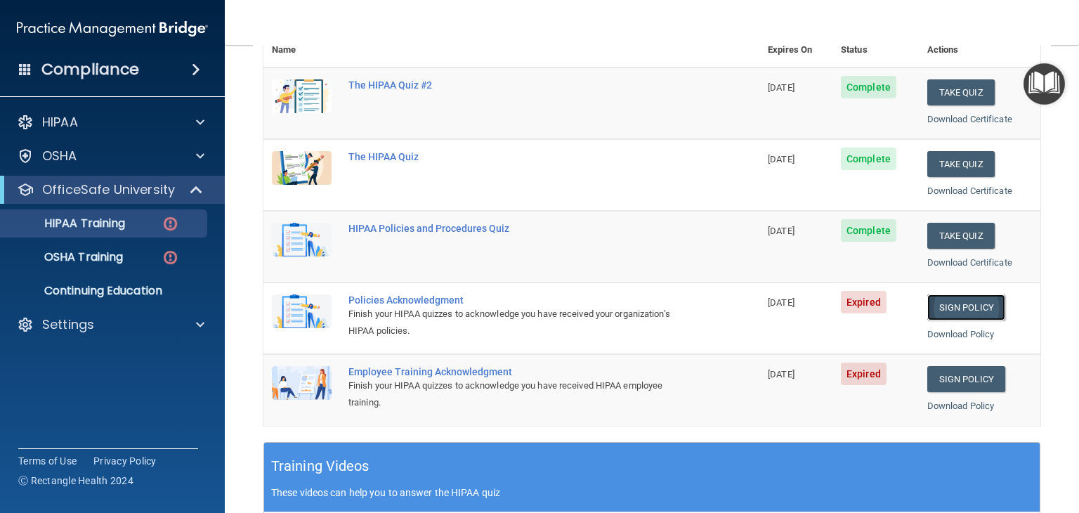
click at [738, 299] on link "Sign Policy" at bounding box center [966, 307] width 78 height 26
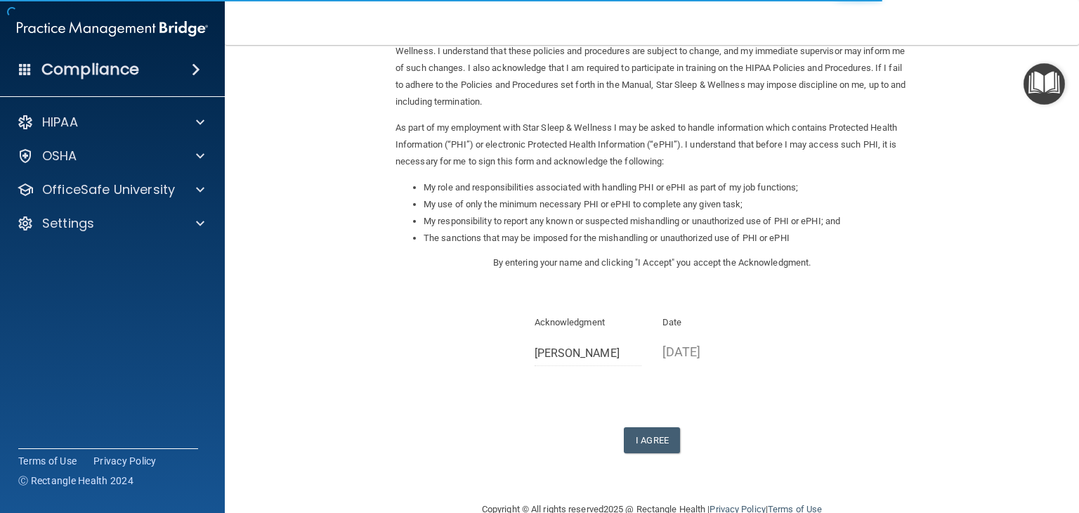
scroll to position [115, 0]
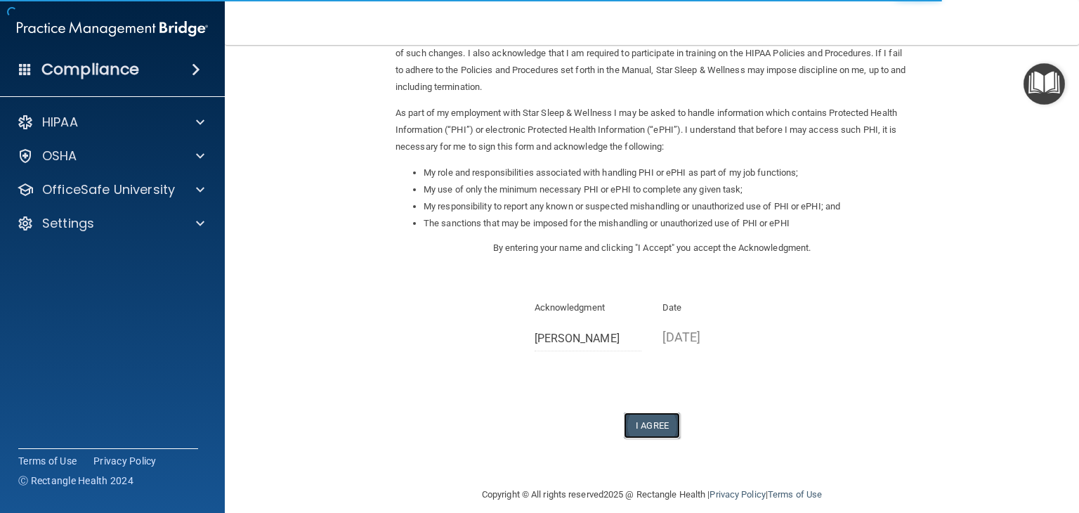
click at [651, 424] on button "I Agree" at bounding box center [652, 425] width 56 height 26
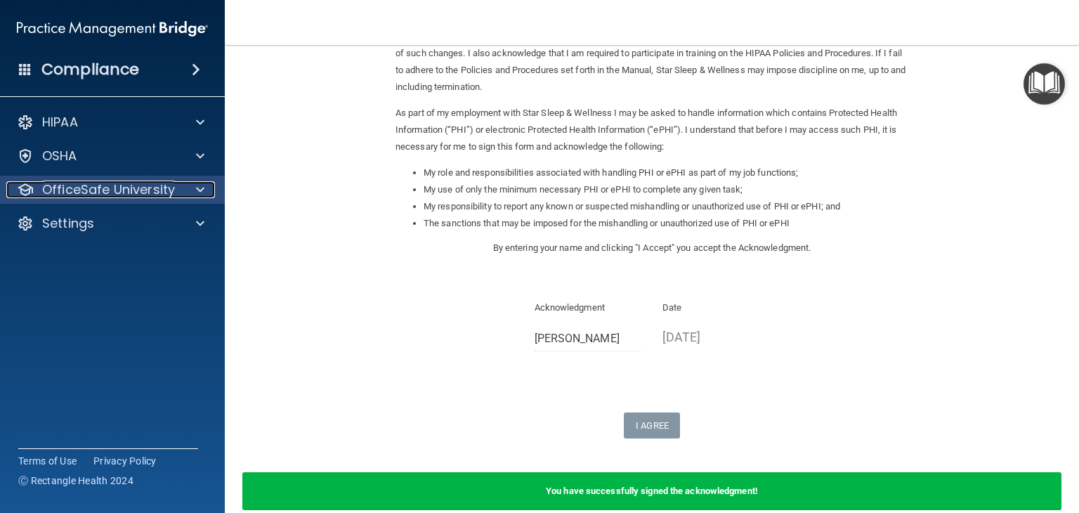
click at [200, 188] on span at bounding box center [200, 189] width 8 height 17
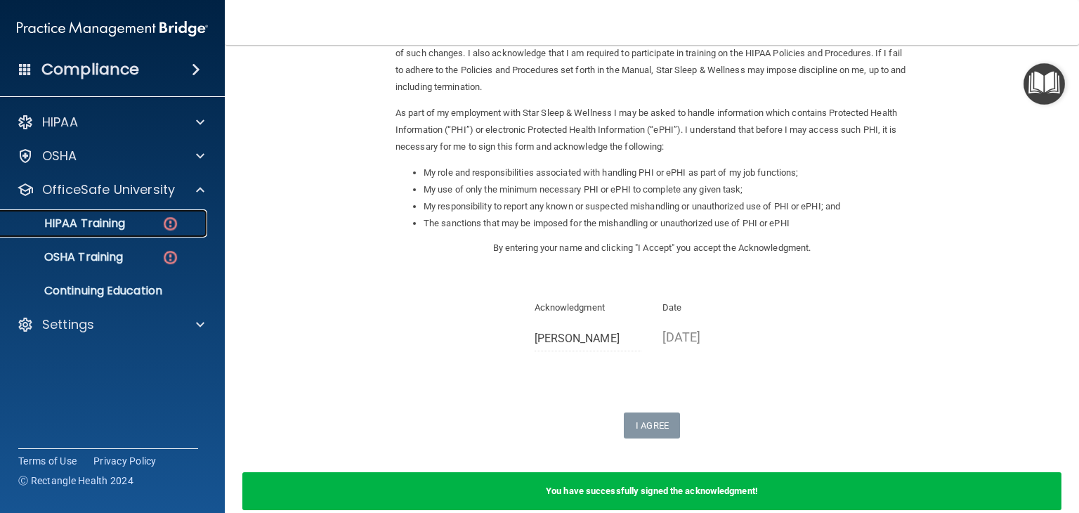
click at [162, 224] on img at bounding box center [171, 224] width 18 height 18
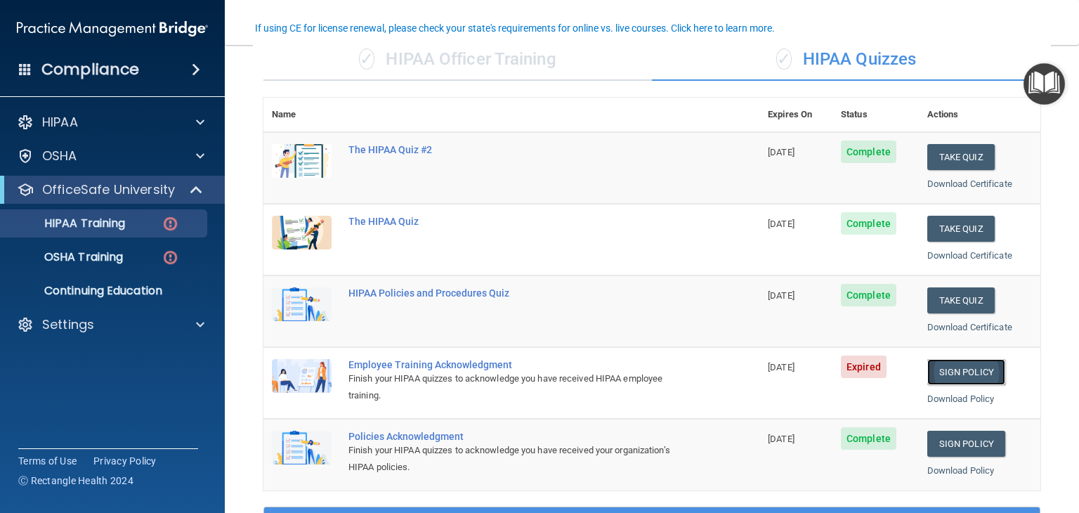
click at [947, 379] on link "Sign Policy" at bounding box center [966, 372] width 78 height 26
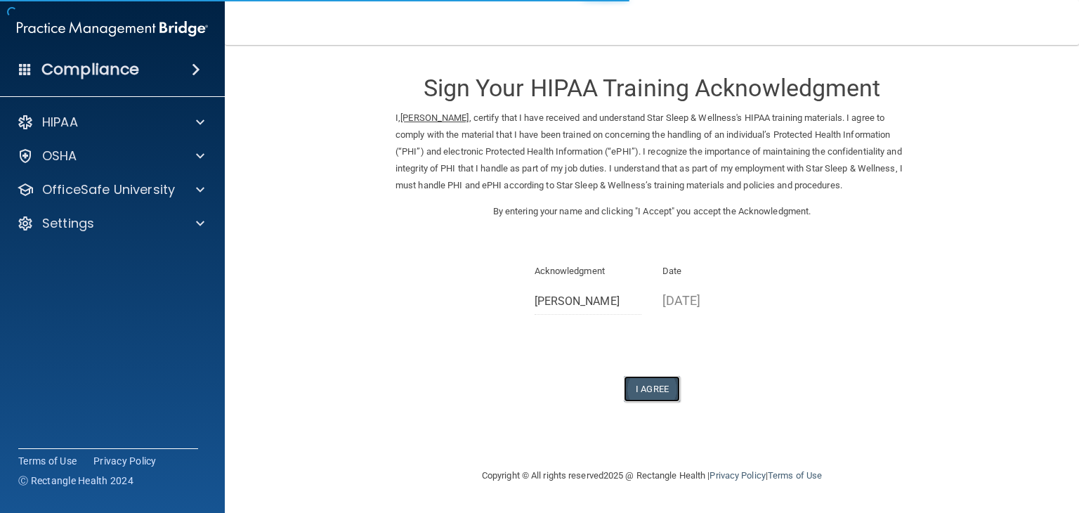
click at [654, 386] on button "I Agree" at bounding box center [652, 389] width 56 height 26
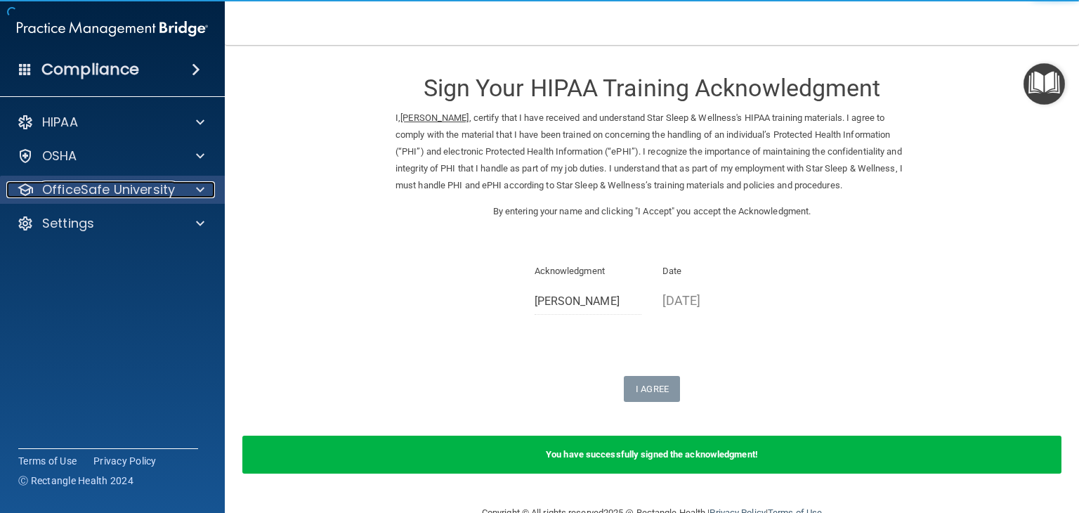
click at [187, 186] on div at bounding box center [198, 189] width 35 height 17
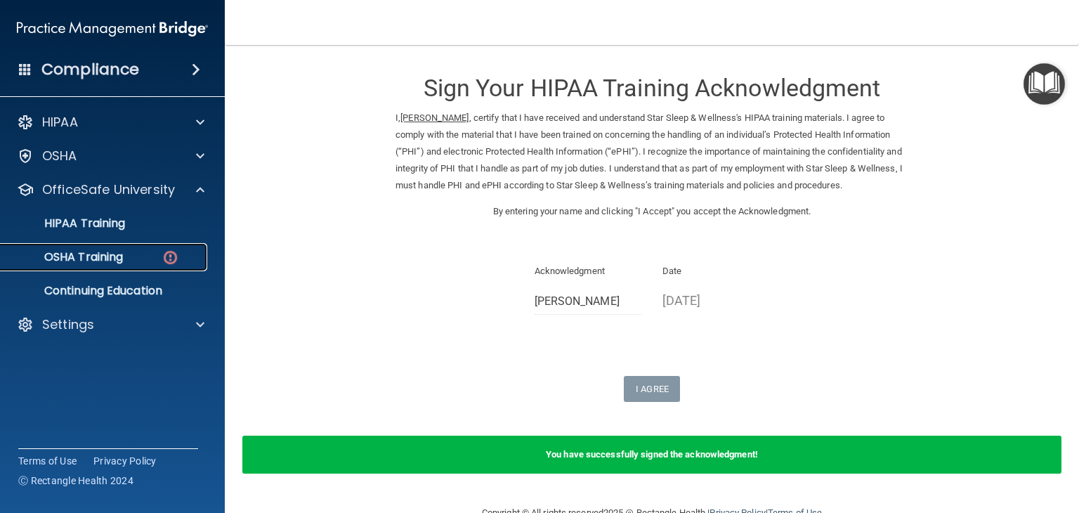
click at [123, 263] on p "OSHA Training" at bounding box center [66, 257] width 114 height 14
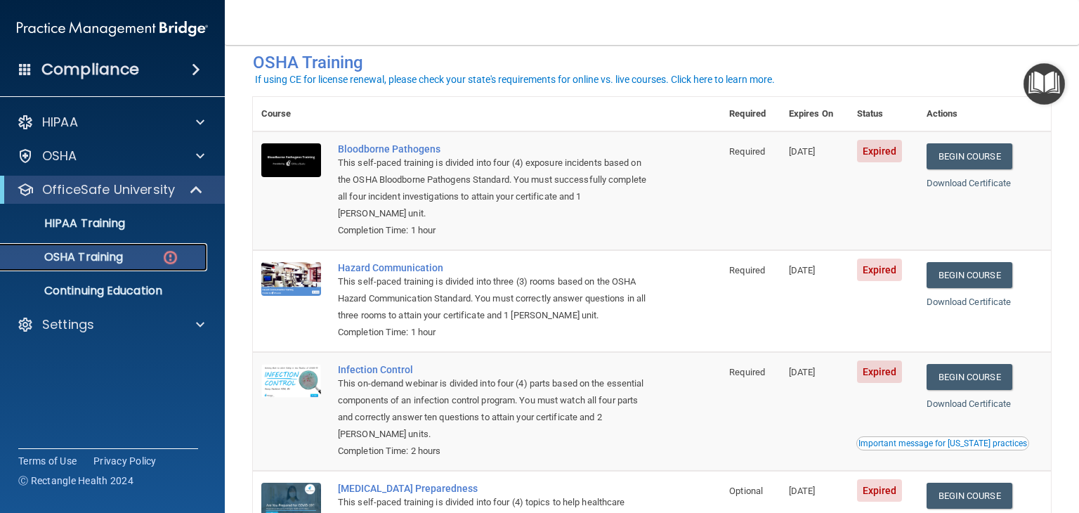
scroll to position [65, 0]
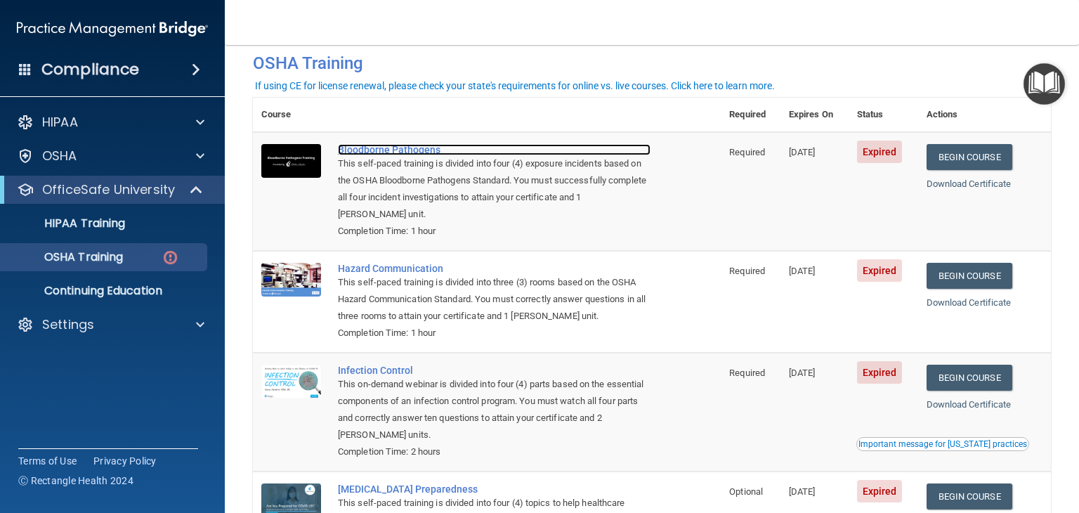
click at [367, 146] on div "Bloodborne Pathogens" at bounding box center [494, 149] width 313 height 11
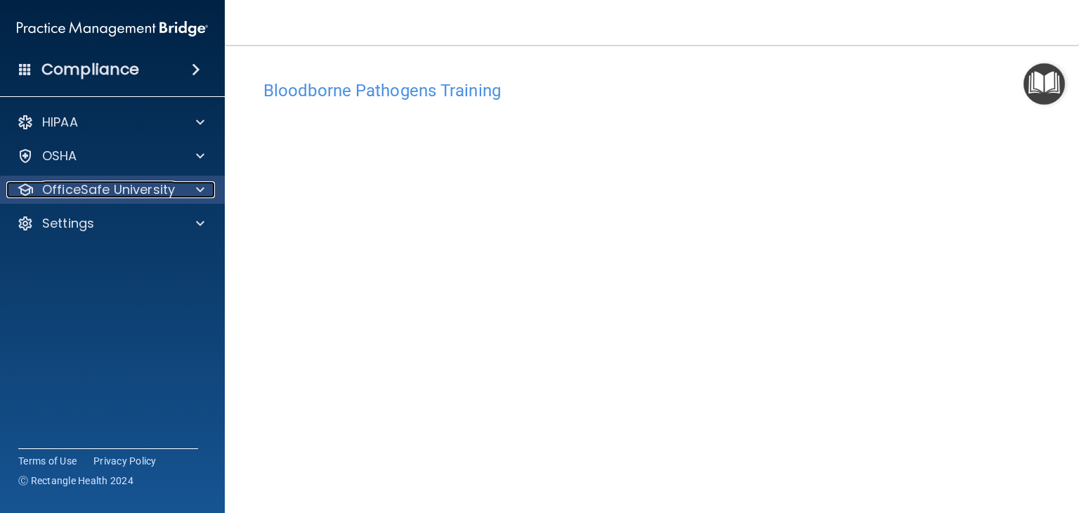
click at [197, 188] on span at bounding box center [200, 189] width 8 height 17
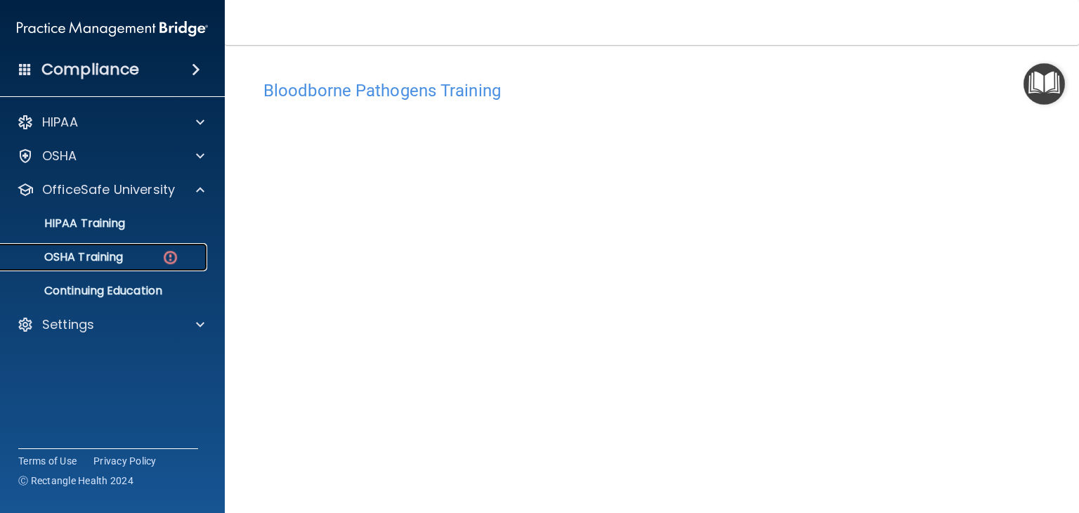
click at [123, 262] on p "OSHA Training" at bounding box center [66, 257] width 114 height 14
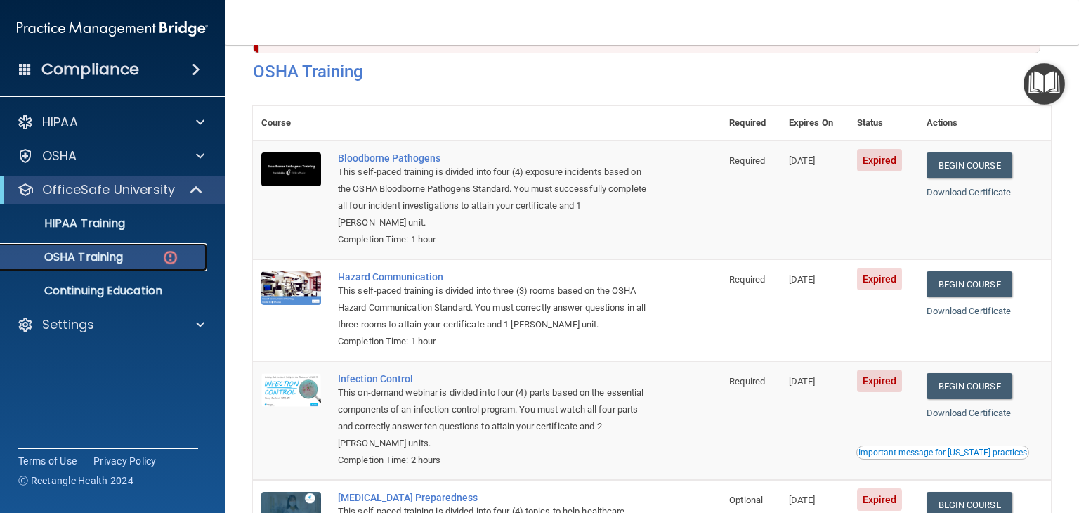
scroll to position [51, 0]
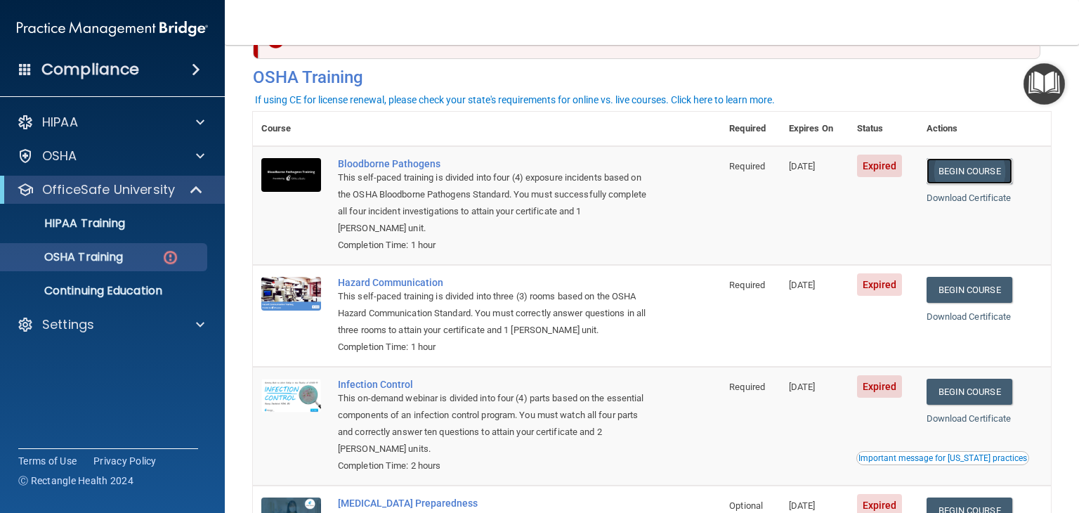
click at [958, 162] on link "Begin Course" at bounding box center [970, 171] width 86 height 26
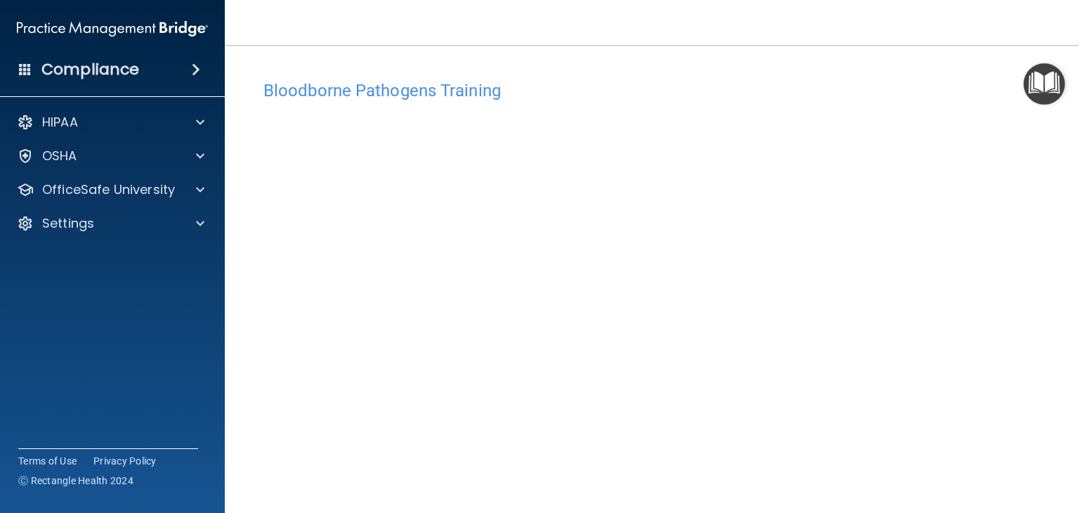
click at [1043, 79] on img "Open Resource Center" at bounding box center [1044, 83] width 41 height 41
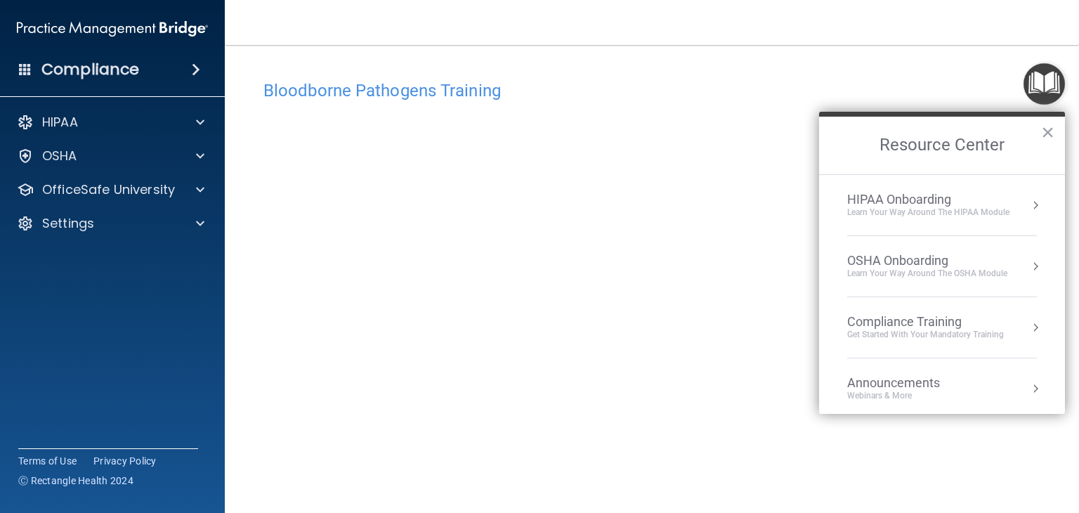
scroll to position [77, 0]
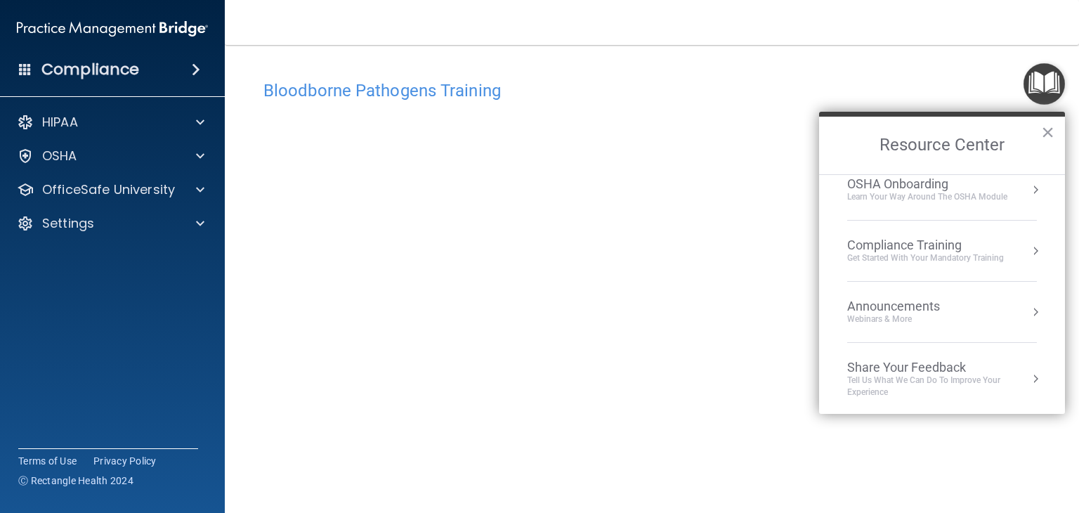
click at [897, 80] on div "Bloodborne Pathogens Training" at bounding box center [652, 90] width 798 height 34
click at [1045, 126] on button "×" at bounding box center [1047, 132] width 13 height 22
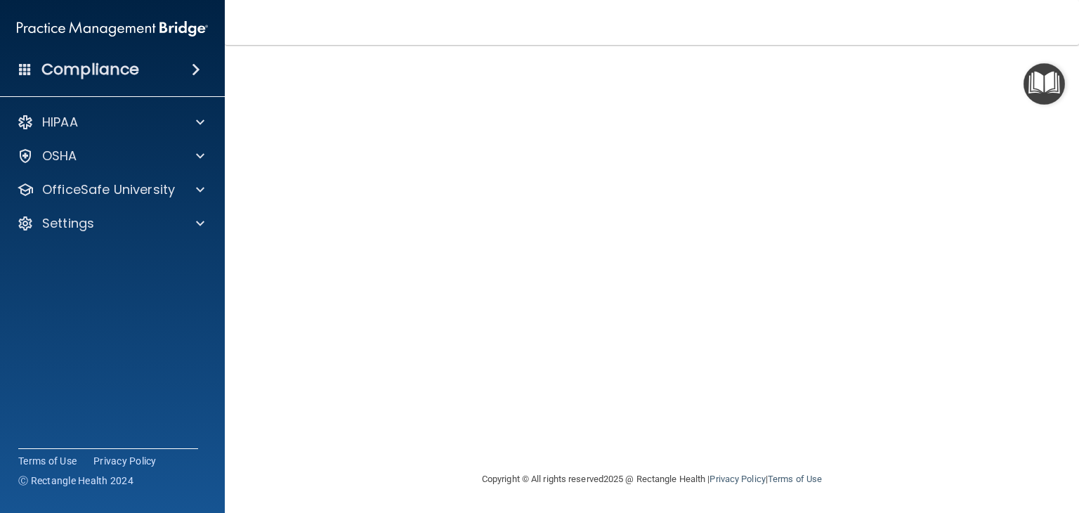
scroll to position [10, 0]
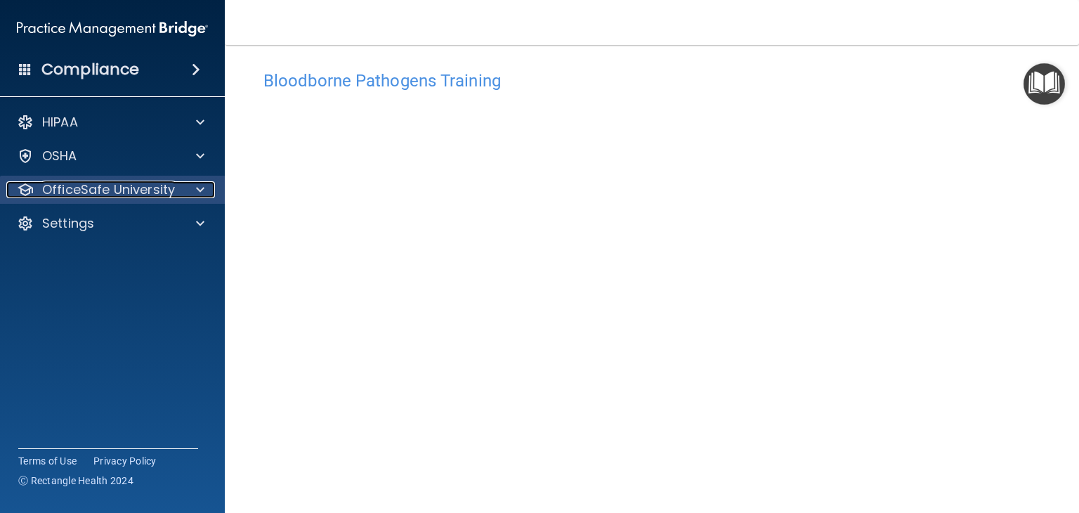
click at [205, 187] on div at bounding box center [198, 189] width 35 height 17
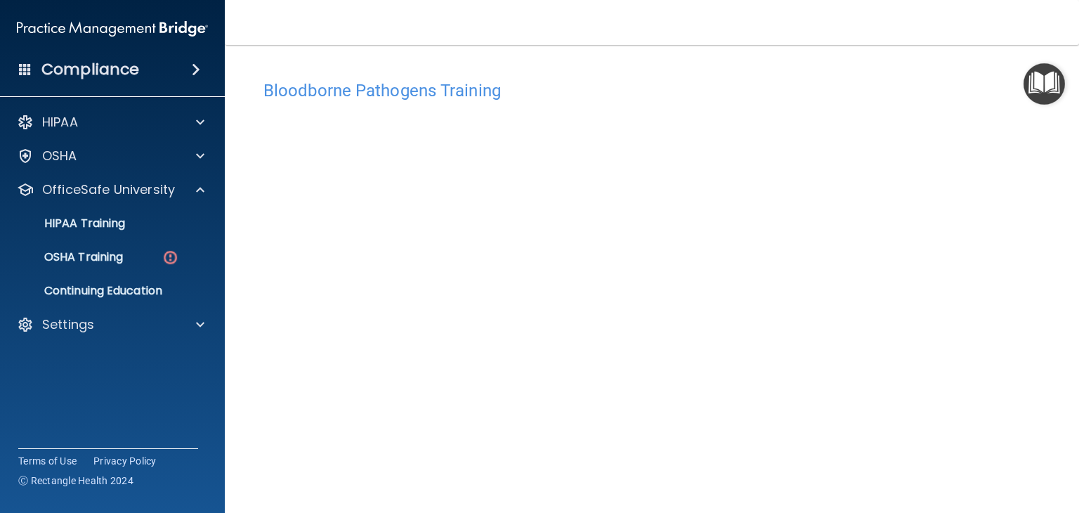
scroll to position [89, 0]
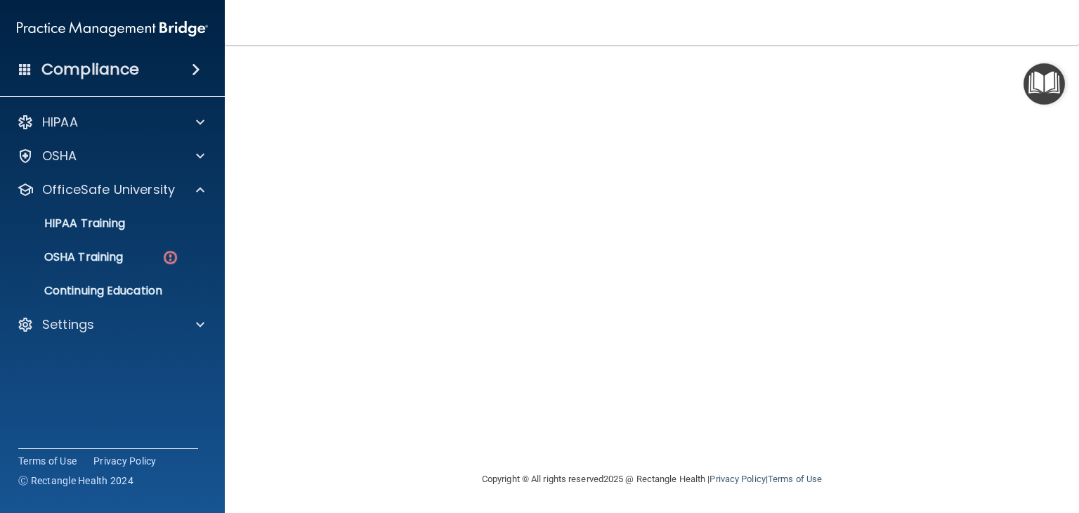
click at [197, 70] on span at bounding box center [196, 69] width 8 height 17
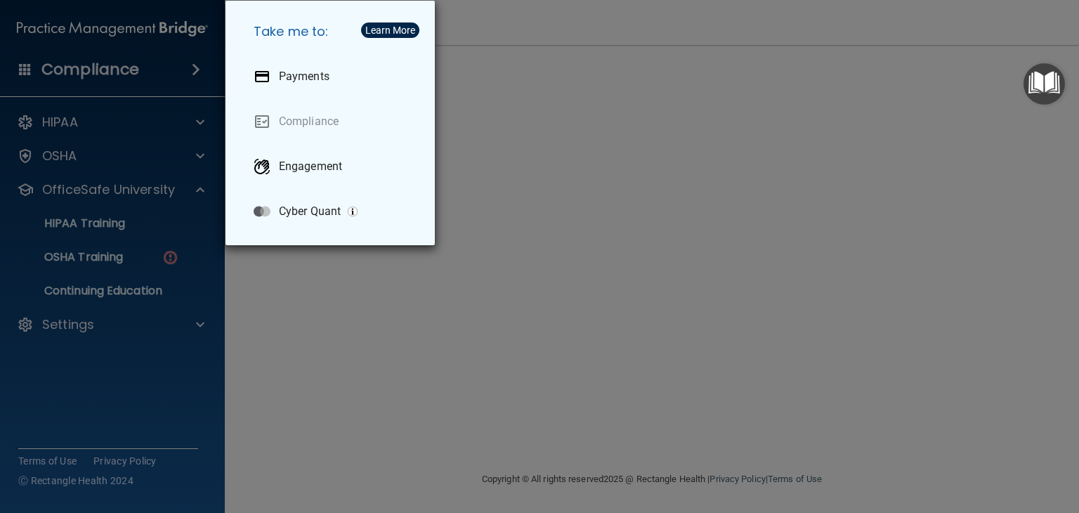
click at [275, 273] on div "Take me to: Payments Compliance Engagement Cyber Quant" at bounding box center [539, 256] width 1079 height 513
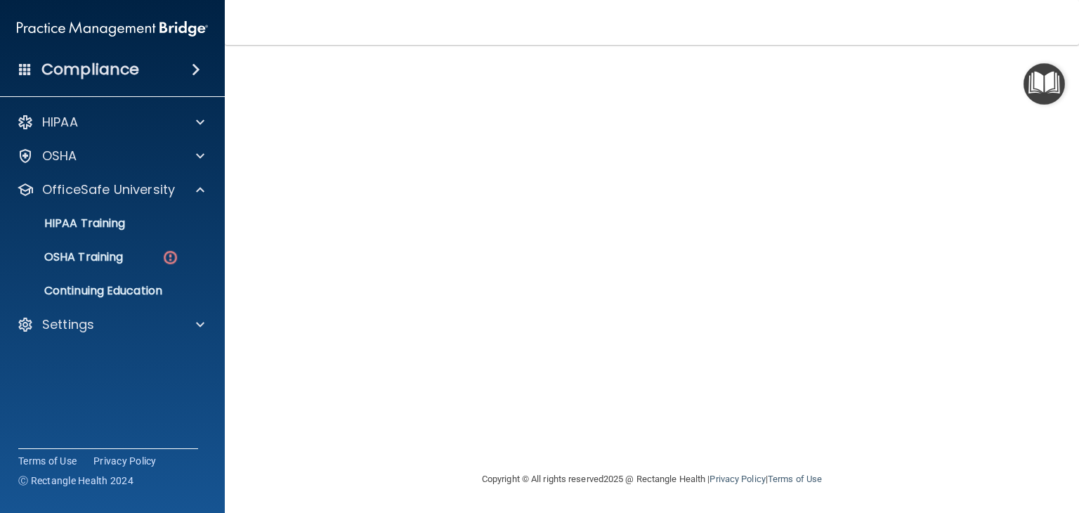
scroll to position [0, 0]
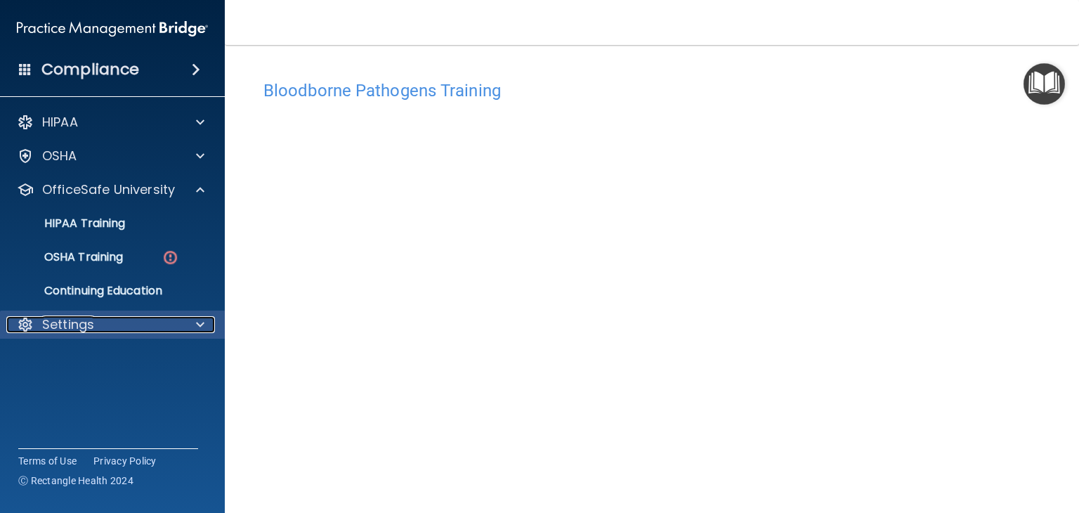
click at [196, 318] on span at bounding box center [200, 324] width 8 height 17
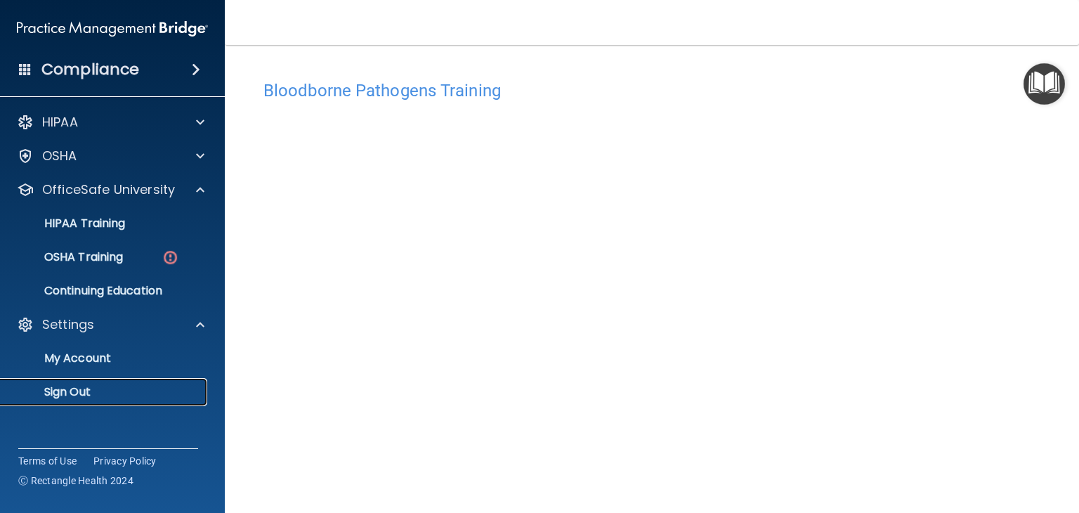
click at [90, 397] on p "Sign Out" at bounding box center [105, 392] width 192 height 14
